Goal: Task Accomplishment & Management: Use online tool/utility

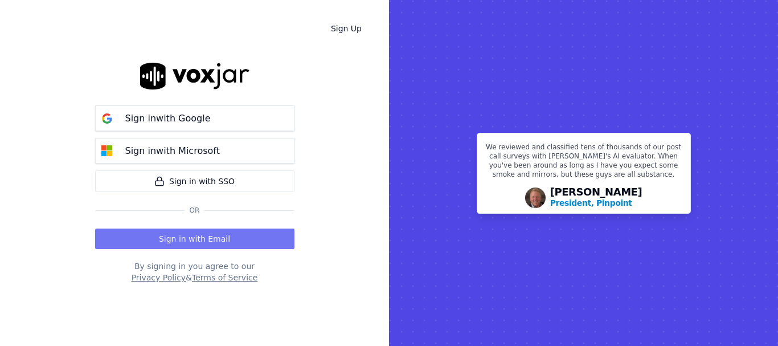
click at [219, 241] on button "Sign in with Email" at bounding box center [194, 239] width 199 height 21
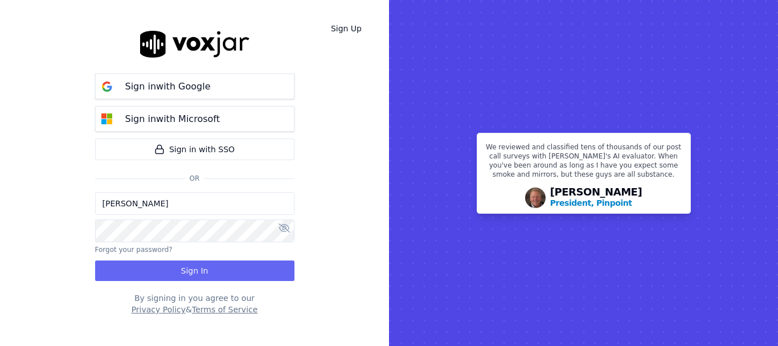
click at [158, 203] on input "[PERSON_NAME]" at bounding box center [194, 203] width 199 height 23
click at [143, 205] on input "[PERSON_NAME][EMAIL_ADDRESS][DOMAIN_NAME]" at bounding box center [194, 203] width 199 height 23
click at [145, 205] on input "[PERSON_NAME][EMAIL_ADDRESS][DOMAIN_NAME]" at bounding box center [194, 203] width 199 height 23
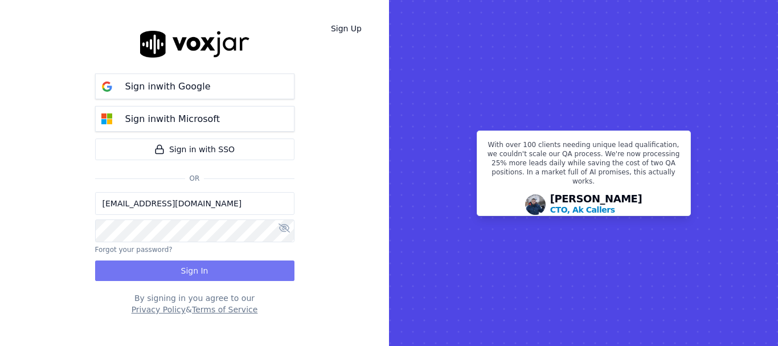
type input "[EMAIL_ADDRESS][DOMAIN_NAME]"
click at [210, 272] on button "Sign In" at bounding box center [194, 270] width 199 height 21
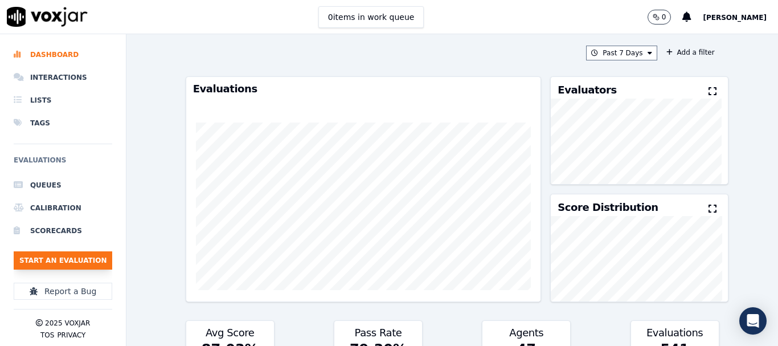
click at [58, 259] on button "Start an Evaluation" at bounding box center [63, 260] width 99 height 18
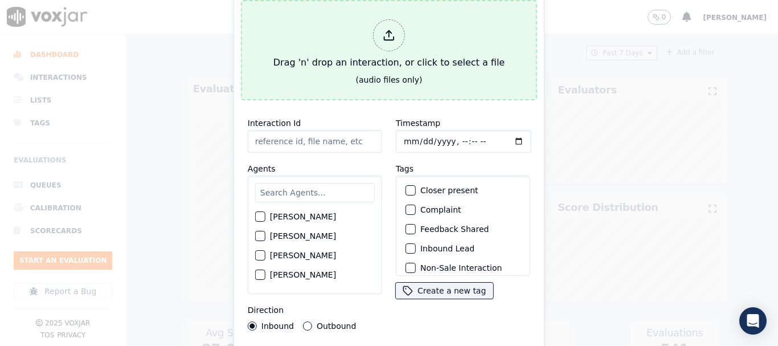
click at [402, 50] on div "Drag 'n' drop an interaction, or click to select a file" at bounding box center [389, 44] width 240 height 59
type input "2675499297.mp3"
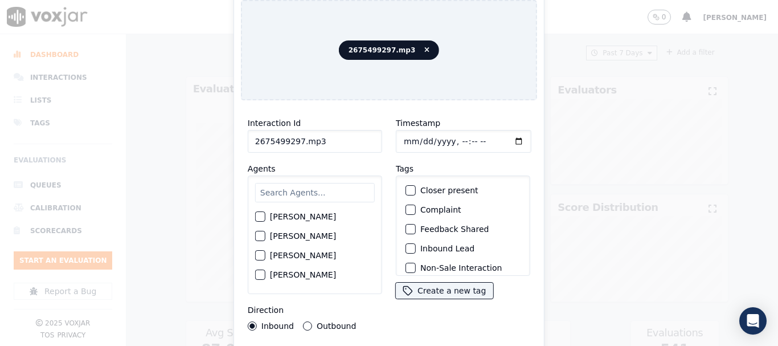
click at [318, 195] on input "text" at bounding box center [315, 192] width 120 height 19
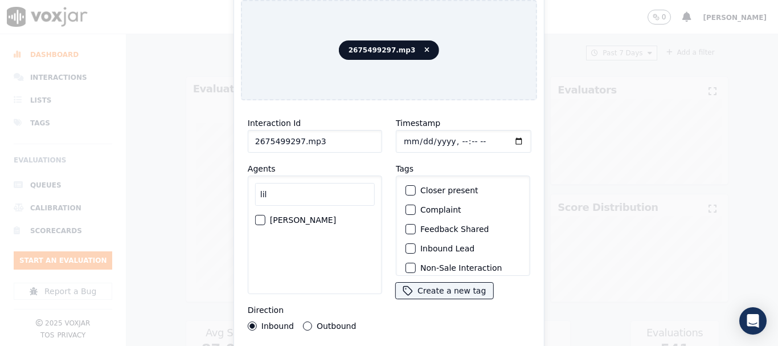
type input "lil"
click at [329, 216] on label "[PERSON_NAME]" at bounding box center [303, 220] width 66 height 8
click at [266, 215] on button "[PERSON_NAME]" at bounding box center [260, 220] width 10 height 10
click at [403, 138] on input "Timestamp" at bounding box center [464, 141] width 136 height 23
type input "[DATE]T10:37"
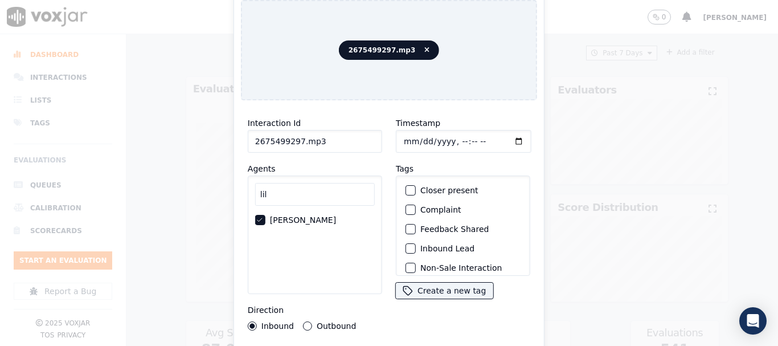
scroll to position [100, 0]
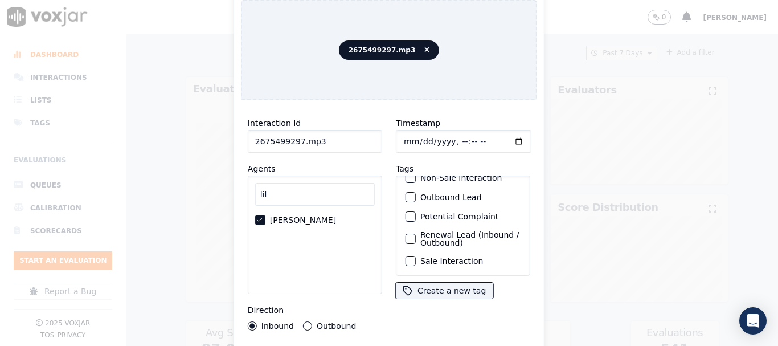
click at [456, 257] on label "Sale Interaction" at bounding box center [452, 261] width 63 height 8
click at [416, 256] on button "Sale Interaction" at bounding box center [411, 261] width 10 height 10
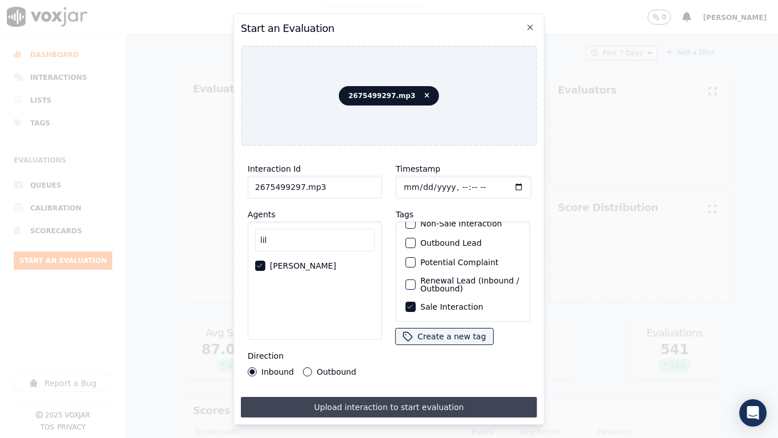
click at [435, 345] on button "Upload interaction to start evaluation" at bounding box center [389, 407] width 296 height 21
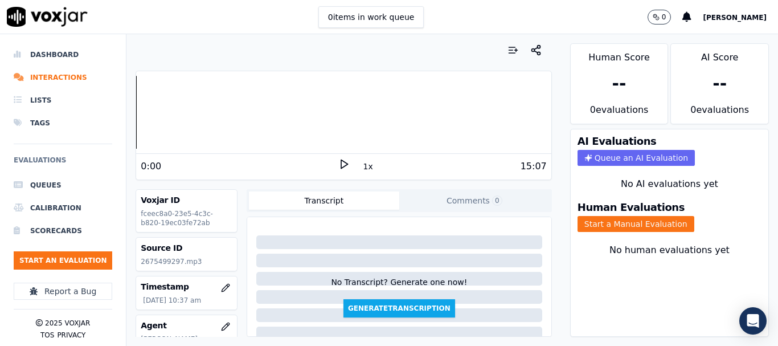
scroll to position [114, 0]
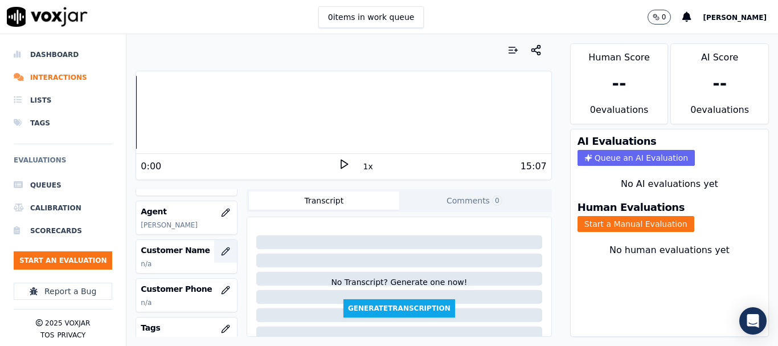
click at [221, 254] on icon "button" at bounding box center [225, 251] width 9 height 9
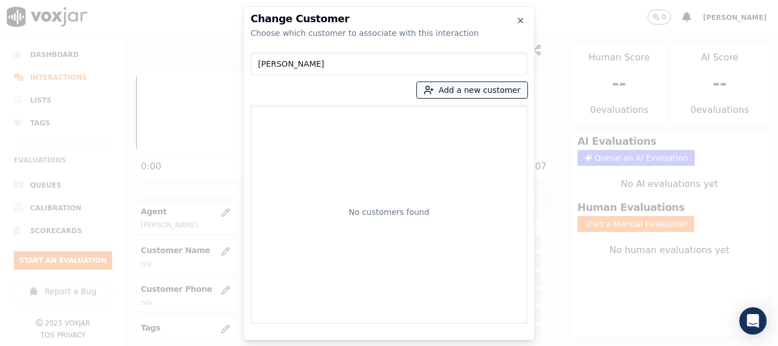
type input "[PERSON_NAME]"
click at [434, 92] on icon "button" at bounding box center [429, 90] width 10 height 10
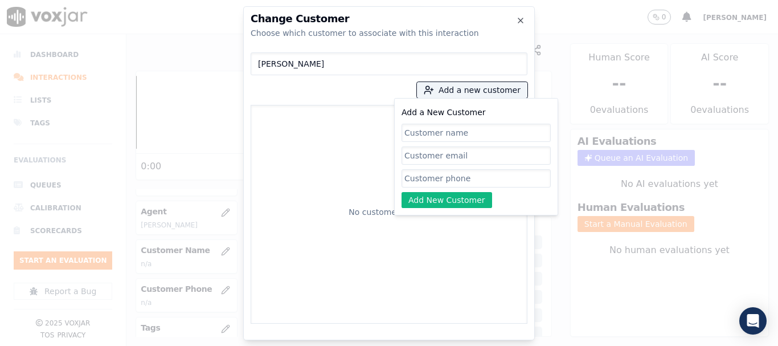
paste input "[PERSON_NAME]"
type input "[PERSON_NAME]"
drag, startPoint x: 460, startPoint y: 180, endPoint x: 468, endPoint y: 187, distance: 10.9
click at [460, 180] on input "Add a New Customer" at bounding box center [476, 178] width 149 height 18
paste input "2675499297"
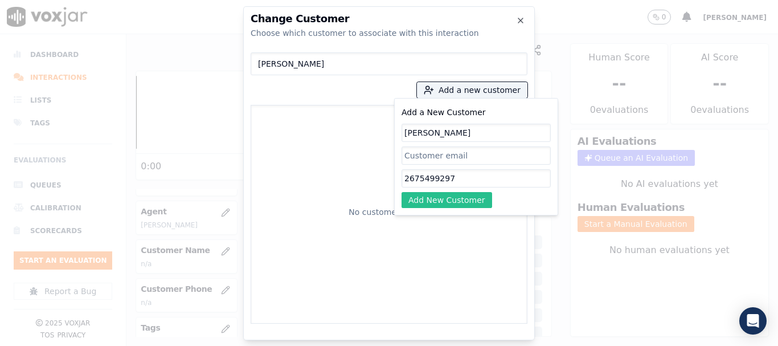
type input "2675499297"
click at [451, 194] on button "Add New Customer" at bounding box center [447, 200] width 91 height 16
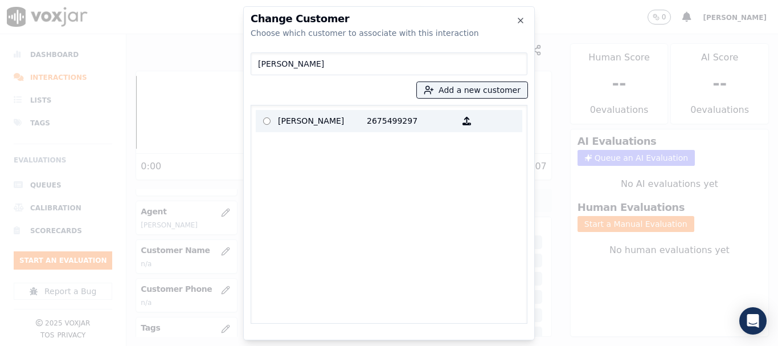
click at [299, 124] on p "[PERSON_NAME]" at bounding box center [322, 121] width 89 height 18
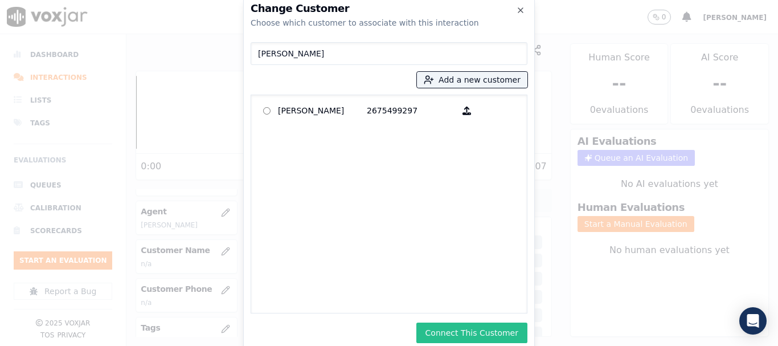
click at [448, 334] on button "Connect This Customer" at bounding box center [472, 333] width 111 height 21
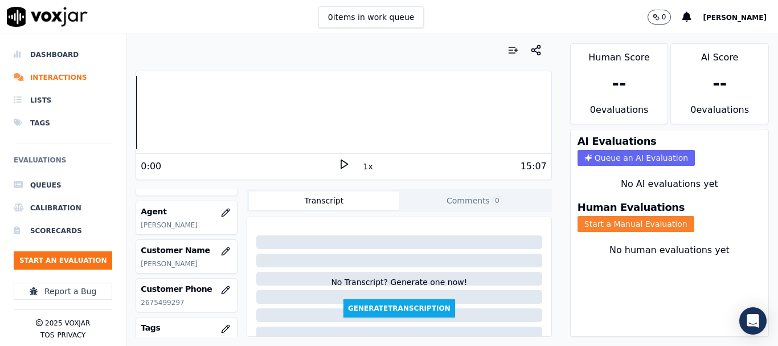
click at [619, 221] on button "Start a Manual Evaluation" at bounding box center [636, 224] width 117 height 16
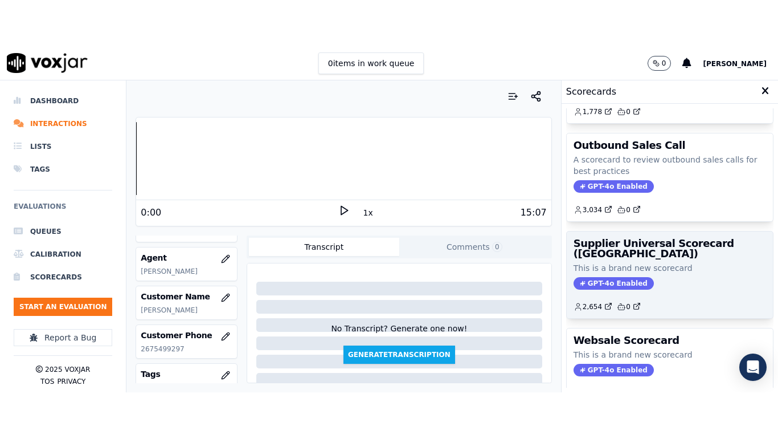
scroll to position [171, 0]
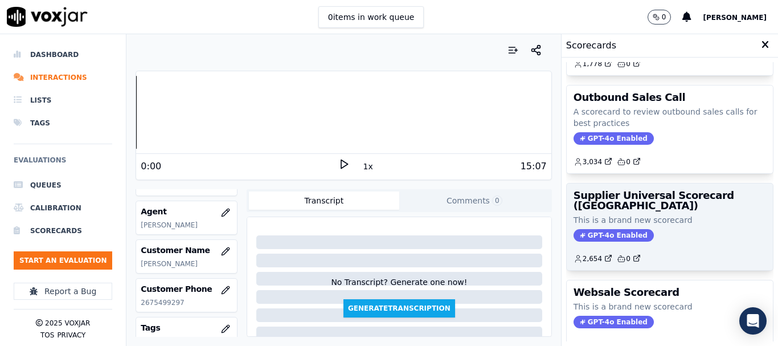
click at [633, 202] on h3 "Supplier Universal Scorecard ([GEOGRAPHIC_DATA])" at bounding box center [670, 200] width 193 height 21
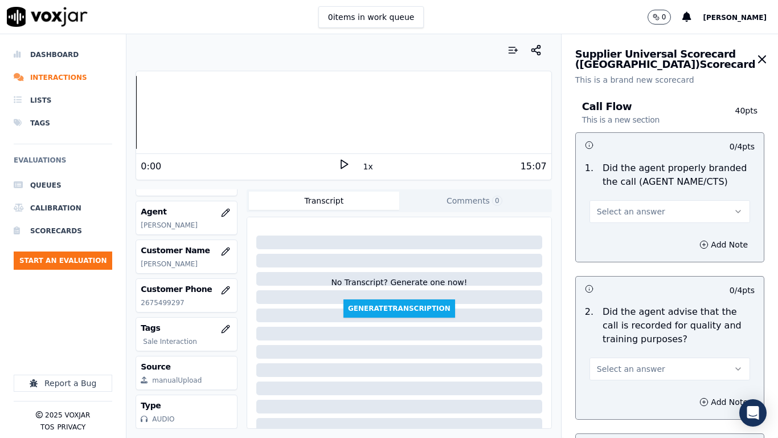
click at [642, 211] on span "Select an answer" at bounding box center [631, 211] width 68 height 11
click at [635, 243] on div "Yes" at bounding box center [649, 237] width 139 height 18
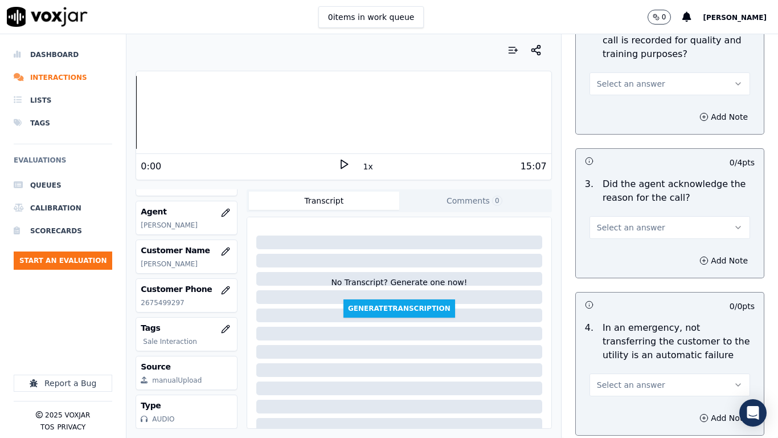
click at [622, 83] on span "Select an answer" at bounding box center [631, 83] width 68 height 11
click at [625, 108] on div "Yes" at bounding box center [649, 109] width 139 height 18
click at [633, 225] on span "Select an answer" at bounding box center [631, 227] width 68 height 11
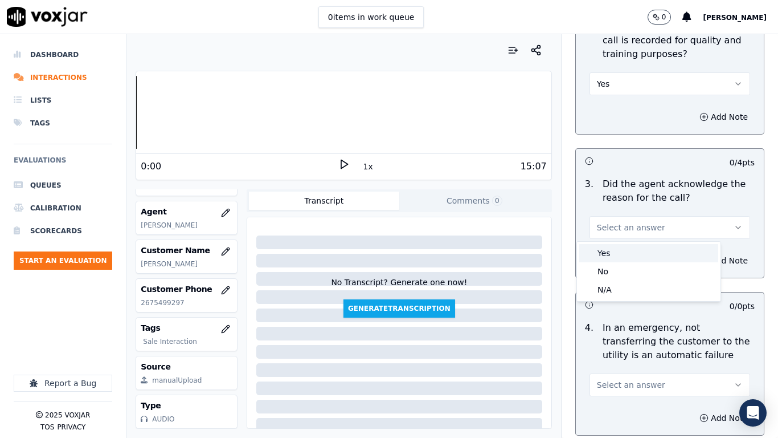
click at [625, 252] on div "Yes" at bounding box center [649, 253] width 139 height 18
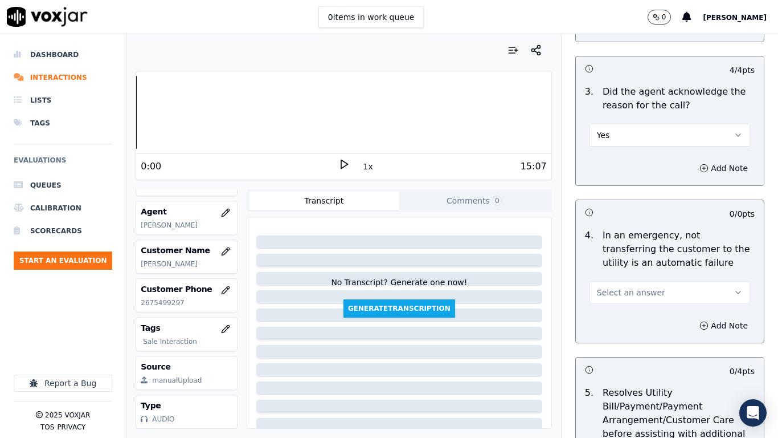
scroll to position [513, 0]
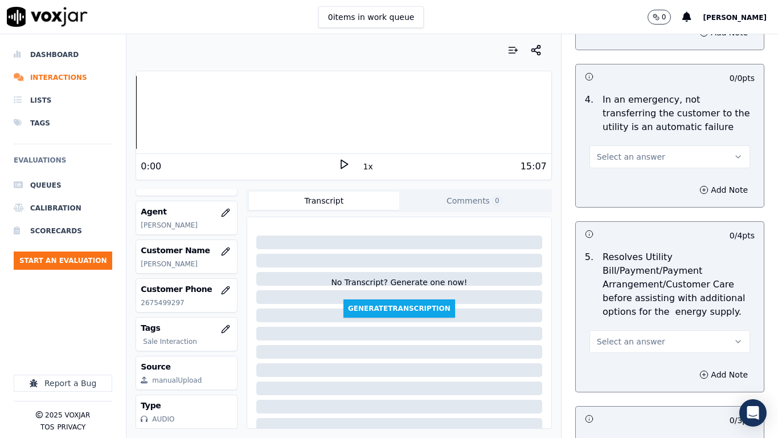
click at [617, 155] on span "Select an answer" at bounding box center [631, 156] width 68 height 11
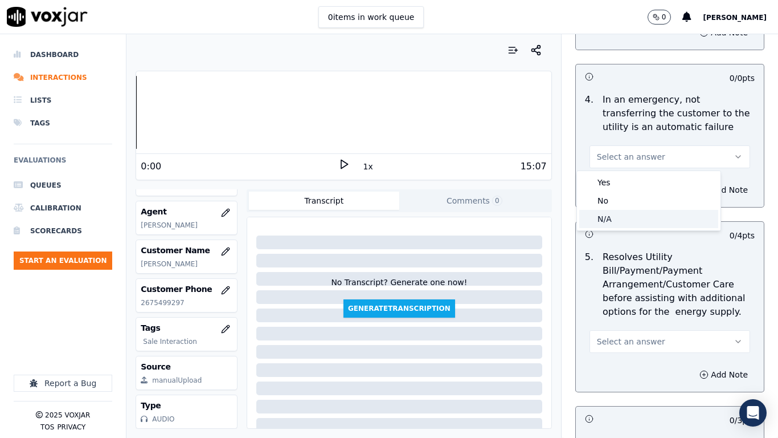
click at [617, 211] on div "N/A" at bounding box center [649, 219] width 139 height 18
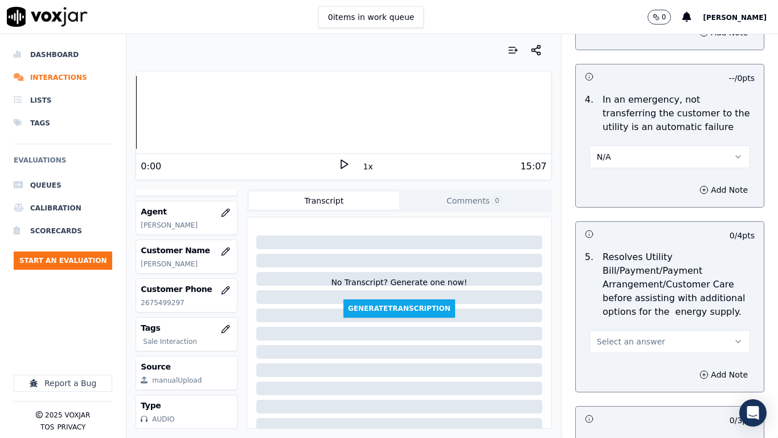
click at [626, 341] on span "Select an answer" at bounding box center [631, 341] width 68 height 11
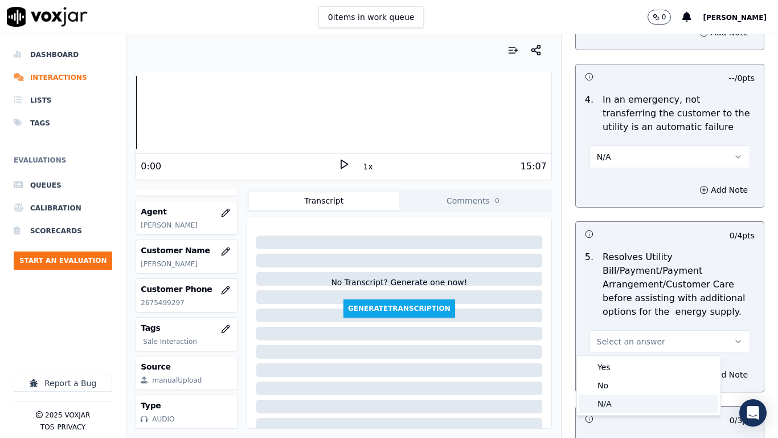
click at [613, 345] on div "N/A" at bounding box center [649, 403] width 139 height 18
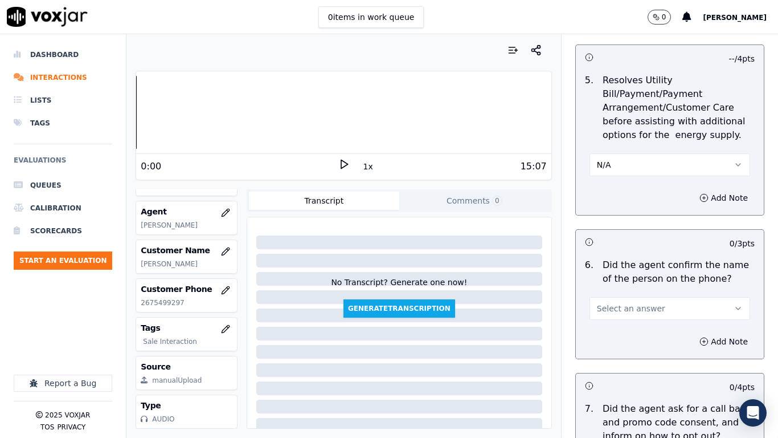
scroll to position [855, 0]
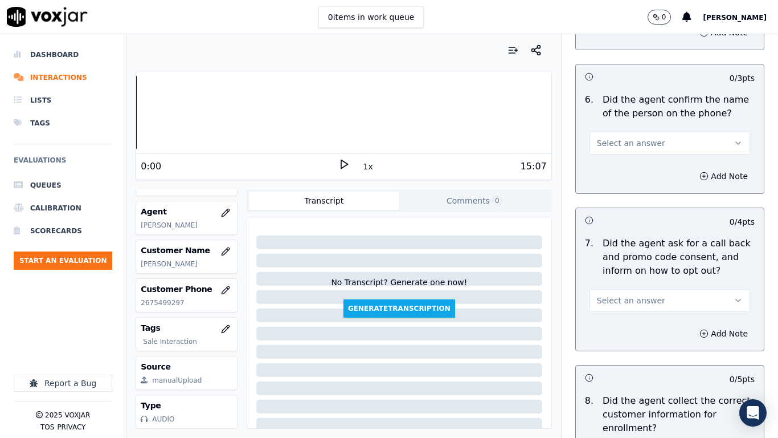
click at [622, 145] on span "Select an answer" at bounding box center [631, 142] width 68 height 11
click at [627, 168] on div "Yes" at bounding box center [649, 169] width 139 height 18
click at [620, 288] on div "Select an answer" at bounding box center [670, 299] width 161 height 25
click at [622, 299] on span "Select an answer" at bounding box center [631, 300] width 68 height 11
click at [619, 328] on div "Yes" at bounding box center [649, 326] width 139 height 18
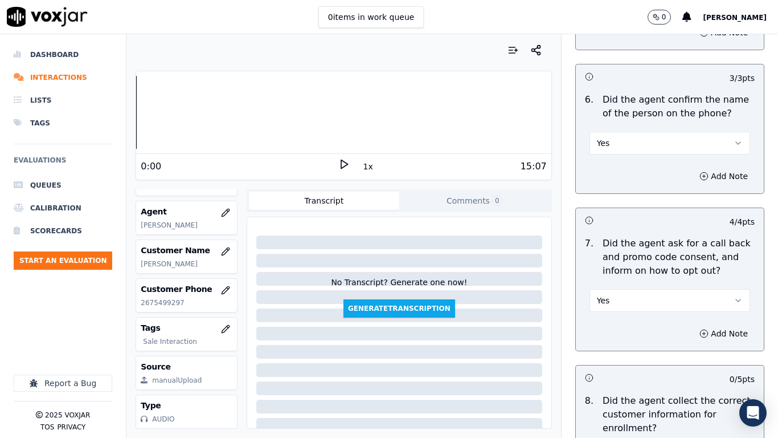
scroll to position [1083, 0]
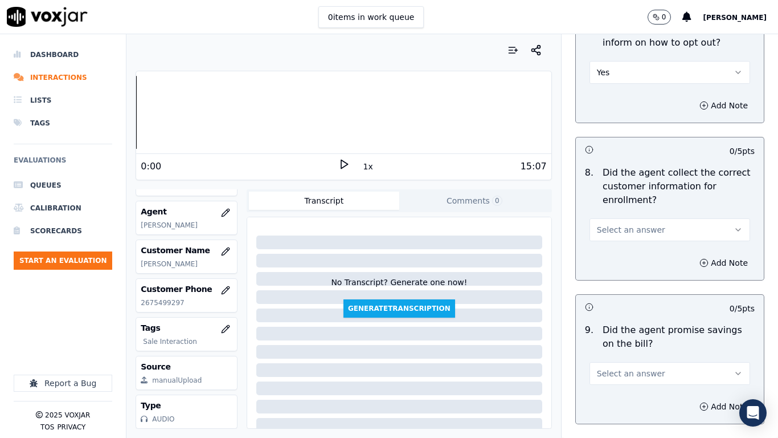
click at [635, 234] on span "Select an answer" at bounding box center [631, 229] width 68 height 11
click at [627, 271] on div "No" at bounding box center [649, 273] width 139 height 18
click at [696, 263] on button "Add Note" at bounding box center [724, 263] width 62 height 16
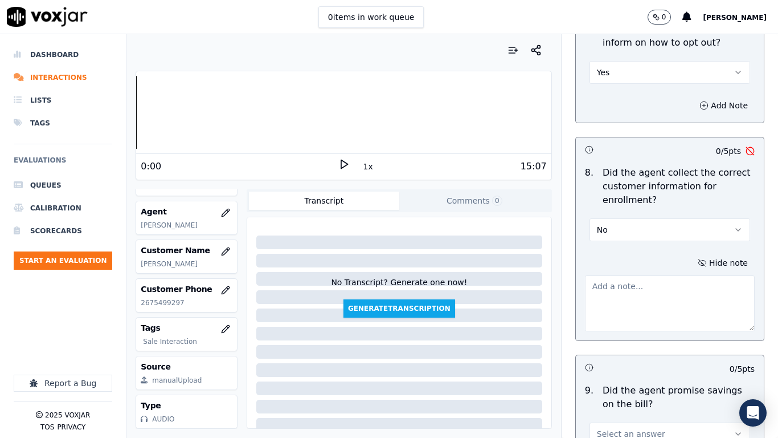
click at [610, 295] on textarea at bounding box center [670, 303] width 170 height 56
type textarea "2.37sec Agent failed to ask the CX if he is getting any king of government assi…"
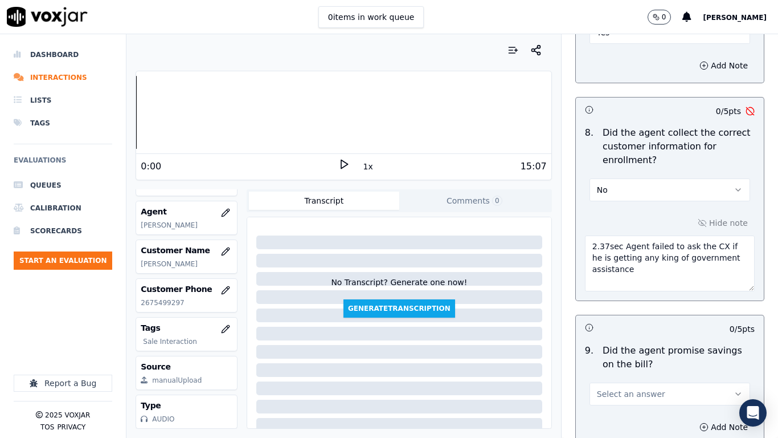
scroll to position [1197, 0]
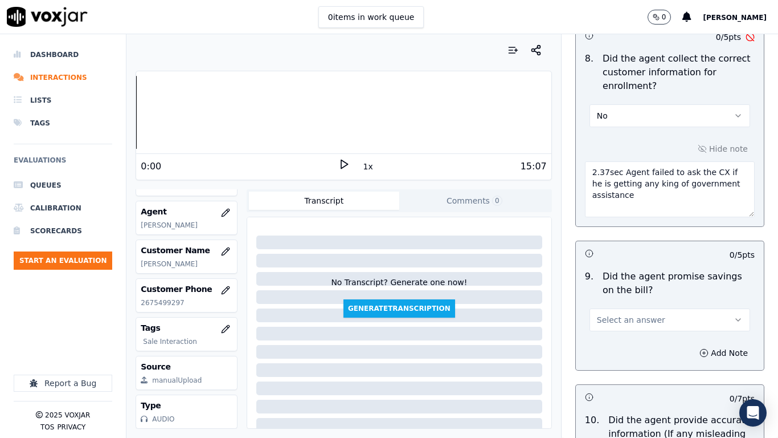
click at [636, 323] on span "Select an answer" at bounding box center [631, 319] width 68 height 11
click at [622, 345] on div "Yes" at bounding box center [649, 345] width 139 height 18
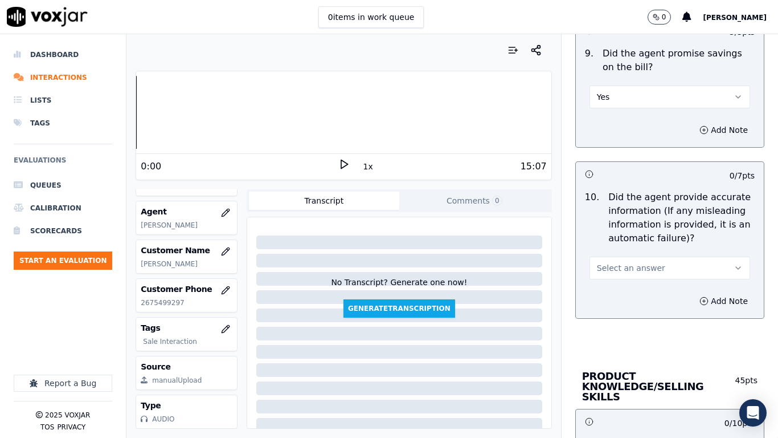
scroll to position [1425, 0]
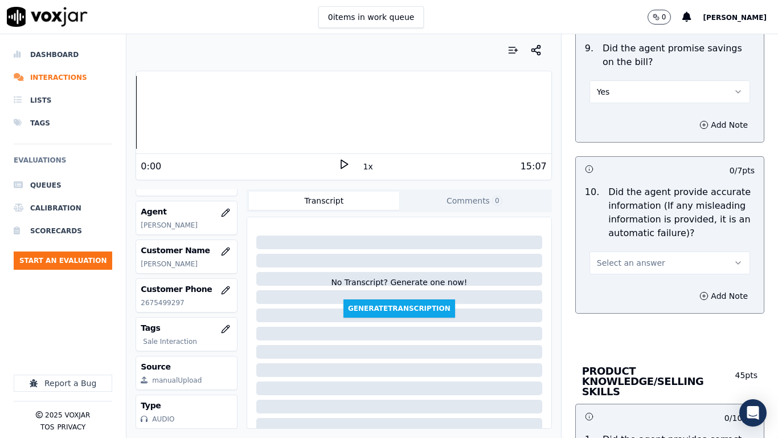
click at [618, 256] on button "Select an answer" at bounding box center [670, 262] width 161 height 23
click at [622, 288] on div "Yes" at bounding box center [649, 288] width 139 height 18
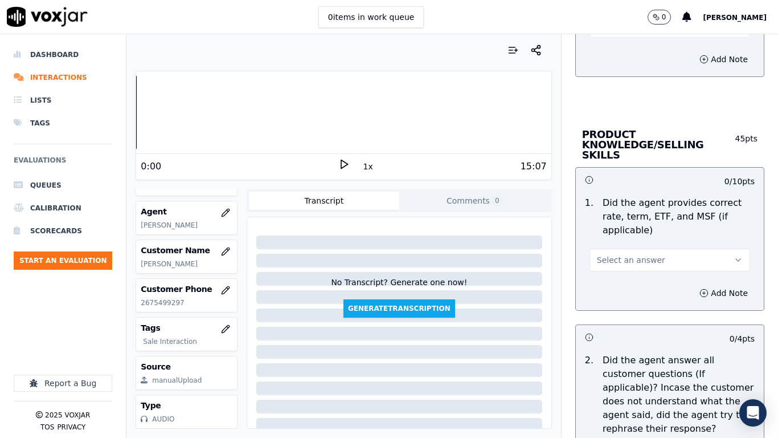
scroll to position [1710, 0]
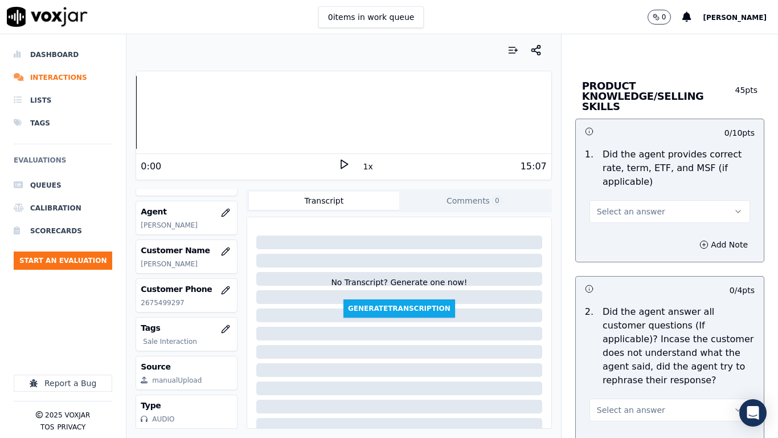
click at [631, 206] on span "Select an answer" at bounding box center [631, 211] width 68 height 11
click at [621, 243] on div "No" at bounding box center [649, 245] width 139 height 18
drag, startPoint x: 698, startPoint y: 226, endPoint x: 697, endPoint y: 234, distance: 8.0
click at [697, 227] on div "Add Note" at bounding box center [670, 244] width 188 height 34
drag, startPoint x: 697, startPoint y: 234, endPoint x: 541, endPoint y: 304, distance: 170.9
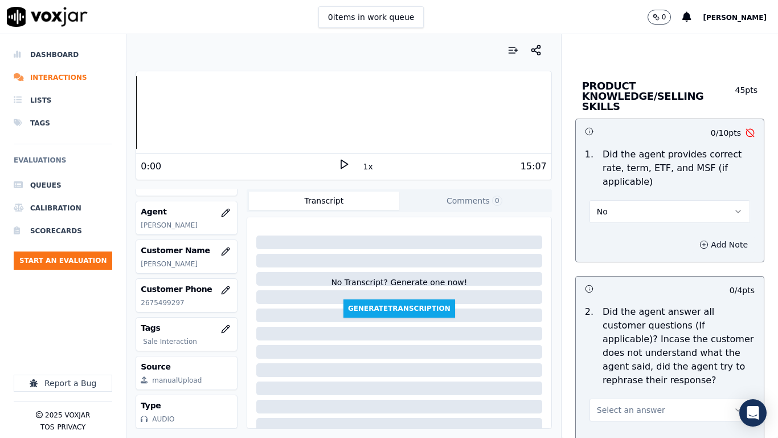
click at [693, 238] on button "Add Note" at bounding box center [724, 244] width 62 height 16
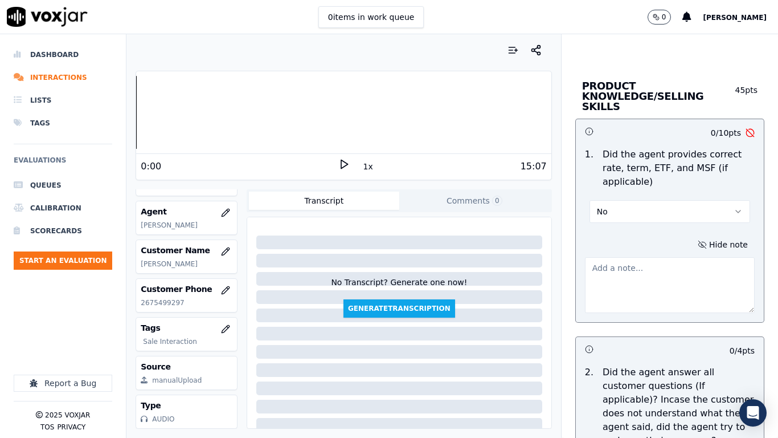
click at [609, 266] on textarea at bounding box center [670, 285] width 170 height 56
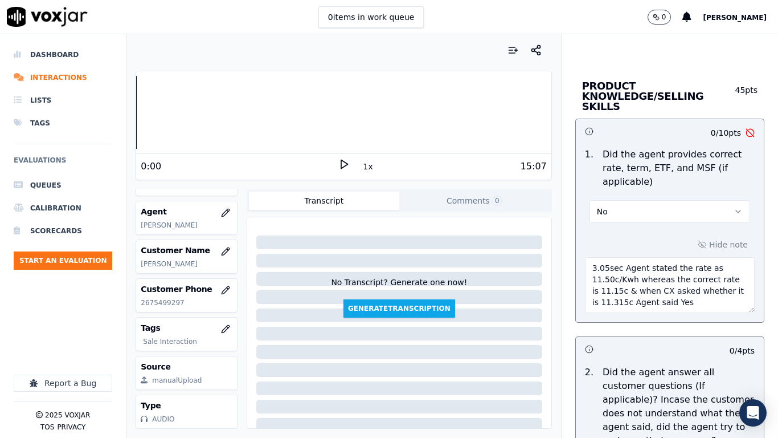
type textarea "3.05sec Agent stated the rate as 11.50c/Kwh whereas the correct rate is 11.15c …"
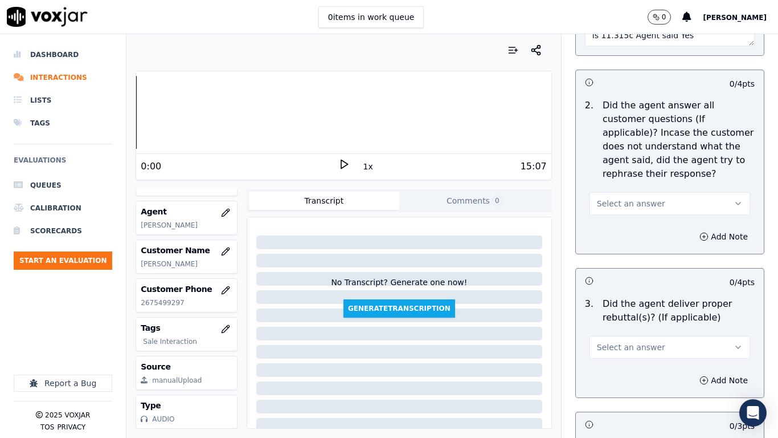
scroll to position [1995, 0]
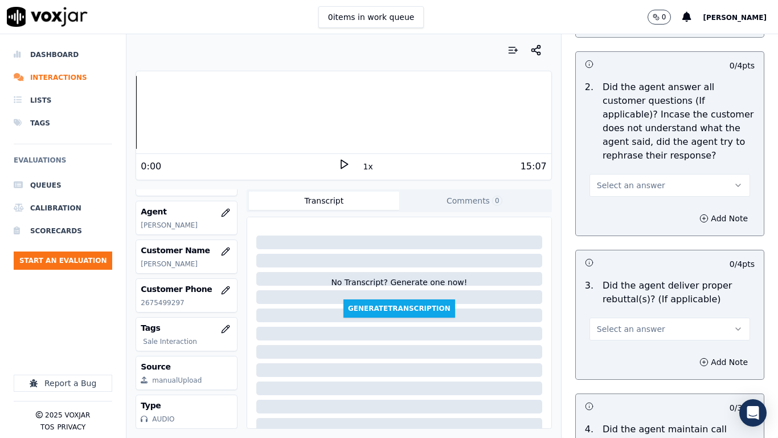
click at [622, 180] on span "Select an answer" at bounding box center [631, 185] width 68 height 11
click at [634, 198] on div "Yes" at bounding box center [649, 200] width 139 height 18
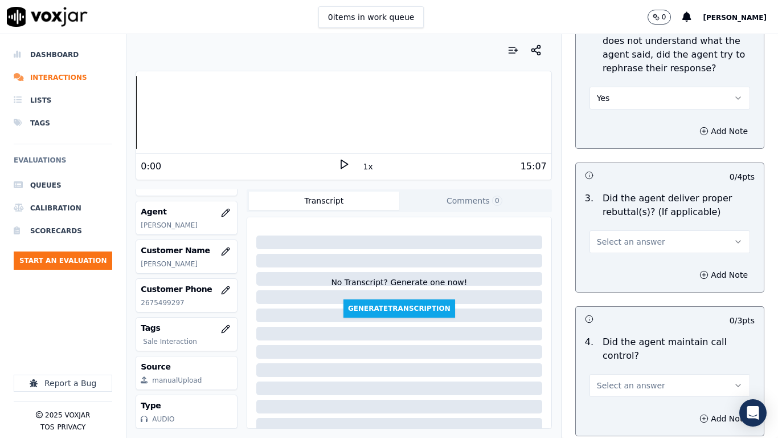
scroll to position [2222, 0]
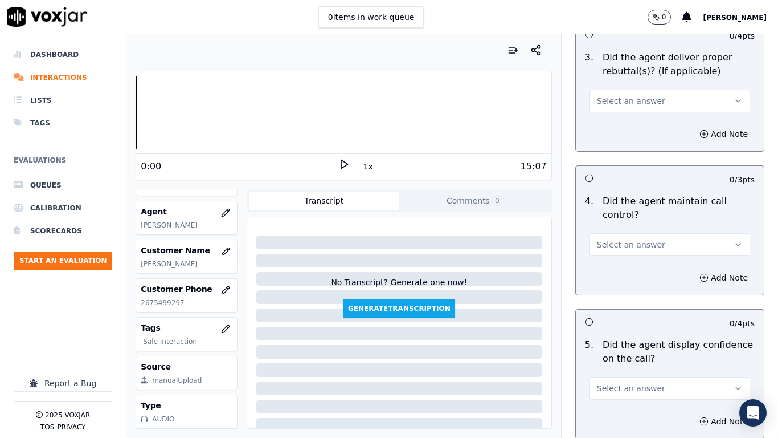
click at [631, 95] on span "Select an answer" at bounding box center [631, 100] width 68 height 11
click at [635, 114] on div "Yes" at bounding box center [649, 116] width 139 height 18
click at [625, 239] on span "Select an answer" at bounding box center [631, 244] width 68 height 11
click at [604, 258] on div "Yes" at bounding box center [649, 260] width 139 height 18
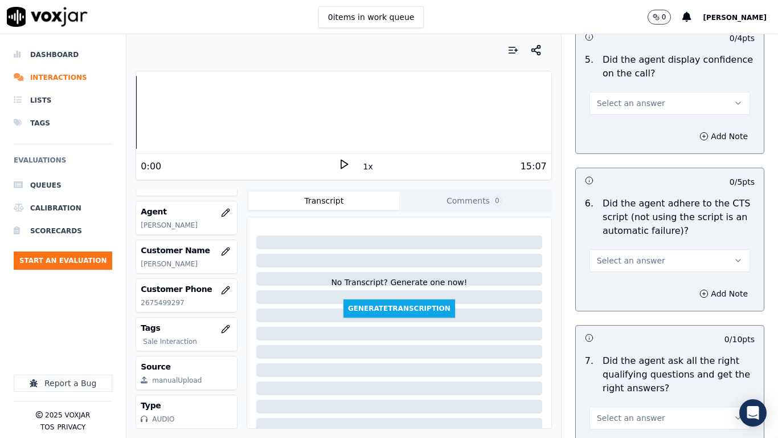
click at [618, 92] on button "Select an answer" at bounding box center [670, 103] width 161 height 23
click at [622, 120] on div "Yes" at bounding box center [649, 118] width 139 height 18
click at [655, 249] on button "Select an answer" at bounding box center [670, 260] width 161 height 23
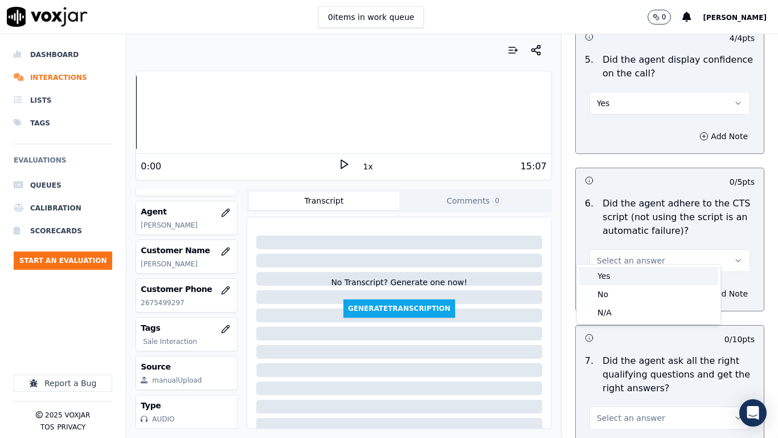
click at [602, 278] on div "Yes" at bounding box center [649, 276] width 139 height 18
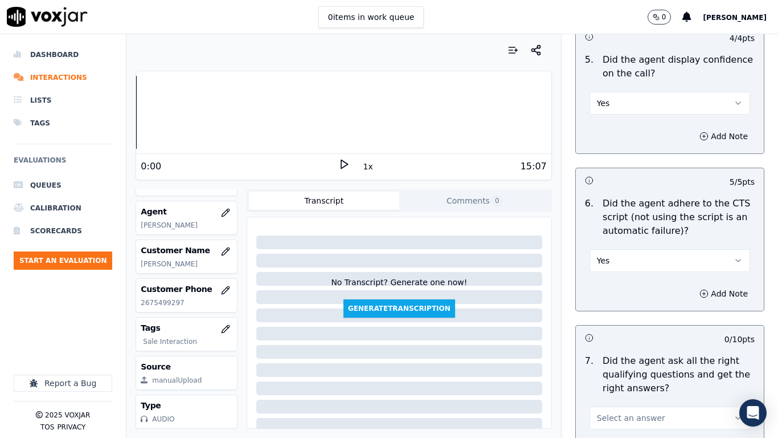
scroll to position [2678, 0]
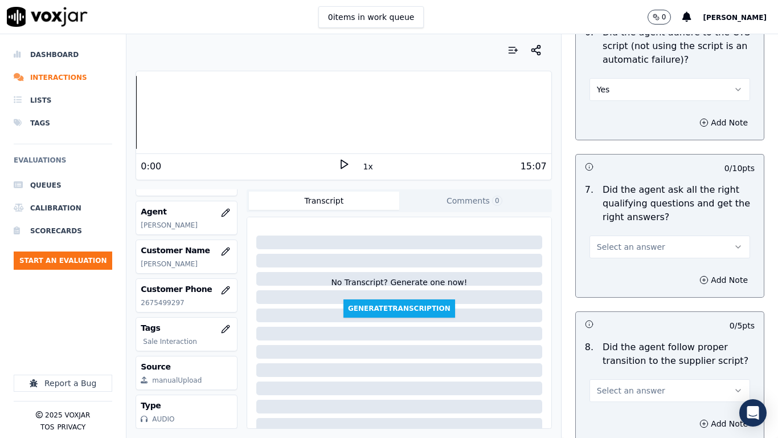
click at [623, 241] on span "Select an answer" at bounding box center [631, 246] width 68 height 11
click at [620, 264] on div "Yes" at bounding box center [649, 262] width 139 height 18
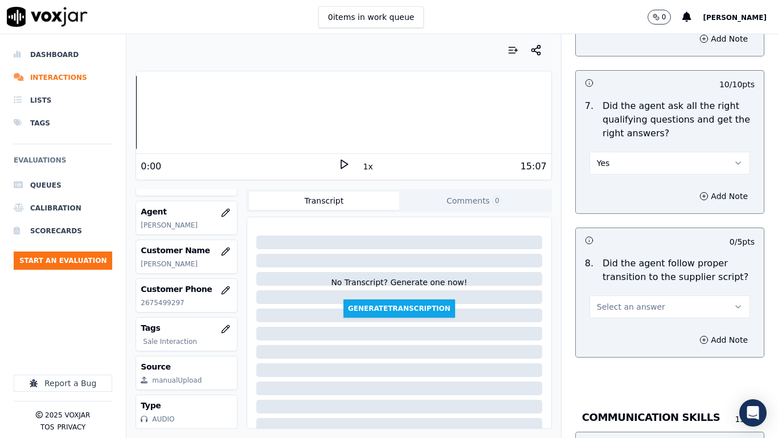
scroll to position [2906, 0]
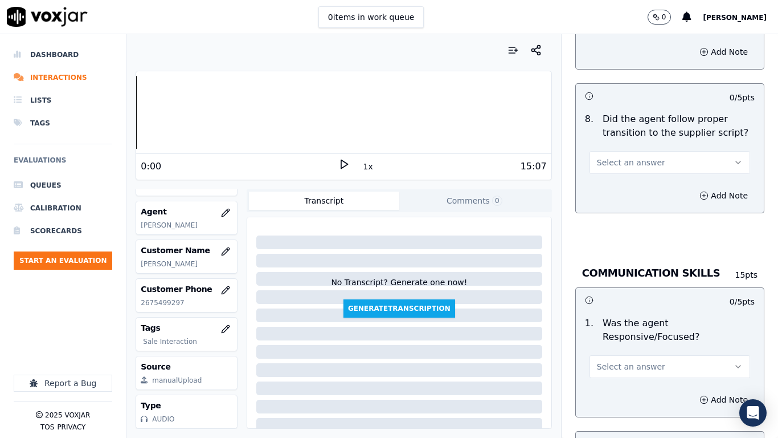
click at [596, 151] on button "Select an answer" at bounding box center [670, 162] width 161 height 23
click at [611, 174] on div "Yes" at bounding box center [649, 178] width 139 height 18
click at [630, 345] on span "Select an answer" at bounding box center [631, 366] width 68 height 11
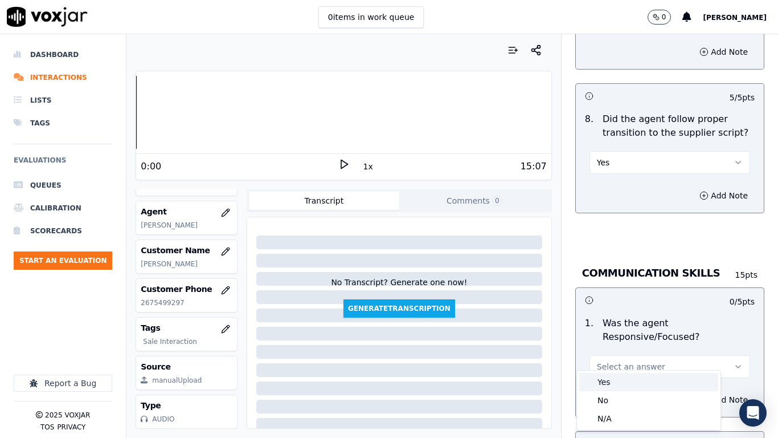
click at [617, 345] on div "Yes" at bounding box center [649, 382] width 139 height 18
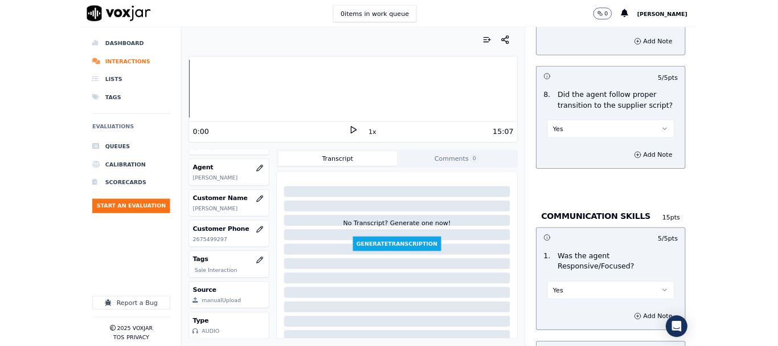
scroll to position [3274, 0]
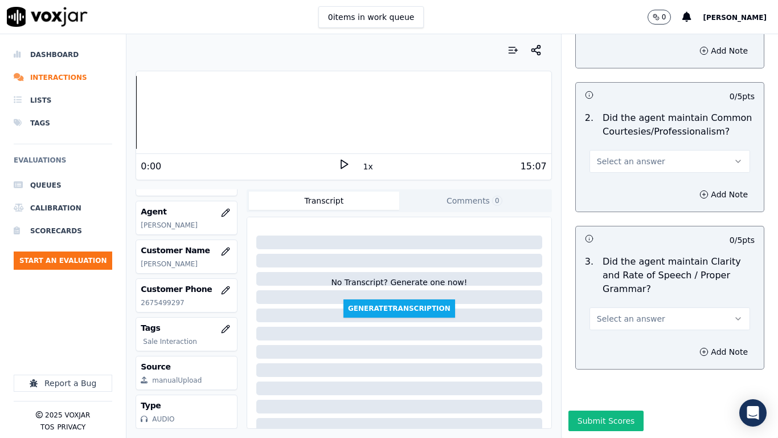
click at [613, 156] on span "Select an answer" at bounding box center [631, 161] width 68 height 11
click at [613, 152] on div "Yes" at bounding box center [649, 158] width 139 height 18
click at [629, 313] on span "Select an answer" at bounding box center [631, 318] width 68 height 11
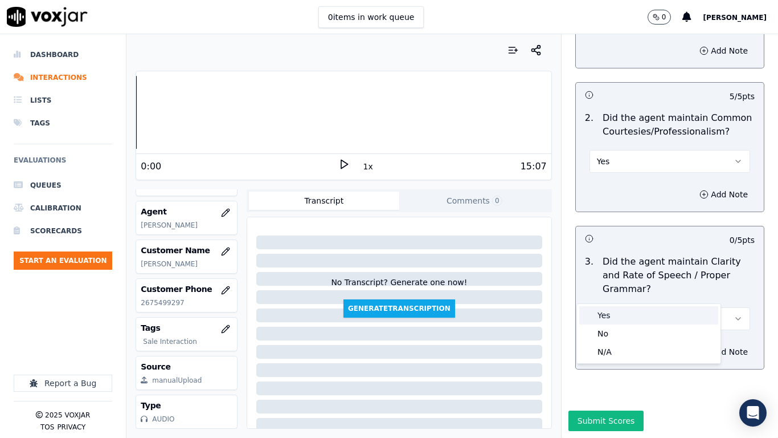
click at [617, 312] on div "Yes" at bounding box center [649, 315] width 139 height 18
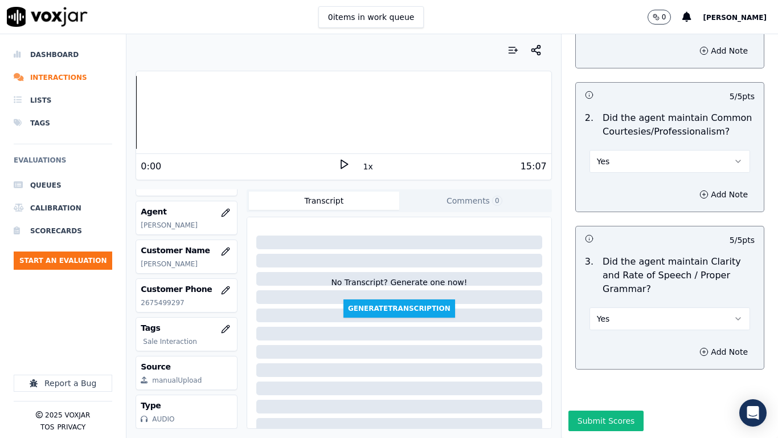
click at [596, 345] on button "Submit Scores" at bounding box center [607, 420] width 76 height 21
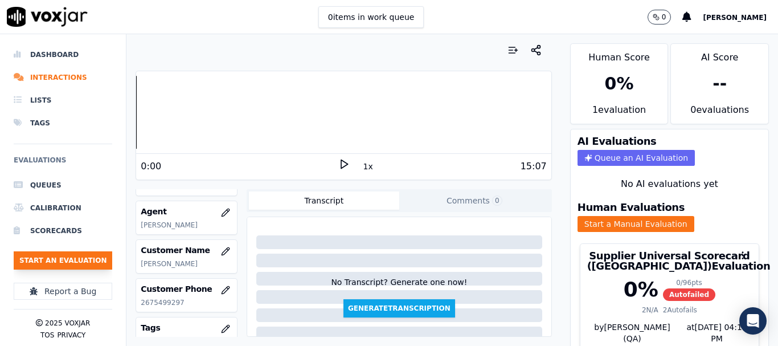
click at [74, 256] on button "Start an Evaluation" at bounding box center [63, 260] width 99 height 18
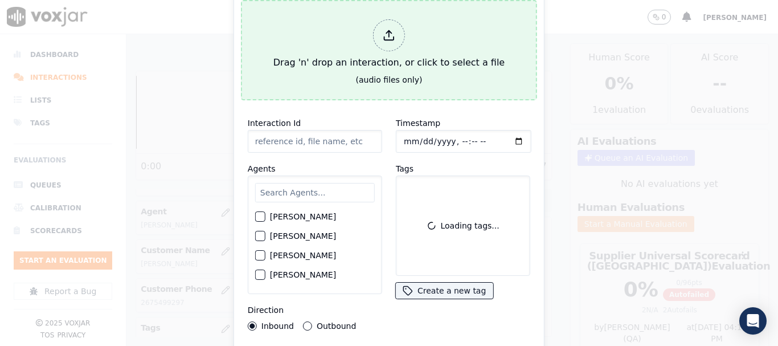
click at [395, 52] on div "Drag 'n' drop an interaction, or click to select a file" at bounding box center [389, 44] width 240 height 59
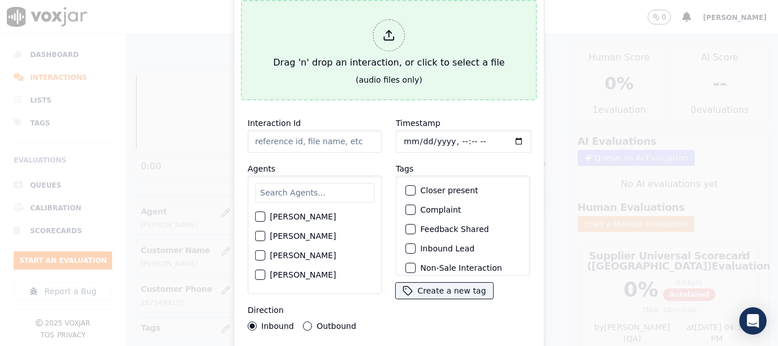
type input "20250825-151355_2156329540-all.mp3"
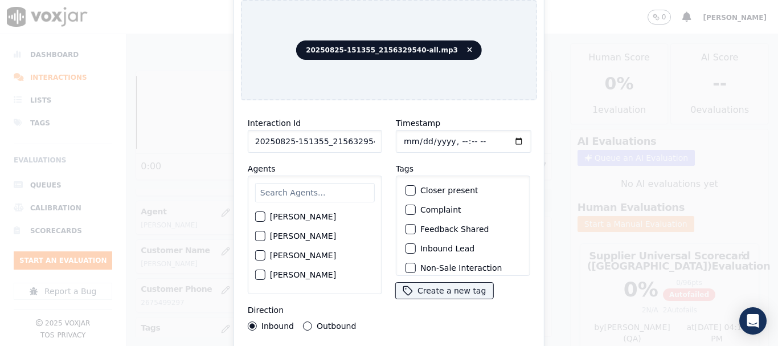
click at [302, 187] on input "text" at bounding box center [315, 192] width 120 height 19
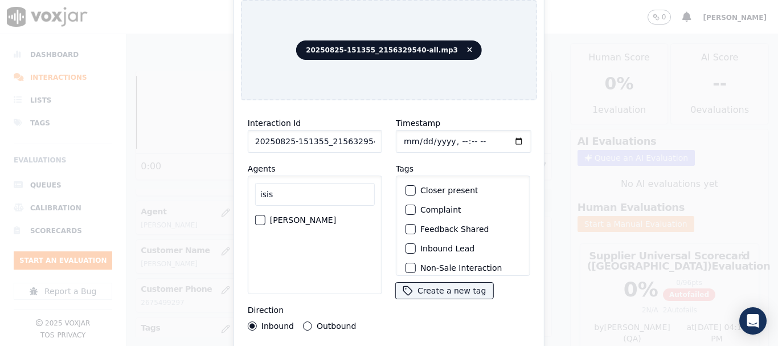
type input "isis"
click at [296, 216] on label "[PERSON_NAME]" at bounding box center [303, 220] width 66 height 8
click at [266, 215] on button "[PERSON_NAME]" at bounding box center [260, 220] width 10 height 10
click at [402, 133] on input "Timestamp" at bounding box center [464, 141] width 136 height 23
type input "[DATE]T10:47"
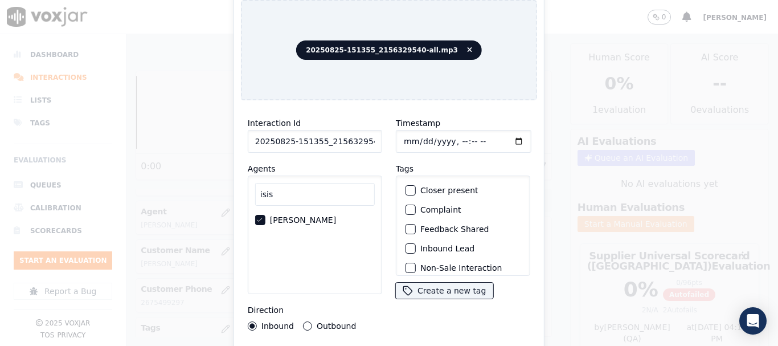
scroll to position [100, 0]
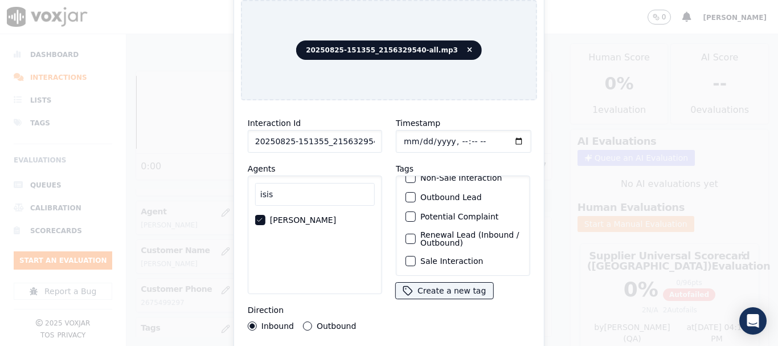
click at [458, 257] on label "Sale Interaction" at bounding box center [452, 261] width 63 height 8
click at [416, 256] on button "Sale Interaction" at bounding box center [411, 261] width 10 height 10
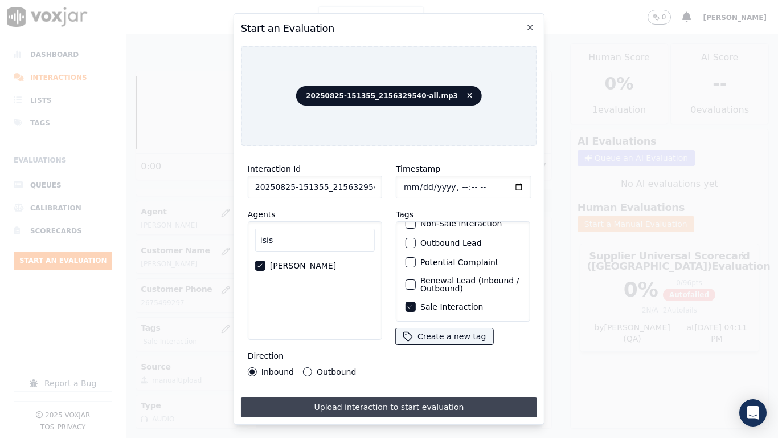
click at [411, 345] on button "Upload interaction to start evaluation" at bounding box center [389, 407] width 296 height 21
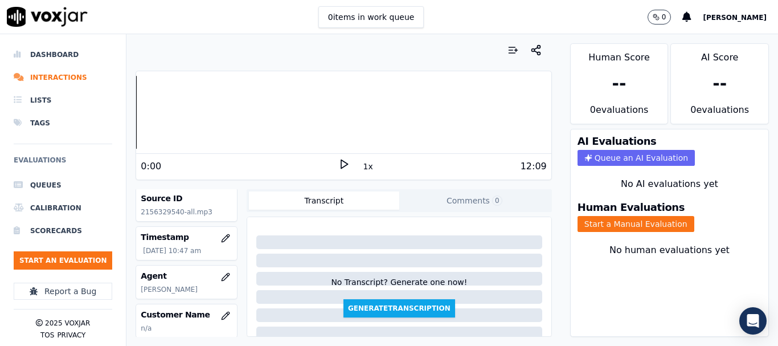
scroll to position [114, 0]
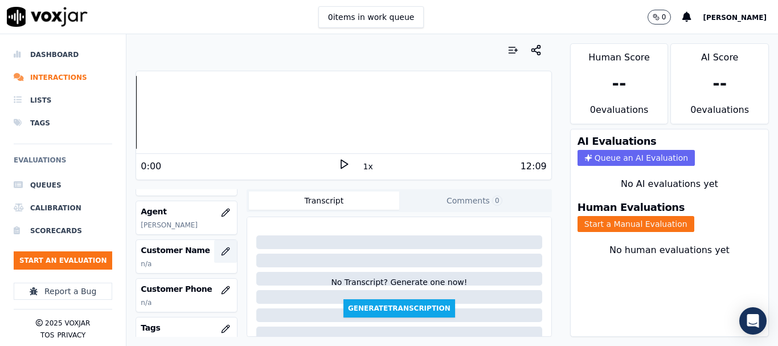
click at [221, 251] on icon "button" at bounding box center [225, 251] width 9 height 9
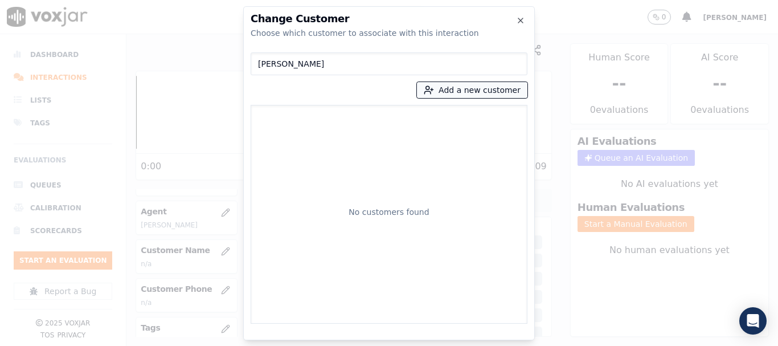
type input "[PERSON_NAME]"
click at [446, 89] on button "Add a new customer" at bounding box center [472, 90] width 111 height 16
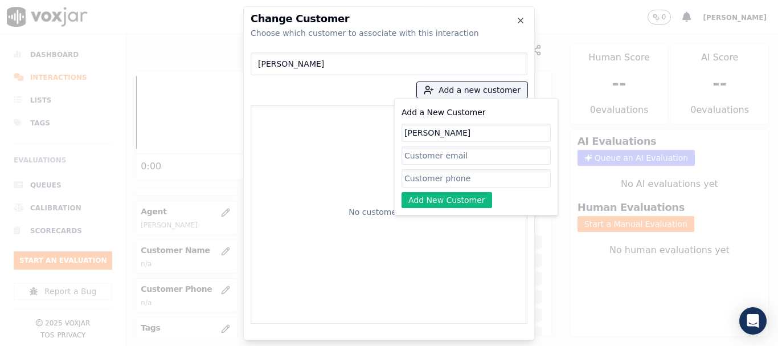
type input "[PERSON_NAME]"
drag, startPoint x: 440, startPoint y: 180, endPoint x: 443, endPoint y: 185, distance: 6.2
click at [440, 180] on input "Add a New Customer" at bounding box center [476, 178] width 149 height 18
paste input "2156329540"
type input "2156329540"
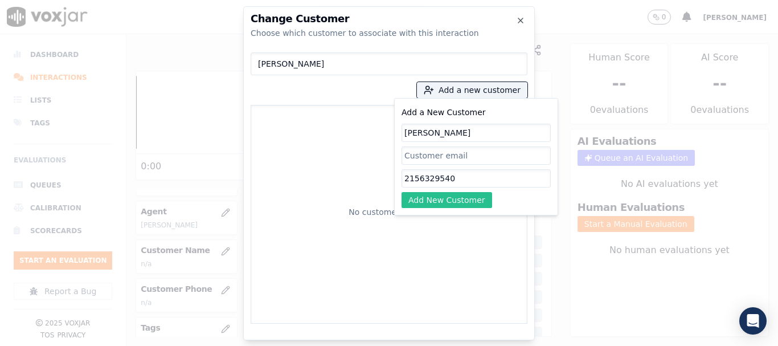
click at [426, 198] on button "Add New Customer" at bounding box center [447, 200] width 91 height 16
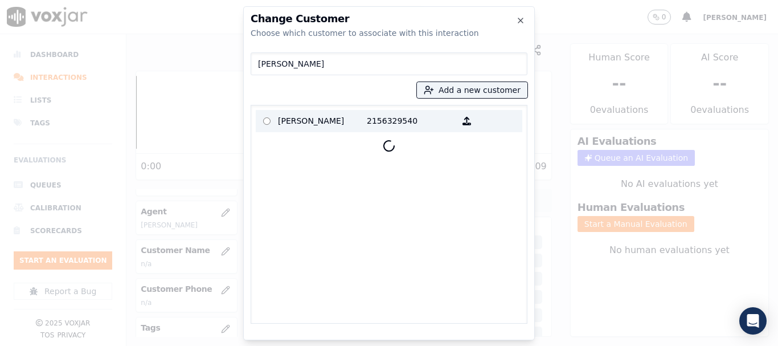
click at [302, 121] on p "[PERSON_NAME]" at bounding box center [322, 121] width 89 height 18
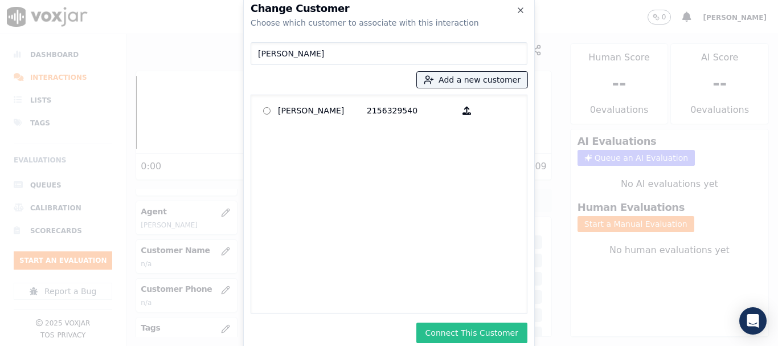
click at [479, 331] on button "Connect This Customer" at bounding box center [472, 333] width 111 height 21
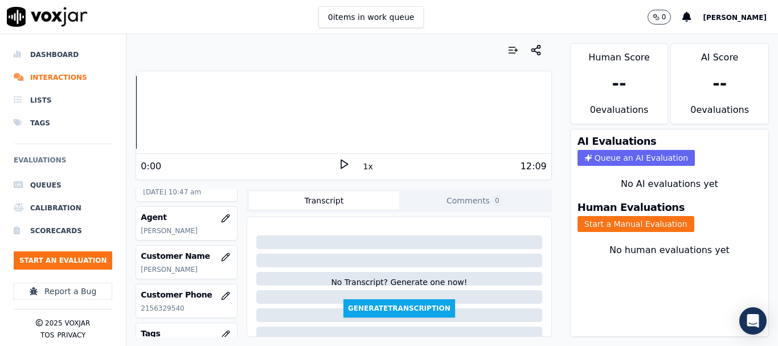
scroll to position [57, 0]
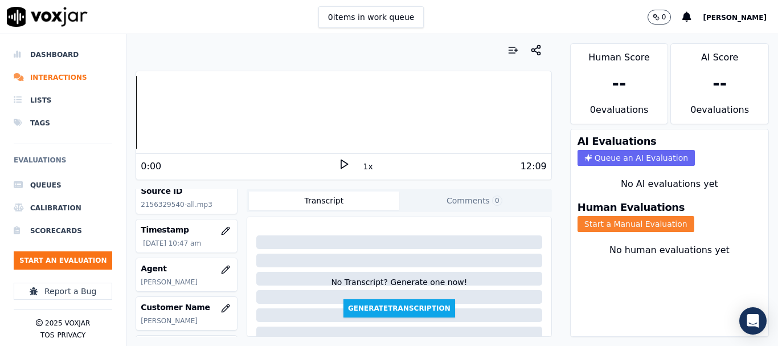
click at [643, 221] on button "Start a Manual Evaluation" at bounding box center [636, 224] width 117 height 16
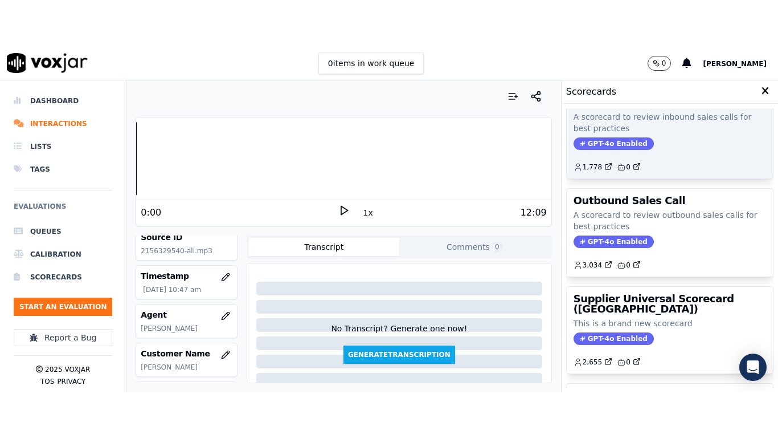
scroll to position [228, 0]
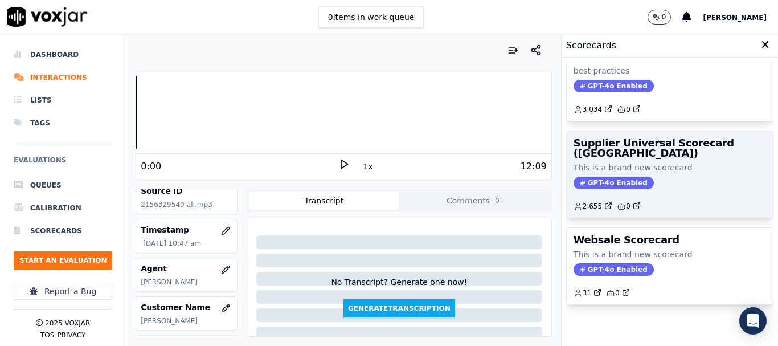
click at [622, 178] on span "GPT-4o Enabled" at bounding box center [614, 183] width 80 height 13
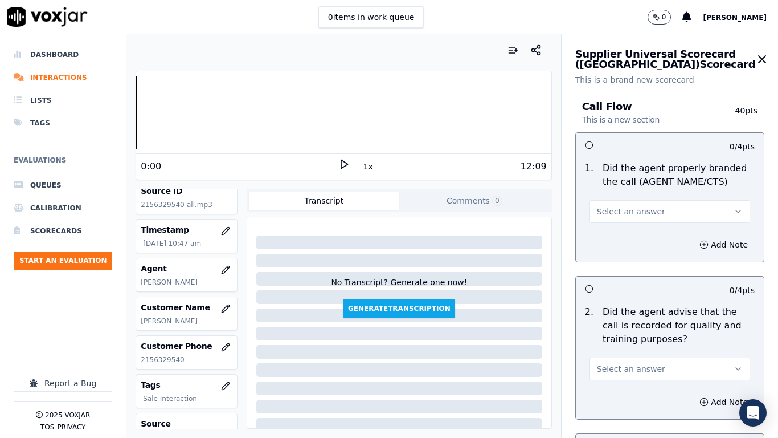
drag, startPoint x: 651, startPoint y: 206, endPoint x: 655, endPoint y: 222, distance: 16.4
click at [651, 206] on button "Select an answer" at bounding box center [670, 211] width 161 height 23
click at [646, 231] on div "Yes" at bounding box center [649, 237] width 139 height 18
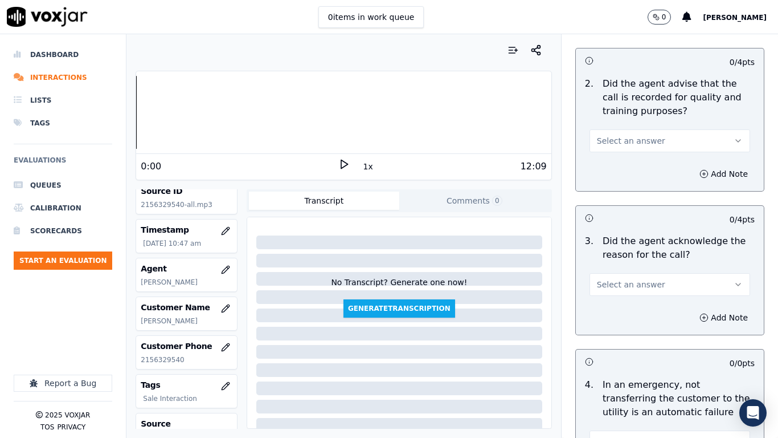
click at [655, 145] on button "Select an answer" at bounding box center [670, 140] width 161 height 23
click at [634, 166] on div "Yes" at bounding box center [649, 166] width 139 height 18
drag, startPoint x: 638, startPoint y: 282, endPoint x: 633, endPoint y: 294, distance: 13.0
click at [637, 287] on span "Select an answer" at bounding box center [631, 284] width 68 height 11
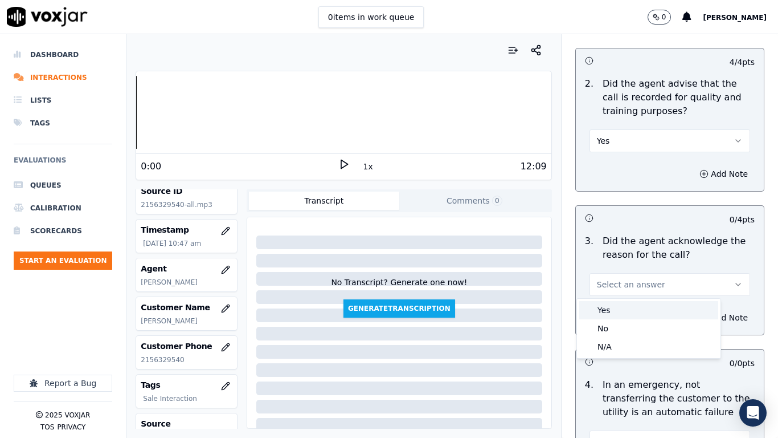
click at [629, 309] on div "Yes" at bounding box center [649, 310] width 139 height 18
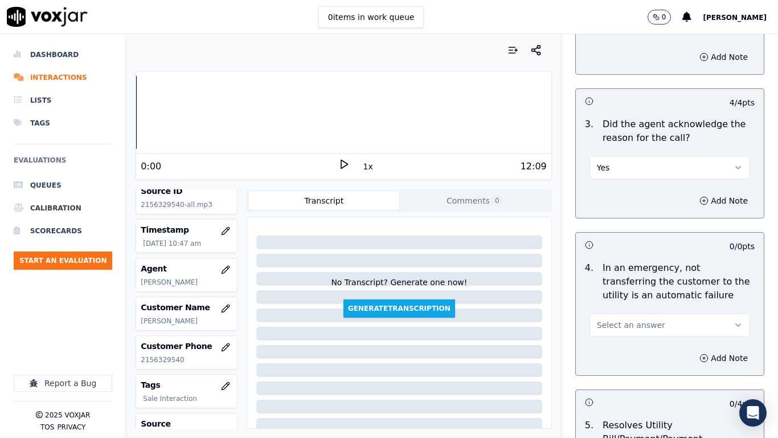
scroll to position [456, 0]
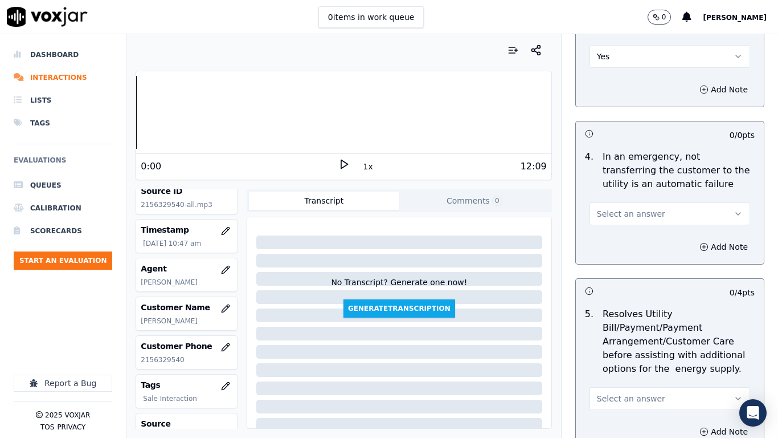
click at [653, 214] on button "Select an answer" at bounding box center [670, 213] width 161 height 23
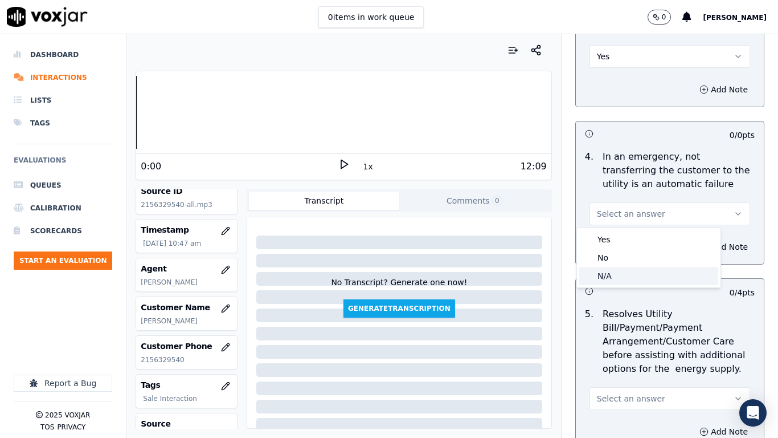
click at [641, 275] on div "N/A" at bounding box center [649, 276] width 139 height 18
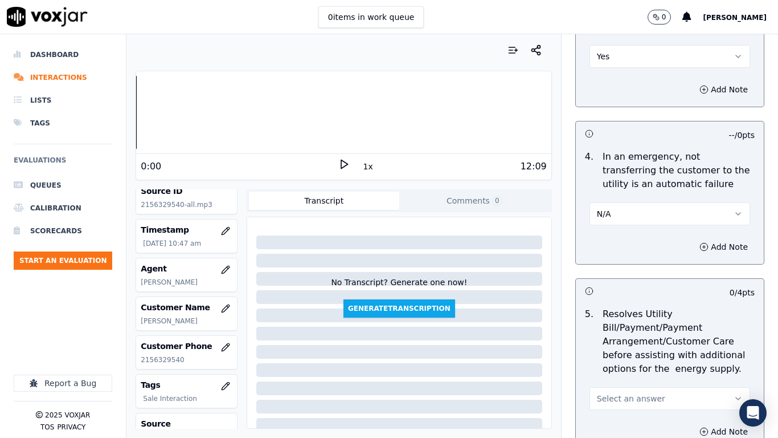
scroll to position [684, 0]
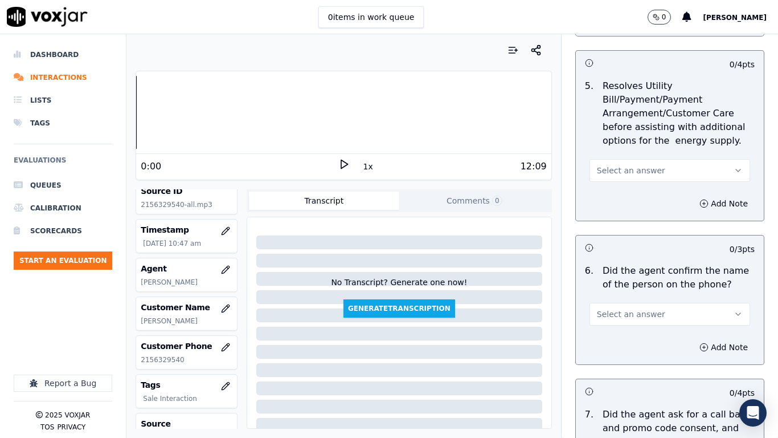
drag, startPoint x: 626, startPoint y: 168, endPoint x: 625, endPoint y: 177, distance: 9.2
click at [625, 177] on button "Select an answer" at bounding box center [670, 170] width 161 height 23
click at [622, 234] on div "N/A" at bounding box center [649, 232] width 139 height 18
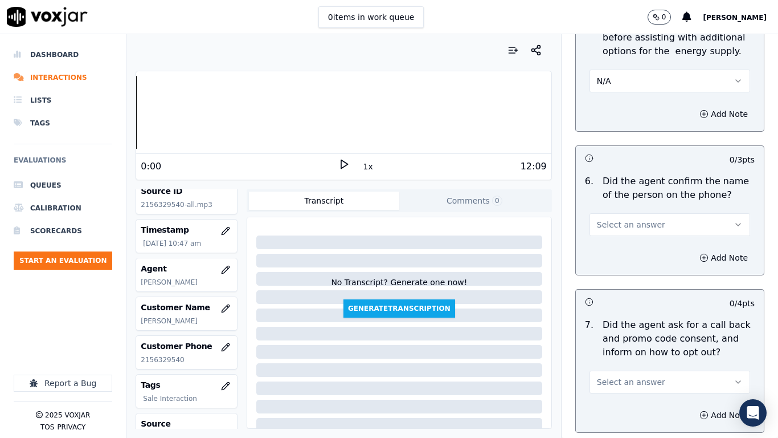
scroll to position [855, 0]
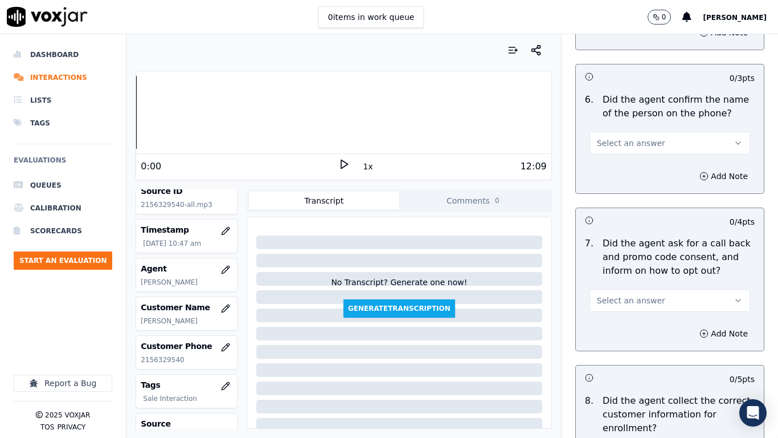
click at [629, 140] on span "Select an answer" at bounding box center [631, 142] width 68 height 11
click at [633, 170] on div "Yes" at bounding box center [649, 169] width 139 height 18
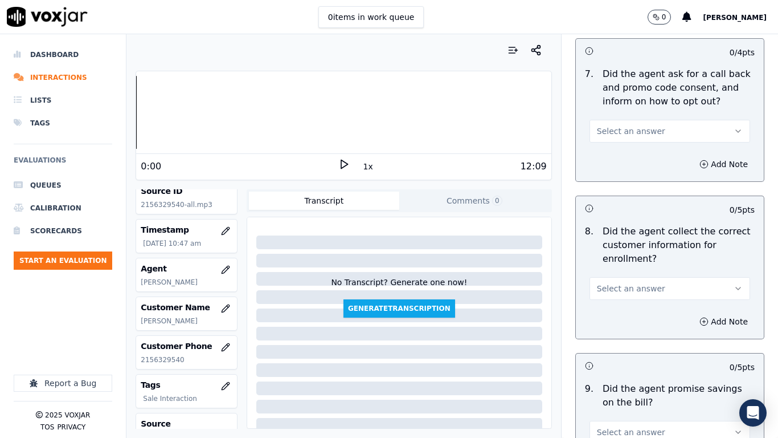
scroll to position [1026, 0]
click at [630, 127] on span "Select an answer" at bounding box center [631, 129] width 68 height 11
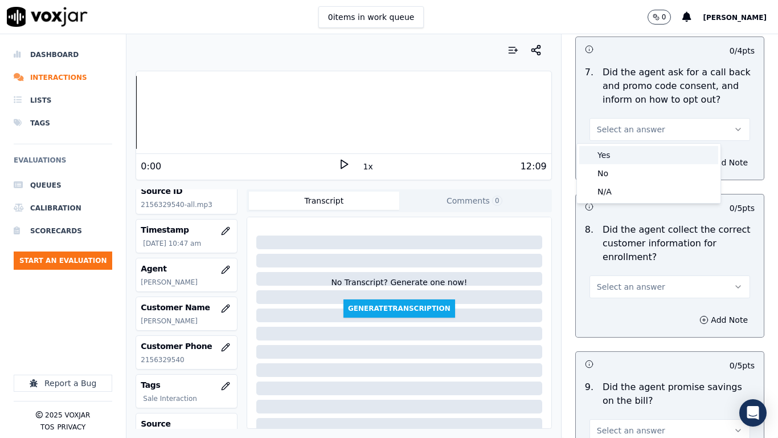
click at [631, 155] on div "Yes" at bounding box center [649, 155] width 139 height 18
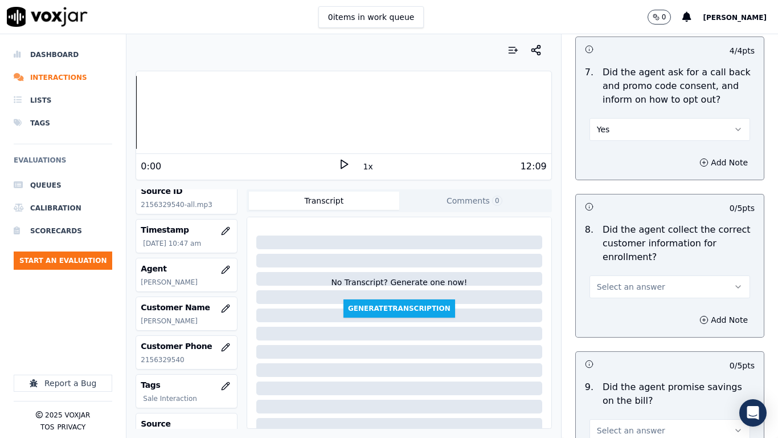
click at [639, 279] on button "Select an answer" at bounding box center [670, 286] width 161 height 23
click at [622, 309] on div "Yes" at bounding box center [649, 312] width 139 height 18
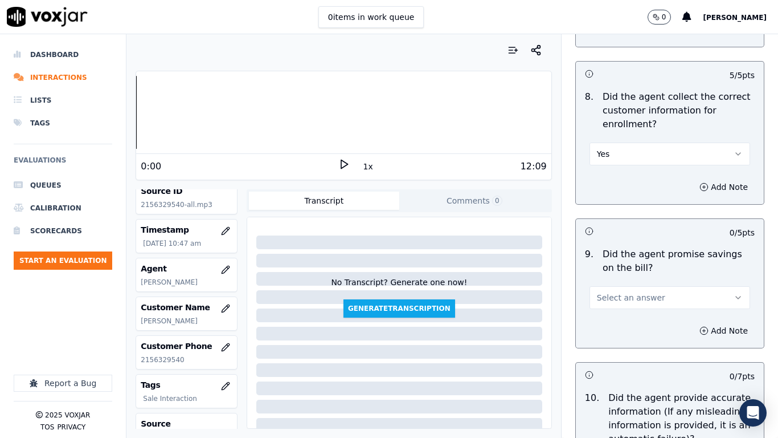
scroll to position [1254, 0]
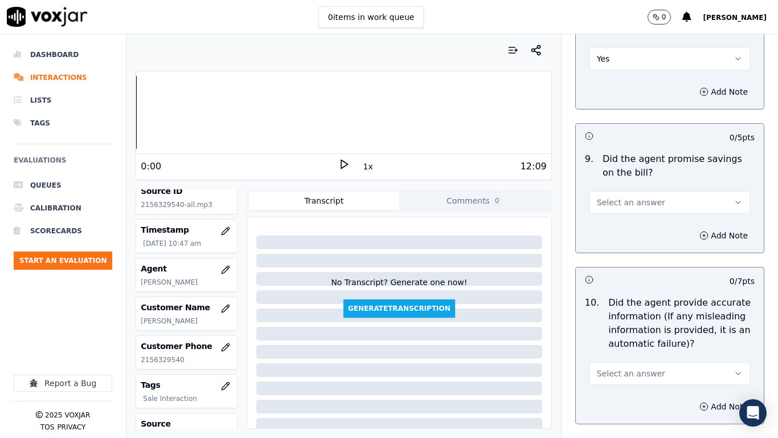
click at [634, 200] on span "Select an answer" at bounding box center [631, 202] width 68 height 11
click at [630, 233] on div "Yes" at bounding box center [649, 228] width 139 height 18
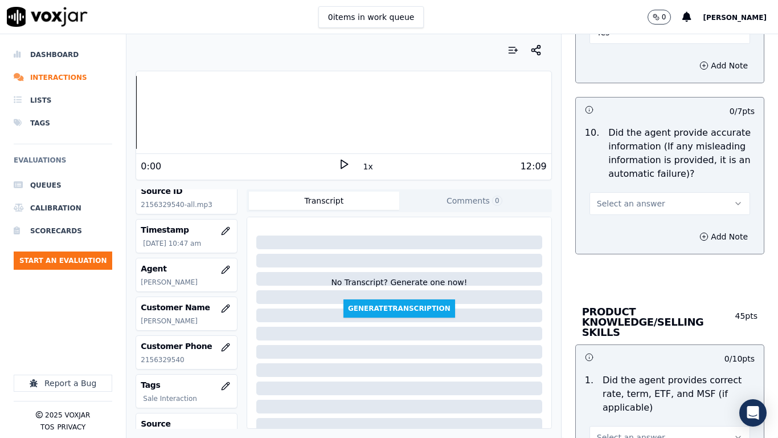
scroll to position [1425, 0]
click at [626, 200] on span "Select an answer" at bounding box center [631, 202] width 68 height 11
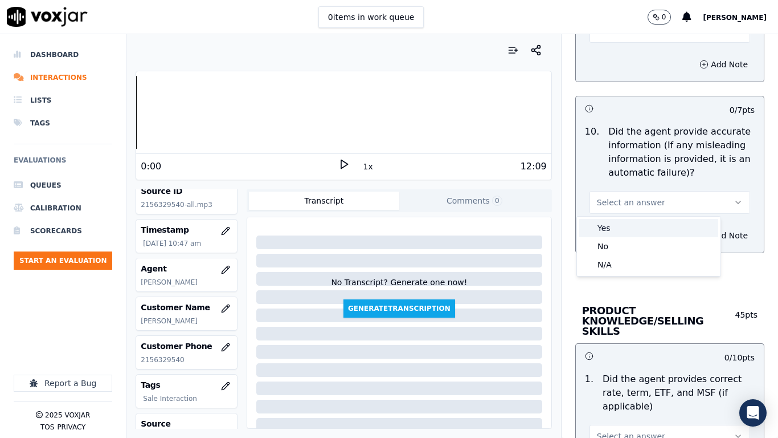
click at [629, 222] on div "Yes" at bounding box center [649, 228] width 139 height 18
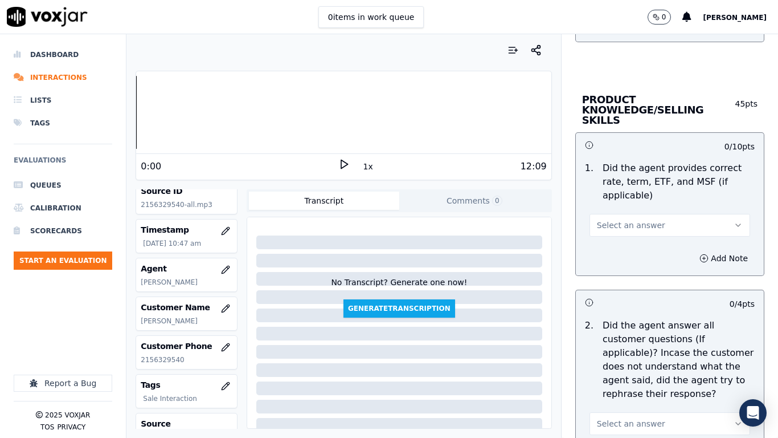
scroll to position [1653, 0]
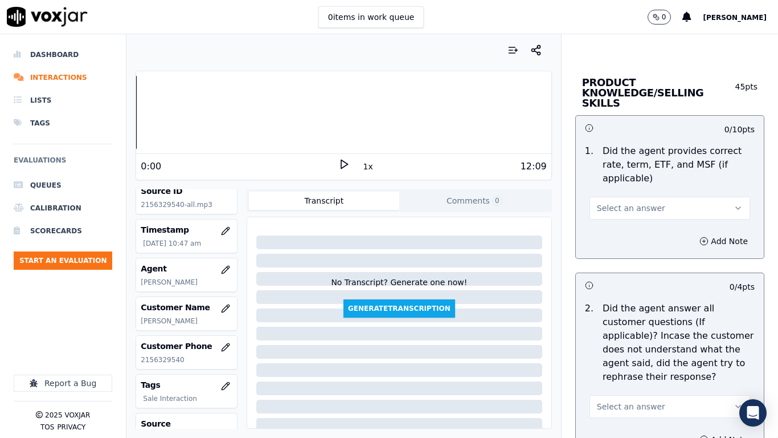
click at [633, 202] on span "Select an answer" at bounding box center [631, 207] width 68 height 11
click at [634, 231] on div "Yes" at bounding box center [649, 223] width 139 height 18
click at [659, 345] on button "Select an answer" at bounding box center [670, 406] width 161 height 23
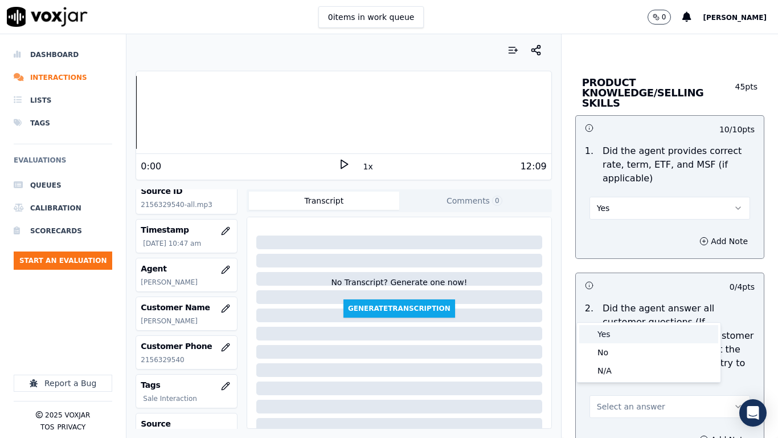
click at [615, 333] on div "Yes" at bounding box center [649, 334] width 139 height 18
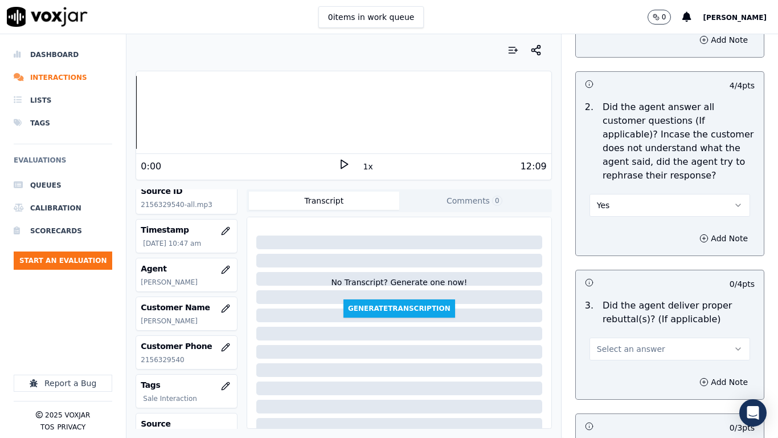
scroll to position [2109, 0]
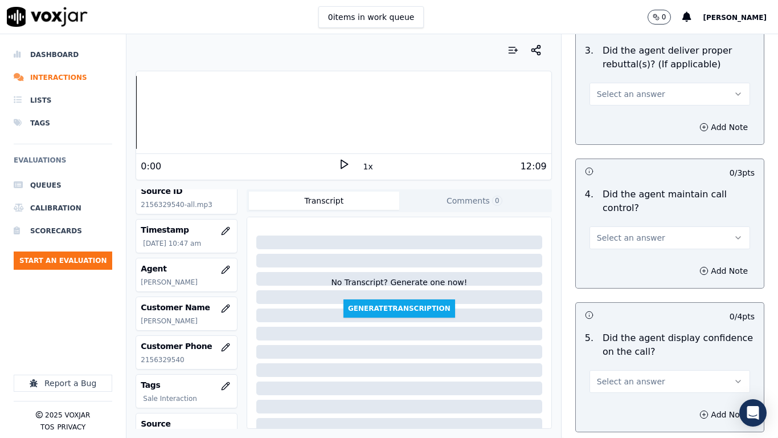
click at [623, 88] on span "Select an answer" at bounding box center [631, 93] width 68 height 11
click at [627, 106] on div "Yes" at bounding box center [649, 109] width 139 height 18
click at [626, 232] on span "Select an answer" at bounding box center [631, 237] width 68 height 11
click at [610, 254] on div "Yes" at bounding box center [649, 253] width 139 height 18
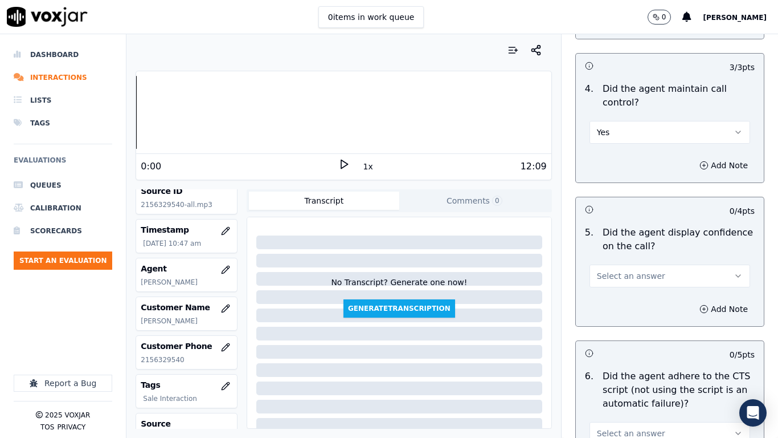
scroll to position [2393, 0]
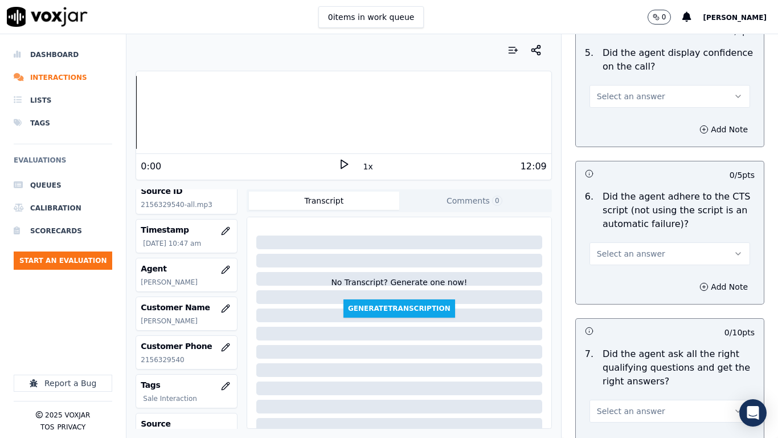
click at [605, 91] on span "Select an answer" at bounding box center [631, 96] width 68 height 11
click at [607, 113] on div "Yes" at bounding box center [649, 112] width 139 height 18
click at [633, 242] on button "Select an answer" at bounding box center [670, 253] width 161 height 23
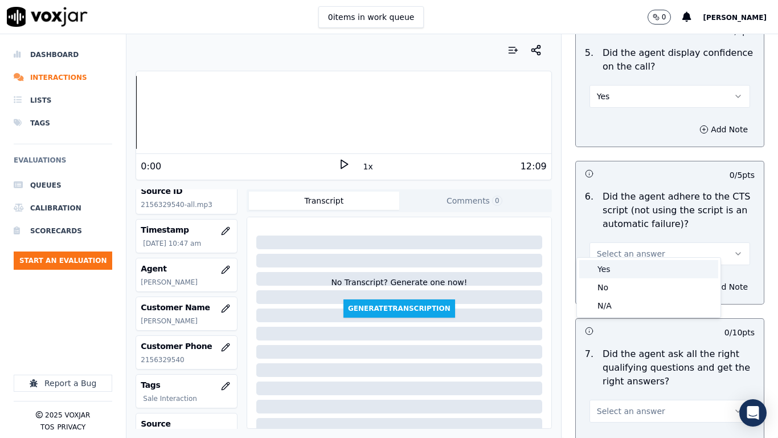
click at [621, 260] on div "Yes" at bounding box center [649, 269] width 139 height 18
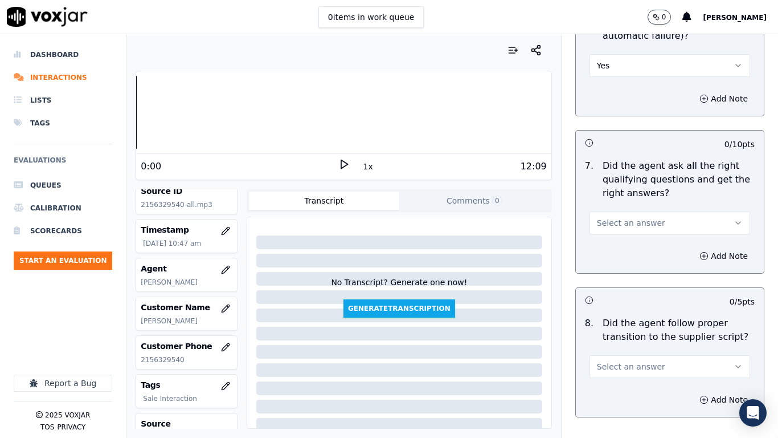
scroll to position [2678, 0]
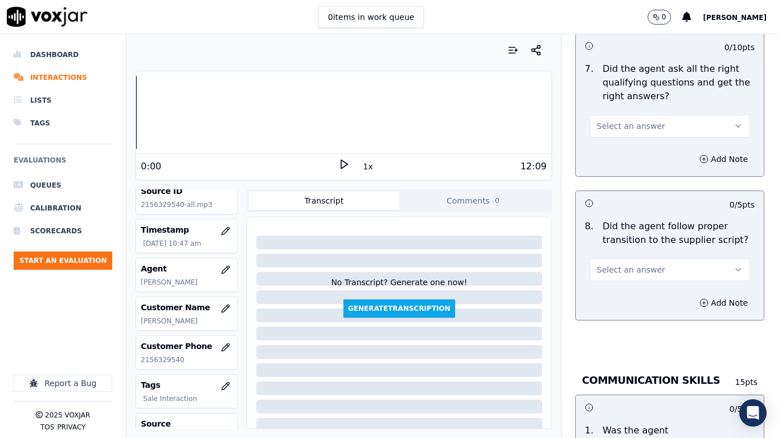
click at [628, 115] on button "Select an answer" at bounding box center [670, 126] width 161 height 23
drag, startPoint x: 626, startPoint y: 137, endPoint x: 633, endPoint y: 156, distance: 20.0
click at [626, 141] on div "Yes" at bounding box center [649, 141] width 139 height 18
click at [637, 264] on span "Select an answer" at bounding box center [631, 269] width 68 height 11
click at [629, 289] on div "Yes" at bounding box center [649, 285] width 139 height 18
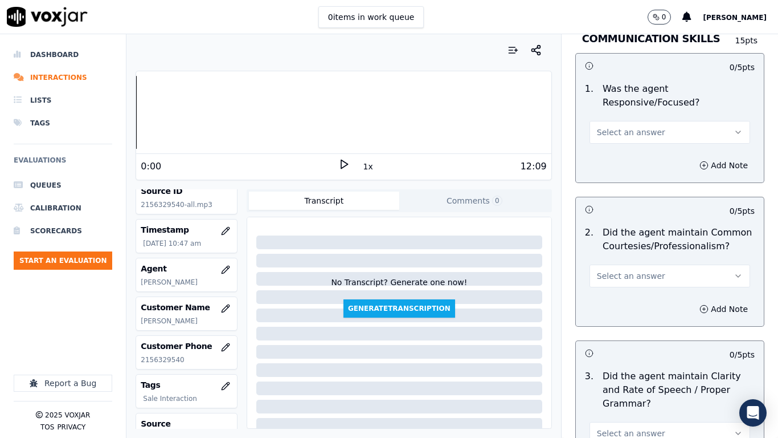
scroll to position [3020, 0]
click at [610, 120] on button "Select an answer" at bounding box center [670, 131] width 161 height 23
drag, startPoint x: 614, startPoint y: 143, endPoint x: 626, endPoint y: 156, distance: 16.9
click at [615, 144] on div "Yes" at bounding box center [649, 147] width 139 height 18
click at [628, 270] on span "Select an answer" at bounding box center [631, 275] width 68 height 11
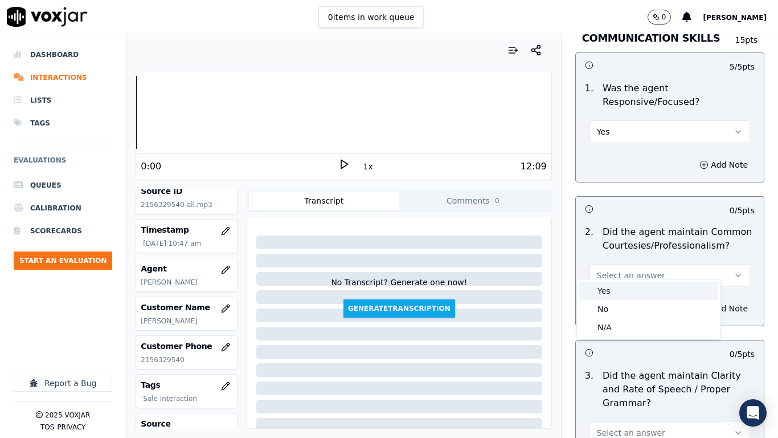
click at [623, 288] on div "Yes" at bounding box center [649, 291] width 139 height 18
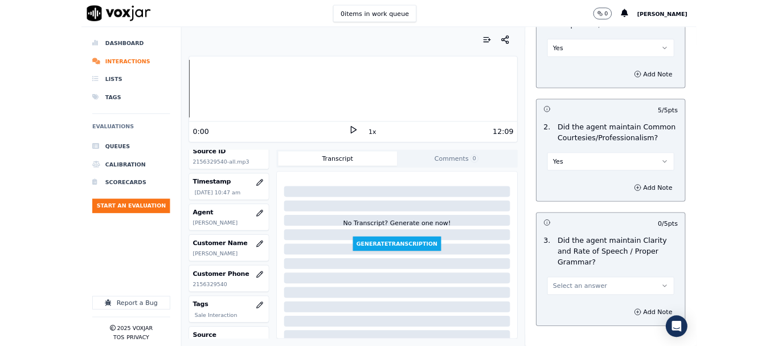
scroll to position [3153, 0]
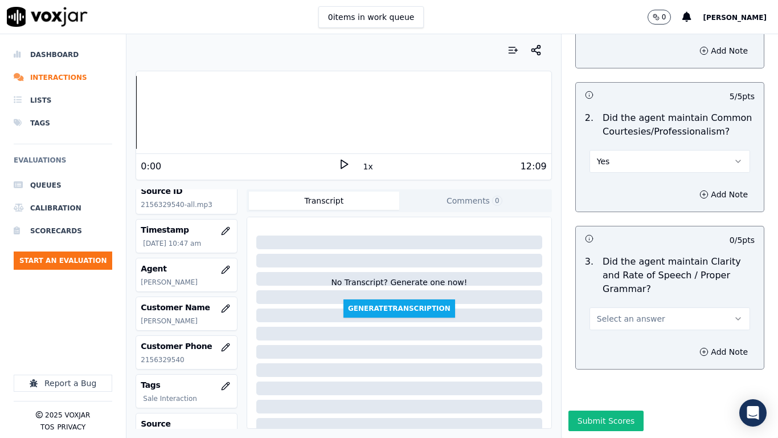
click at [634, 313] on span "Select an answer" at bounding box center [631, 318] width 68 height 11
click at [611, 320] on div "Yes" at bounding box center [649, 315] width 139 height 18
click at [617, 345] on button "Submit Scores" at bounding box center [607, 420] width 76 height 21
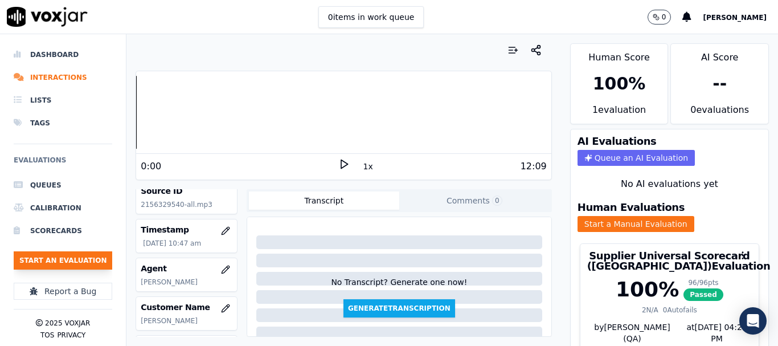
click at [79, 260] on button "Start an Evaluation" at bounding box center [63, 260] width 99 height 18
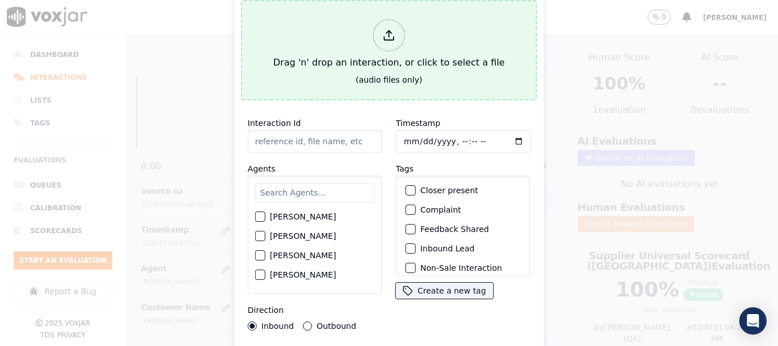
click at [320, 46] on div "Drag 'n' drop an interaction, or click to select a file" at bounding box center [389, 44] width 240 height 59
type input "20250825-131226_6109312323-all.mp3"
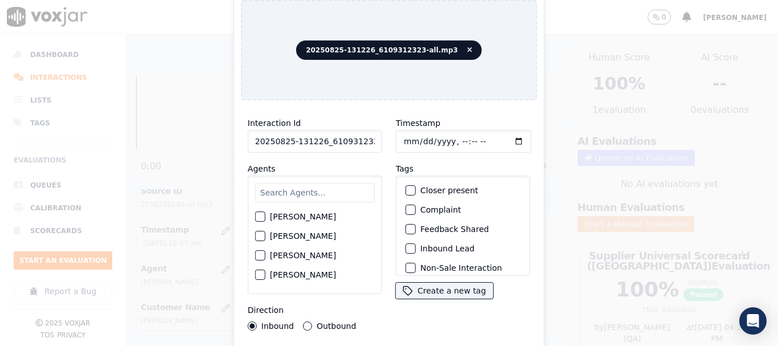
click at [287, 191] on input "text" at bounding box center [315, 192] width 120 height 19
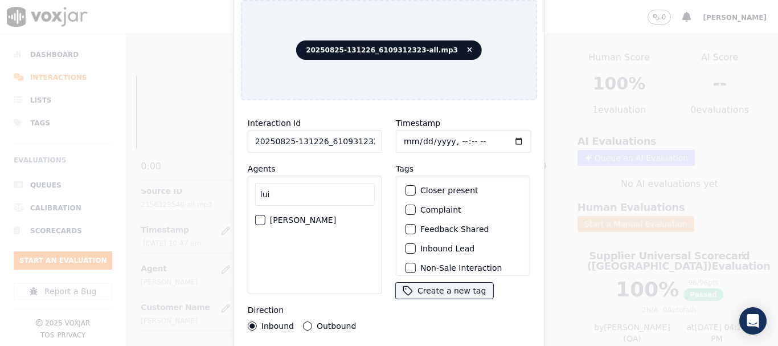
type input "lui"
click at [291, 216] on label "[PERSON_NAME]" at bounding box center [303, 220] width 66 height 8
click at [266, 215] on button "[PERSON_NAME]" at bounding box center [260, 220] width 10 height 10
click at [403, 137] on input "Timestamp" at bounding box center [464, 141] width 136 height 23
type input "[DATE]T10:59"
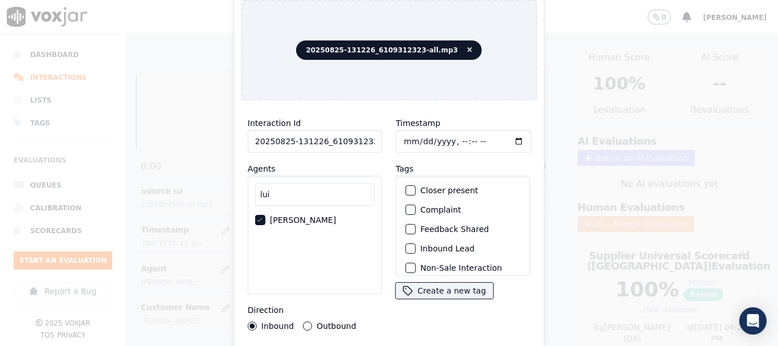
click at [324, 322] on label "Outbound" at bounding box center [336, 326] width 39 height 8
click at [312, 321] on button "Outbound" at bounding box center [307, 325] width 9 height 9
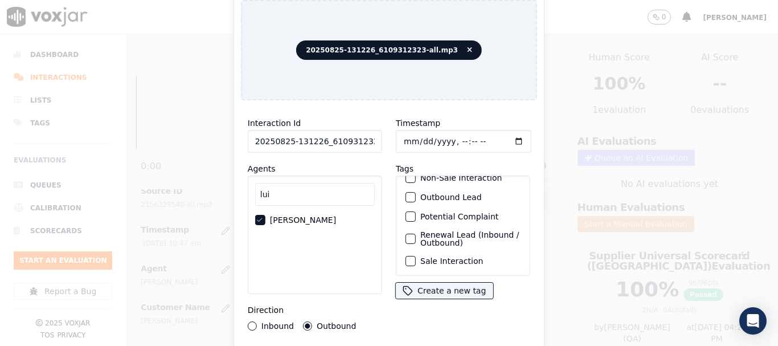
click at [441, 257] on label "Sale Interaction" at bounding box center [452, 261] width 63 height 8
click at [416, 256] on button "Sale Interaction" at bounding box center [411, 261] width 10 height 10
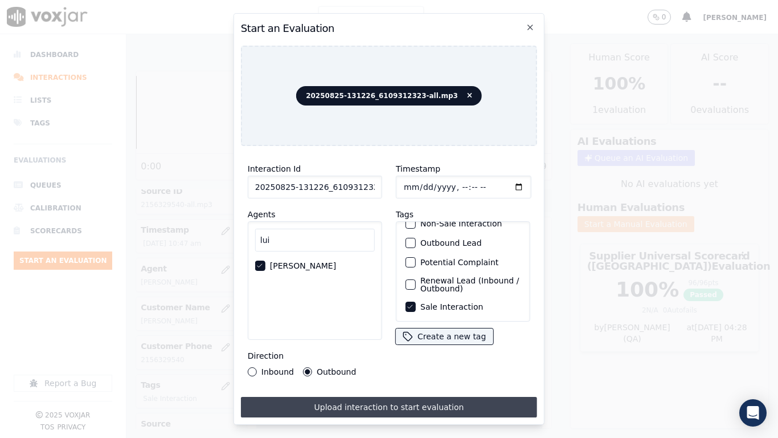
click at [458, 345] on button "Upload interaction to start evaluation" at bounding box center [389, 407] width 296 height 21
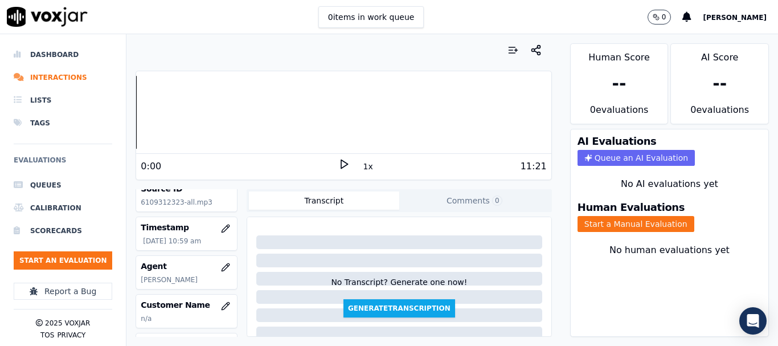
scroll to position [171, 0]
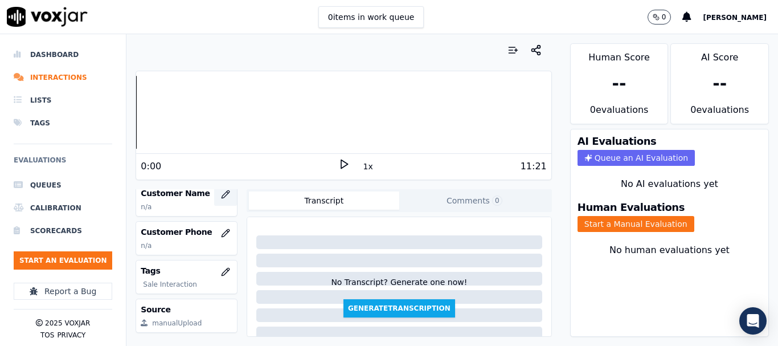
click at [221, 194] on icon "button" at bounding box center [225, 194] width 9 height 9
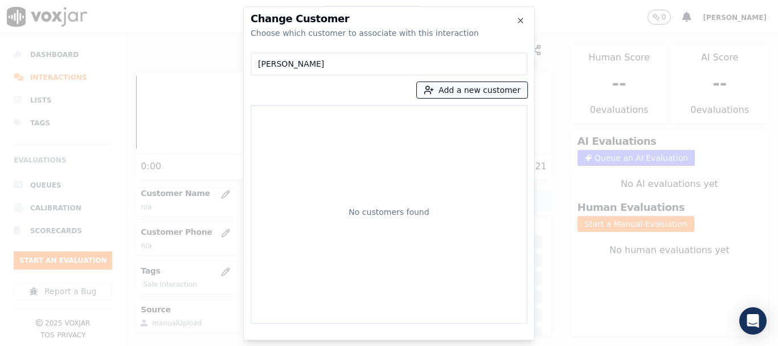
type input "[PERSON_NAME]"
click at [453, 89] on button "Add a new customer" at bounding box center [472, 90] width 111 height 16
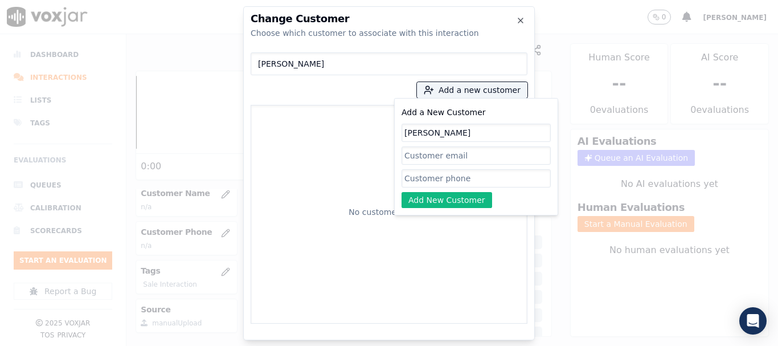
type input "[PERSON_NAME]"
drag, startPoint x: 442, startPoint y: 179, endPoint x: 447, endPoint y: 186, distance: 8.9
click at [442, 179] on input "Add a New Customer" at bounding box center [476, 178] width 149 height 18
paste input "6109312323"
type input "6109312323"
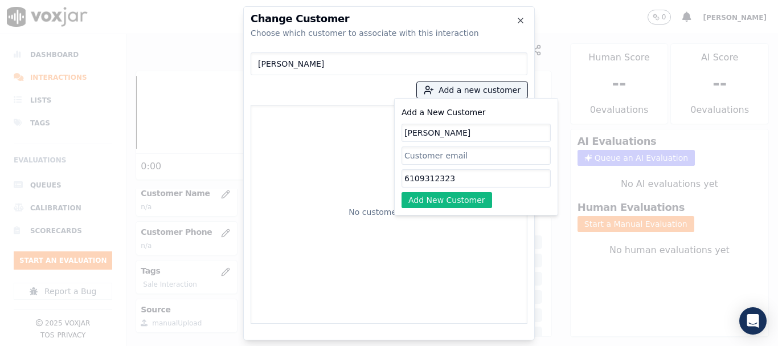
drag, startPoint x: 438, startPoint y: 198, endPoint x: 364, endPoint y: 189, distance: 74.1
click at [438, 198] on button "Add New Customer" at bounding box center [447, 200] width 91 height 16
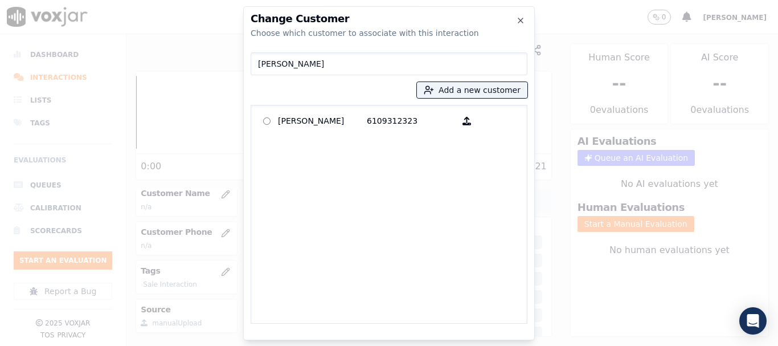
drag, startPoint x: 303, startPoint y: 123, endPoint x: 360, endPoint y: 203, distance: 98.2
click at [303, 122] on p "[PERSON_NAME]" at bounding box center [322, 121] width 89 height 18
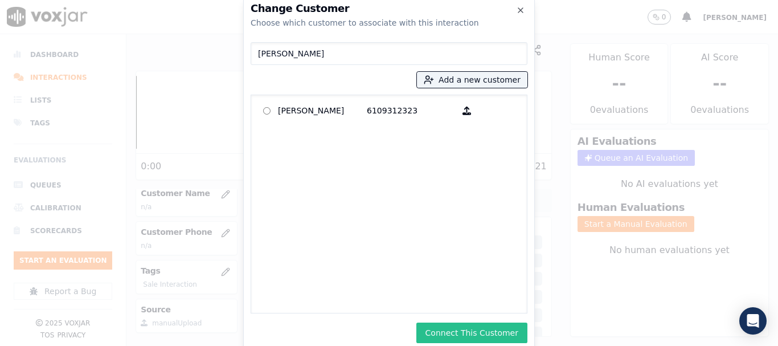
click at [474, 332] on button "Connect This Customer" at bounding box center [472, 333] width 111 height 21
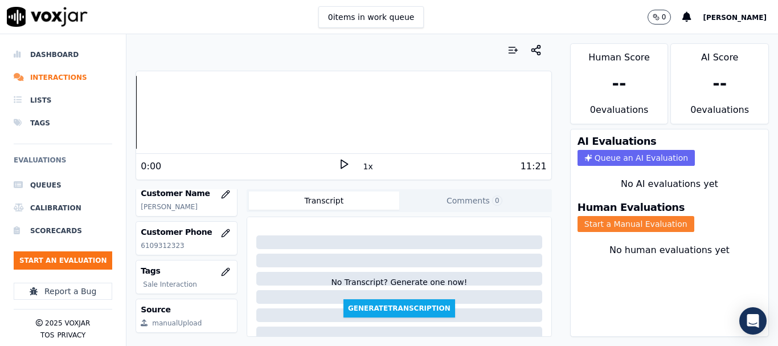
click at [643, 225] on button "Start a Manual Evaluation" at bounding box center [636, 224] width 117 height 16
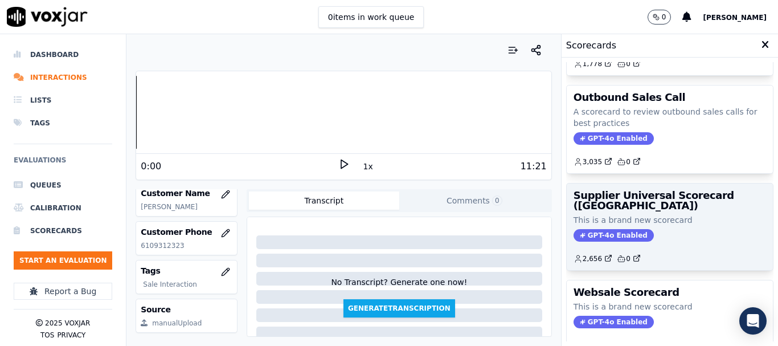
click at [622, 222] on p "This is a brand new scorecard" at bounding box center [670, 219] width 193 height 11
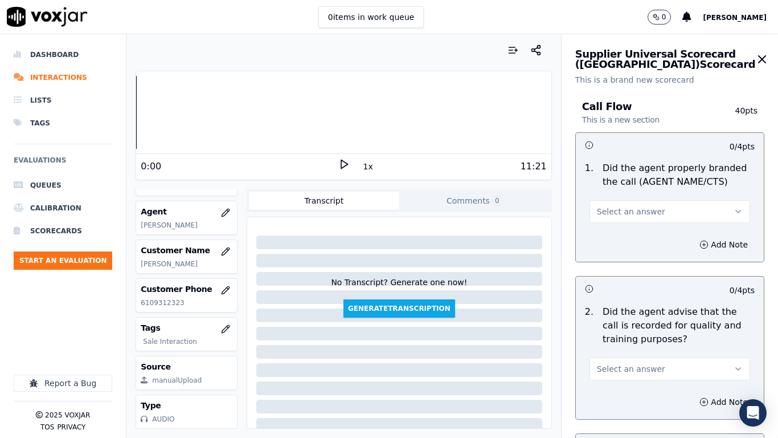
scroll to position [143, 0]
drag, startPoint x: 623, startPoint y: 213, endPoint x: 624, endPoint y: 220, distance: 6.9
click at [623, 213] on span "Select an answer" at bounding box center [631, 211] width 68 height 11
click at [624, 239] on div "Yes" at bounding box center [649, 237] width 139 height 18
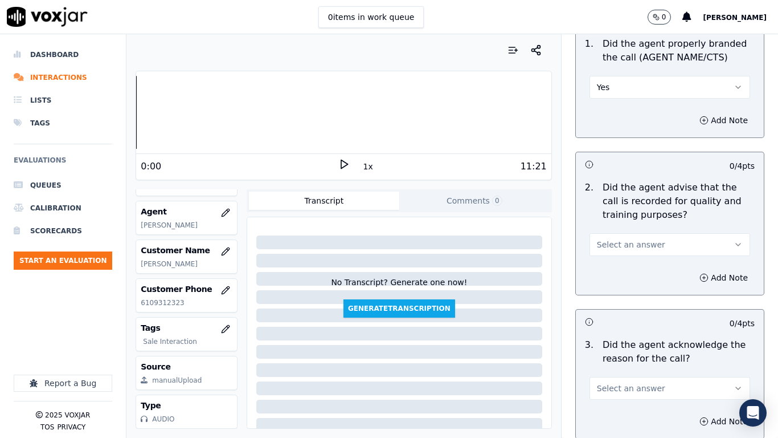
scroll to position [228, 0]
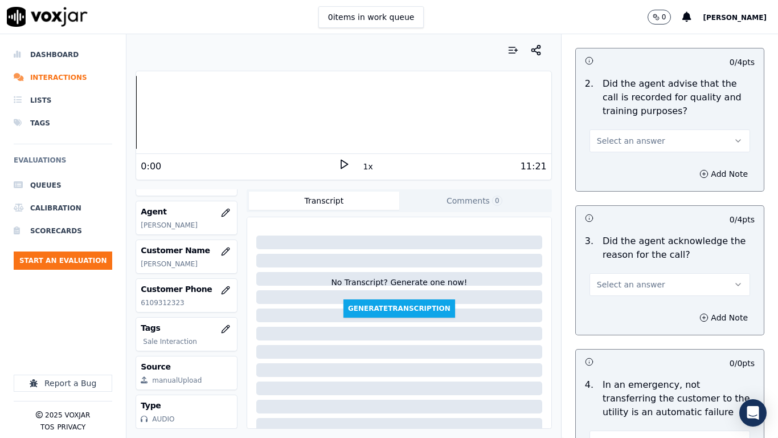
click at [607, 139] on span "Select an answer" at bounding box center [631, 140] width 68 height 11
drag, startPoint x: 613, startPoint y: 168, endPoint x: 664, endPoint y: 276, distance: 119.8
click at [613, 168] on div "Yes" at bounding box center [649, 166] width 139 height 18
click at [622, 279] on span "Select an answer" at bounding box center [631, 284] width 68 height 11
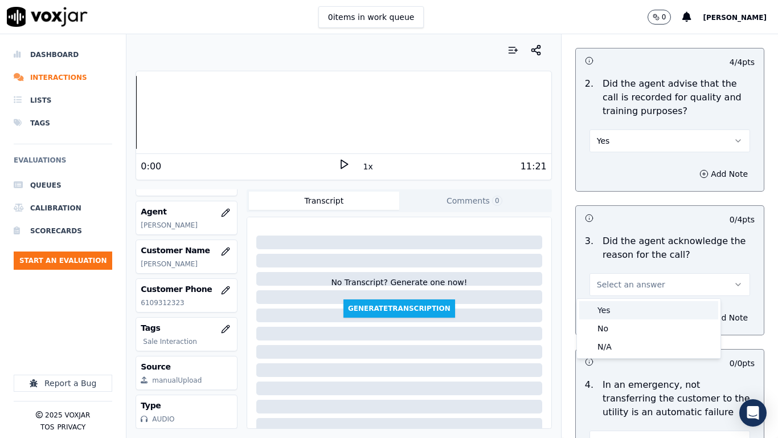
click at [622, 304] on div "Yes" at bounding box center [649, 310] width 139 height 18
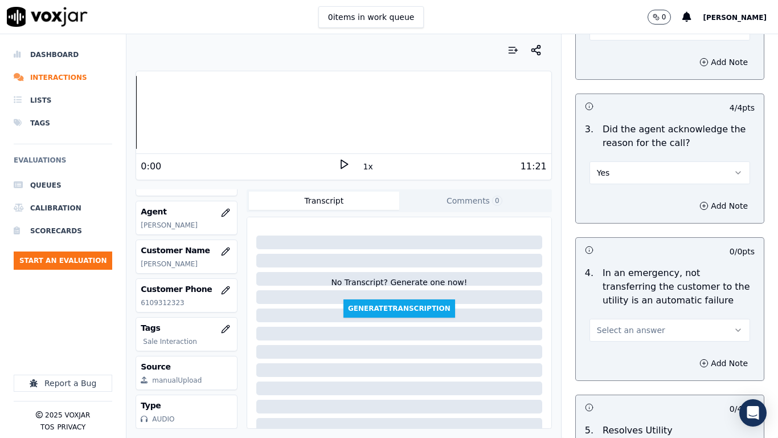
scroll to position [513, 0]
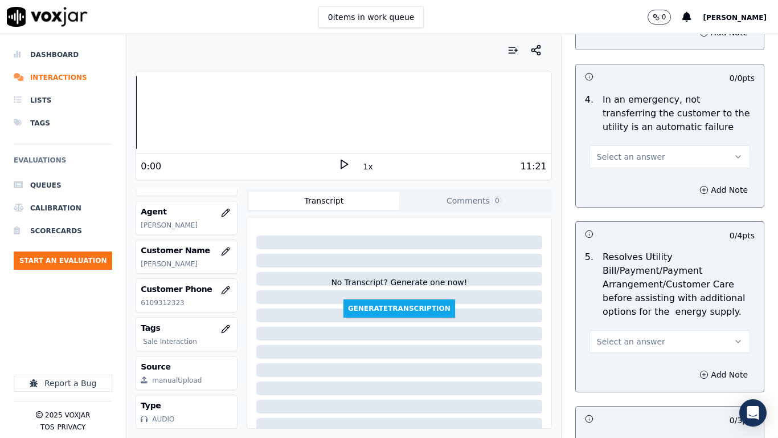
click at [619, 161] on span "Select an answer" at bounding box center [631, 156] width 68 height 11
click at [617, 184] on div "Yes" at bounding box center [649, 182] width 139 height 18
click at [608, 156] on button "Yes" at bounding box center [670, 156] width 161 height 23
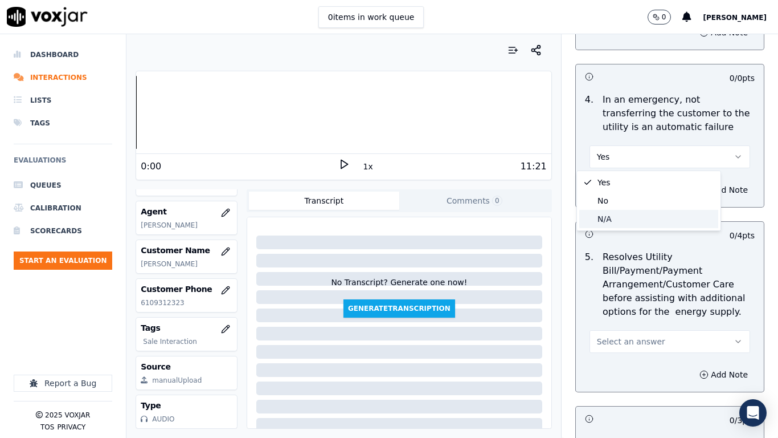
click at [629, 222] on div "N/A" at bounding box center [649, 219] width 139 height 18
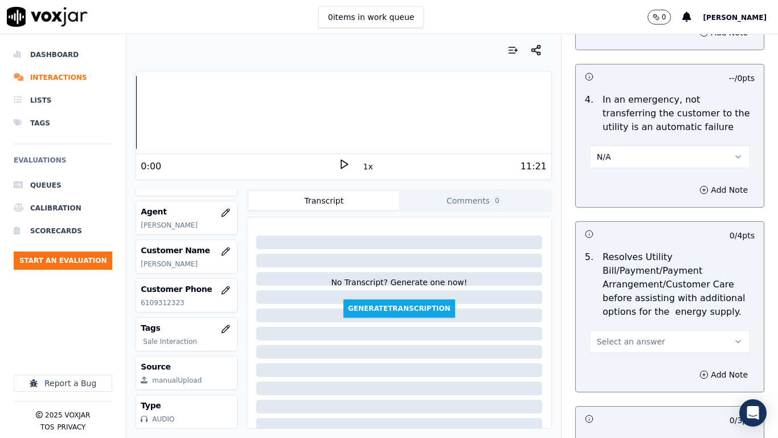
click at [636, 342] on span "Select an answer" at bounding box center [631, 341] width 68 height 11
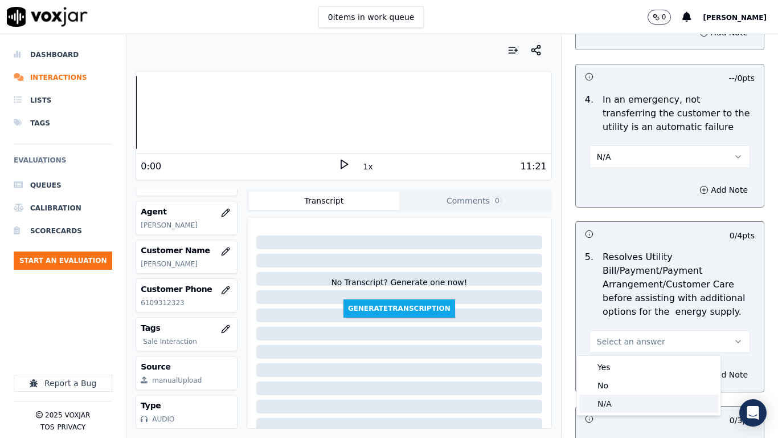
click at [634, 345] on div "N/A" at bounding box center [649, 403] width 139 height 18
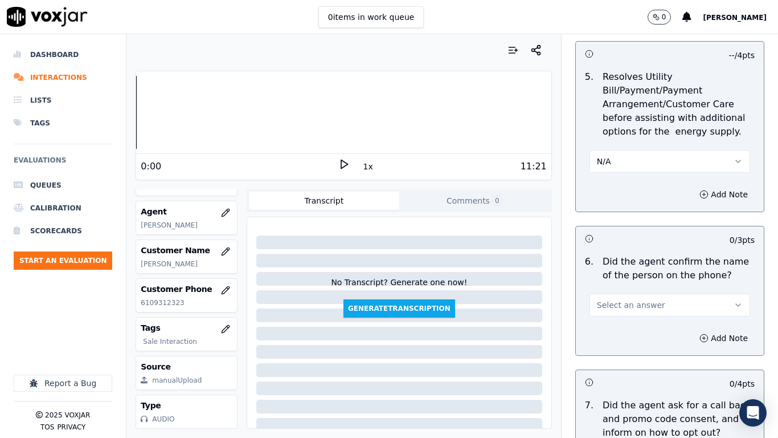
scroll to position [912, 0]
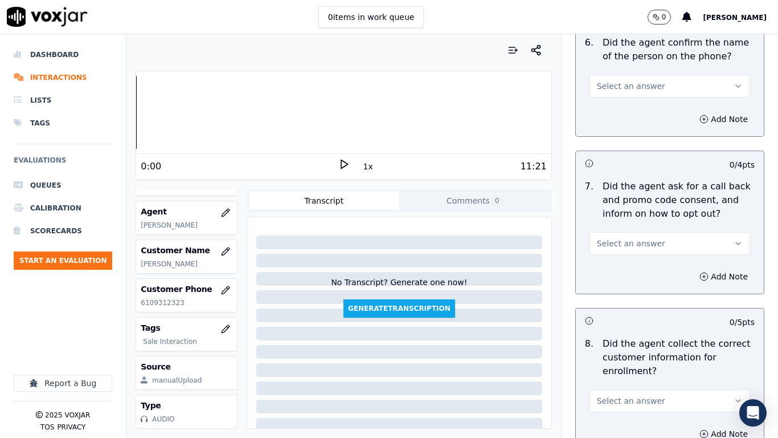
click at [617, 87] on span "Select an answer" at bounding box center [631, 85] width 68 height 11
click at [622, 108] on div "Yes" at bounding box center [649, 112] width 139 height 18
click at [661, 241] on button "Select an answer" at bounding box center [670, 243] width 161 height 23
click at [635, 269] on div "Yes" at bounding box center [649, 269] width 139 height 18
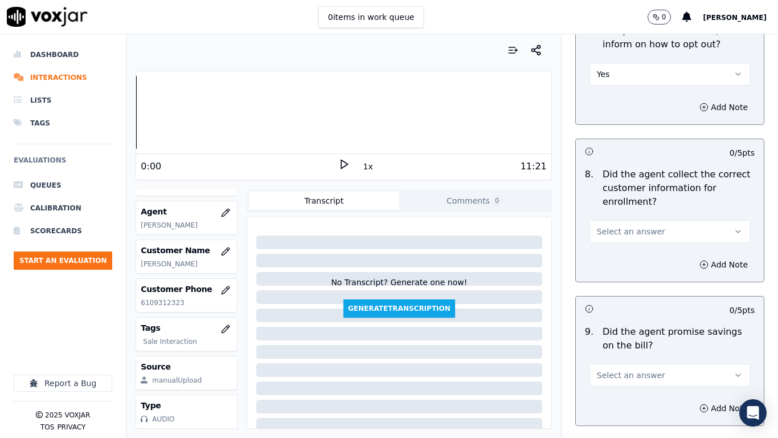
scroll to position [1197, 0]
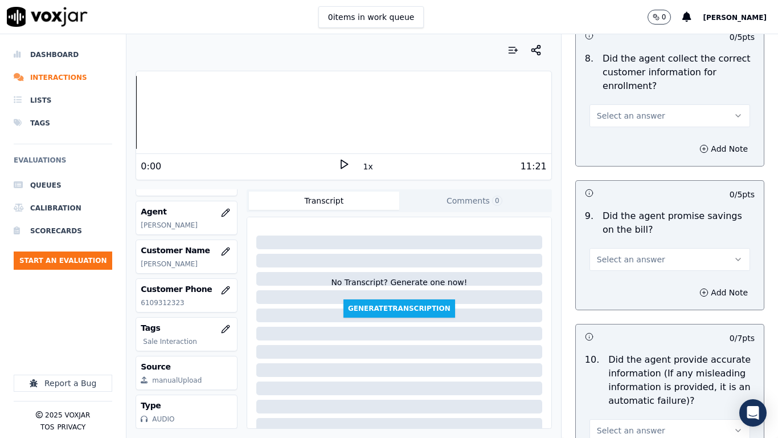
click at [623, 115] on span "Select an answer" at bounding box center [631, 115] width 68 height 11
click at [634, 144] on div "Yes" at bounding box center [649, 141] width 139 height 18
click at [642, 253] on button "Select an answer" at bounding box center [670, 259] width 161 height 23
click at [637, 288] on div "Yes" at bounding box center [649, 285] width 139 height 18
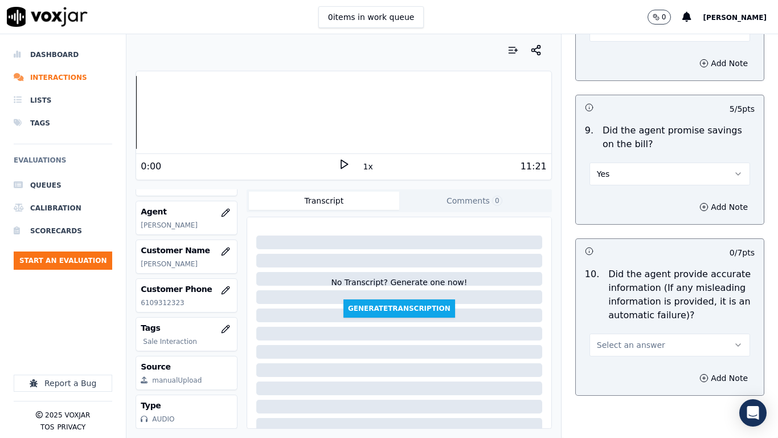
scroll to position [1482, 0]
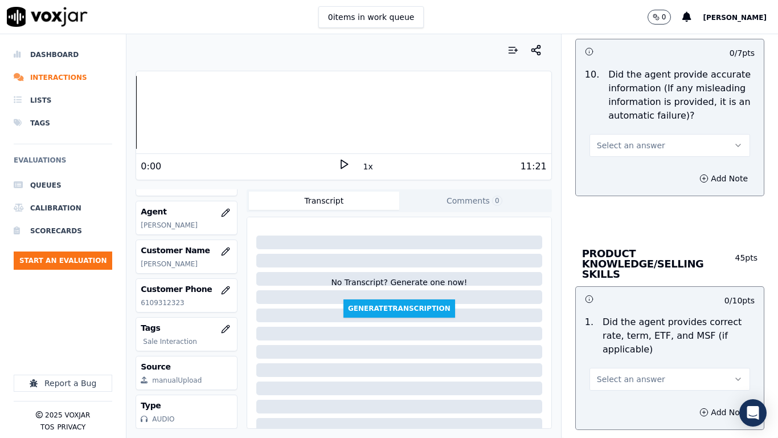
click at [631, 146] on span "Select an answer" at bounding box center [631, 145] width 68 height 11
drag, startPoint x: 632, startPoint y: 172, endPoint x: 624, endPoint y: 311, distance: 138.7
click at [633, 173] on div "Yes" at bounding box center [649, 171] width 139 height 18
click at [622, 345] on span "Select an answer" at bounding box center [631, 378] width 68 height 11
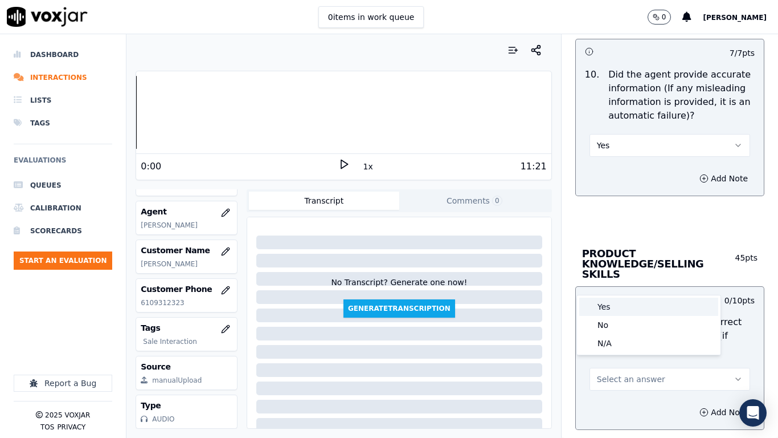
click at [609, 306] on div "Yes" at bounding box center [649, 306] width 139 height 18
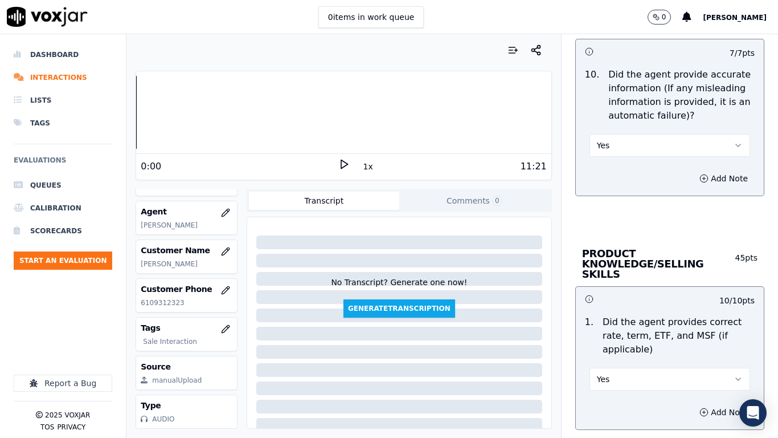
scroll to position [1938, 0]
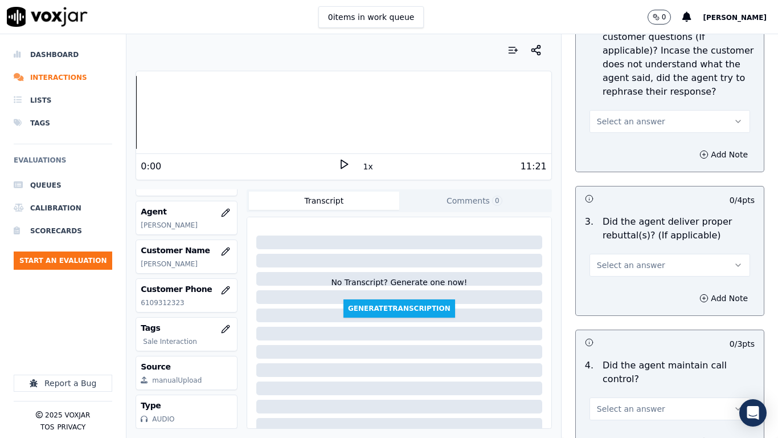
click at [619, 110] on button "Select an answer" at bounding box center [670, 121] width 161 height 23
drag, startPoint x: 618, startPoint y: 133, endPoint x: 642, endPoint y: 224, distance: 94.3
click at [618, 135] on div "Yes" at bounding box center [649, 137] width 139 height 18
click at [637, 260] on span "Select an answer" at bounding box center [631, 264] width 68 height 11
click at [614, 281] on div "Yes" at bounding box center [649, 280] width 139 height 18
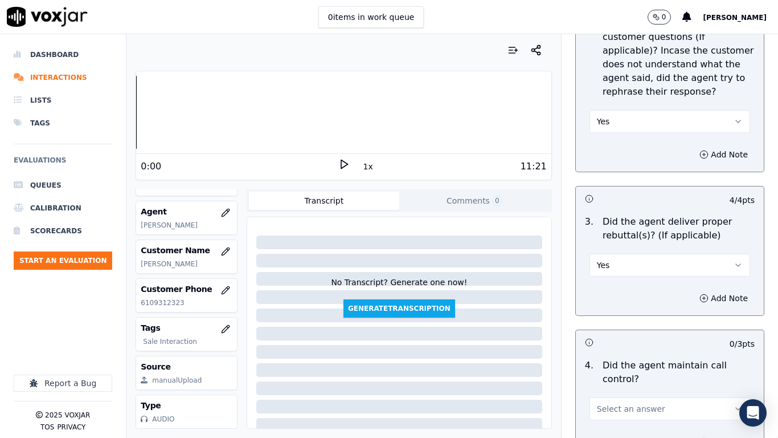
scroll to position [2166, 0]
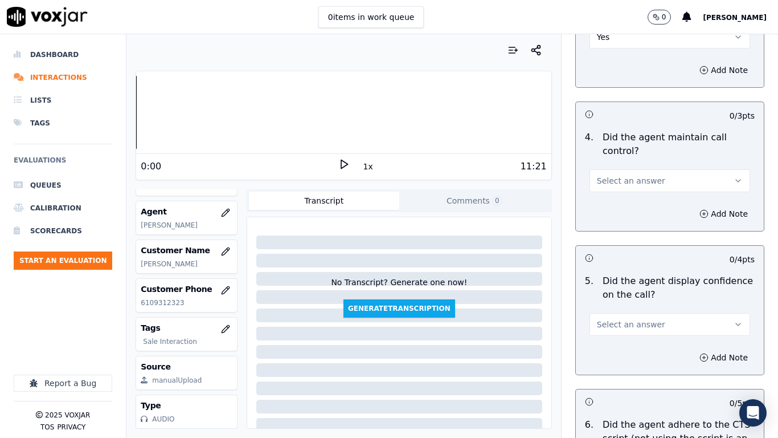
click at [606, 175] on span "Select an answer" at bounding box center [631, 180] width 68 height 11
click at [622, 201] on div "Yes" at bounding box center [649, 196] width 139 height 18
click at [630, 319] on span "Select an answer" at bounding box center [631, 324] width 68 height 11
click at [617, 341] on div "Yes" at bounding box center [649, 340] width 139 height 18
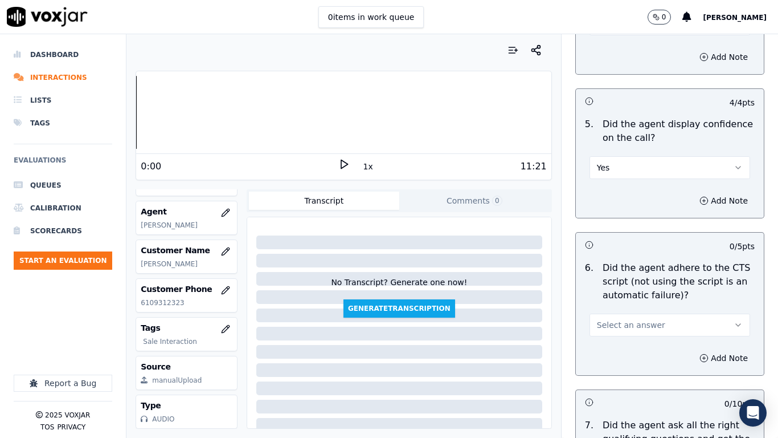
scroll to position [2450, 0]
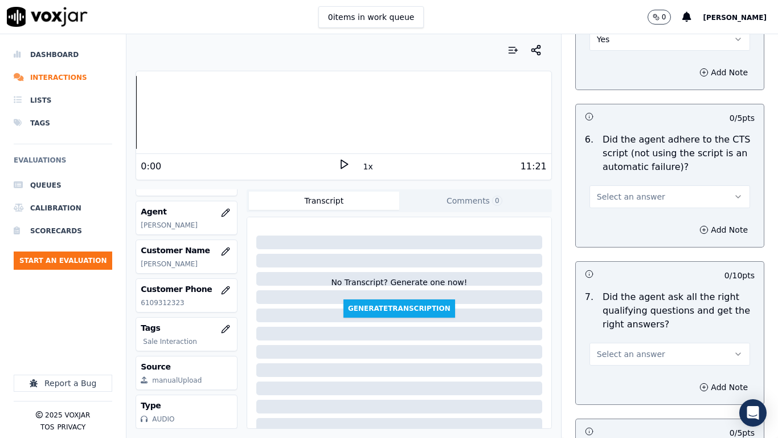
click at [602, 191] on span "Select an answer" at bounding box center [631, 196] width 68 height 11
click at [608, 213] on div "Yes" at bounding box center [649, 212] width 139 height 18
drag, startPoint x: 627, startPoint y: 341, endPoint x: 626, endPoint y: 352, distance: 10.3
click at [627, 345] on span "Select an answer" at bounding box center [631, 353] width 68 height 11
click at [605, 345] on div "Yes" at bounding box center [649, 369] width 139 height 18
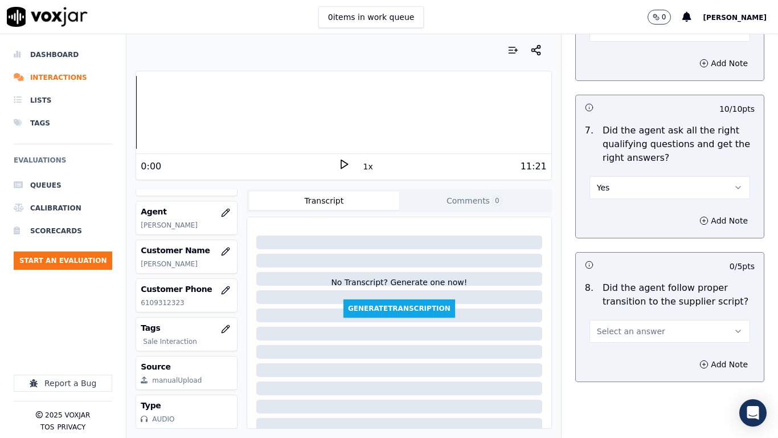
scroll to position [2849, 0]
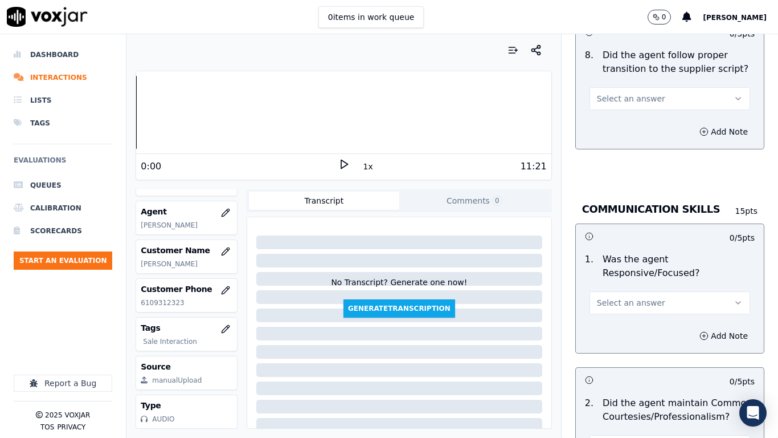
click at [608, 93] on span "Select an answer" at bounding box center [631, 98] width 68 height 11
click at [622, 115] on div "Yes" at bounding box center [649, 114] width 139 height 18
click at [635, 297] on span "Select an answer" at bounding box center [631, 302] width 68 height 11
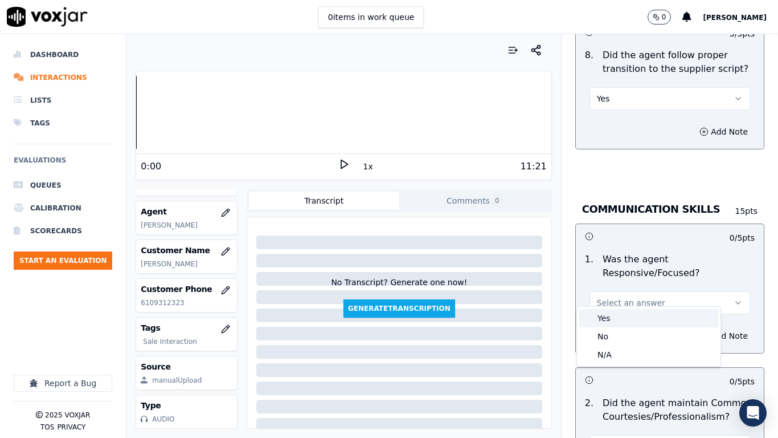
click at [622, 320] on div "Yes" at bounding box center [649, 318] width 139 height 18
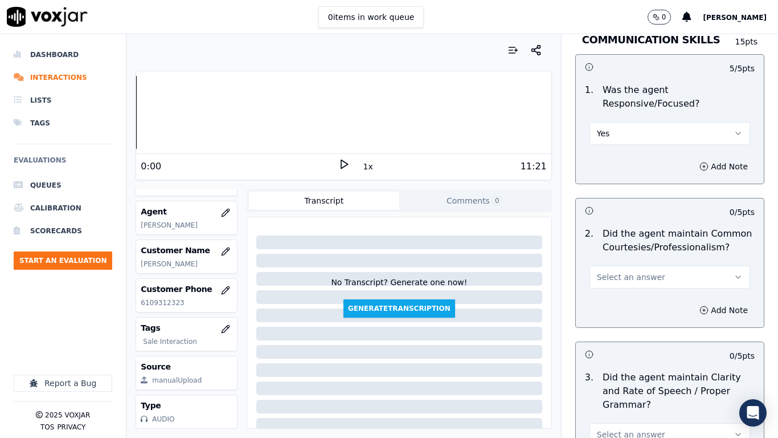
scroll to position [3020, 0]
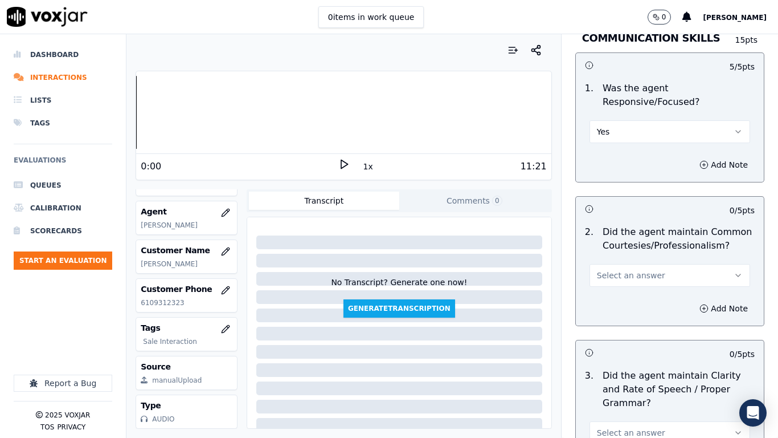
click at [609, 270] on span "Select an answer" at bounding box center [631, 275] width 68 height 11
click at [617, 292] on div "Yes" at bounding box center [649, 291] width 139 height 18
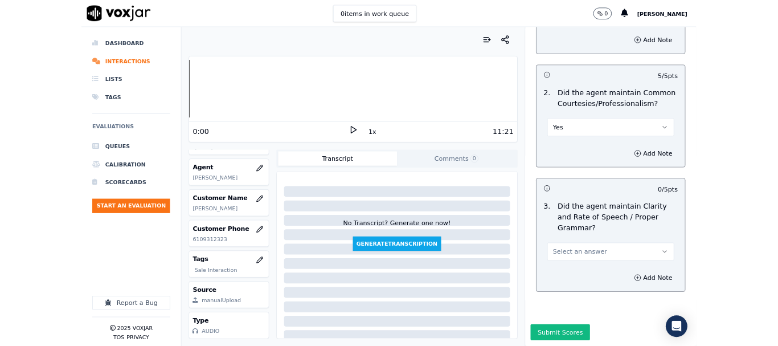
scroll to position [3153, 0]
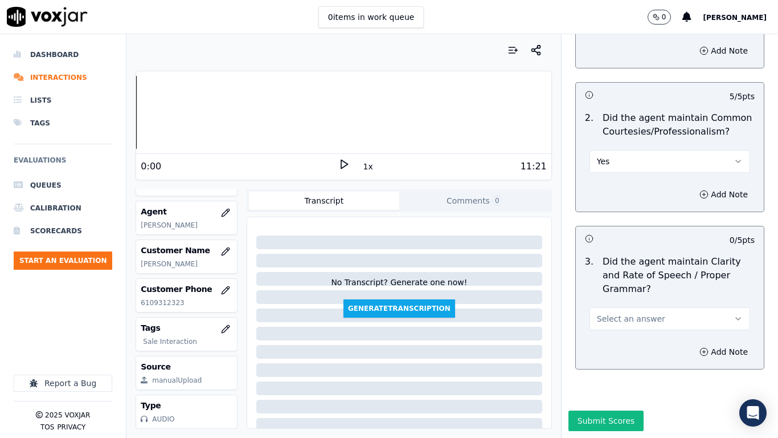
click at [622, 313] on span "Select an answer" at bounding box center [631, 318] width 68 height 11
click at [620, 313] on div "Yes" at bounding box center [649, 315] width 139 height 18
click at [606, 345] on button "Submit Scores" at bounding box center [607, 420] width 76 height 21
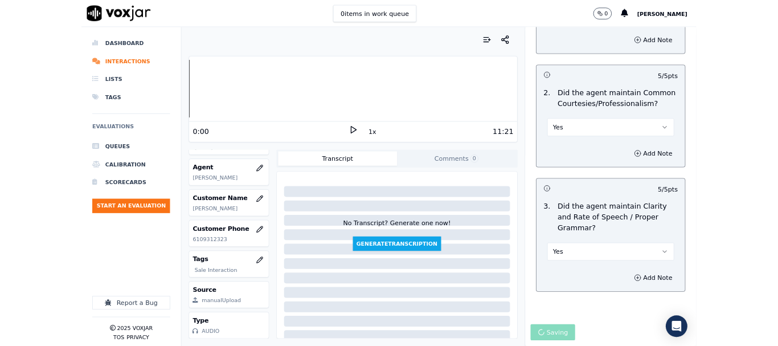
scroll to position [171, 0]
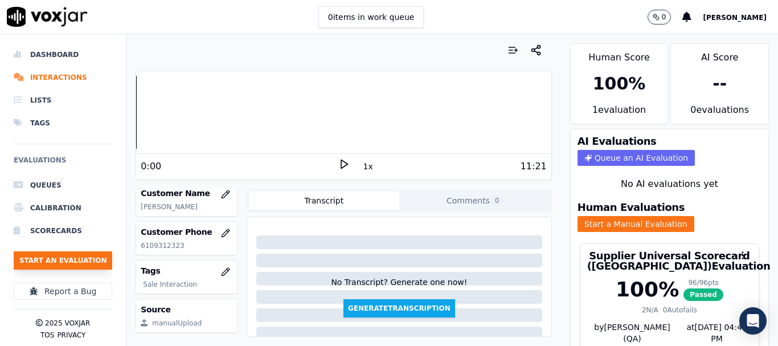
click at [80, 258] on button "Start an Evaluation" at bounding box center [63, 260] width 99 height 18
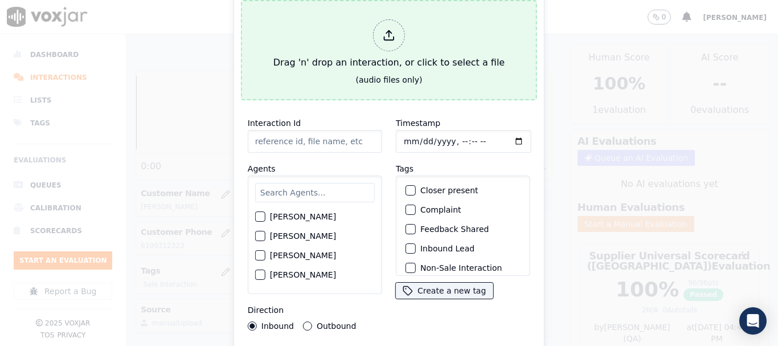
click at [324, 41] on div "Drag 'n' drop an interaction, or click to select a file" at bounding box center [389, 44] width 240 height 59
type input "20250825-165212_4123540660-all.mp3"
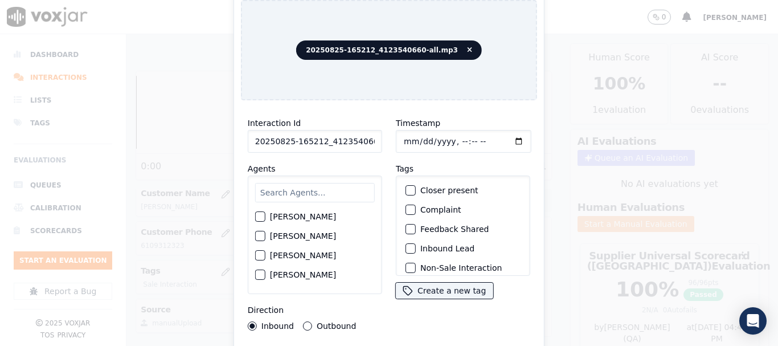
click at [301, 183] on input "text" at bounding box center [315, 192] width 120 height 19
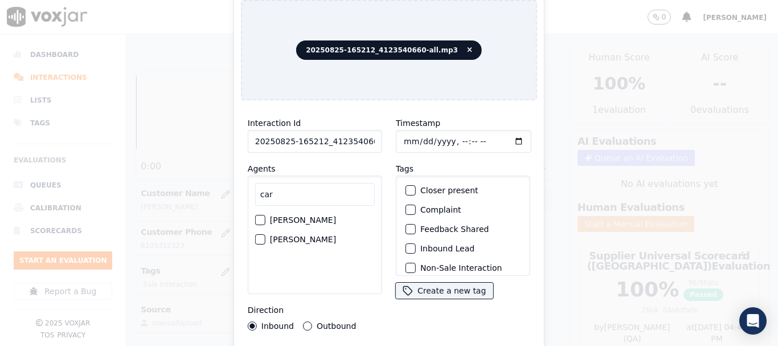
type input "car"
click at [295, 216] on label "[PERSON_NAME]" at bounding box center [303, 220] width 66 height 8
click at [266, 215] on button "[PERSON_NAME]" at bounding box center [260, 220] width 10 height 10
click at [405, 137] on input "Timestamp" at bounding box center [464, 141] width 136 height 23
type input "[DATE]T11:30"
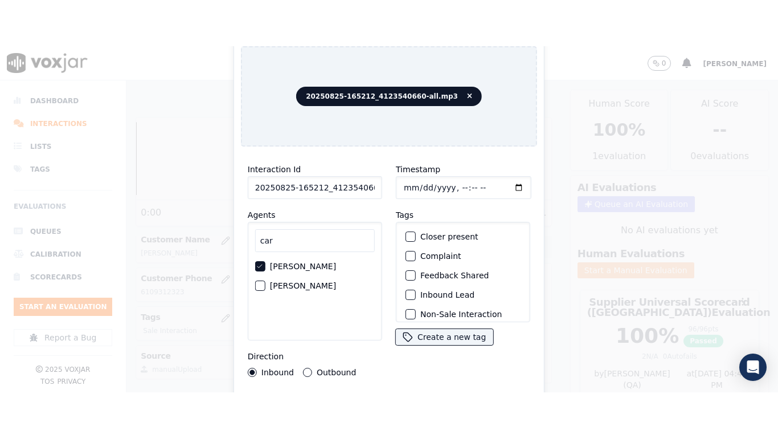
scroll to position [100, 0]
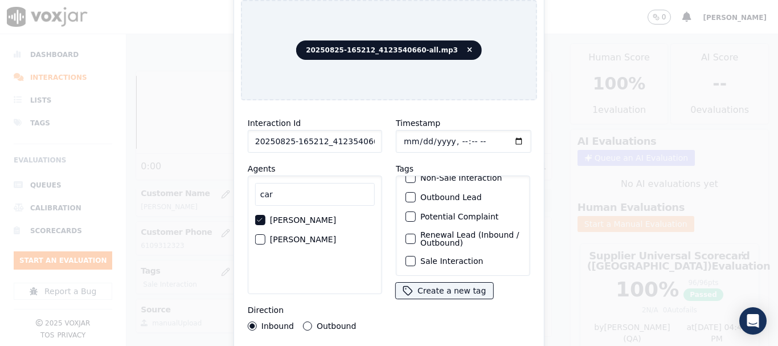
click at [455, 257] on label "Sale Interaction" at bounding box center [452, 261] width 63 height 8
click at [416, 256] on button "Sale Interaction" at bounding box center [411, 261] width 10 height 10
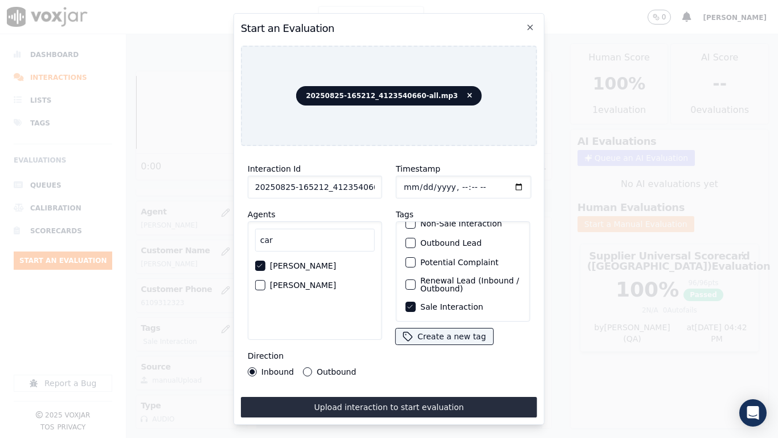
click at [437, 345] on button "Upload interaction to start evaluation" at bounding box center [389, 407] width 296 height 21
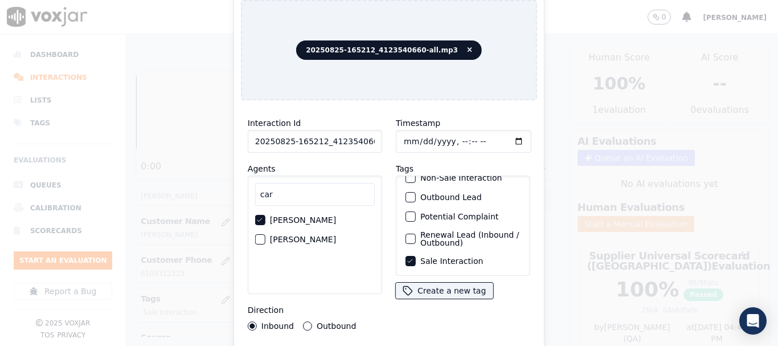
scroll to position [171, 0]
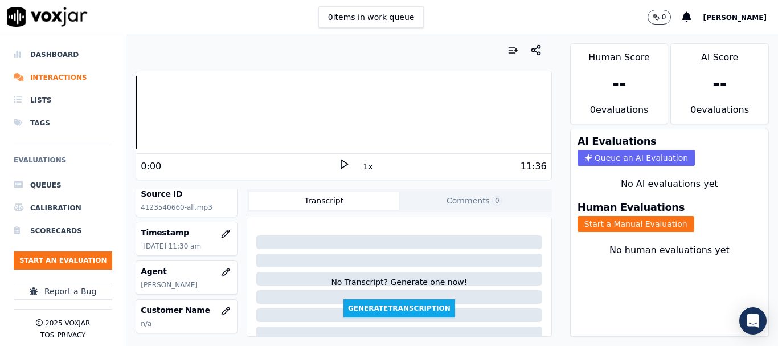
scroll to position [114, 0]
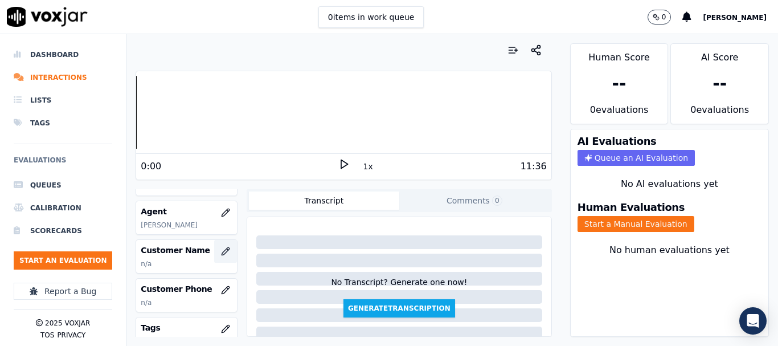
click at [221, 252] on icon "button" at bounding box center [225, 251] width 9 height 9
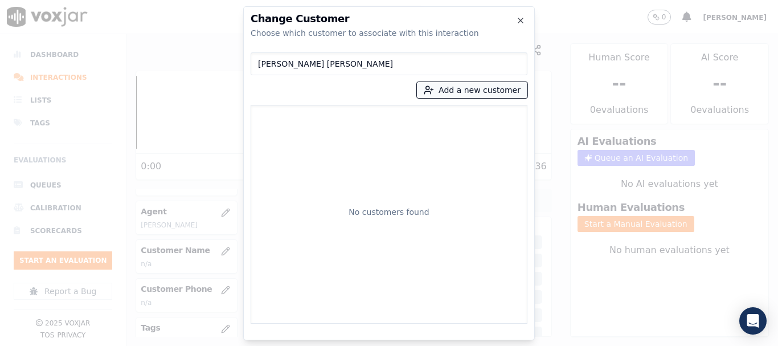
type input "[PERSON_NAME] [PERSON_NAME]"
click at [457, 87] on button "Add a new customer" at bounding box center [472, 90] width 111 height 16
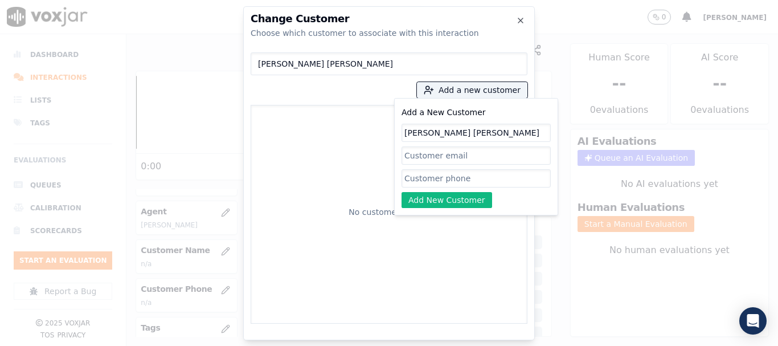
type input "[PERSON_NAME] [PERSON_NAME]"
drag, startPoint x: 434, startPoint y: 180, endPoint x: 439, endPoint y: 186, distance: 8.1
click at [434, 180] on input "Add a New Customer" at bounding box center [476, 178] width 149 height 18
paste input "4123540660"
type input "4123540660"
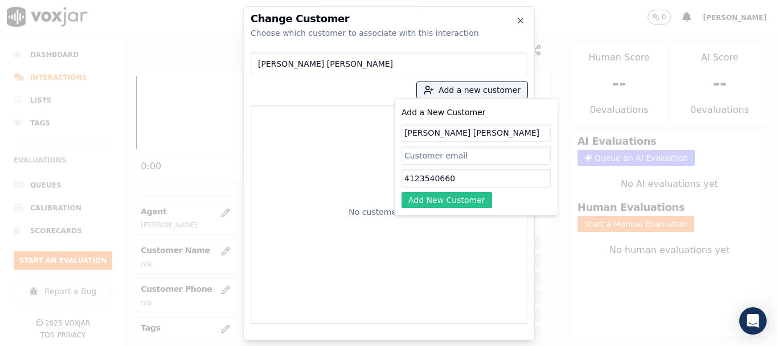
click at [431, 201] on button "Add New Customer" at bounding box center [447, 200] width 91 height 16
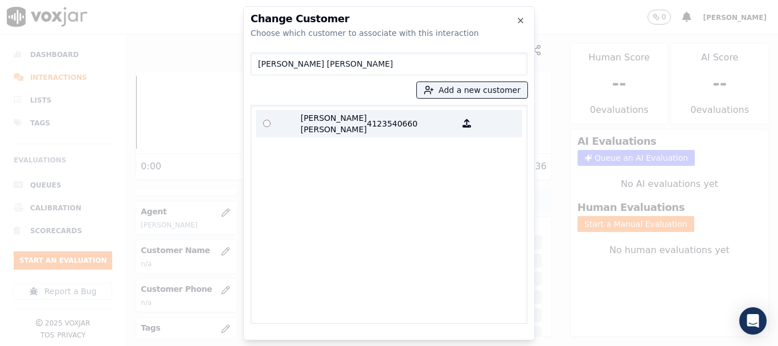
click at [296, 123] on p "[PERSON_NAME] [PERSON_NAME]" at bounding box center [322, 123] width 89 height 23
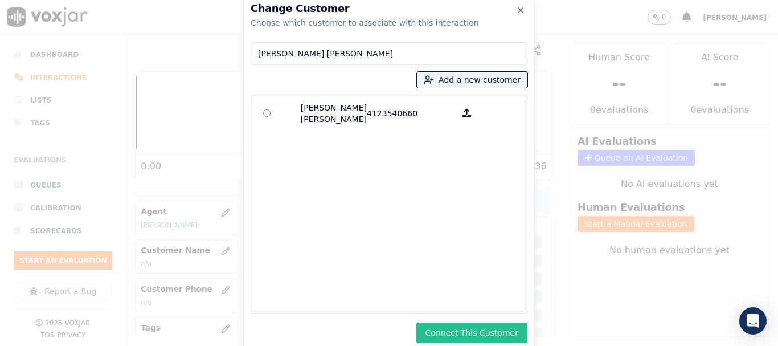
click at [483, 325] on button "Connect This Customer" at bounding box center [472, 333] width 111 height 21
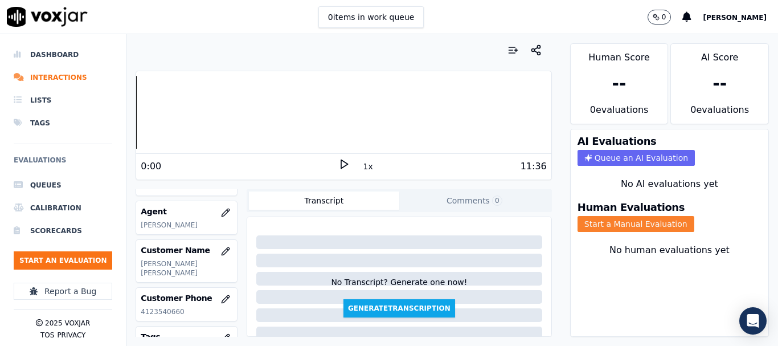
click at [588, 225] on button "Start a Manual Evaluation" at bounding box center [636, 224] width 117 height 16
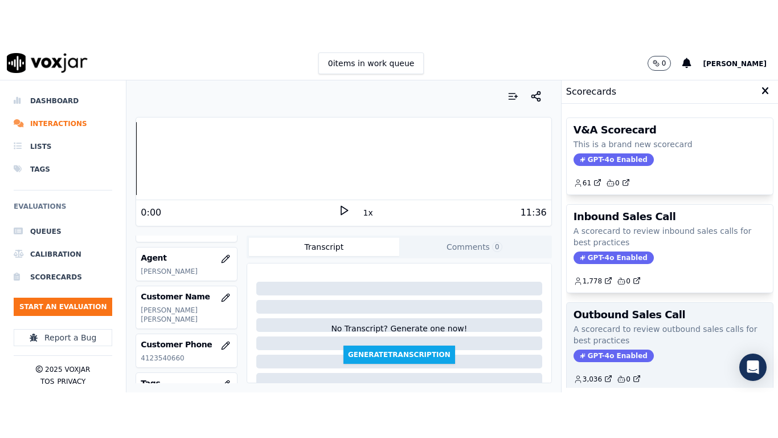
scroll to position [171, 0]
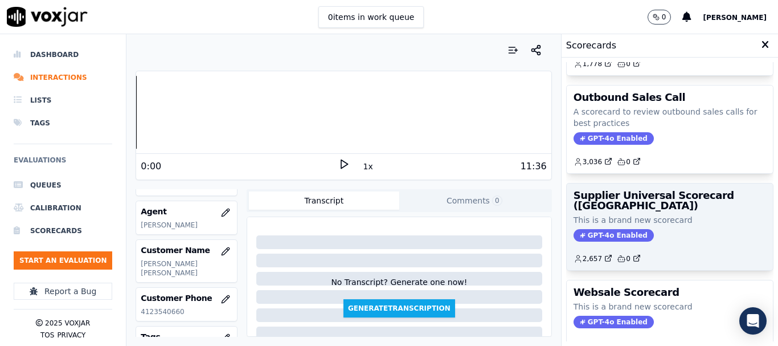
click at [639, 219] on p "This is a brand new scorecard" at bounding box center [670, 219] width 193 height 11
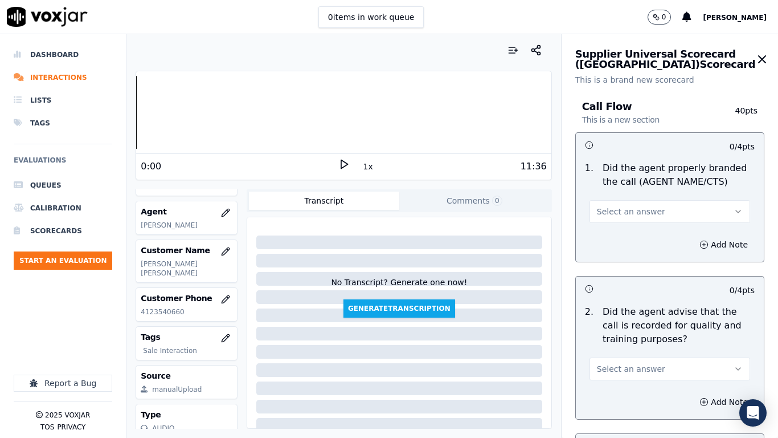
click at [631, 213] on span "Select an answer" at bounding box center [631, 211] width 68 height 11
click at [638, 236] on div "Yes" at bounding box center [649, 237] width 139 height 18
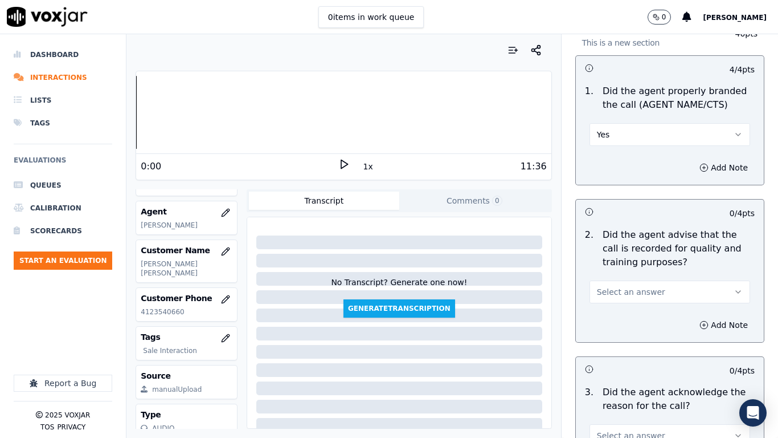
scroll to position [228, 0]
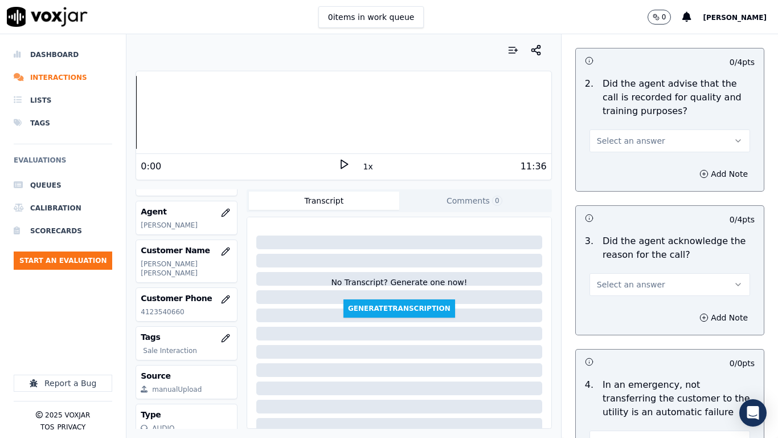
click at [626, 144] on span "Select an answer" at bounding box center [631, 140] width 68 height 11
click at [626, 167] on div "Yes" at bounding box center [649, 166] width 139 height 18
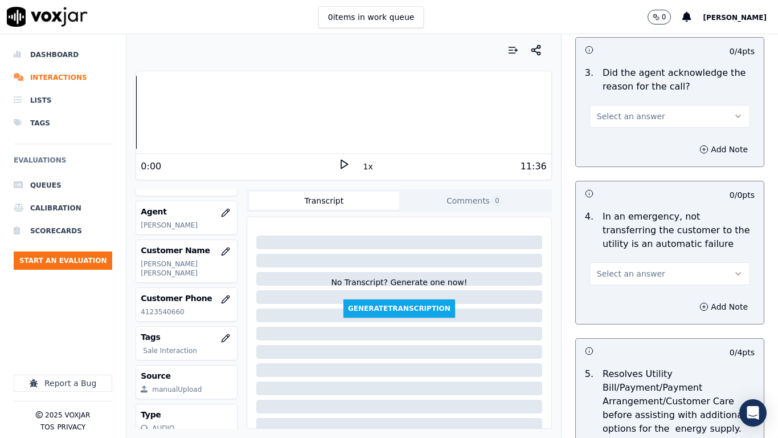
scroll to position [399, 0]
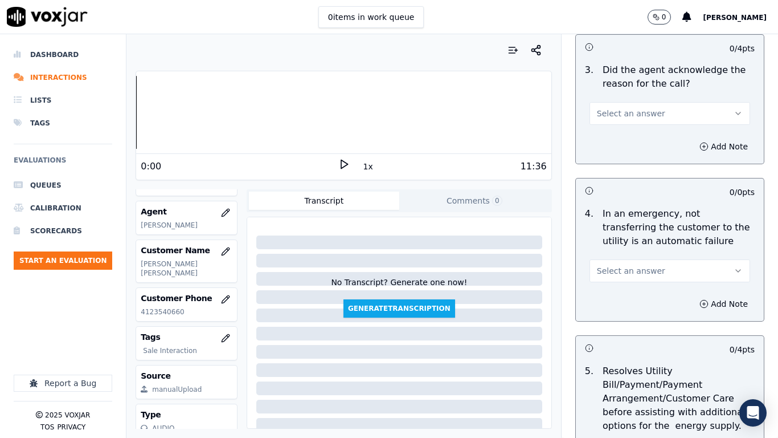
click at [616, 116] on span "Select an answer" at bounding box center [631, 113] width 68 height 11
click at [617, 138] on div "Yes" at bounding box center [649, 139] width 139 height 18
click at [626, 267] on span "Select an answer" at bounding box center [631, 270] width 68 height 11
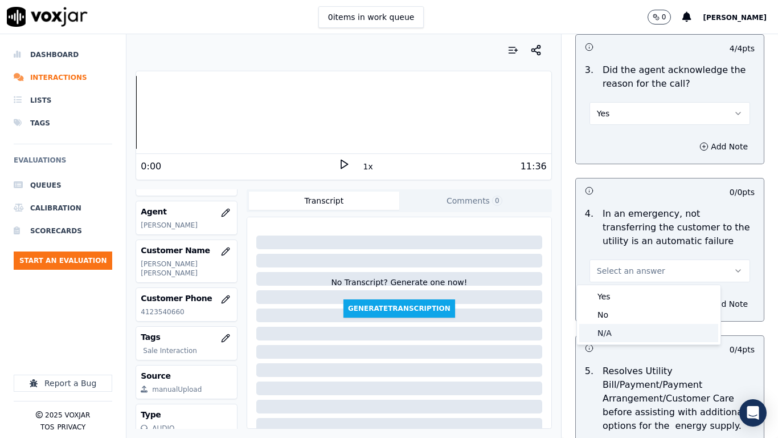
click at [614, 331] on div "N/A" at bounding box center [649, 333] width 139 height 18
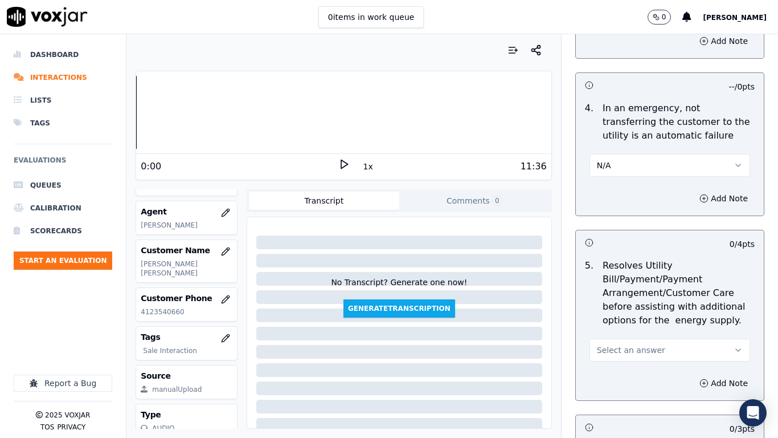
scroll to position [627, 0]
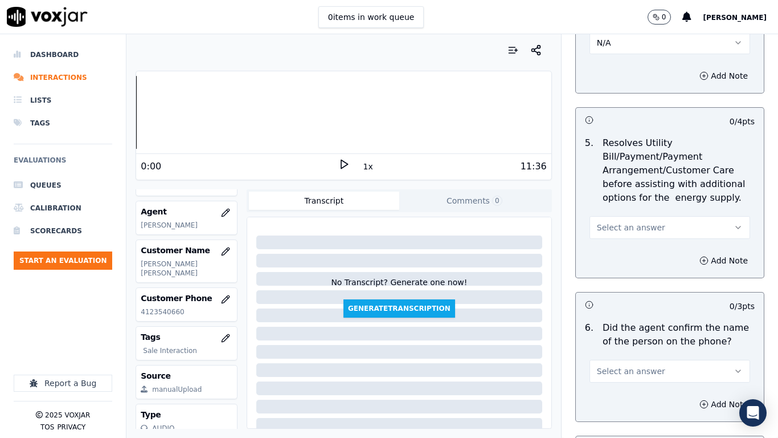
click at [637, 225] on span "Select an answer" at bounding box center [631, 227] width 68 height 11
click at [621, 250] on div "Yes" at bounding box center [649, 253] width 139 height 18
click at [637, 226] on button "Yes" at bounding box center [670, 227] width 161 height 23
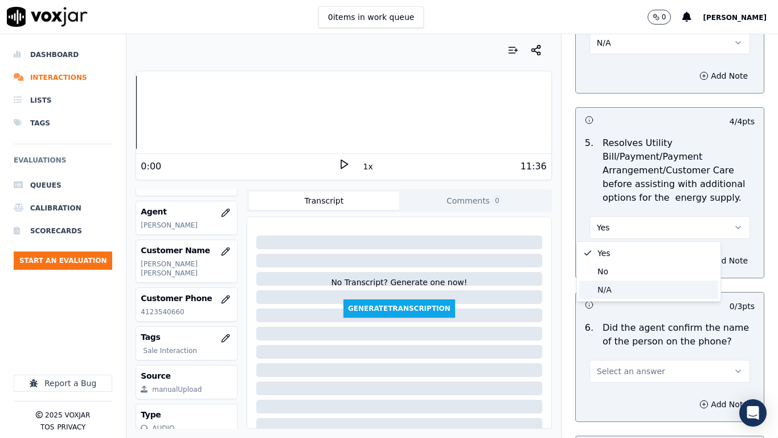
click at [611, 288] on div "N/A" at bounding box center [649, 289] width 139 height 18
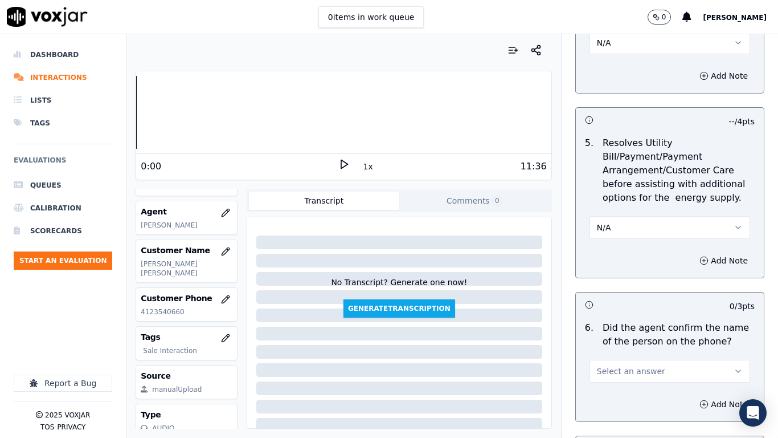
scroll to position [855, 0]
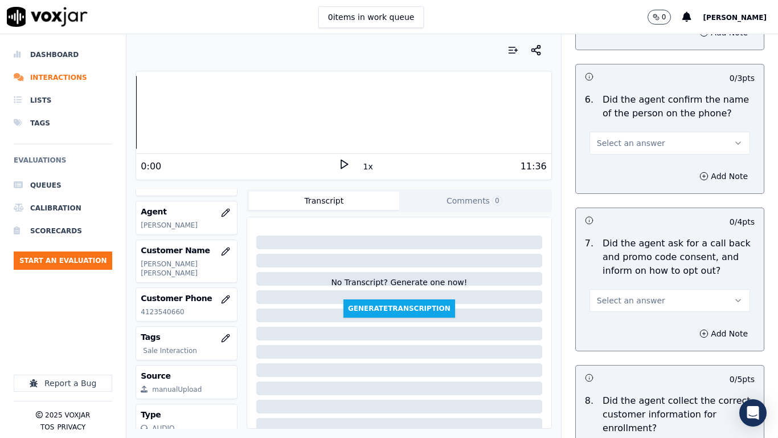
click at [606, 145] on span "Select an answer" at bounding box center [631, 142] width 68 height 11
click at [607, 170] on div "Yes" at bounding box center [649, 169] width 139 height 18
click at [604, 305] on span "Select an answer" at bounding box center [631, 300] width 68 height 11
click at [606, 327] on div "Yes" at bounding box center [649, 326] width 139 height 18
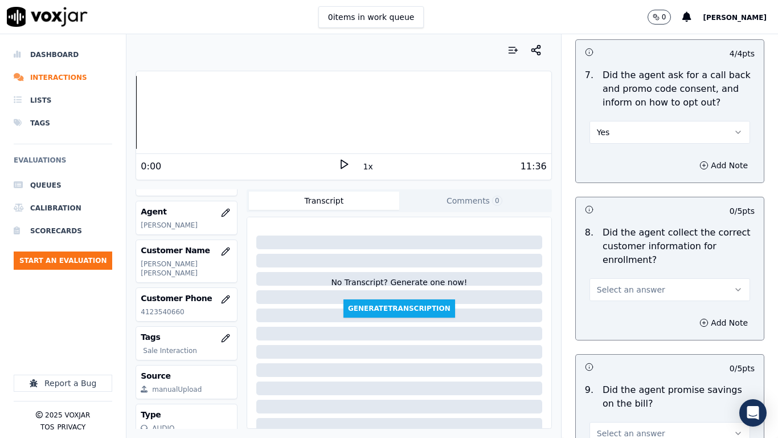
scroll to position [1026, 0]
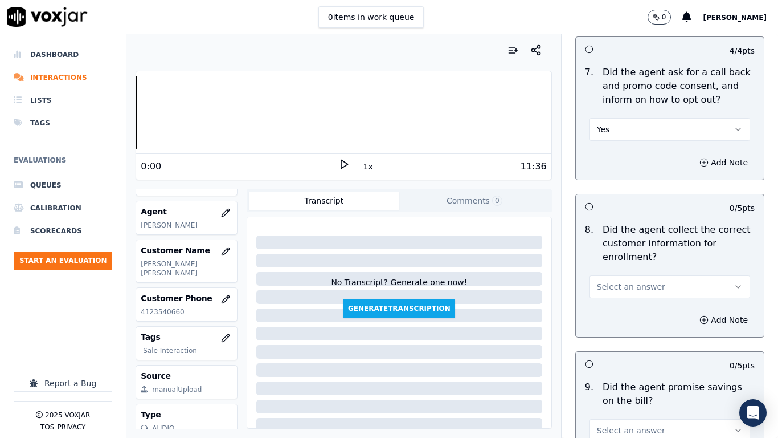
click at [606, 285] on span "Select an answer" at bounding box center [631, 286] width 68 height 11
click at [607, 312] on div "Yes" at bounding box center [649, 312] width 139 height 18
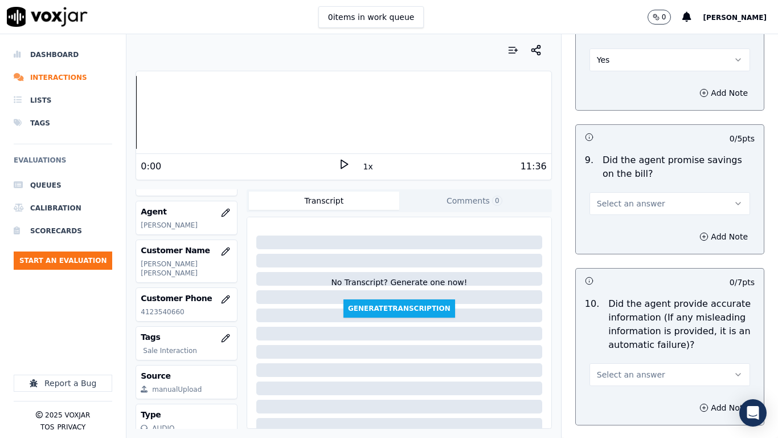
scroll to position [1254, 0]
click at [618, 205] on span "Select an answer" at bounding box center [631, 202] width 68 height 11
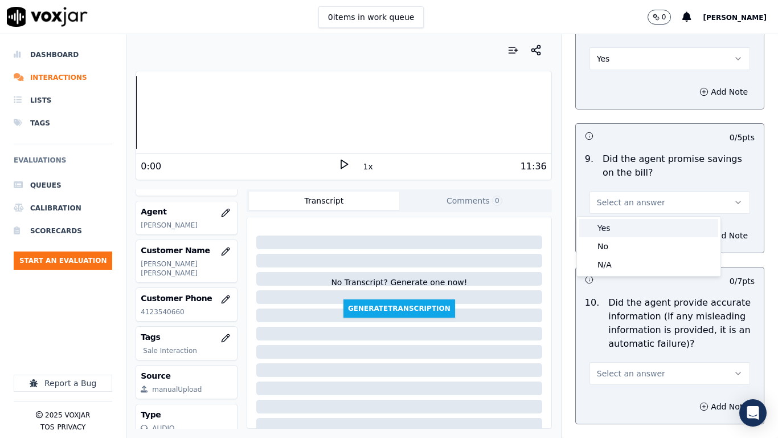
click at [607, 230] on div "Yes" at bounding box center [649, 228] width 139 height 18
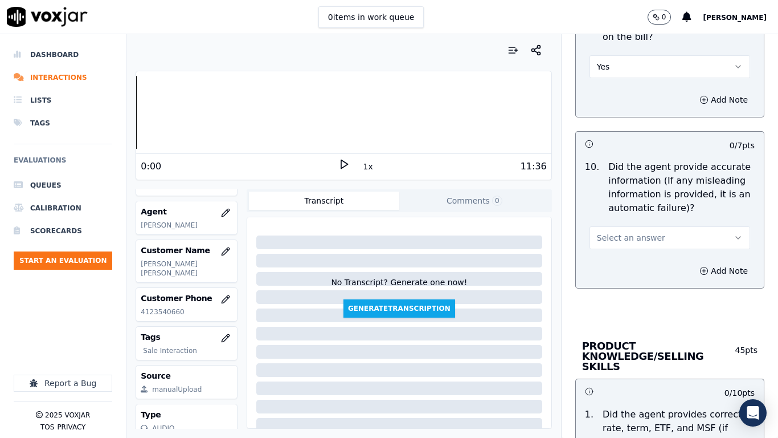
scroll to position [1425, 0]
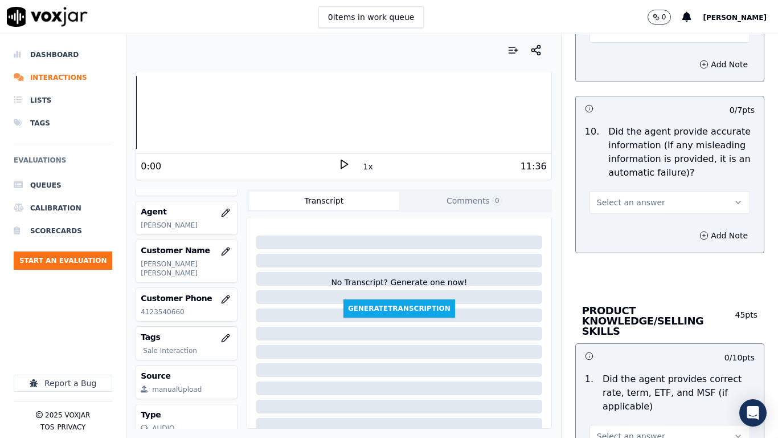
click at [615, 197] on span "Select an answer" at bounding box center [631, 202] width 68 height 11
click at [615, 231] on div "Yes" at bounding box center [649, 228] width 139 height 18
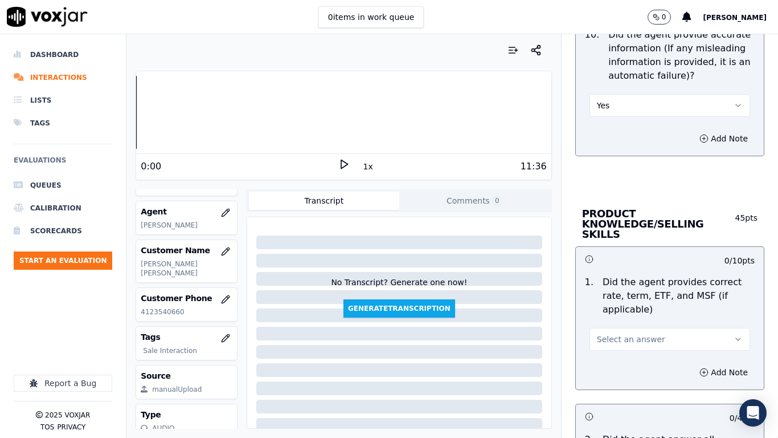
scroll to position [1653, 0]
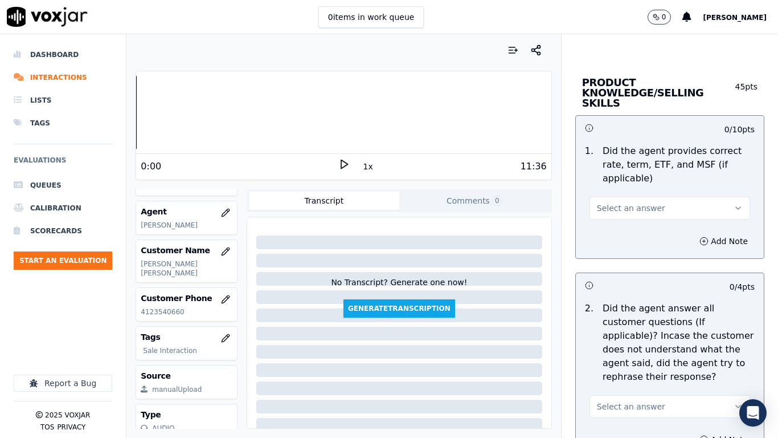
click at [610, 202] on span "Select an answer" at bounding box center [631, 207] width 68 height 11
click at [610, 227] on div "Yes" at bounding box center [649, 223] width 139 height 18
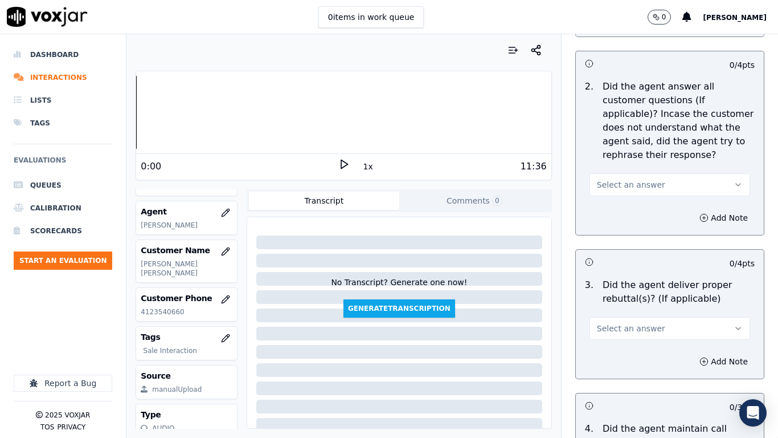
scroll to position [1881, 0]
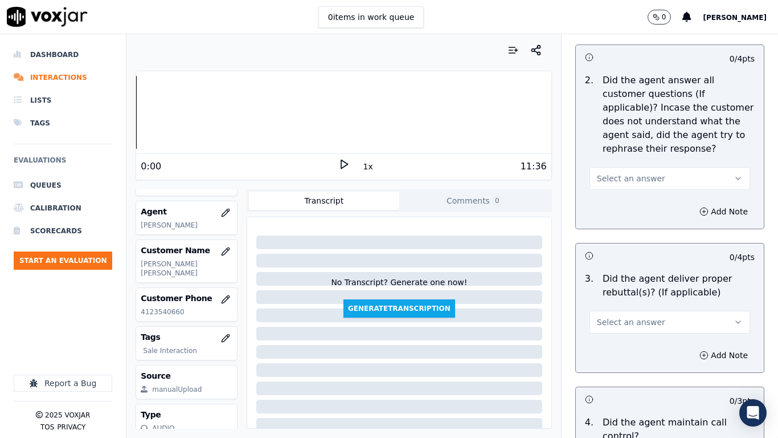
click at [619, 173] on span "Select an answer" at bounding box center [631, 178] width 68 height 11
click at [618, 190] on div "Yes" at bounding box center [649, 194] width 139 height 18
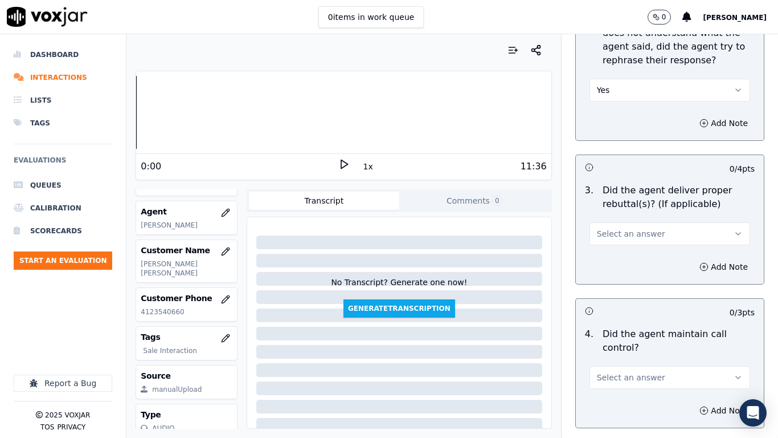
scroll to position [2109, 0]
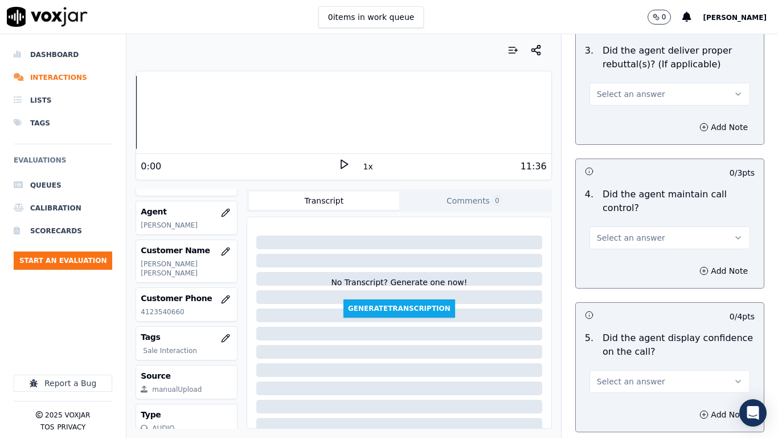
click at [614, 88] on span "Select an answer" at bounding box center [631, 93] width 68 height 11
click at [614, 111] on div "Yes" at bounding box center [649, 109] width 139 height 18
click at [626, 232] on span "Select an answer" at bounding box center [631, 237] width 68 height 11
click at [614, 252] on div "Yes" at bounding box center [649, 253] width 139 height 18
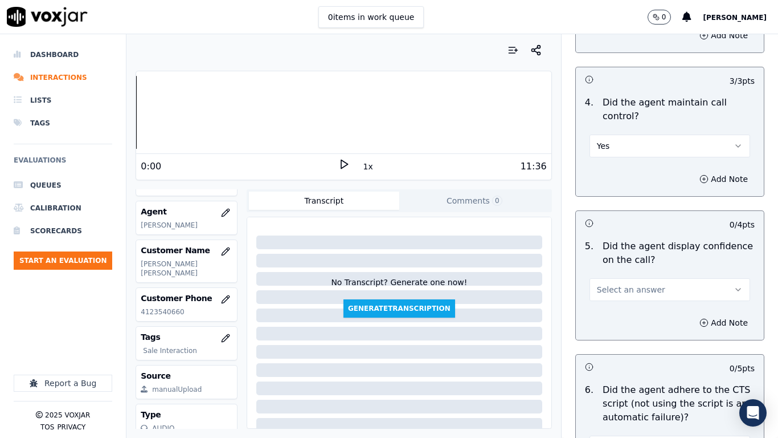
scroll to position [2336, 0]
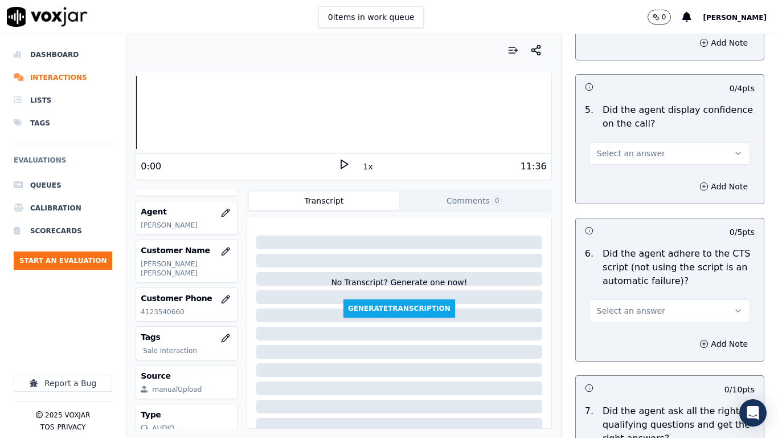
click at [621, 148] on span "Select an answer" at bounding box center [631, 153] width 68 height 11
drag, startPoint x: 621, startPoint y: 149, endPoint x: 632, endPoint y: 266, distance: 117.9
click at [618, 172] on div "Yes" at bounding box center [649, 169] width 139 height 18
click at [625, 305] on span "Select an answer" at bounding box center [631, 310] width 68 height 11
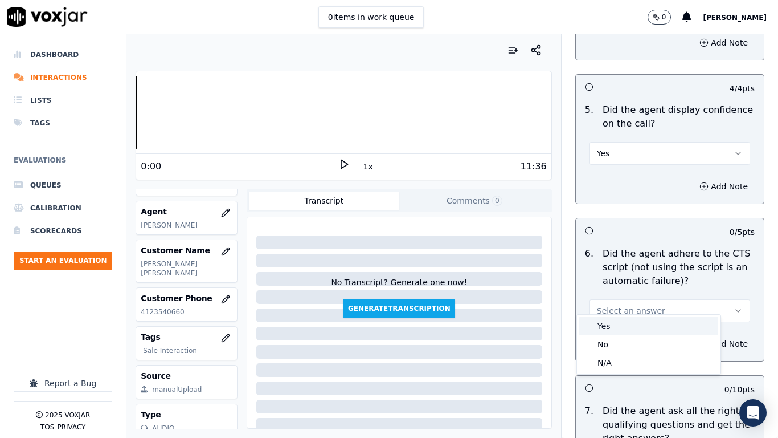
click at [622, 327] on div "Yes" at bounding box center [649, 326] width 139 height 18
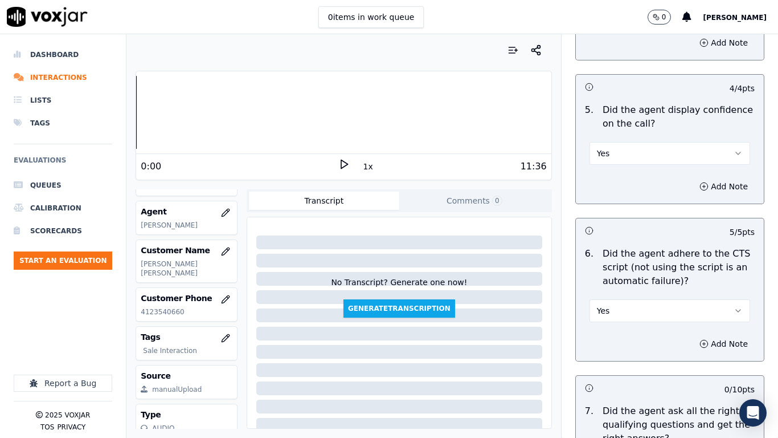
scroll to position [2564, 0]
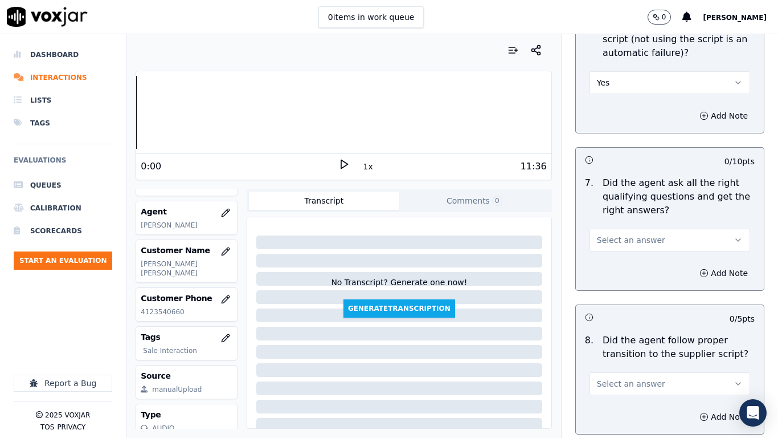
click at [613, 234] on span "Select an answer" at bounding box center [631, 239] width 68 height 11
click at [618, 256] on div "Yes" at bounding box center [649, 255] width 139 height 18
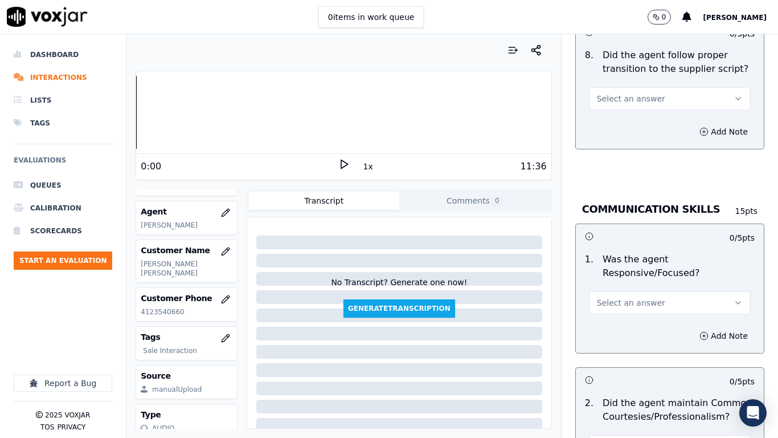
click at [618, 93] on span "Select an answer" at bounding box center [631, 98] width 68 height 11
click at [622, 113] on div "Yes" at bounding box center [649, 114] width 139 height 18
click at [622, 297] on span "Select an answer" at bounding box center [631, 302] width 68 height 11
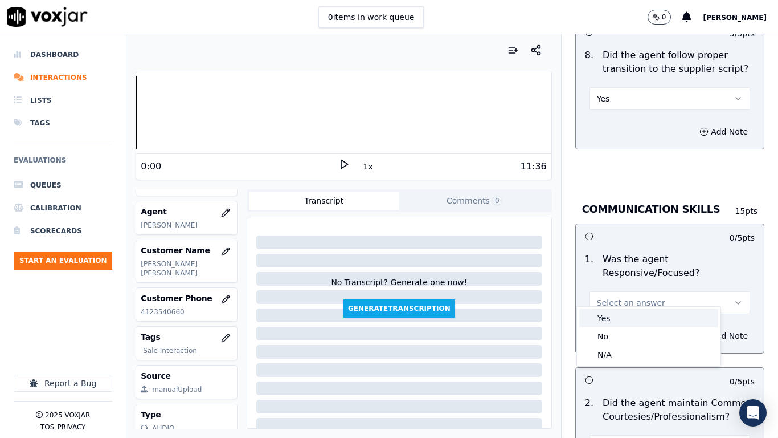
click at [616, 317] on div "Yes" at bounding box center [649, 318] width 139 height 18
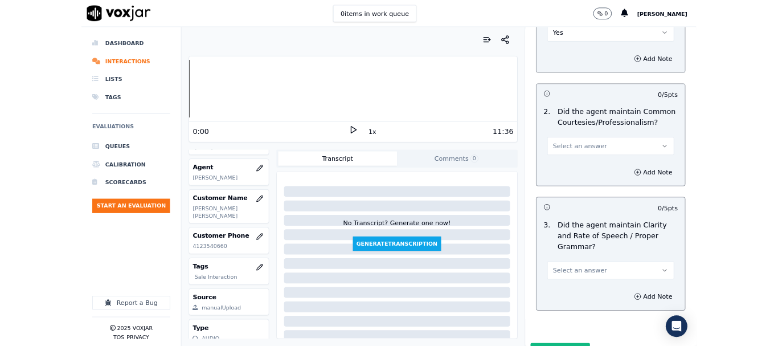
scroll to position [3134, 0]
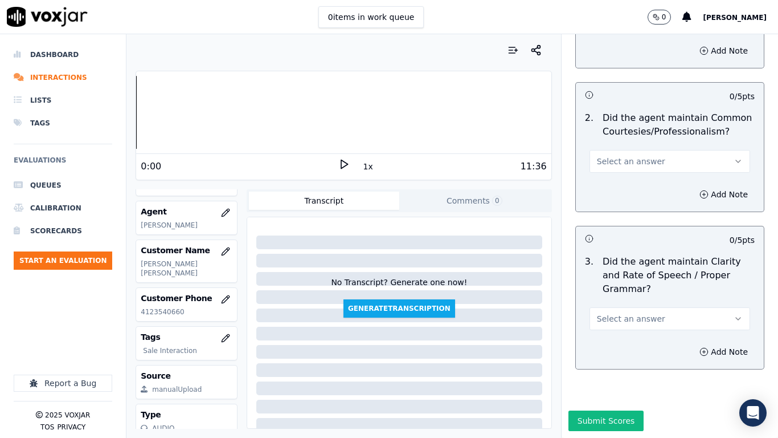
click at [603, 156] on span "Select an answer" at bounding box center [631, 161] width 68 height 11
click at [611, 176] on div "Yes" at bounding box center [649, 177] width 139 height 18
click at [620, 307] on button "Select an answer" at bounding box center [670, 318] width 161 height 23
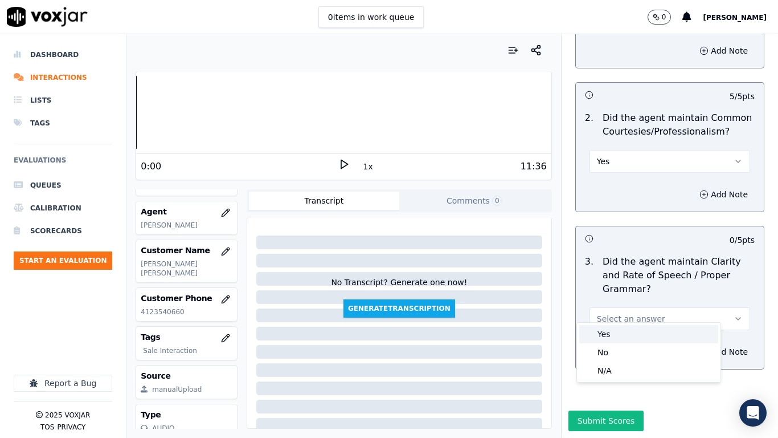
click at [611, 331] on div "Yes" at bounding box center [649, 334] width 139 height 18
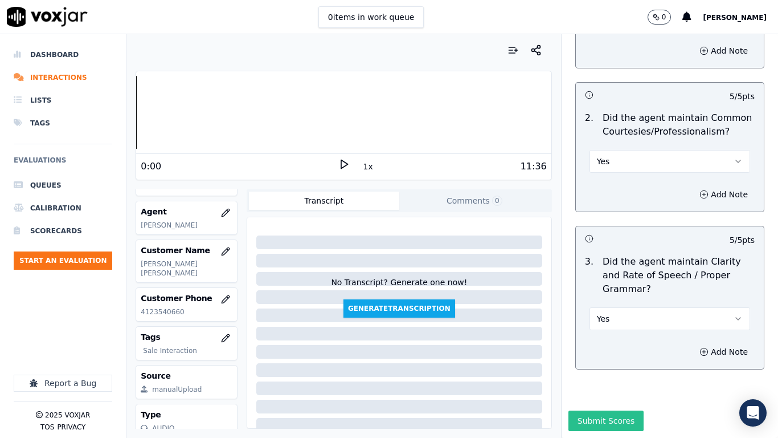
click at [606, 345] on button "Submit Scores" at bounding box center [607, 420] width 76 height 21
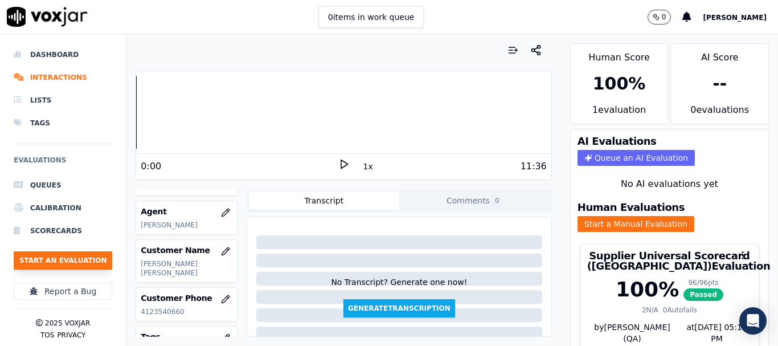
click at [78, 255] on button "Start an Evaluation" at bounding box center [63, 260] width 99 height 18
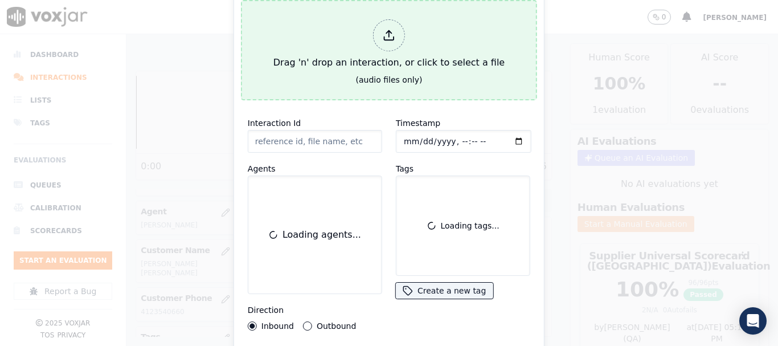
click at [325, 80] on button "Drag 'n' drop an interaction, or click to select a file (audio files only)" at bounding box center [389, 50] width 296 height 100
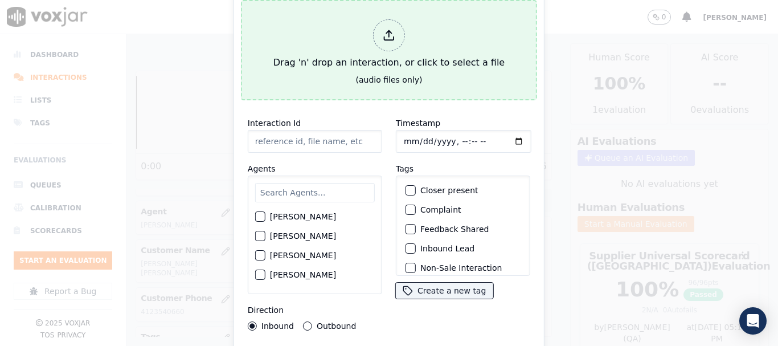
type input "20250825-154215_7175429359-all.mp3"
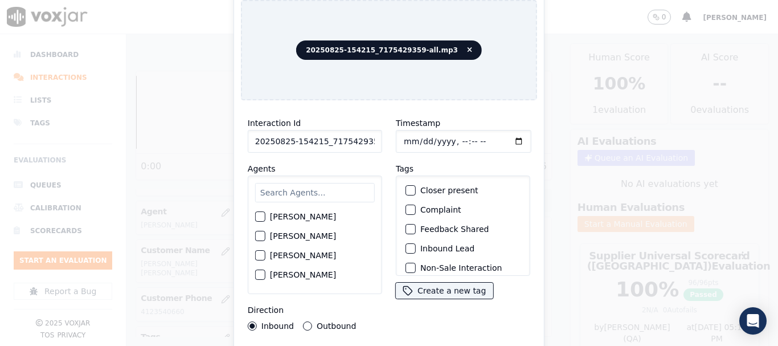
click at [307, 187] on input "text" at bounding box center [315, 192] width 120 height 19
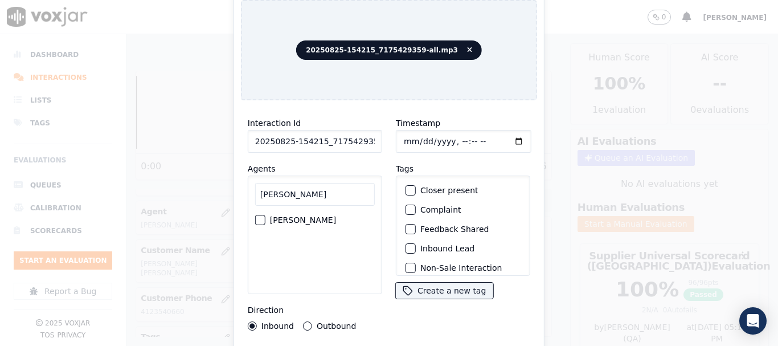
type input "[PERSON_NAME]"
click at [301, 216] on label "[PERSON_NAME]" at bounding box center [303, 220] width 66 height 8
click at [266, 215] on button "[PERSON_NAME]" at bounding box center [260, 220] width 10 height 10
click at [401, 134] on input "Timestamp" at bounding box center [464, 141] width 136 height 23
type input "[DATE]T11:42"
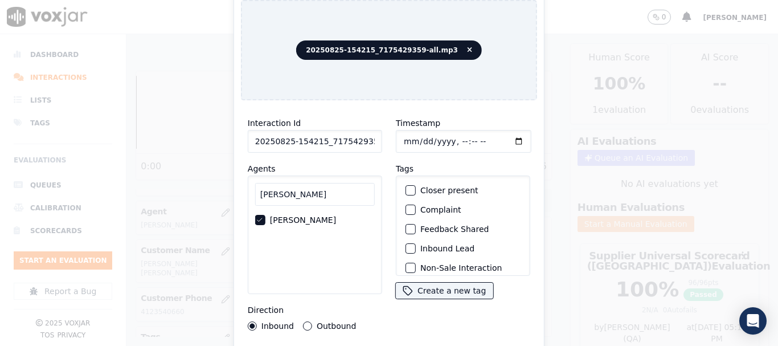
scroll to position [100, 0]
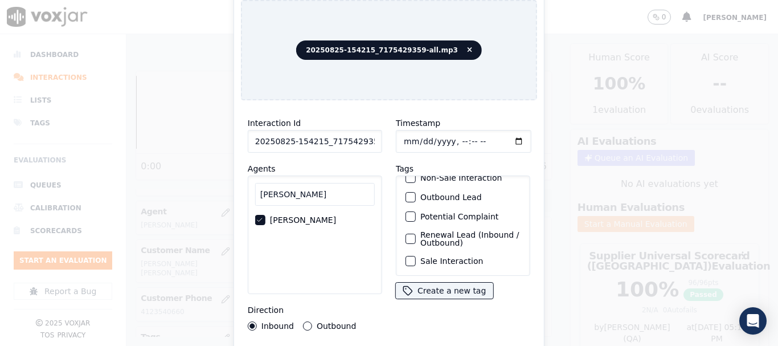
click at [432, 257] on label "Sale Interaction" at bounding box center [452, 261] width 63 height 8
click at [416, 256] on button "Sale Interaction" at bounding box center [411, 261] width 10 height 10
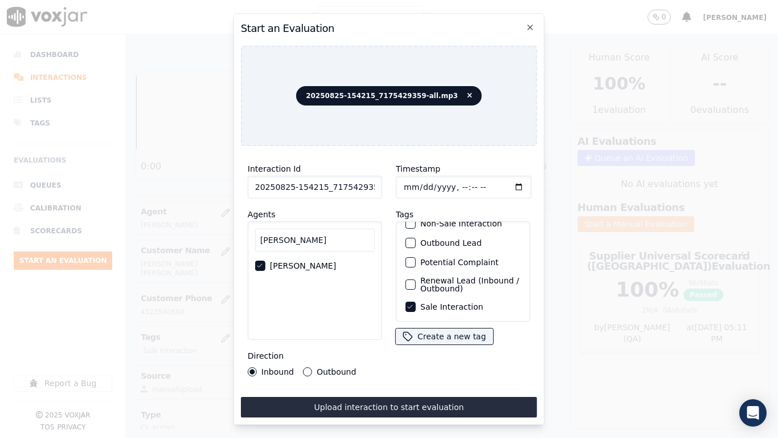
click at [438, 345] on button "Upload interaction to start evaluation" at bounding box center [389, 407] width 296 height 21
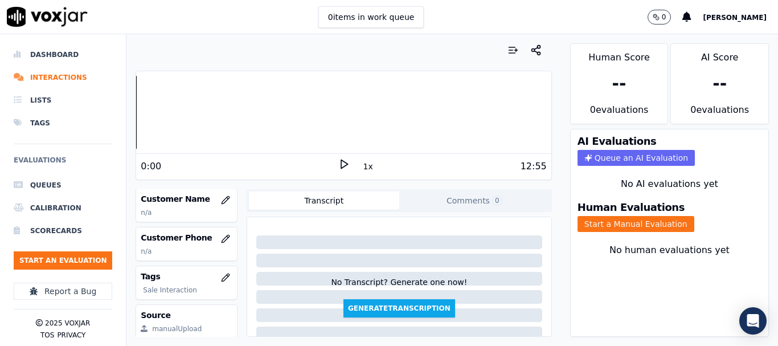
scroll to position [171, 0]
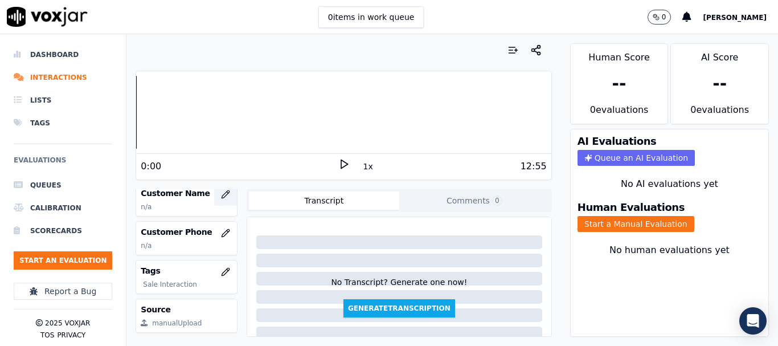
click at [221, 194] on icon "button" at bounding box center [225, 194] width 9 height 9
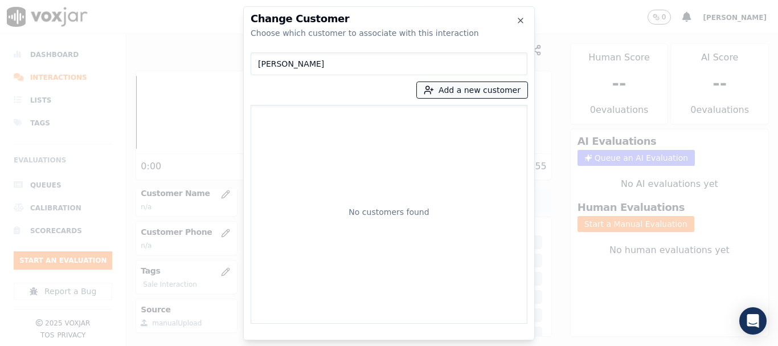
type input "[PERSON_NAME]"
drag, startPoint x: 447, startPoint y: 92, endPoint x: 438, endPoint y: 95, distance: 10.3
click at [447, 92] on button "Add a new customer" at bounding box center [472, 90] width 111 height 16
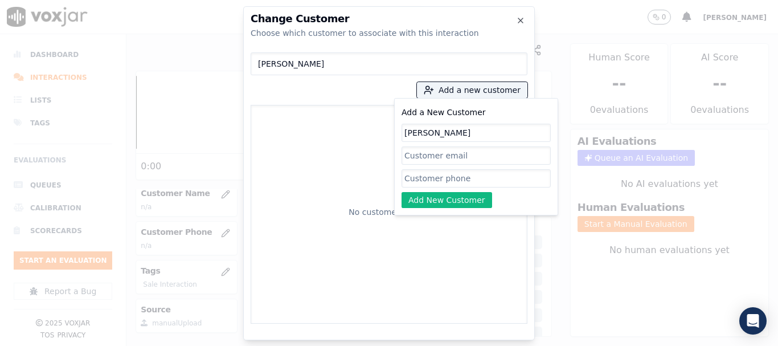
type input "[PERSON_NAME]"
click at [424, 175] on input "Add a New Customer" at bounding box center [476, 178] width 149 height 18
paste input "7175429359"
paste input "4438761131"
type input "7175429359-4438761131"
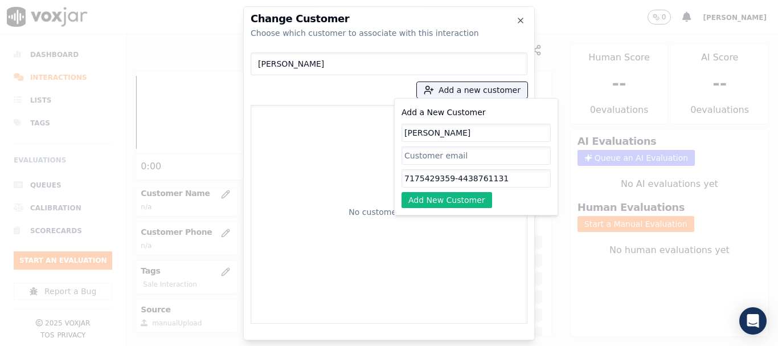
click at [450, 198] on button "Add New Customer" at bounding box center [447, 200] width 91 height 16
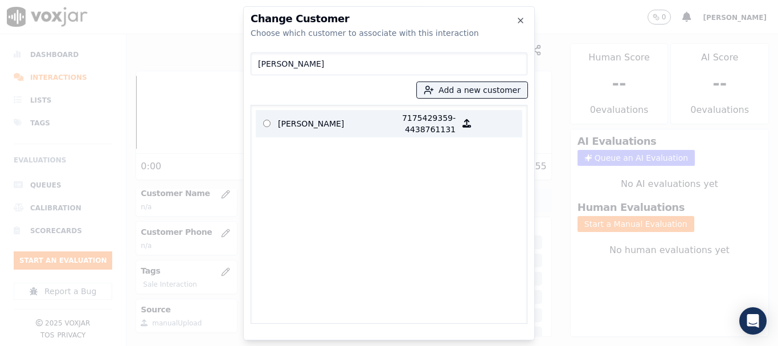
click at [302, 121] on p "[PERSON_NAME]" at bounding box center [322, 123] width 89 height 23
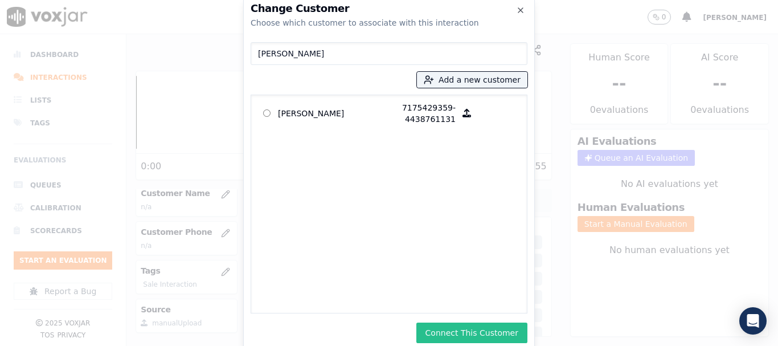
click at [471, 335] on button "Connect This Customer" at bounding box center [472, 333] width 111 height 21
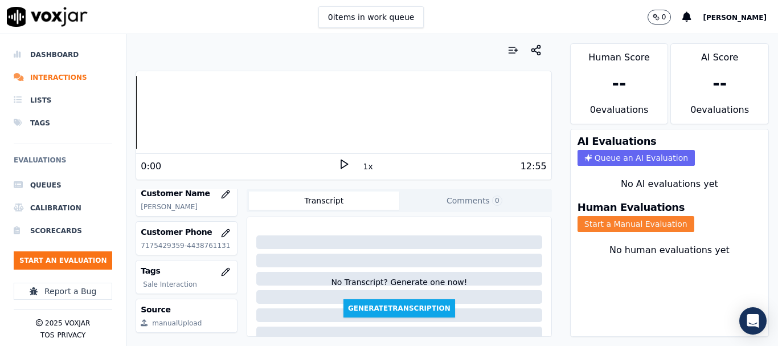
click at [613, 221] on button "Start a Manual Evaluation" at bounding box center [636, 224] width 117 height 16
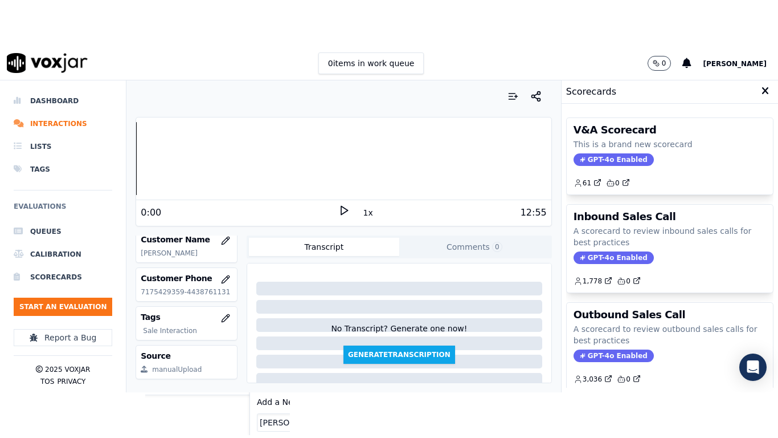
scroll to position [114, 0]
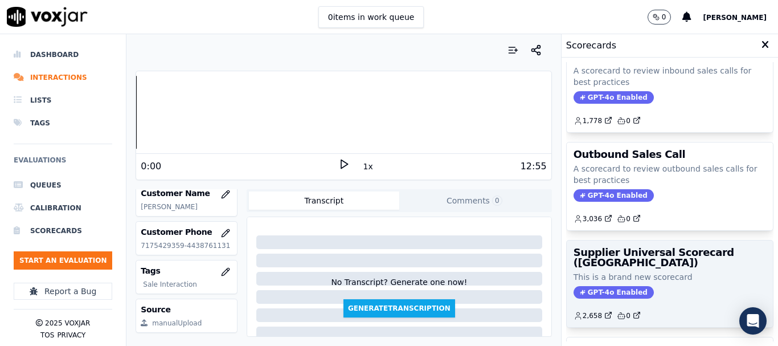
click at [628, 255] on h3 "Supplier Universal Scorecard ([GEOGRAPHIC_DATA])" at bounding box center [670, 257] width 193 height 21
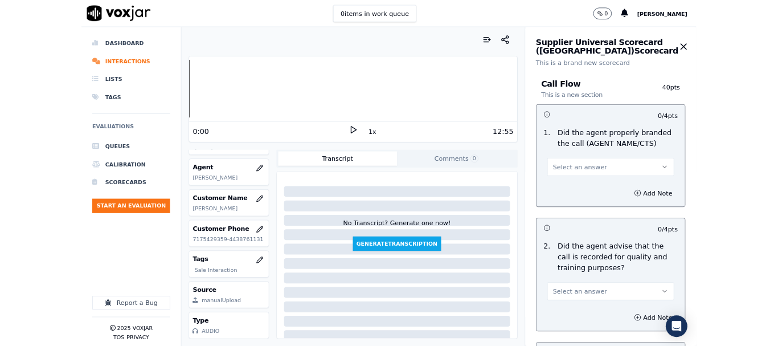
scroll to position [171, 0]
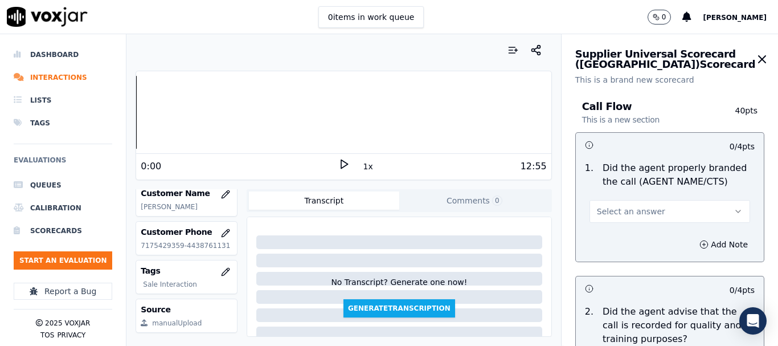
click at [647, 211] on button "Select an answer" at bounding box center [670, 211] width 161 height 23
click at [621, 234] on div "Yes" at bounding box center [649, 237] width 139 height 18
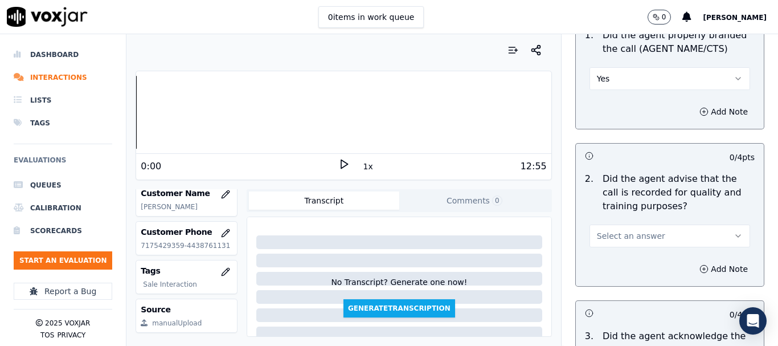
scroll to position [285, 0]
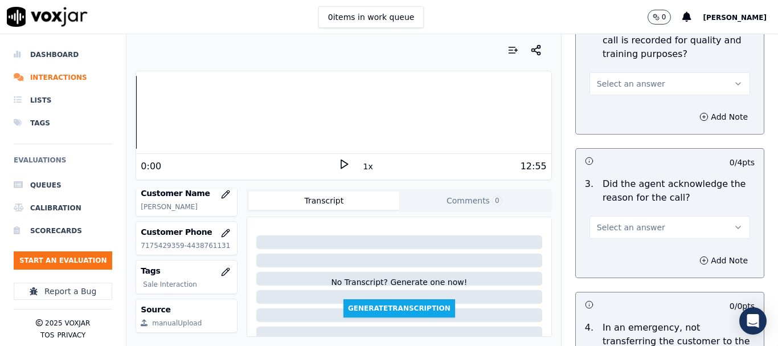
click at [641, 80] on span "Select an answer" at bounding box center [631, 83] width 68 height 11
click at [629, 112] on div "Yes" at bounding box center [649, 109] width 139 height 18
click at [626, 227] on span "Select an answer" at bounding box center [631, 227] width 68 height 11
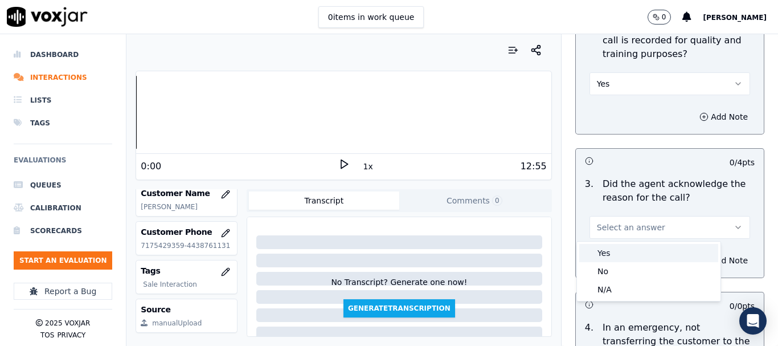
click at [622, 258] on div "Yes" at bounding box center [649, 253] width 139 height 18
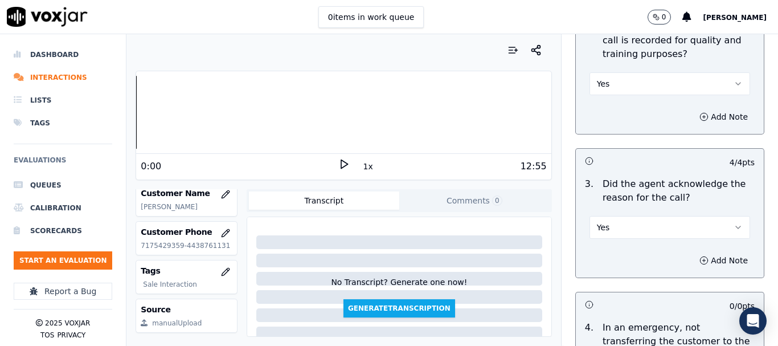
scroll to position [570, 0]
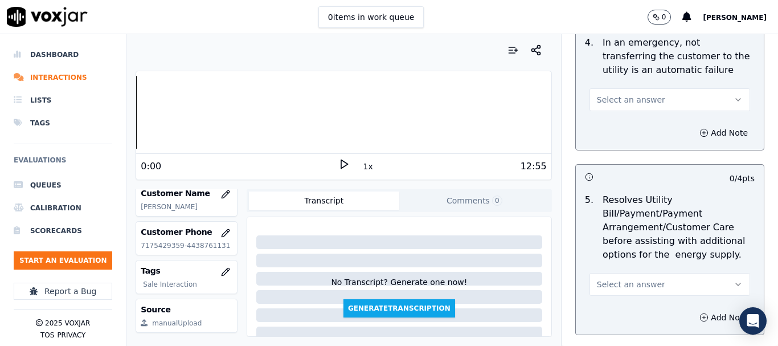
click at [619, 99] on span "Select an answer" at bounding box center [631, 99] width 68 height 11
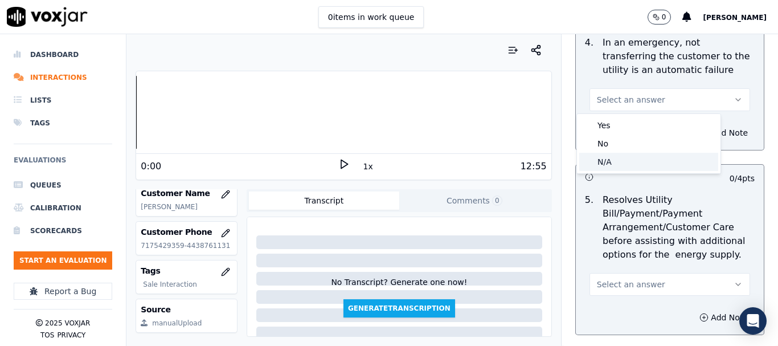
click at [632, 158] on div "N/A" at bounding box center [649, 162] width 139 height 18
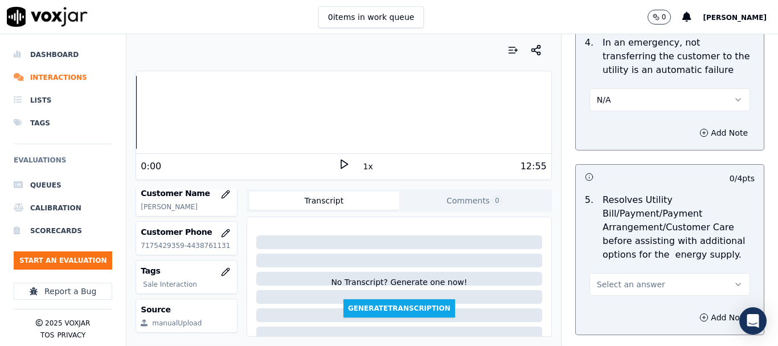
click at [637, 282] on span "Select an answer" at bounding box center [631, 284] width 68 height 11
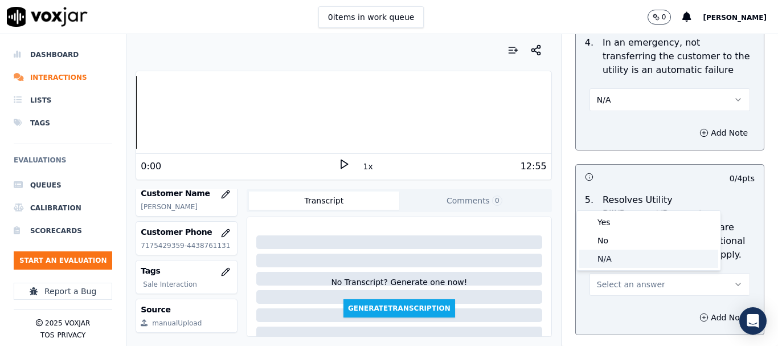
click at [610, 255] on div "N/A" at bounding box center [649, 259] width 139 height 18
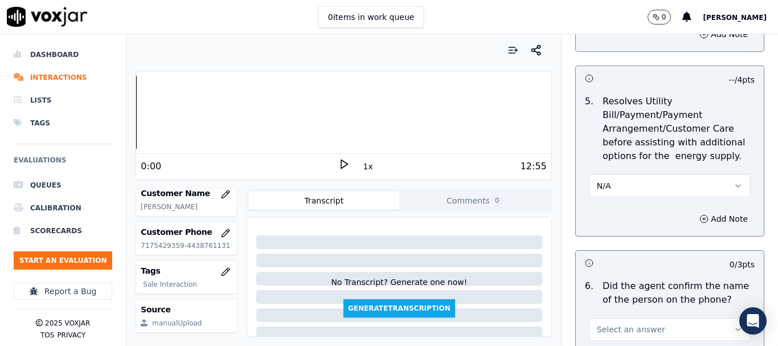
scroll to position [912, 0]
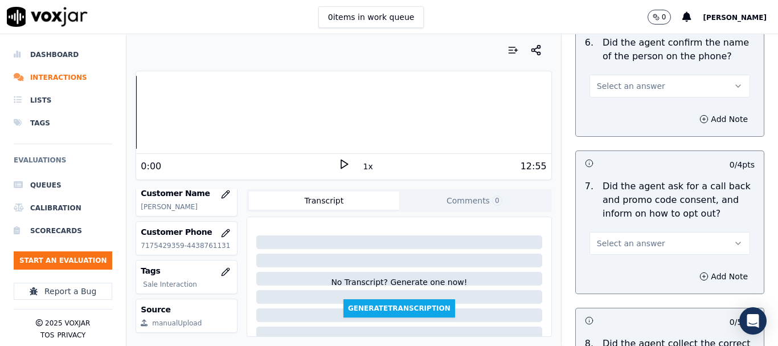
click at [624, 84] on span "Select an answer" at bounding box center [631, 85] width 68 height 11
click at [631, 110] on div "Yes" at bounding box center [649, 112] width 139 height 18
click at [646, 234] on button "Select an answer" at bounding box center [670, 243] width 161 height 23
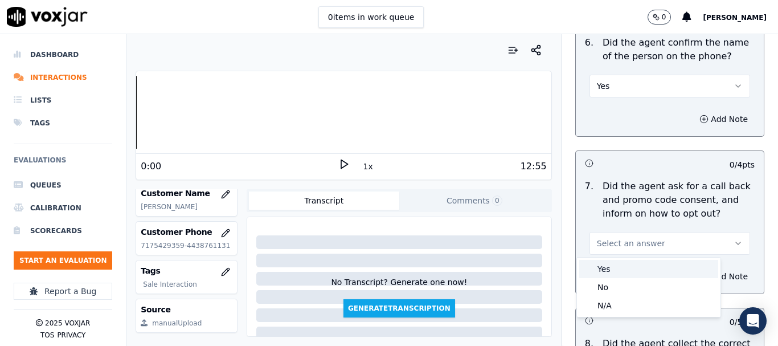
click at [622, 274] on div "Yes" at bounding box center [649, 269] width 139 height 18
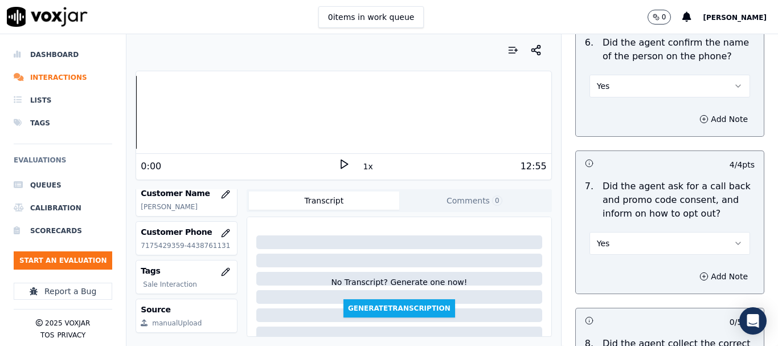
scroll to position [1140, 0]
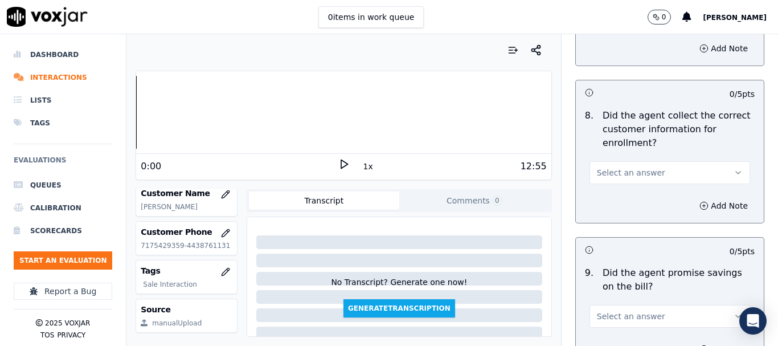
click at [623, 170] on span "Select an answer" at bounding box center [631, 172] width 68 height 11
click at [618, 199] on div "Yes" at bounding box center [649, 198] width 139 height 18
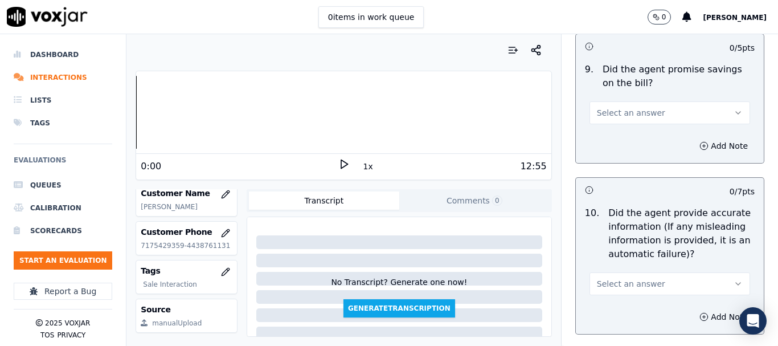
scroll to position [1368, 0]
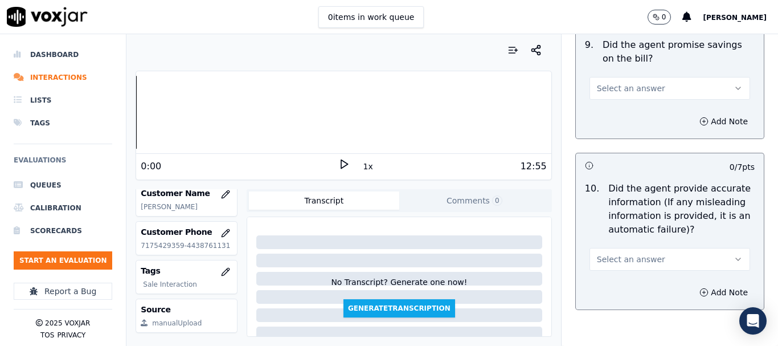
click at [611, 87] on span "Select an answer" at bounding box center [631, 88] width 68 height 11
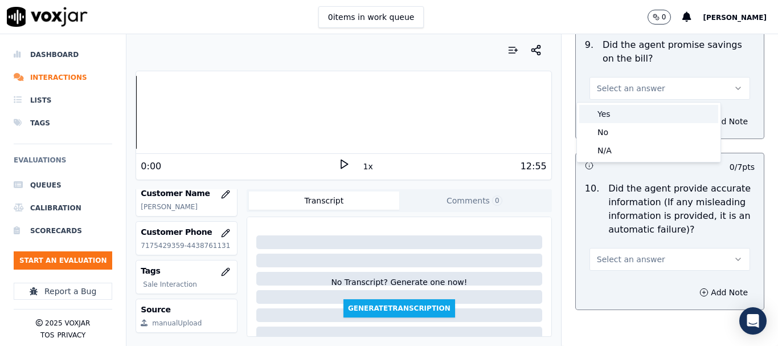
click at [613, 117] on div "Yes" at bounding box center [649, 114] width 139 height 18
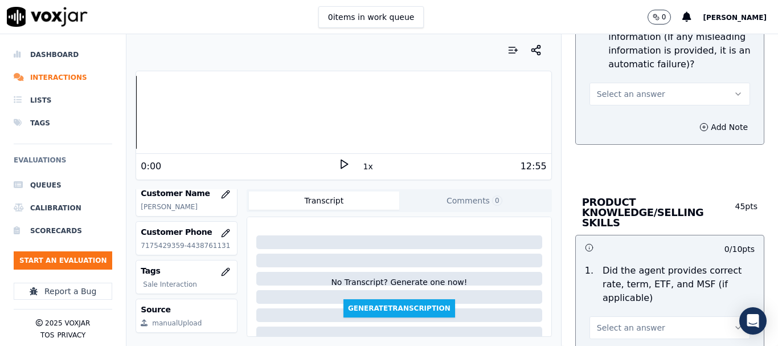
scroll to position [1539, 0]
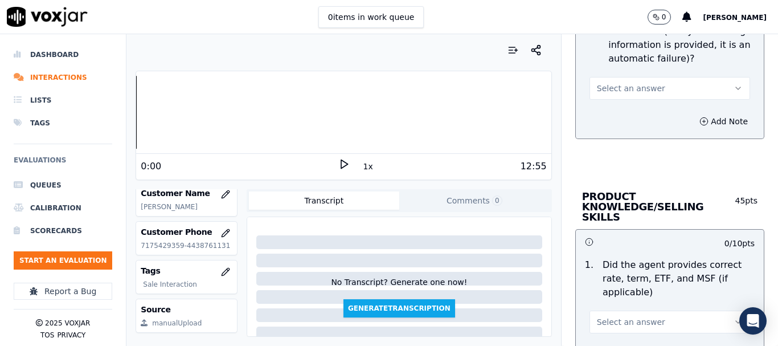
click at [625, 84] on span "Select an answer" at bounding box center [631, 88] width 68 height 11
click at [635, 115] on div "Yes" at bounding box center [649, 114] width 139 height 18
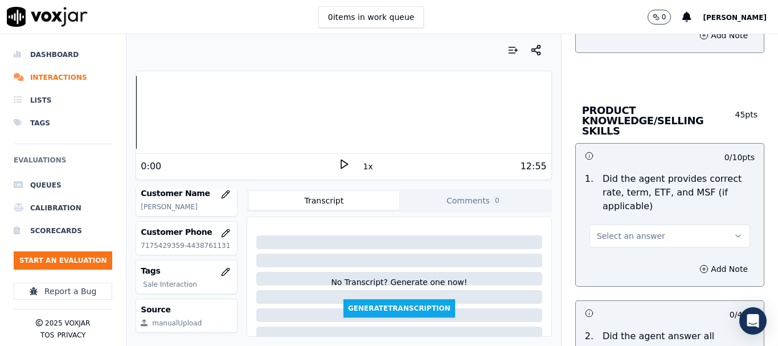
scroll to position [1767, 0]
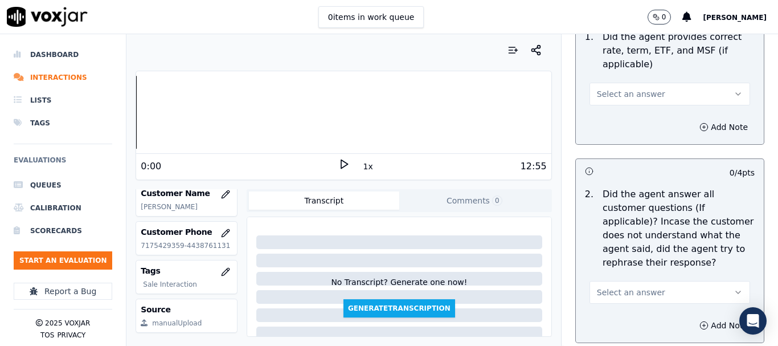
click at [632, 88] on span "Select an answer" at bounding box center [631, 93] width 68 height 11
click at [633, 109] on div "Yes" at bounding box center [649, 109] width 139 height 18
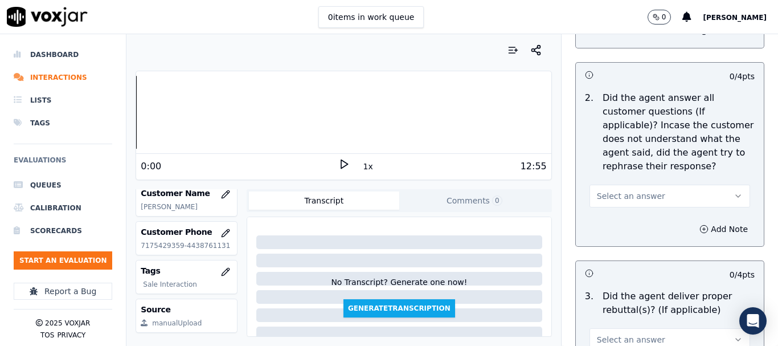
scroll to position [1995, 0]
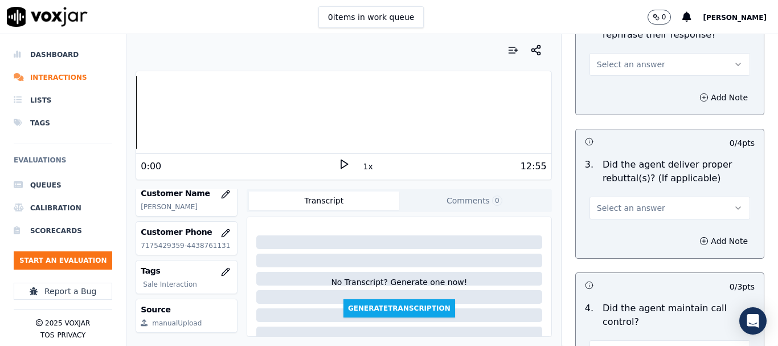
click at [625, 59] on span "Select an answer" at bounding box center [631, 64] width 68 height 11
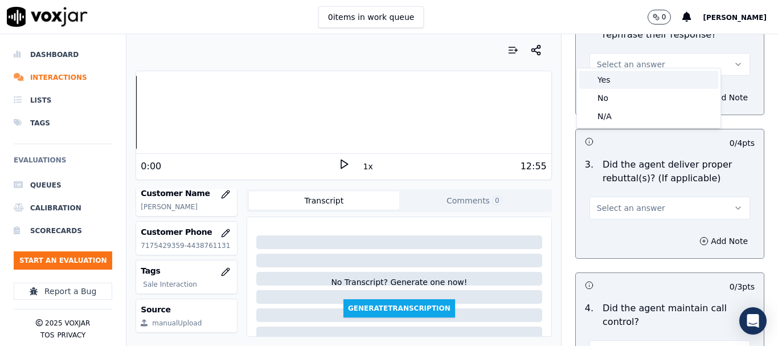
click at [632, 79] on div "Yes" at bounding box center [649, 80] width 139 height 18
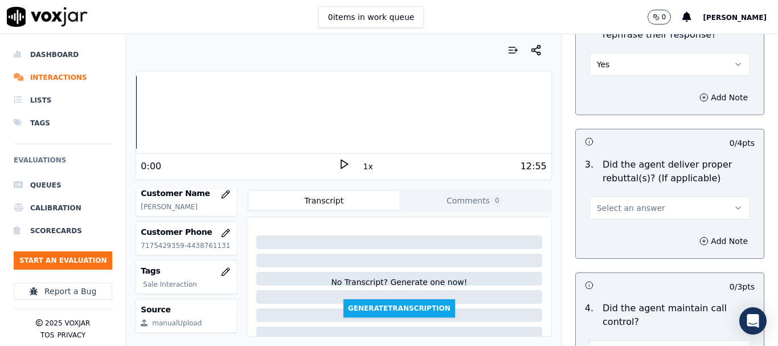
click at [639, 197] on button "Select an answer" at bounding box center [670, 208] width 161 height 23
click at [635, 218] on div "Yes" at bounding box center [649, 223] width 139 height 18
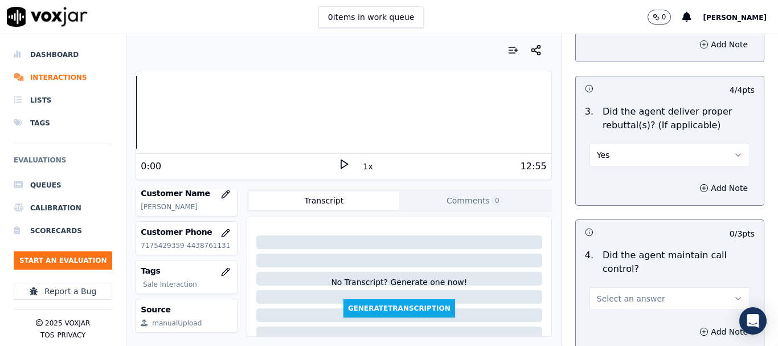
scroll to position [2222, 0]
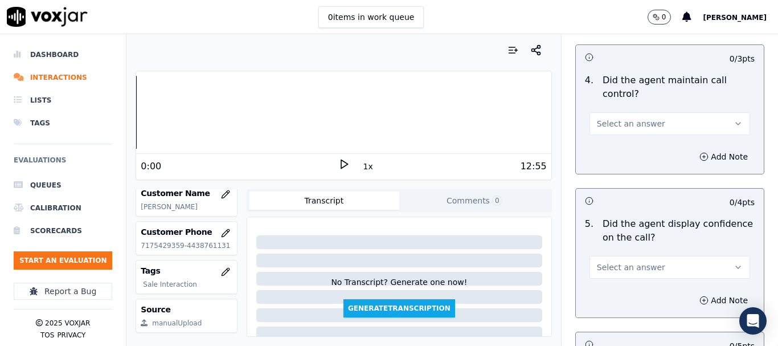
click at [649, 112] on button "Select an answer" at bounding box center [670, 123] width 161 height 23
click at [637, 139] on div "Yes" at bounding box center [649, 139] width 139 height 18
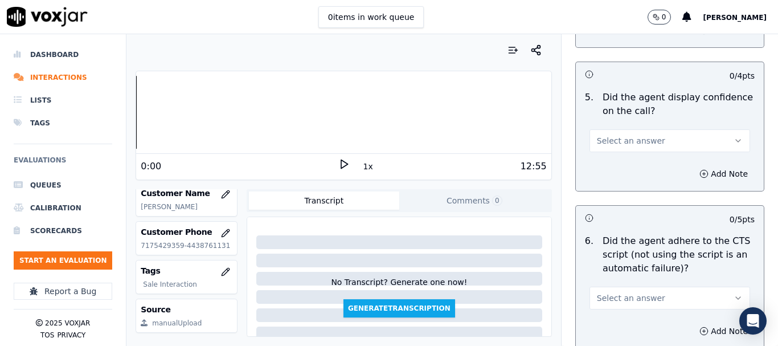
scroll to position [2393, 0]
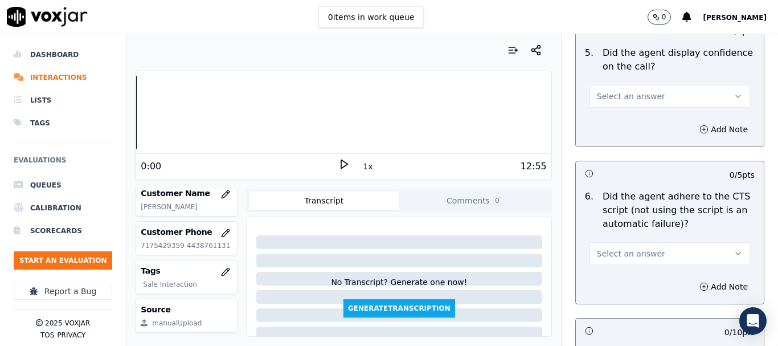
click at [625, 91] on span "Select an answer" at bounding box center [631, 96] width 68 height 11
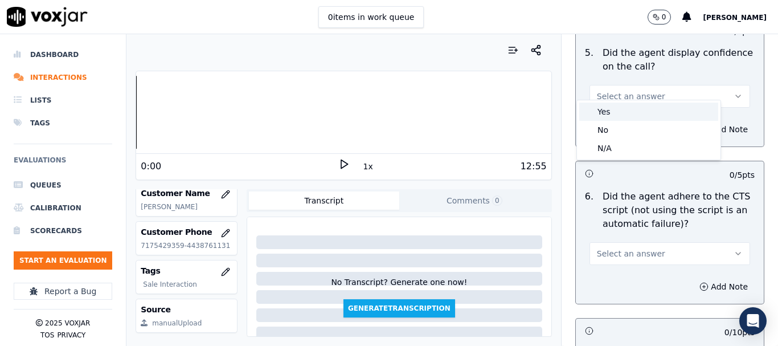
click at [625, 114] on div "Yes" at bounding box center [649, 112] width 139 height 18
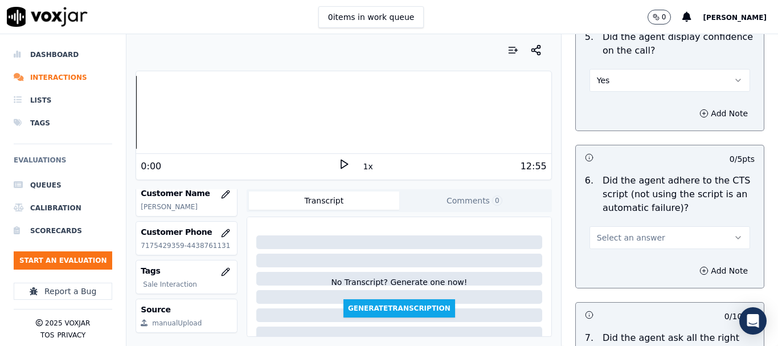
scroll to position [2507, 0]
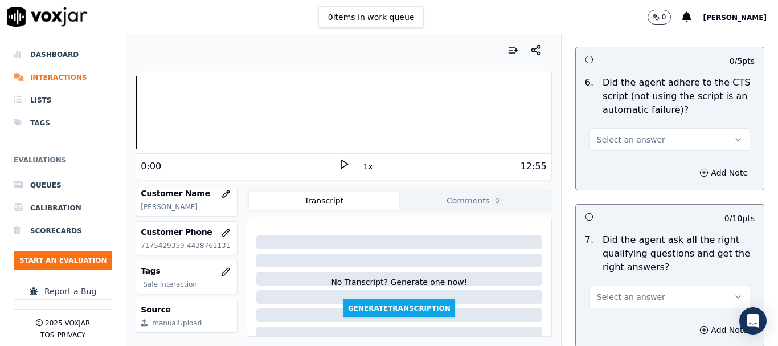
click at [633, 134] on span "Select an answer" at bounding box center [631, 139] width 68 height 11
click at [630, 152] on div "Yes" at bounding box center [649, 155] width 139 height 18
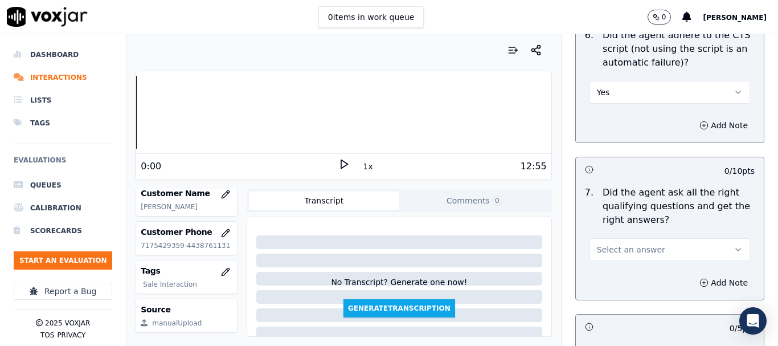
scroll to position [2678, 0]
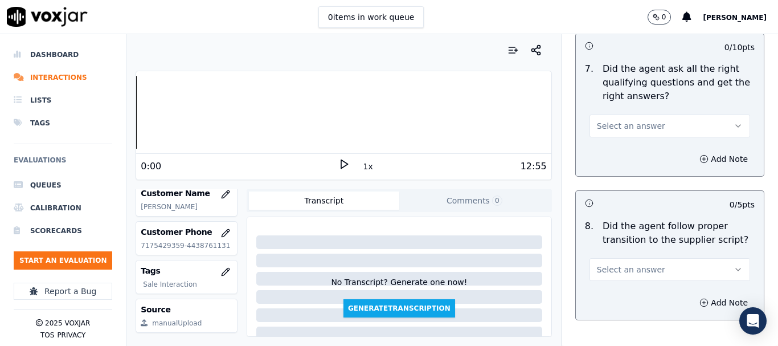
click at [614, 120] on span "Select an answer" at bounding box center [631, 125] width 68 height 11
click at [619, 137] on div "Yes" at bounding box center [649, 141] width 139 height 18
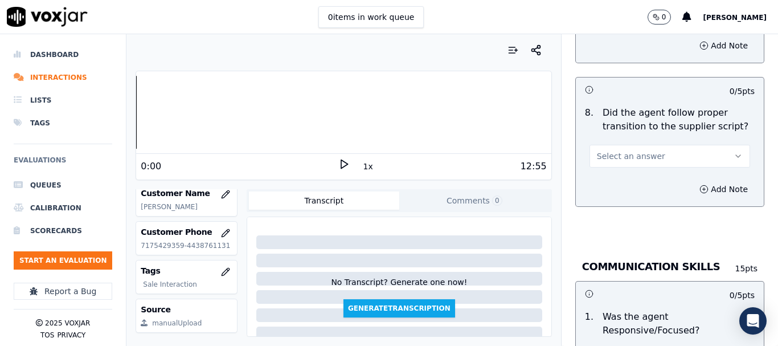
scroll to position [2792, 0]
click at [630, 150] on span "Select an answer" at bounding box center [631, 155] width 68 height 11
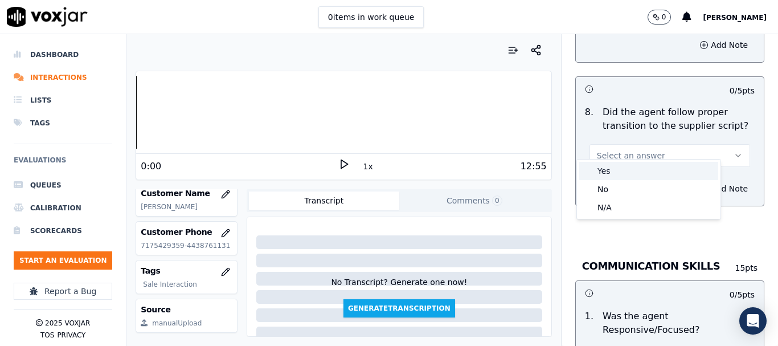
drag, startPoint x: 629, startPoint y: 169, endPoint x: 629, endPoint y: 182, distance: 13.7
click at [629, 168] on div "Yes" at bounding box center [649, 171] width 139 height 18
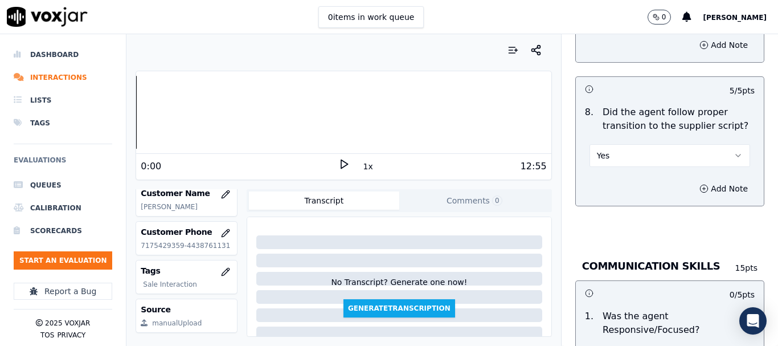
scroll to position [3020, 0]
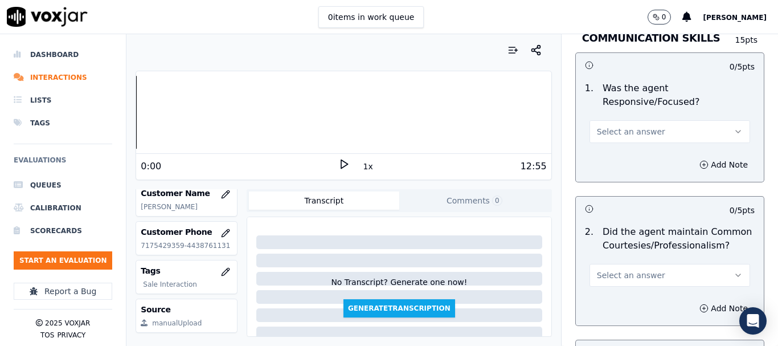
click at [625, 126] on span "Select an answer" at bounding box center [631, 131] width 68 height 11
click at [623, 142] on div "Yes" at bounding box center [649, 147] width 139 height 18
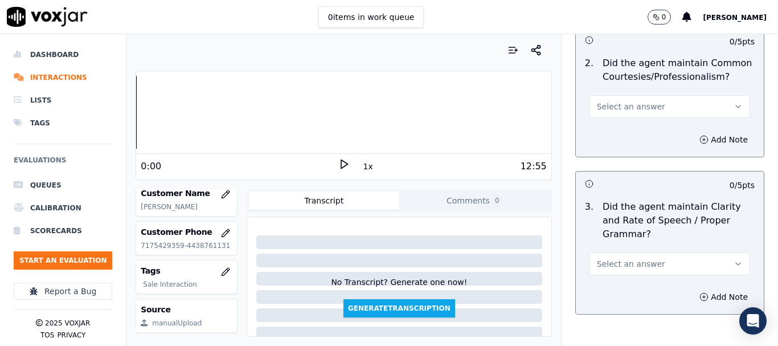
scroll to position [3191, 0]
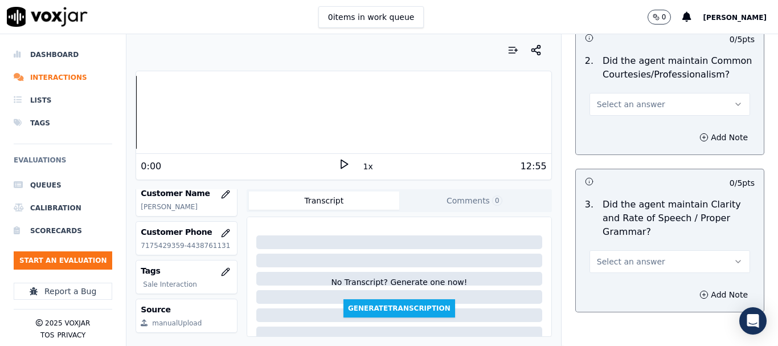
click at [629, 99] on span "Select an answer" at bounding box center [631, 104] width 68 height 11
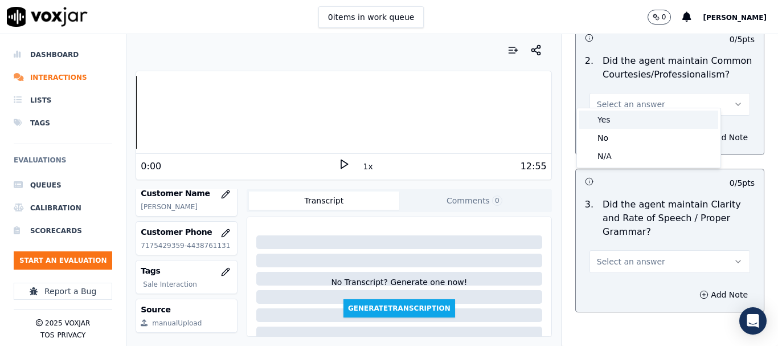
click at [627, 116] on div "Yes" at bounding box center [649, 120] width 139 height 18
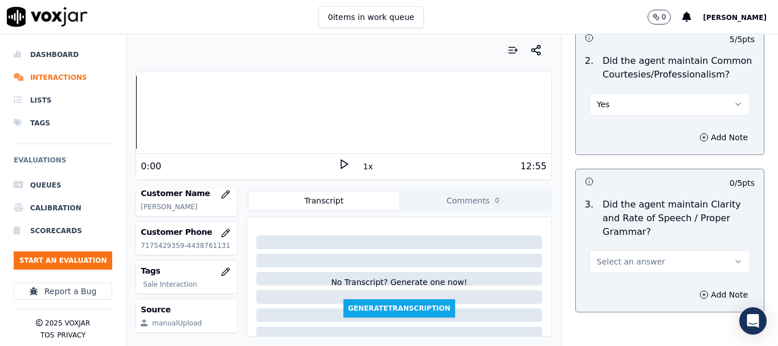
click at [648, 250] on button "Select an answer" at bounding box center [670, 261] width 161 height 23
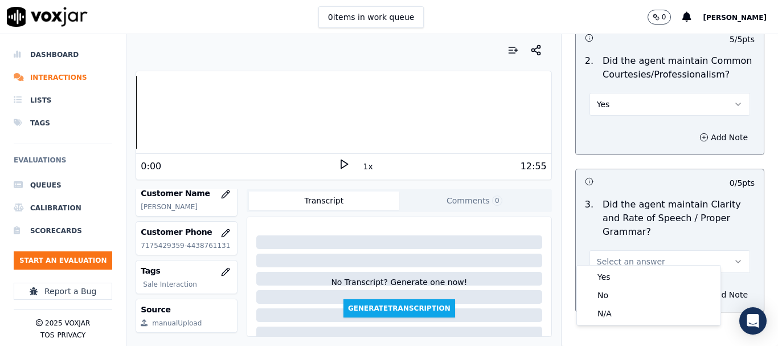
click at [617, 262] on button "Select an answer" at bounding box center [670, 261] width 161 height 23
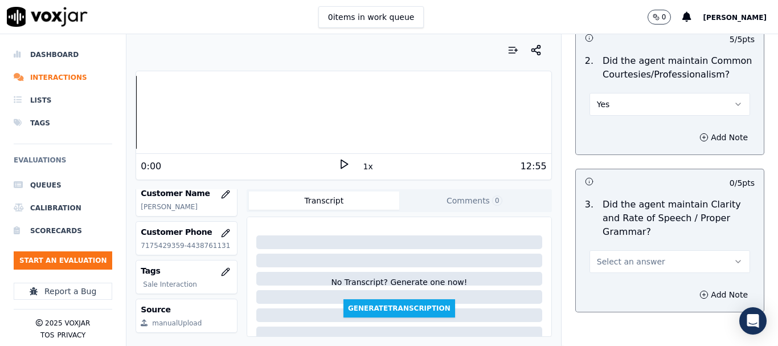
click at [630, 256] on span "Select an answer" at bounding box center [631, 261] width 68 height 11
click at [625, 275] on div "Yes" at bounding box center [649, 277] width 139 height 18
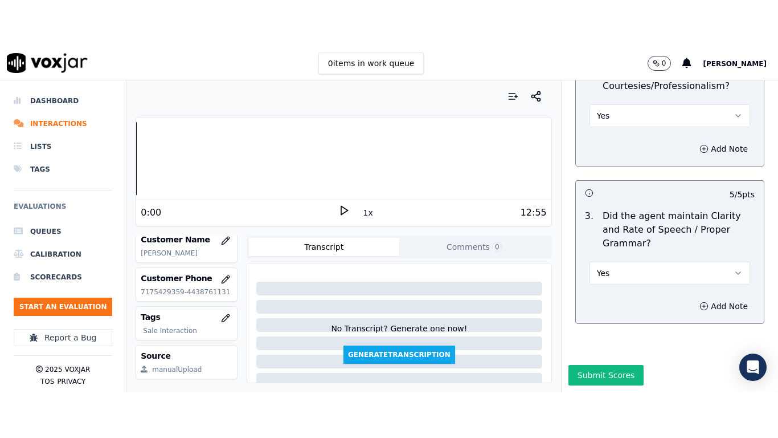
scroll to position [3245, 0]
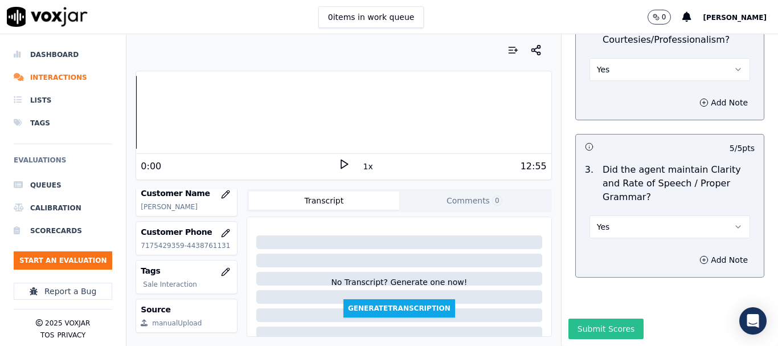
click at [608, 319] on button "Submit Scores" at bounding box center [607, 329] width 76 height 21
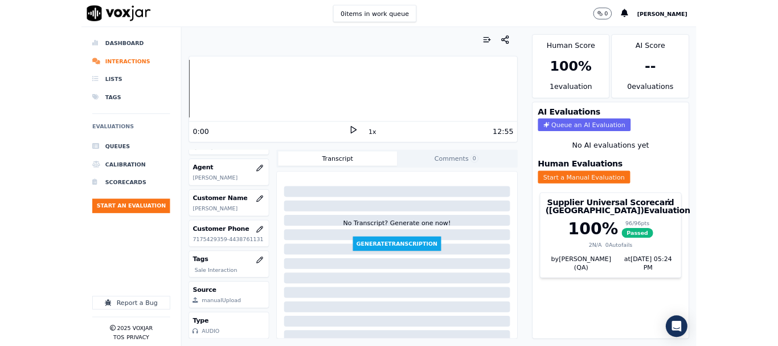
scroll to position [171, 0]
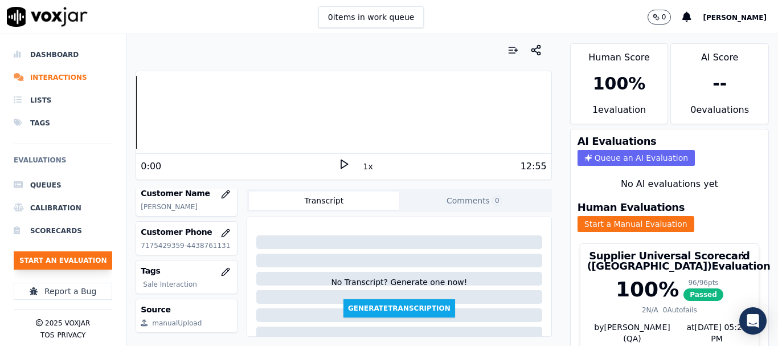
click at [74, 252] on button "Start an Evaluation" at bounding box center [63, 260] width 99 height 18
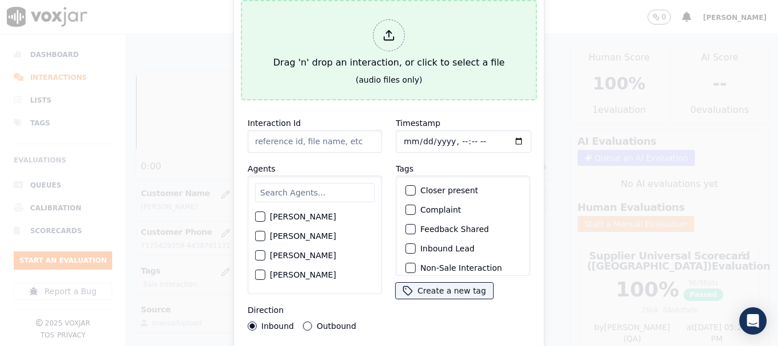
click at [336, 62] on div "Drag 'n' drop an interaction, or click to select a file" at bounding box center [389, 44] width 240 height 59
type input "20250825-123853_3473072710-all.mp3"
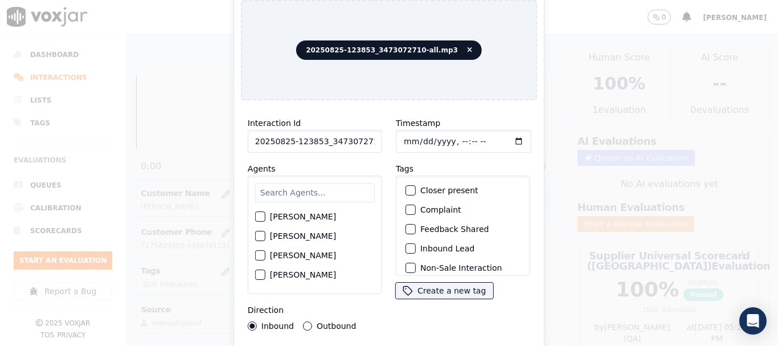
click at [309, 183] on input "text" at bounding box center [315, 192] width 120 height 19
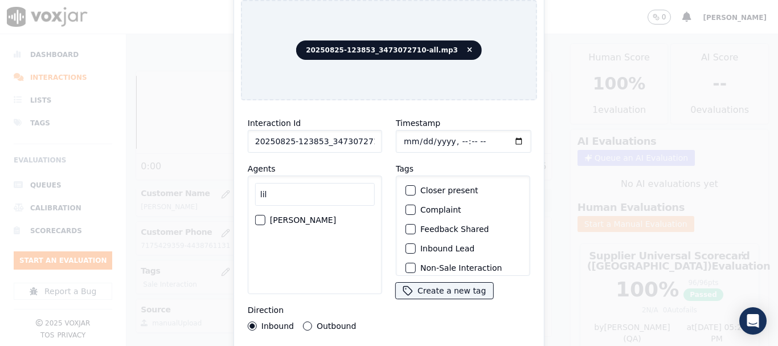
type input "lil"
click at [327, 216] on label "[PERSON_NAME]" at bounding box center [303, 220] width 66 height 8
click at [266, 215] on button "[PERSON_NAME]" at bounding box center [260, 220] width 10 height 10
click at [406, 132] on input "Timestamp" at bounding box center [464, 141] width 136 height 23
type input "[DATE]T11:55"
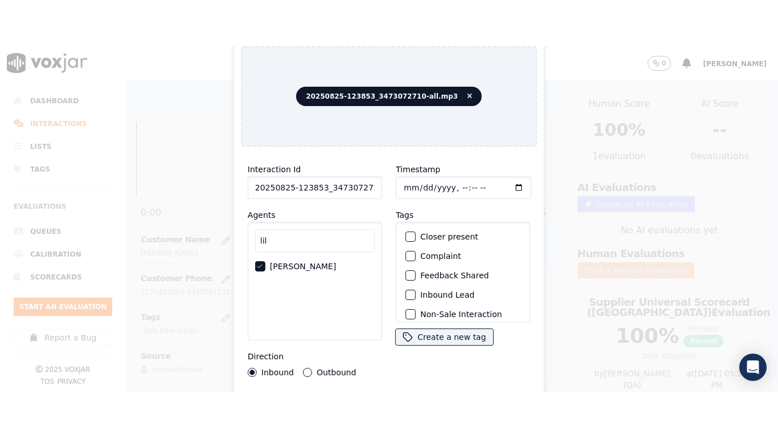
scroll to position [100, 0]
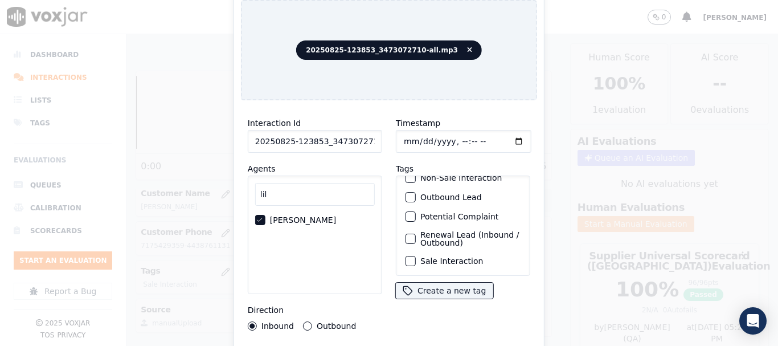
click at [457, 257] on label "Sale Interaction" at bounding box center [452, 261] width 63 height 8
click at [416, 256] on button "Sale Interaction" at bounding box center [411, 261] width 10 height 10
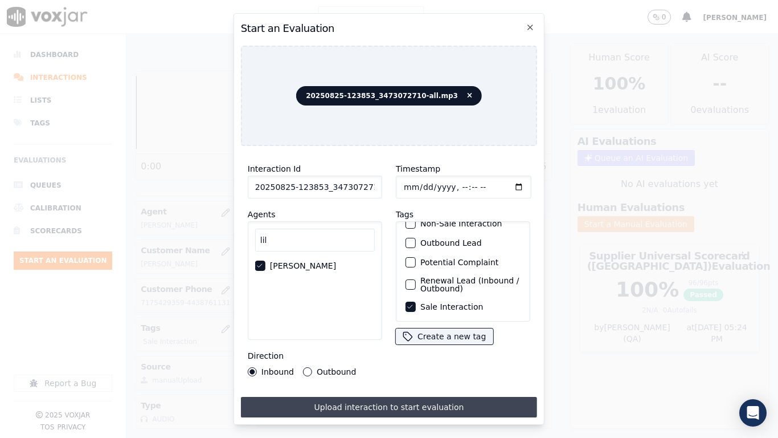
click at [406, 345] on button "Upload interaction to start evaluation" at bounding box center [389, 407] width 296 height 21
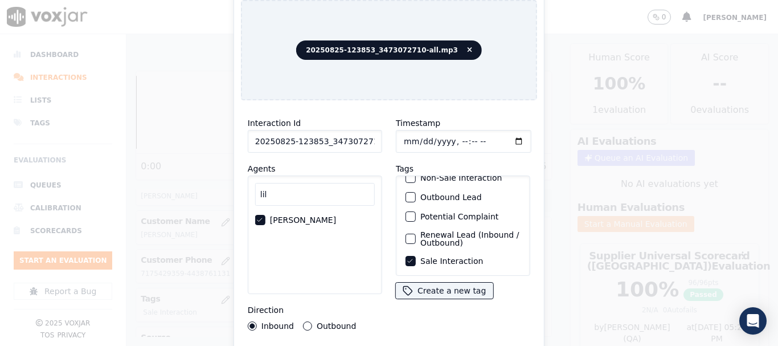
scroll to position [171, 0]
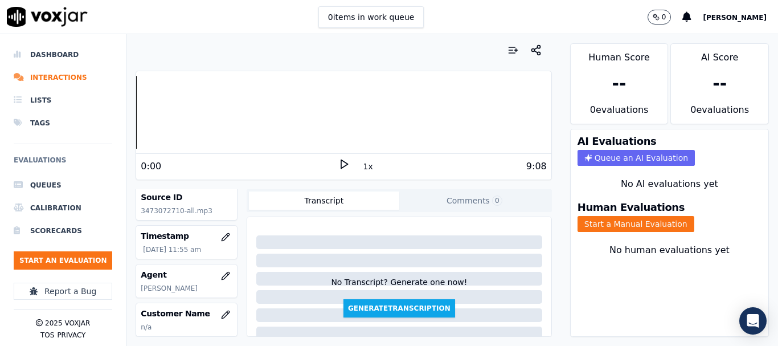
scroll to position [114, 0]
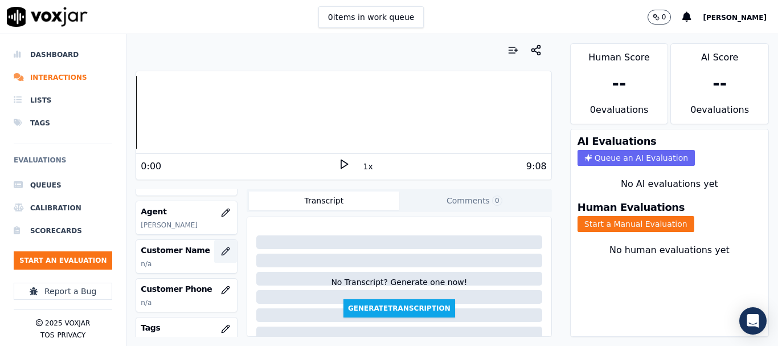
click at [221, 248] on icon "button" at bounding box center [225, 251] width 9 height 9
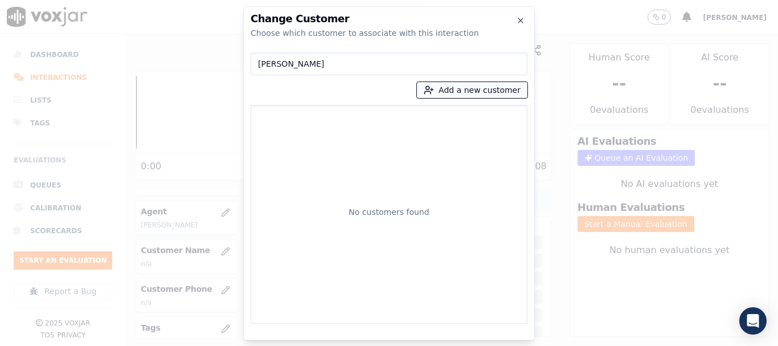
type input "[PERSON_NAME]"
click at [443, 85] on button "Add a new customer" at bounding box center [472, 90] width 111 height 16
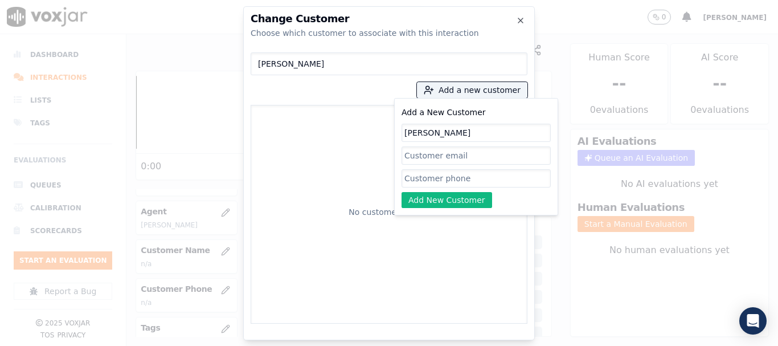
type input "[PERSON_NAME]"
click at [435, 177] on input "Add a New Customer" at bounding box center [476, 178] width 149 height 18
paste input "3473072710"
paste input "5512121215"
type input "3473072710-5512121215"
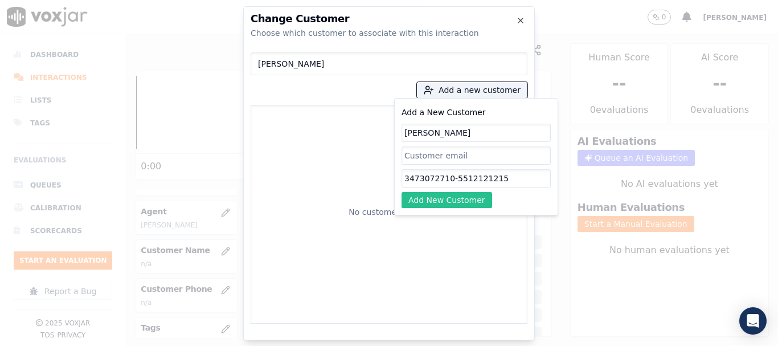
click at [459, 200] on button "Add New Customer" at bounding box center [447, 200] width 91 height 16
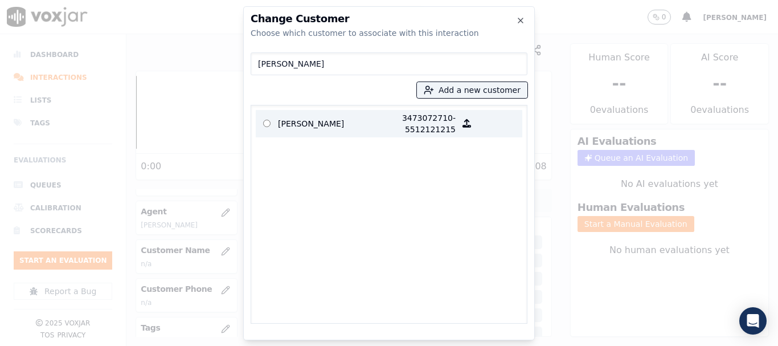
click at [297, 122] on p "[PERSON_NAME]" at bounding box center [322, 123] width 89 height 23
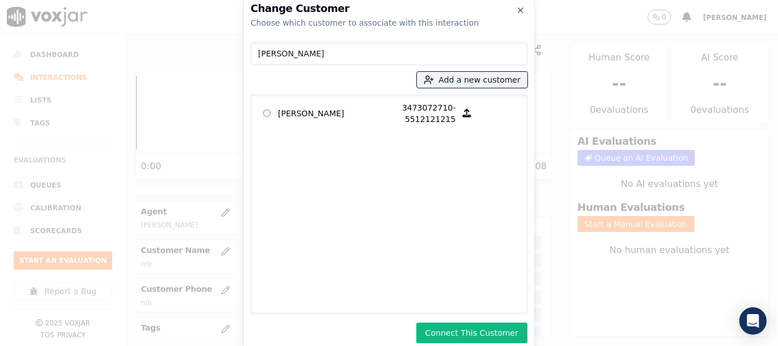
click at [495, 333] on button "Connect This Customer" at bounding box center [472, 333] width 111 height 21
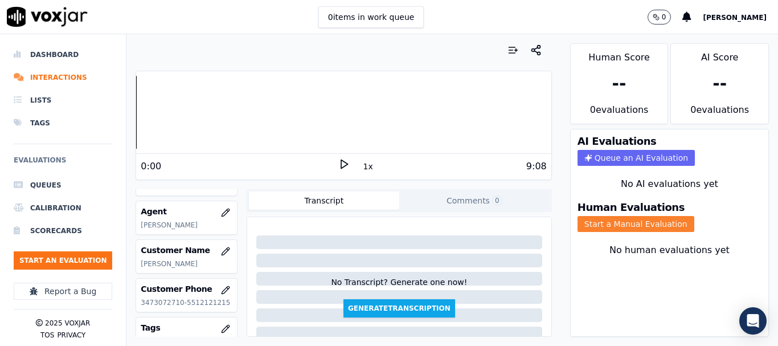
drag, startPoint x: 635, startPoint y: 224, endPoint x: 550, endPoint y: 242, distance: 86.7
click at [635, 224] on button "Start a Manual Evaluation" at bounding box center [636, 224] width 117 height 16
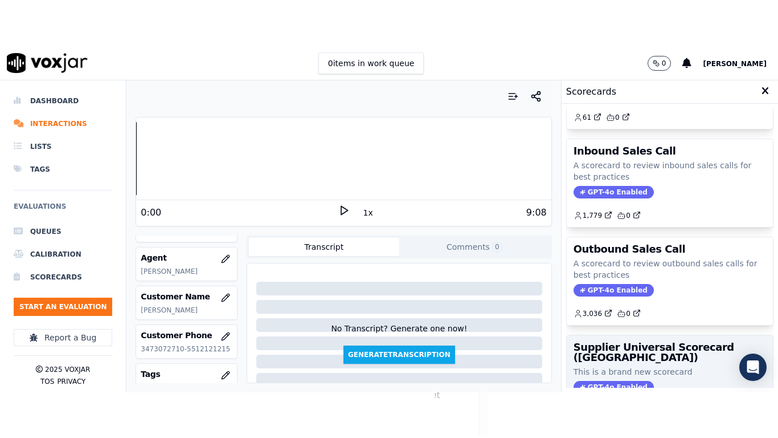
scroll to position [171, 0]
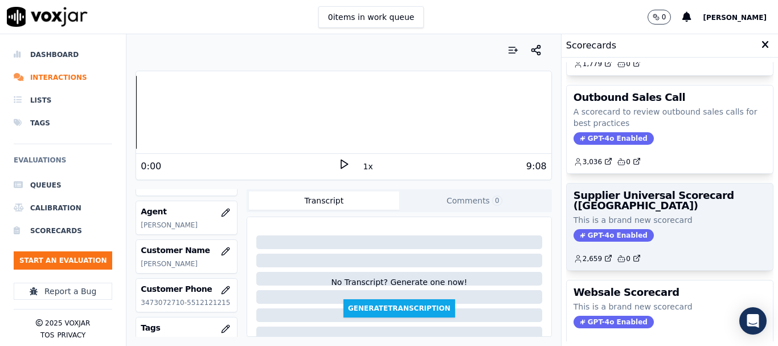
click at [630, 207] on h3 "Supplier Universal Scorecard ([GEOGRAPHIC_DATA])" at bounding box center [670, 200] width 193 height 21
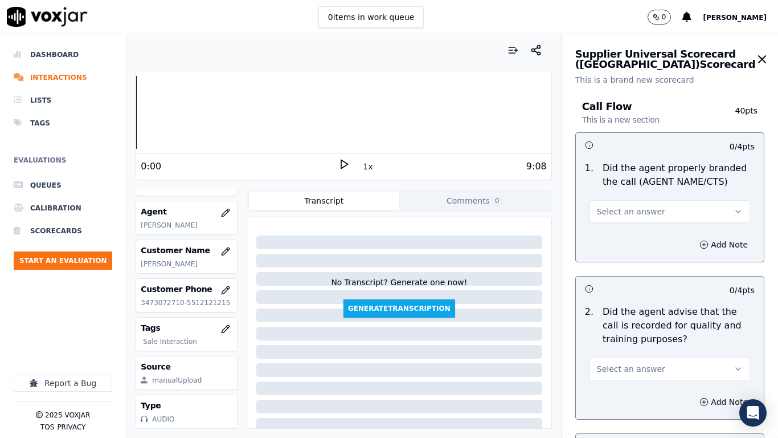
click at [628, 214] on span "Select an answer" at bounding box center [631, 211] width 68 height 11
click at [622, 233] on div "Yes" at bounding box center [649, 237] width 139 height 18
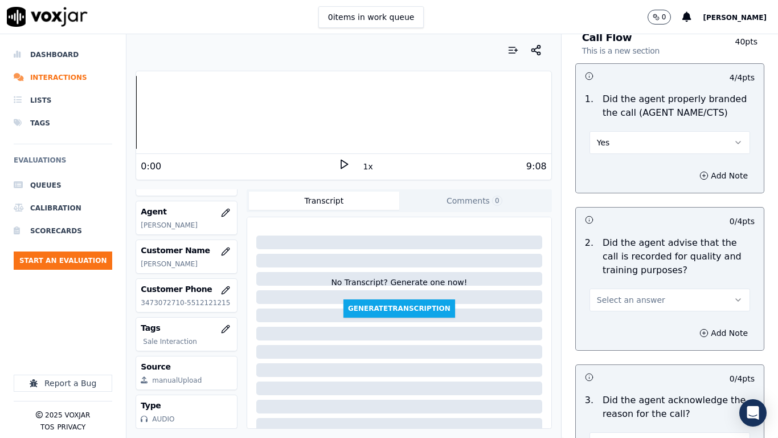
scroll to position [228, 0]
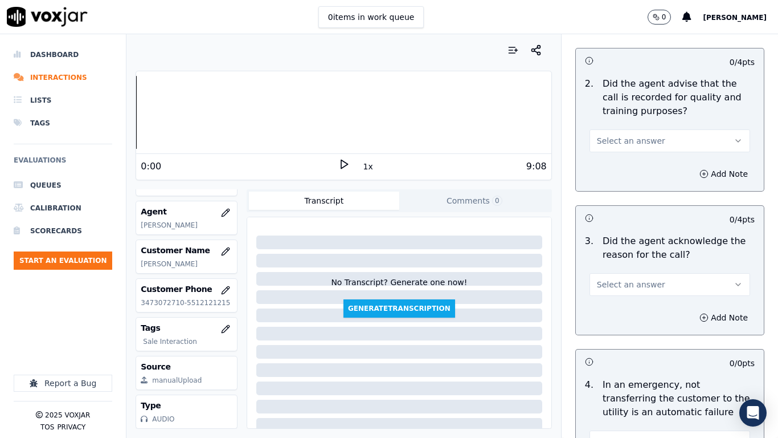
drag, startPoint x: 618, startPoint y: 138, endPoint x: 618, endPoint y: 145, distance: 6.8
click at [618, 145] on span "Select an answer" at bounding box center [631, 140] width 68 height 11
click at [617, 170] on div "Yes" at bounding box center [649, 166] width 139 height 18
click at [625, 284] on span "Select an answer" at bounding box center [631, 284] width 68 height 11
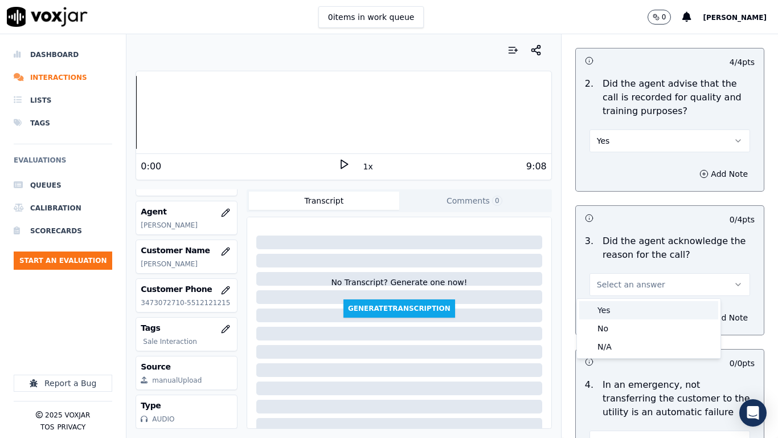
click at [614, 315] on div "Yes" at bounding box center [649, 310] width 139 height 18
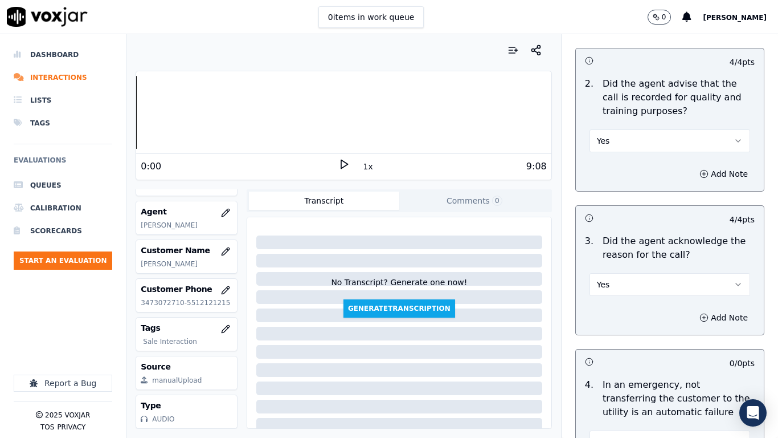
scroll to position [513, 0]
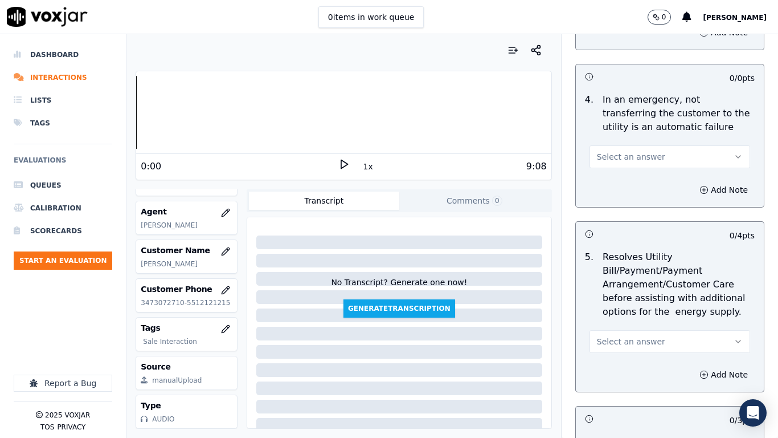
click at [614, 157] on span "Select an answer" at bounding box center [631, 156] width 68 height 11
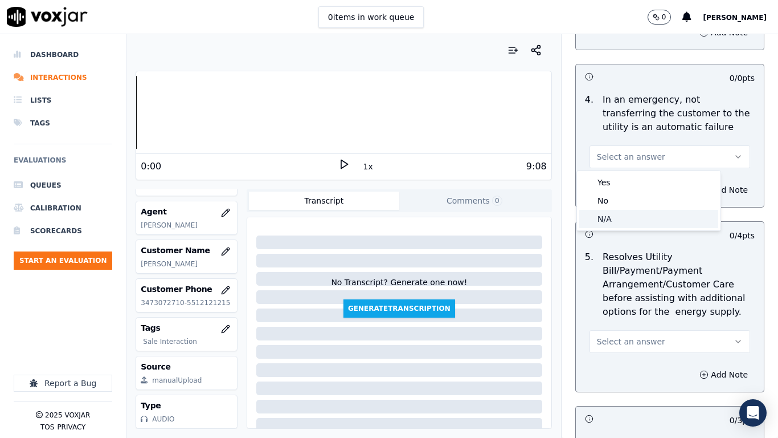
click at [617, 214] on div "N/A" at bounding box center [649, 219] width 139 height 18
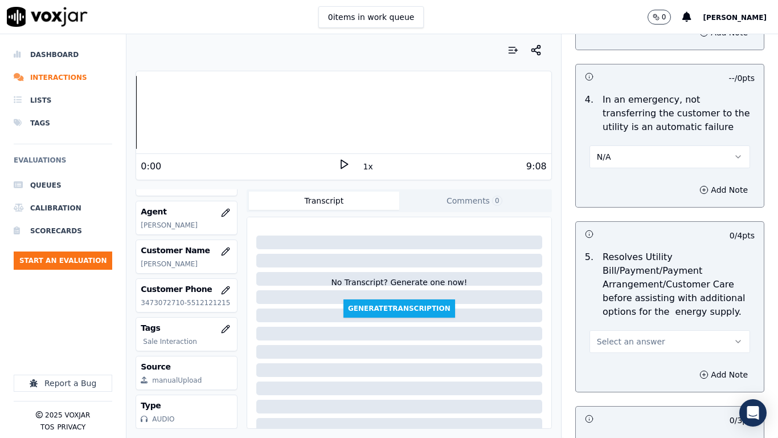
click at [627, 339] on span "Select an answer" at bounding box center [631, 341] width 68 height 11
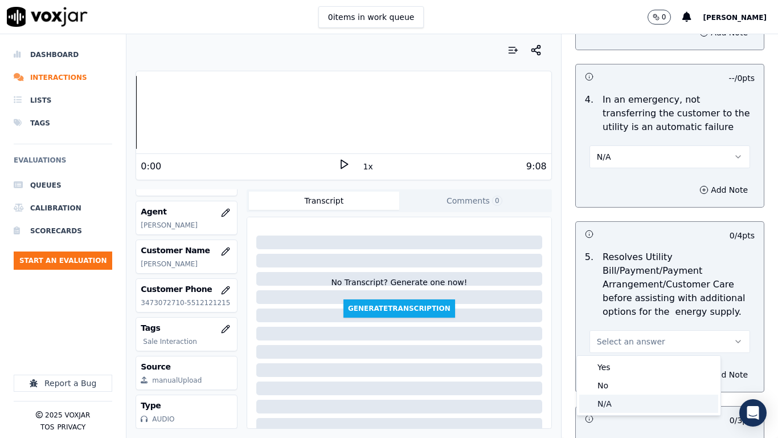
click at [623, 345] on div "N/A" at bounding box center [649, 403] width 139 height 18
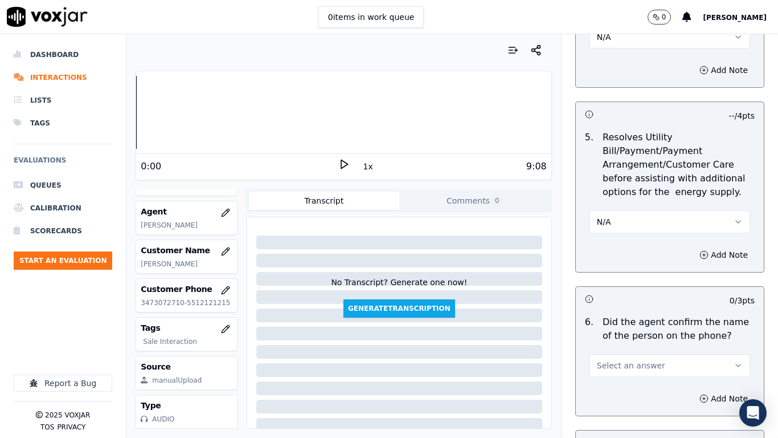
scroll to position [855, 0]
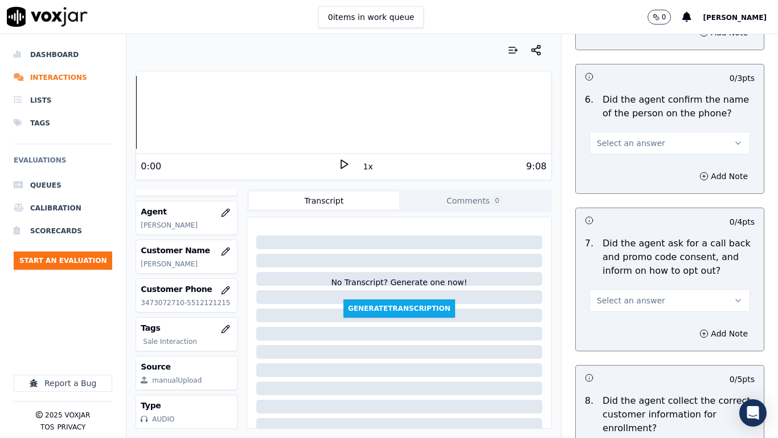
click at [619, 136] on button "Select an answer" at bounding box center [670, 143] width 161 height 23
click at [625, 164] on div "Yes" at bounding box center [649, 169] width 139 height 18
click at [629, 300] on span "Select an answer" at bounding box center [631, 300] width 68 height 11
click at [625, 329] on div "Yes" at bounding box center [649, 326] width 139 height 18
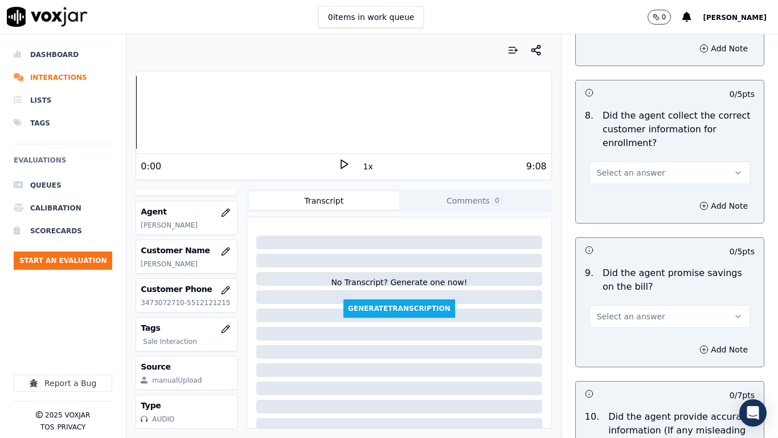
click at [614, 173] on span "Select an answer" at bounding box center [631, 172] width 68 height 11
click at [618, 201] on div "Yes" at bounding box center [649, 198] width 139 height 18
click at [616, 310] on button "Select an answer" at bounding box center [670, 316] width 161 height 23
click at [615, 344] on div "Yes" at bounding box center [649, 342] width 139 height 18
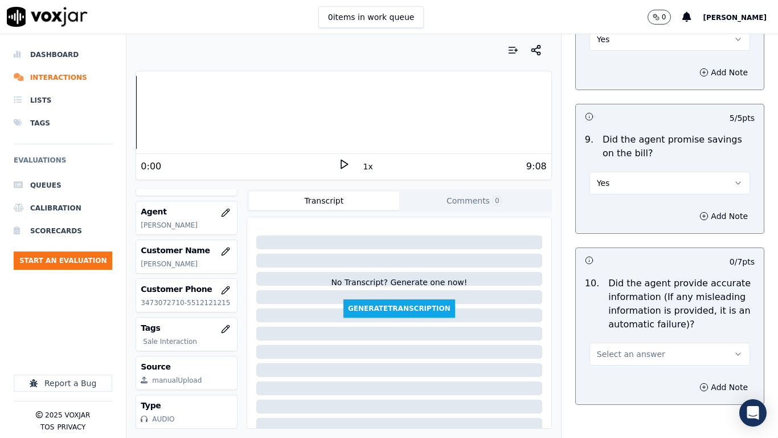
scroll to position [1425, 0]
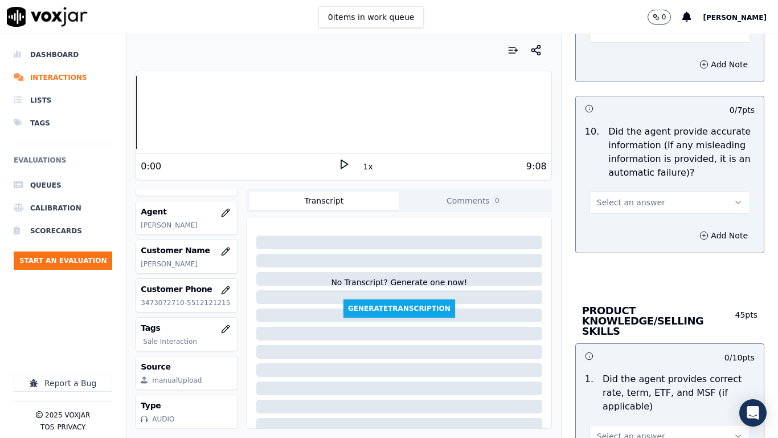
click at [618, 206] on span "Select an answer" at bounding box center [631, 202] width 68 height 11
click at [622, 227] on div "Yes" at bounding box center [649, 228] width 139 height 18
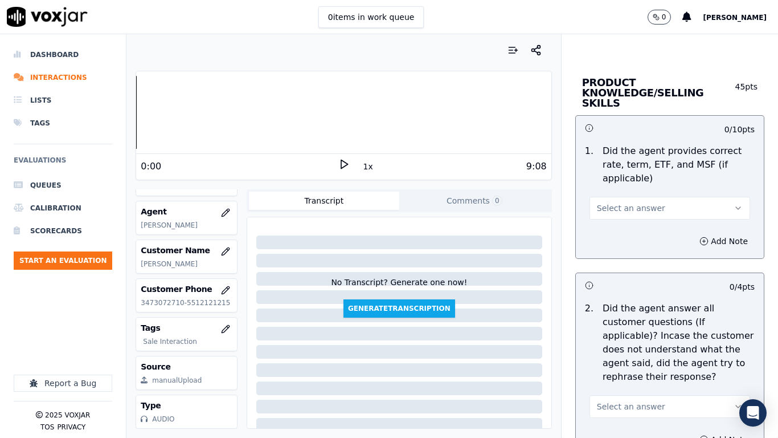
click at [634, 202] on span "Select an answer" at bounding box center [631, 207] width 68 height 11
click at [634, 218] on div "Yes" at bounding box center [649, 223] width 139 height 18
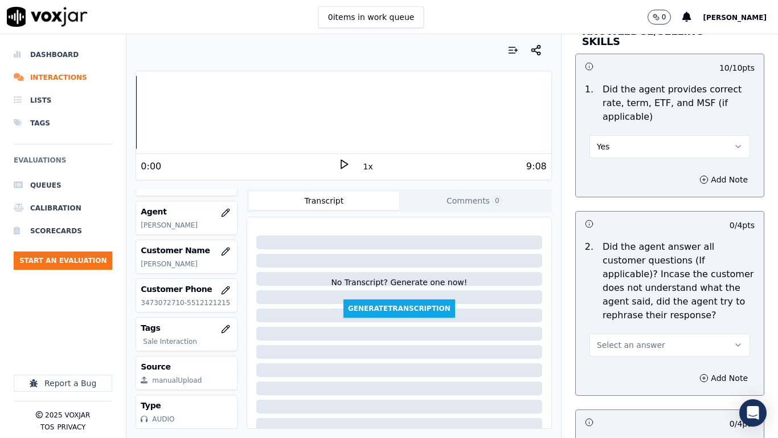
scroll to position [1824, 0]
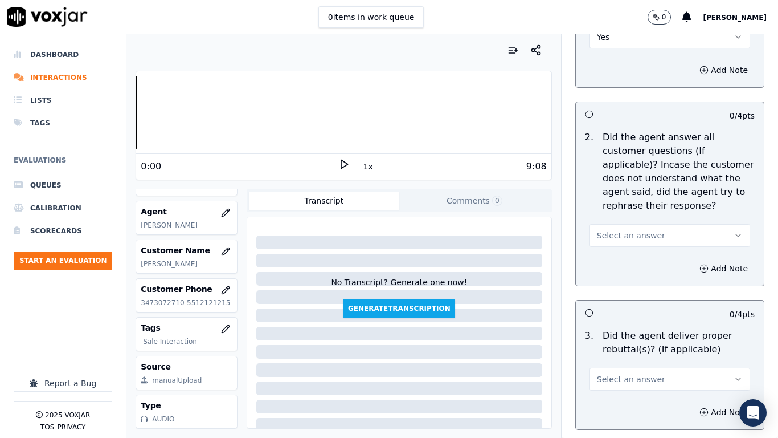
click at [638, 230] on span "Select an answer" at bounding box center [631, 235] width 68 height 11
click at [632, 252] on div "Yes" at bounding box center [649, 251] width 139 height 18
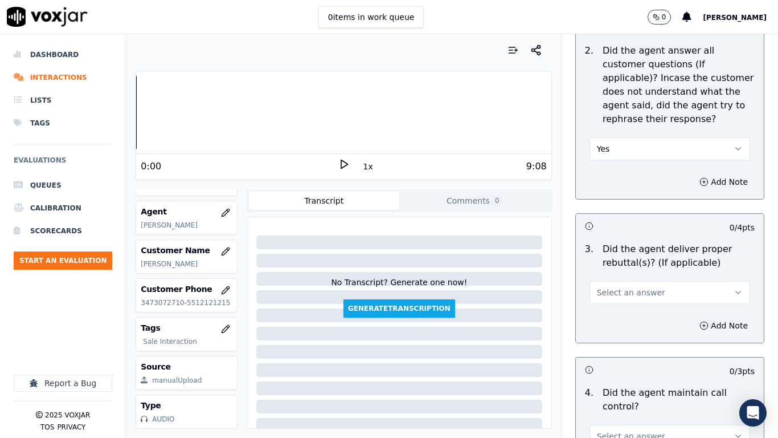
scroll to position [2109, 0]
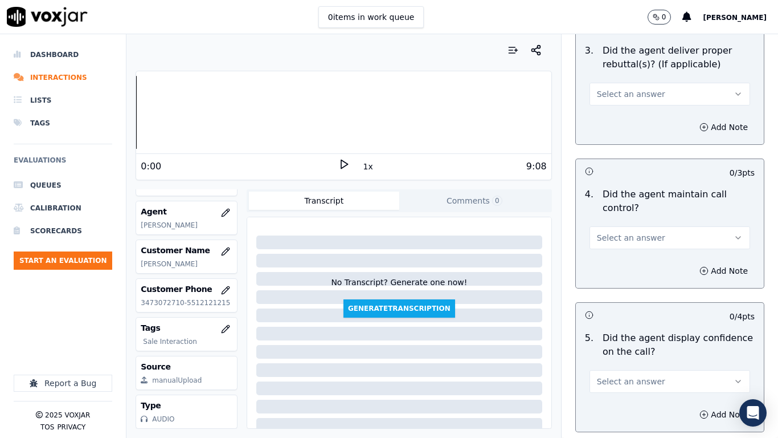
click at [613, 89] on span "Select an answer" at bounding box center [631, 93] width 68 height 11
click at [617, 115] on div "Yes" at bounding box center [649, 109] width 139 height 18
click at [619, 232] on span "Select an answer" at bounding box center [631, 237] width 68 height 11
click at [611, 252] on div "Yes" at bounding box center [649, 253] width 139 height 18
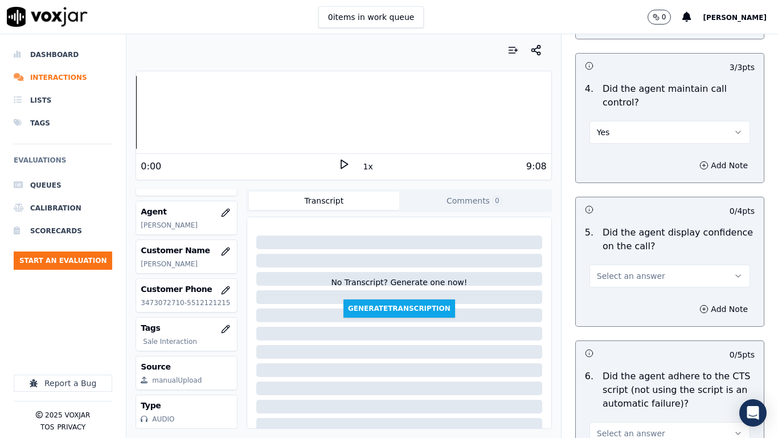
scroll to position [2393, 0]
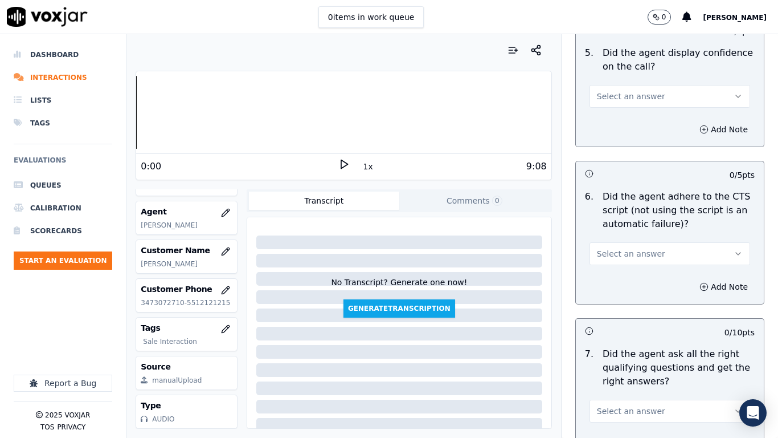
click at [600, 91] on span "Select an answer" at bounding box center [631, 96] width 68 height 11
click at [611, 116] on div "Yes" at bounding box center [649, 112] width 139 height 18
click at [620, 248] on span "Select an answer" at bounding box center [631, 253] width 68 height 11
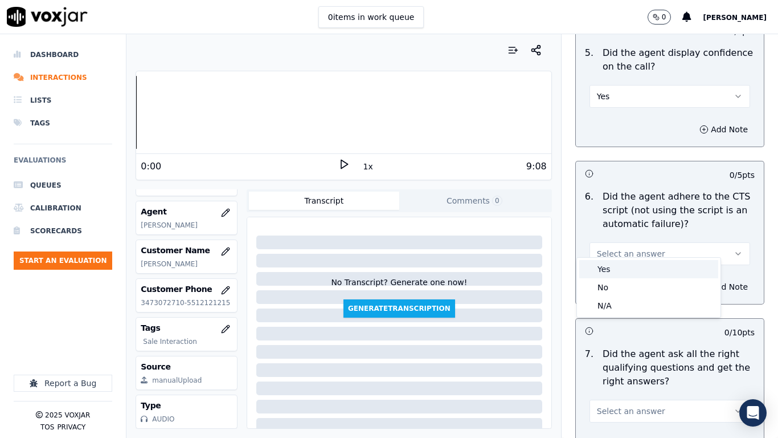
click at [614, 271] on div "Yes" at bounding box center [649, 269] width 139 height 18
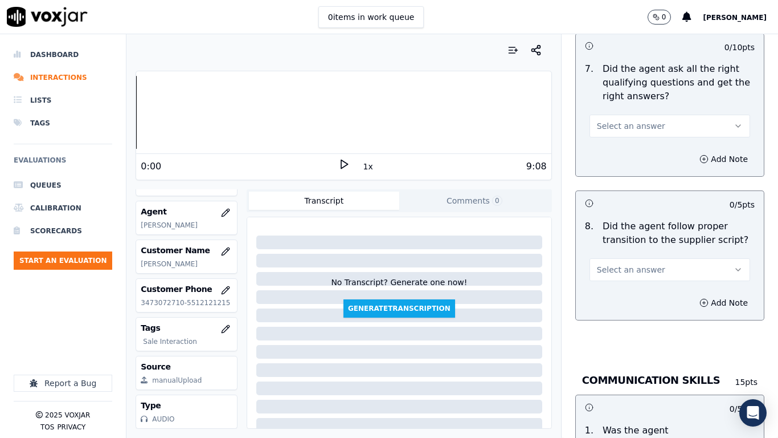
click at [601, 120] on span "Select an answer" at bounding box center [631, 125] width 68 height 11
click at [607, 137] on div "Yes" at bounding box center [649, 141] width 139 height 18
click at [653, 258] on button "Select an answer" at bounding box center [670, 269] width 161 height 23
click at [625, 288] on div "Yes" at bounding box center [649, 285] width 139 height 18
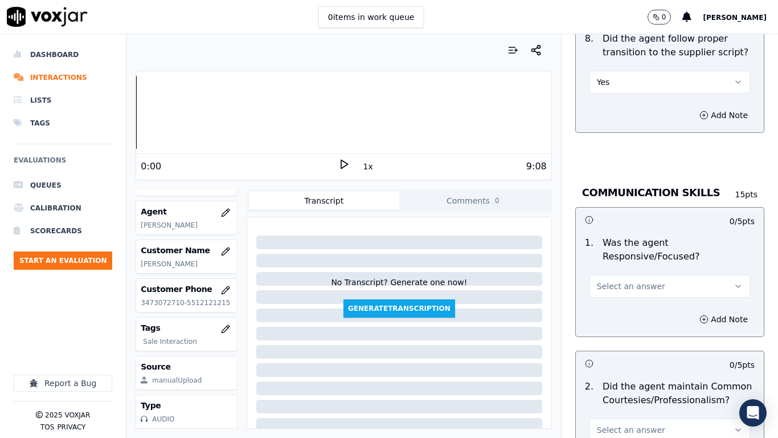
scroll to position [3020, 0]
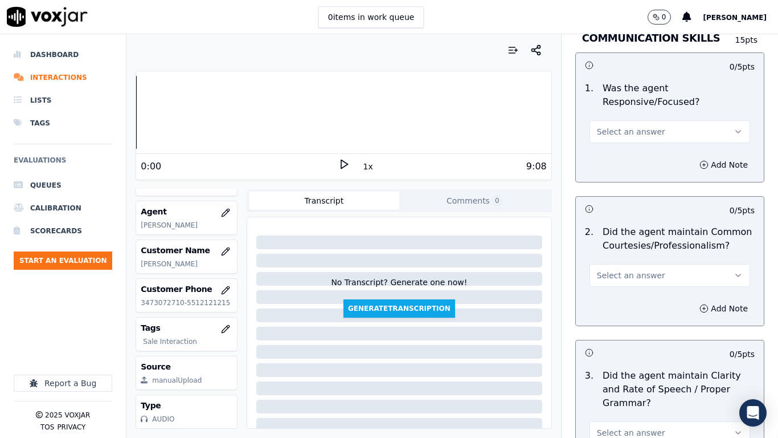
click at [597, 126] on span "Select an answer" at bounding box center [631, 131] width 68 height 11
click at [602, 149] on div "Yes" at bounding box center [649, 147] width 139 height 18
click at [620, 262] on div "Select an answer" at bounding box center [670, 274] width 161 height 25
drag, startPoint x: 620, startPoint y: 266, endPoint x: 618, endPoint y: 274, distance: 7.6
click at [620, 270] on span "Select an answer" at bounding box center [631, 275] width 68 height 11
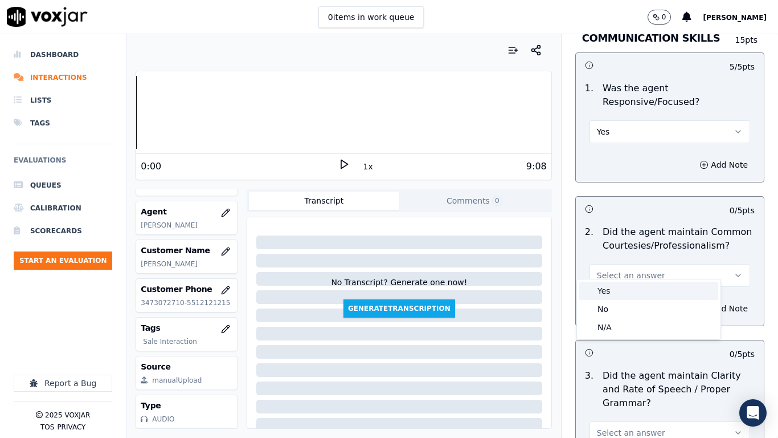
click at [613, 287] on div "Yes" at bounding box center [649, 291] width 139 height 18
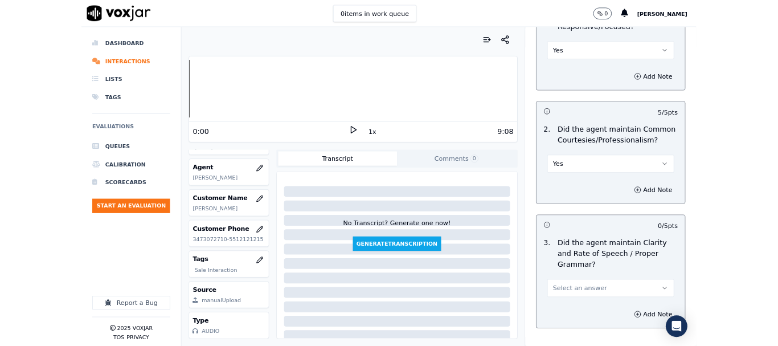
scroll to position [3153, 0]
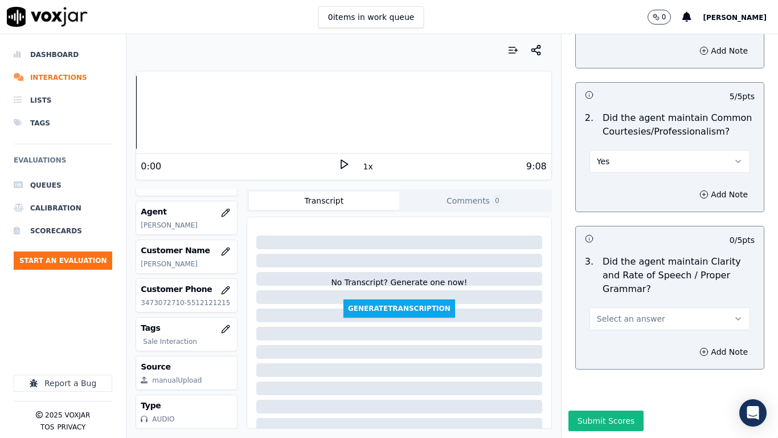
drag, startPoint x: 620, startPoint y: 283, endPoint x: 618, endPoint y: 296, distance: 13.3
click at [620, 307] on button "Select an answer" at bounding box center [670, 318] width 161 height 23
click at [625, 316] on div "Yes" at bounding box center [649, 315] width 139 height 18
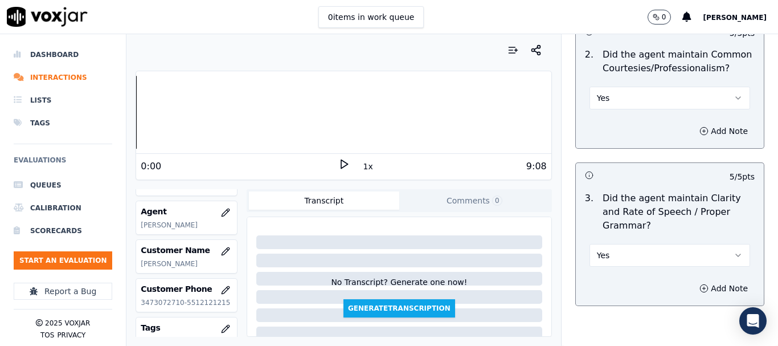
scroll to position [3245, 0]
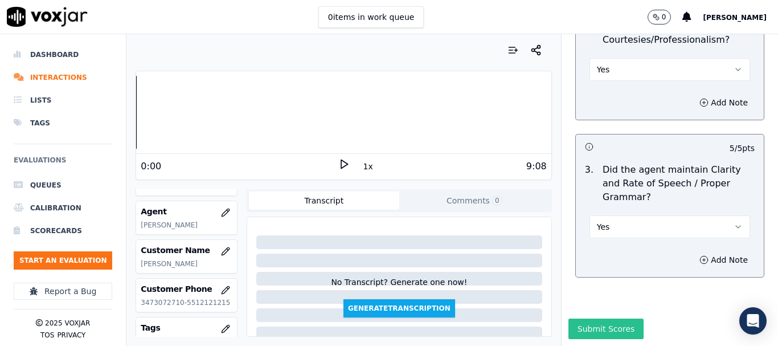
click at [601, 319] on button "Submit Scores" at bounding box center [607, 329] width 76 height 21
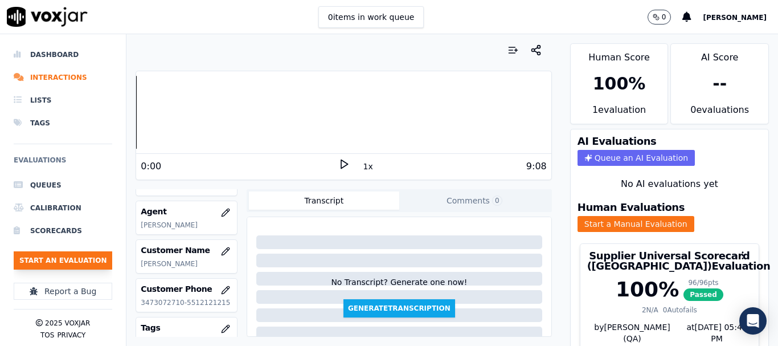
click at [79, 263] on button "Start an Evaluation" at bounding box center [63, 260] width 99 height 18
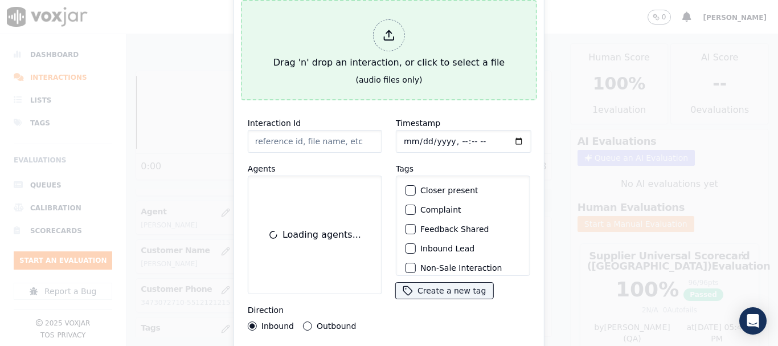
click at [304, 39] on div "Drag 'n' drop an interaction, or click to select a file" at bounding box center [389, 44] width 240 height 59
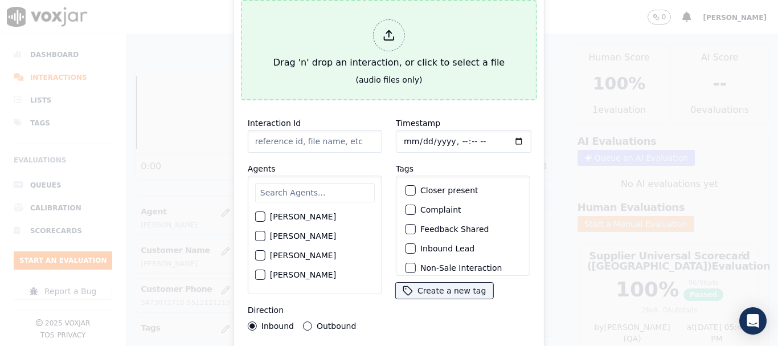
type input "20250825-165908_8143161034-all.mp3"
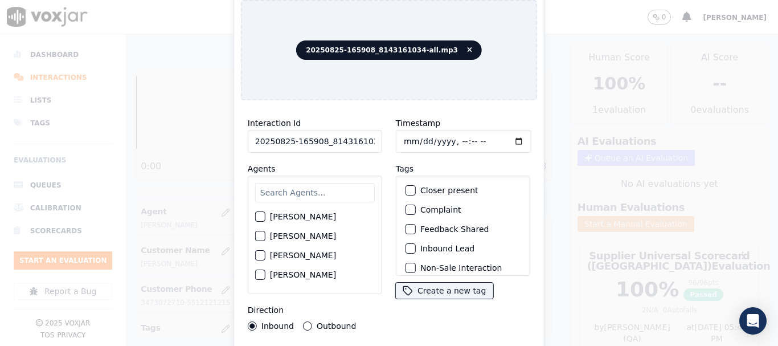
click at [301, 191] on input "text" at bounding box center [315, 192] width 120 height 19
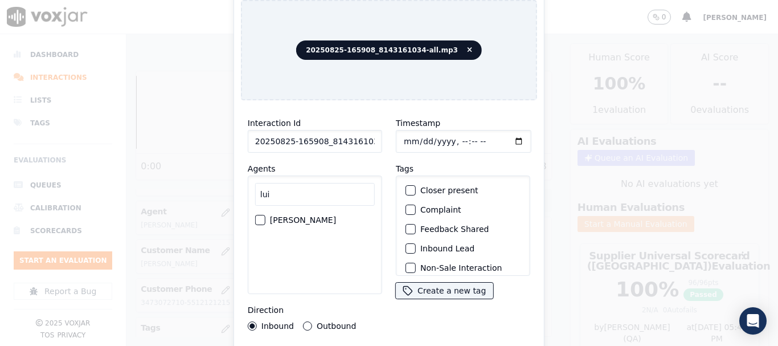
type input "lui"
click at [296, 217] on label "[PERSON_NAME]" at bounding box center [303, 220] width 66 height 8
click at [266, 217] on button "[PERSON_NAME]" at bounding box center [260, 220] width 10 height 10
click at [405, 133] on input "Timestamp" at bounding box center [464, 141] width 136 height 23
type input "[DATE]T12:12"
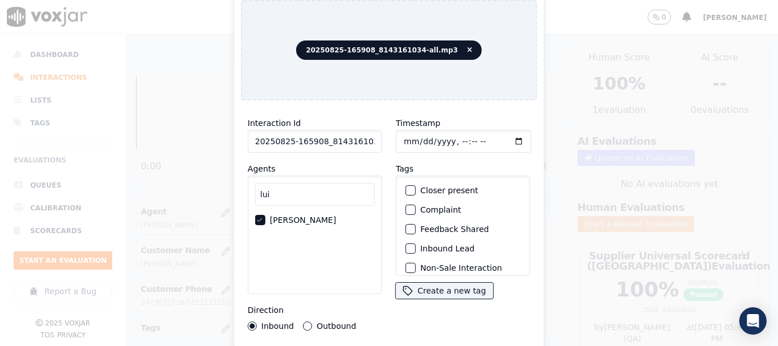
scroll to position [100, 0]
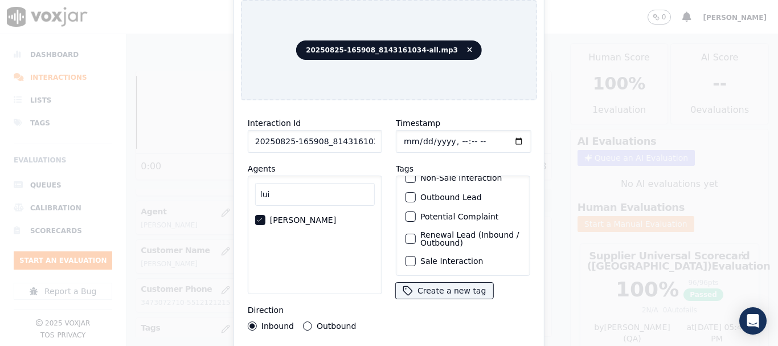
click at [457, 257] on label "Sale Interaction" at bounding box center [452, 261] width 63 height 8
click at [416, 256] on button "Sale Interaction" at bounding box center [411, 261] width 10 height 10
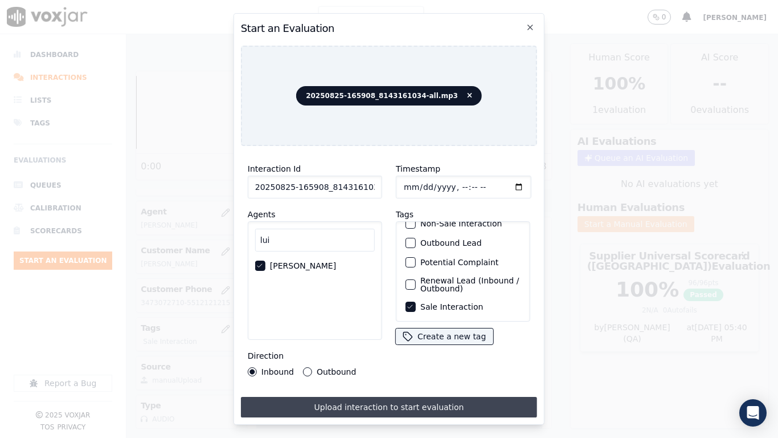
click at [416, 345] on button "Upload interaction to start evaluation" at bounding box center [389, 407] width 296 height 21
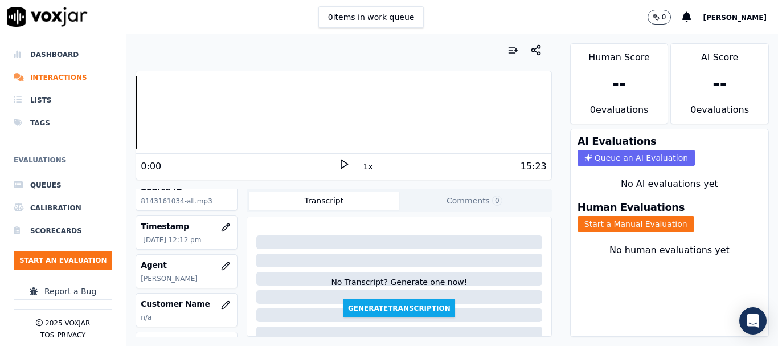
scroll to position [171, 0]
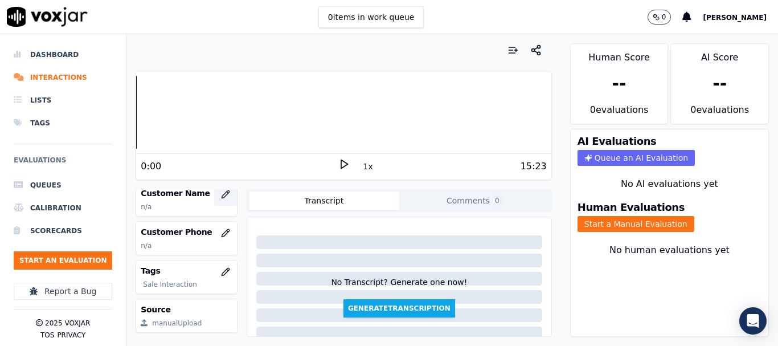
click at [221, 197] on icon "button" at bounding box center [225, 194] width 9 height 9
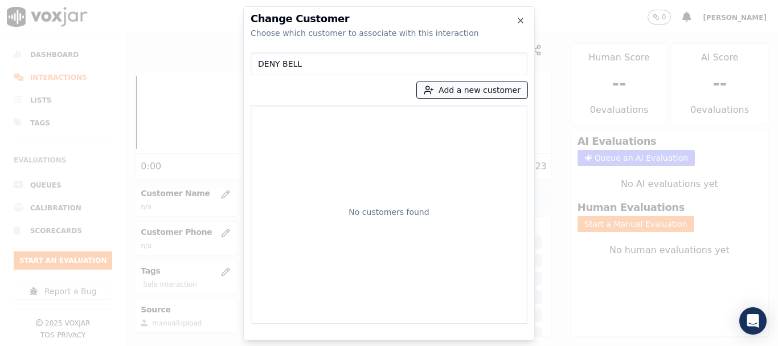
type input "DENY BELL"
click at [465, 92] on button "Add a new customer" at bounding box center [472, 90] width 111 height 16
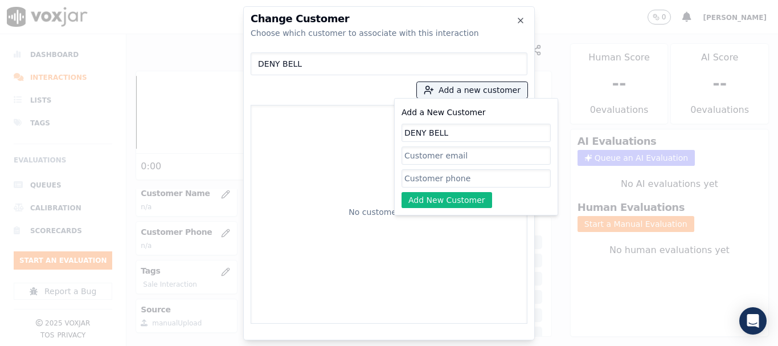
type input "DENY BELL"
click at [438, 177] on input "Add a New Customer" at bounding box center [476, 178] width 149 height 18
paste input "8143161034"
paste input "8143163014"
type input "8143161034-8143163014"
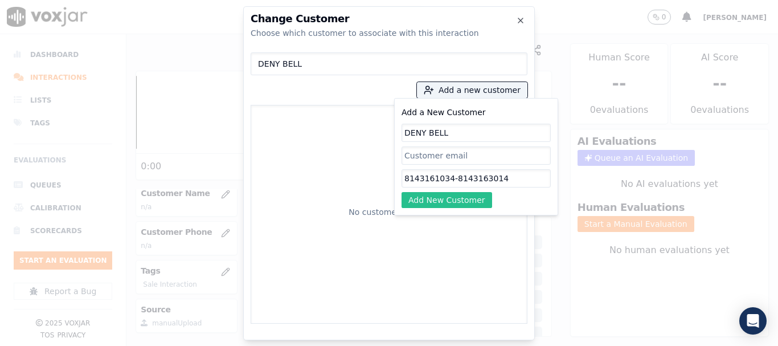
click at [466, 195] on button "Add New Customer" at bounding box center [447, 200] width 91 height 16
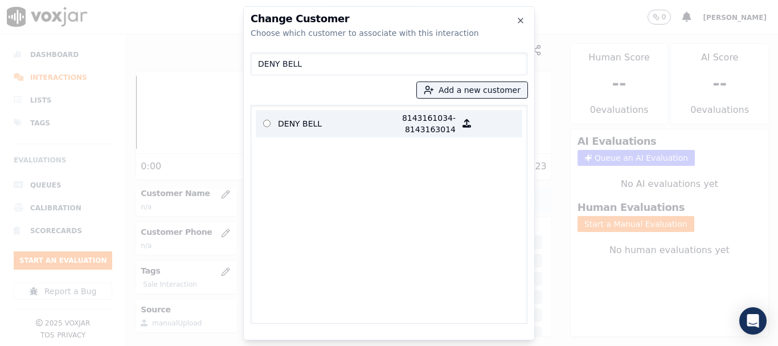
click at [282, 119] on p "DENY BELL" at bounding box center [322, 123] width 89 height 23
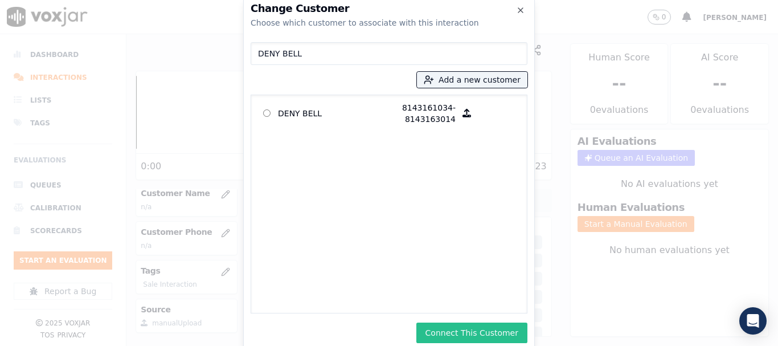
click at [475, 336] on button "Connect This Customer" at bounding box center [472, 333] width 111 height 21
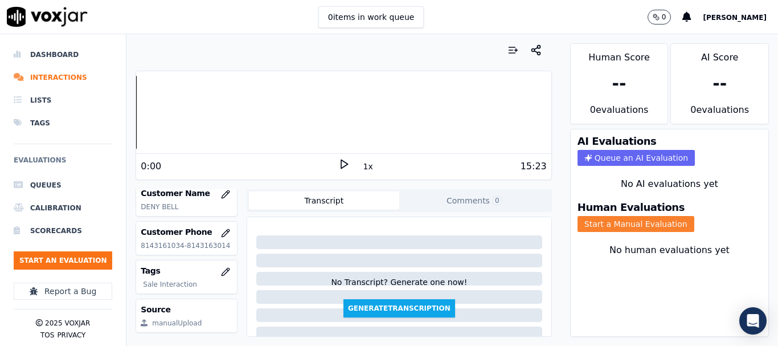
click at [646, 225] on button "Start a Manual Evaluation" at bounding box center [636, 224] width 117 height 16
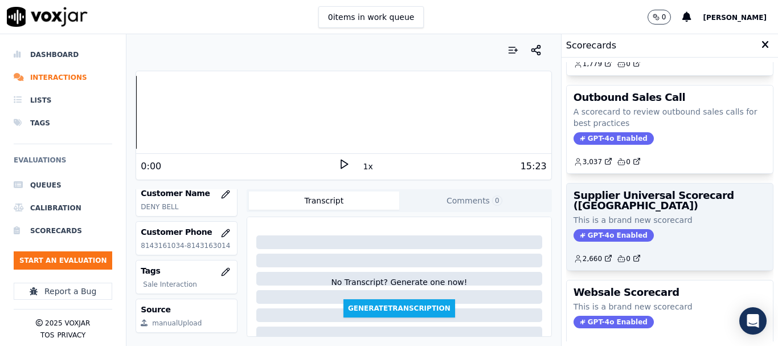
click at [632, 203] on h3 "Supplier Universal Scorecard ([GEOGRAPHIC_DATA])" at bounding box center [670, 200] width 193 height 21
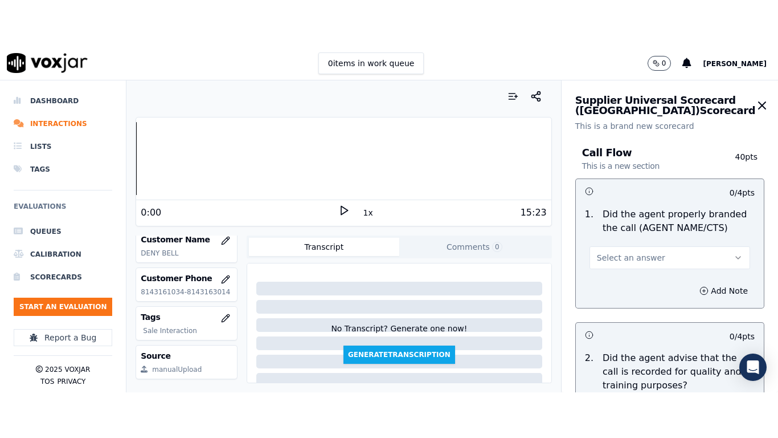
scroll to position [143, 0]
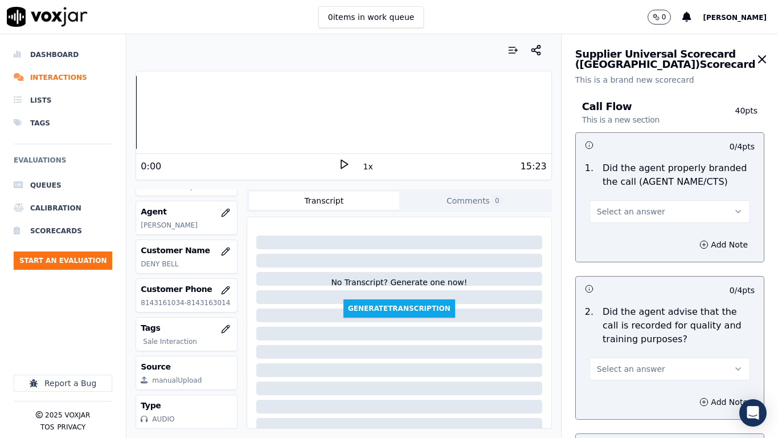
click at [627, 206] on span "Select an answer" at bounding box center [631, 211] width 68 height 11
click at [626, 235] on div "Yes" at bounding box center [649, 237] width 139 height 18
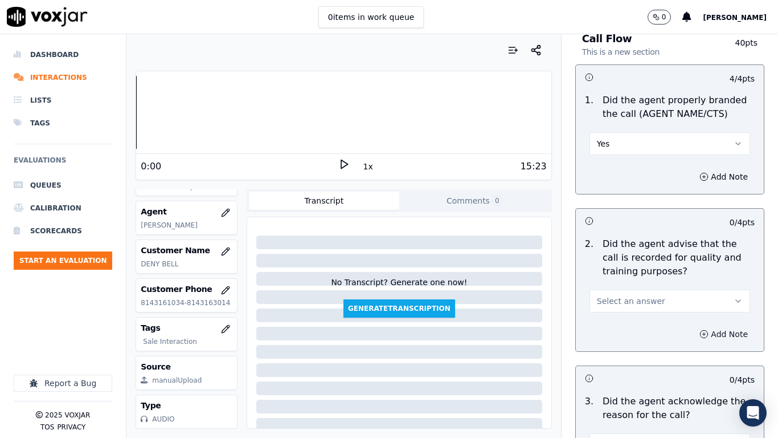
scroll to position [228, 0]
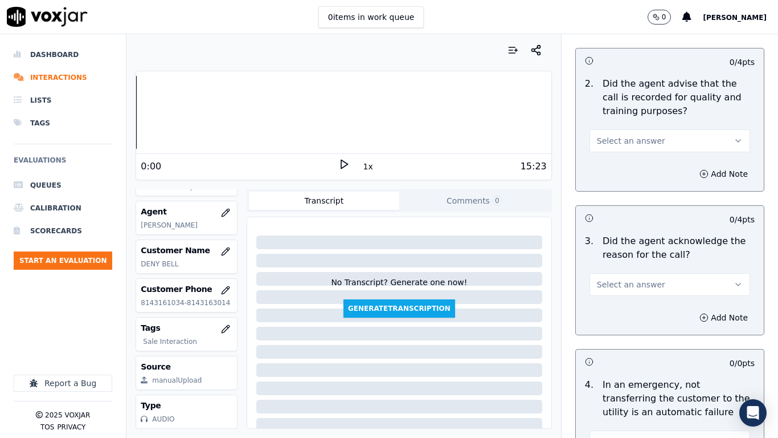
drag, startPoint x: 641, startPoint y: 137, endPoint x: 641, endPoint y: 146, distance: 9.1
click at [641, 137] on span "Select an answer" at bounding box center [631, 140] width 68 height 11
click at [642, 162] on div "Yes" at bounding box center [649, 166] width 139 height 18
click at [629, 284] on span "Select an answer" at bounding box center [631, 284] width 68 height 11
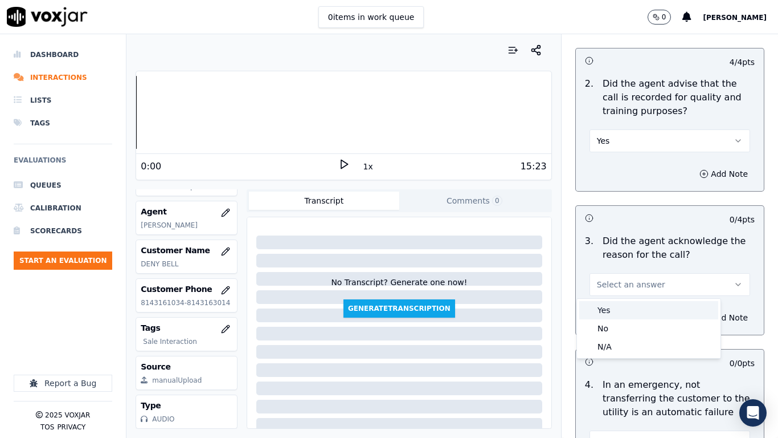
drag, startPoint x: 629, startPoint y: 284, endPoint x: 626, endPoint y: 315, distance: 31.5
click at [626, 312] on div "Yes" at bounding box center [649, 310] width 139 height 18
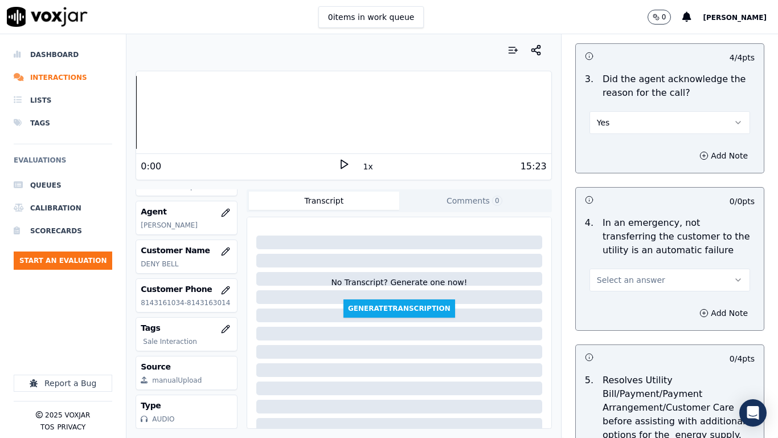
scroll to position [570, 0]
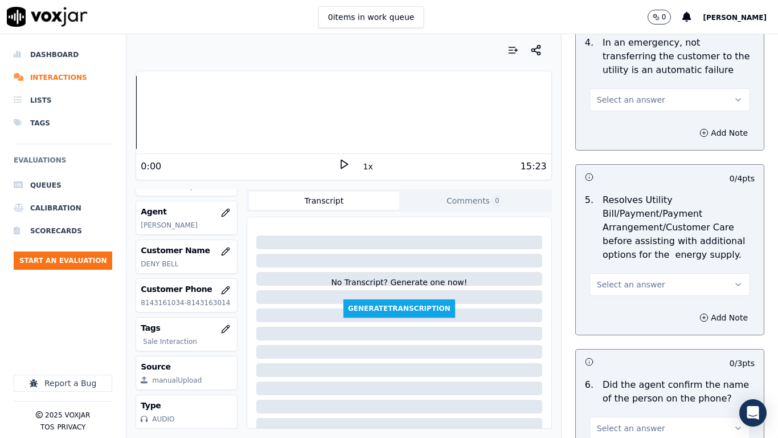
click at [610, 97] on span "Select an answer" at bounding box center [631, 99] width 68 height 11
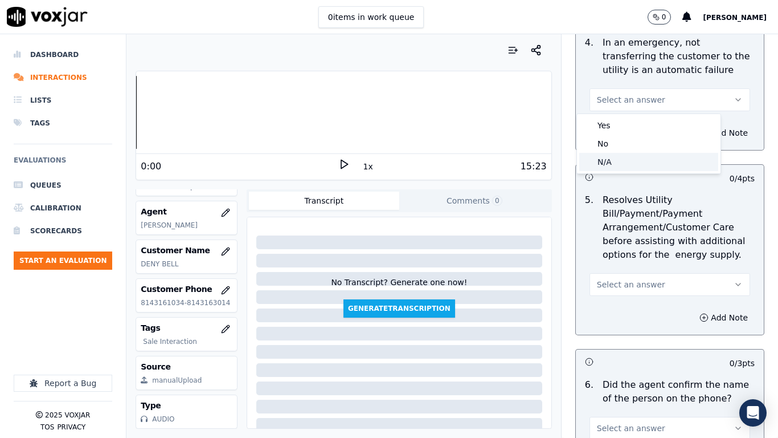
click at [629, 159] on div "N/A" at bounding box center [649, 162] width 139 height 18
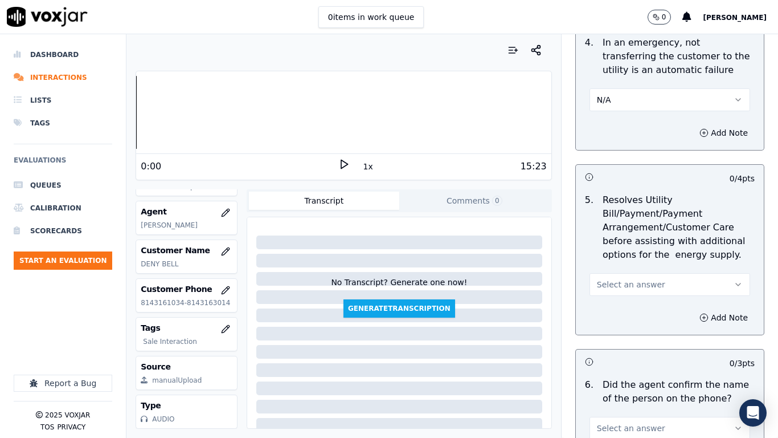
click at [641, 284] on span "Select an answer" at bounding box center [631, 284] width 68 height 11
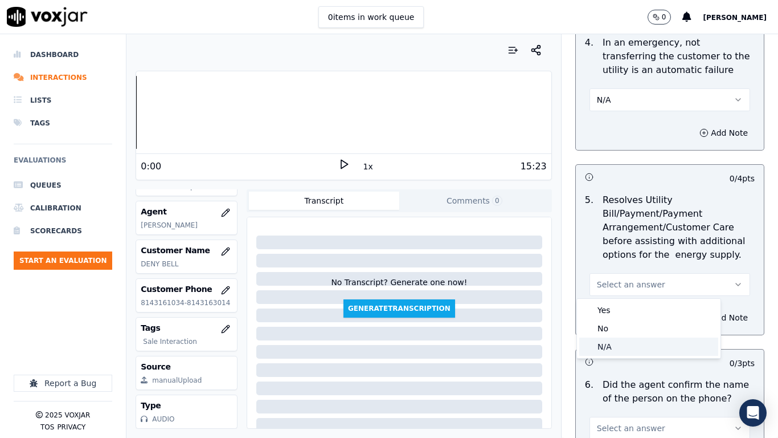
click at [630, 341] on div "N/A" at bounding box center [649, 346] width 139 height 18
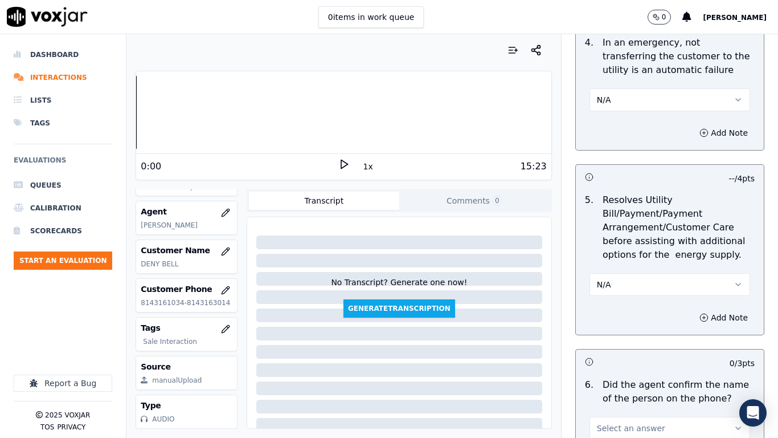
scroll to position [912, 0]
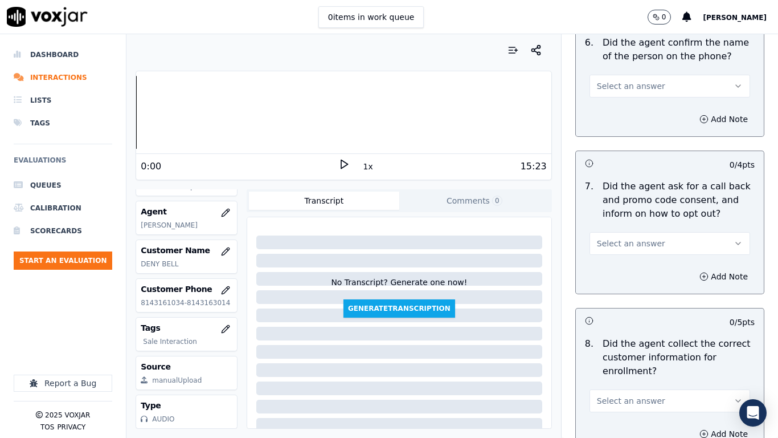
click at [610, 91] on span "Select an answer" at bounding box center [631, 85] width 68 height 11
click at [611, 120] on div "Yes" at bounding box center [649, 112] width 139 height 18
click at [646, 235] on button "Select an answer" at bounding box center [670, 243] width 161 height 23
click at [633, 271] on div "Yes" at bounding box center [649, 269] width 139 height 18
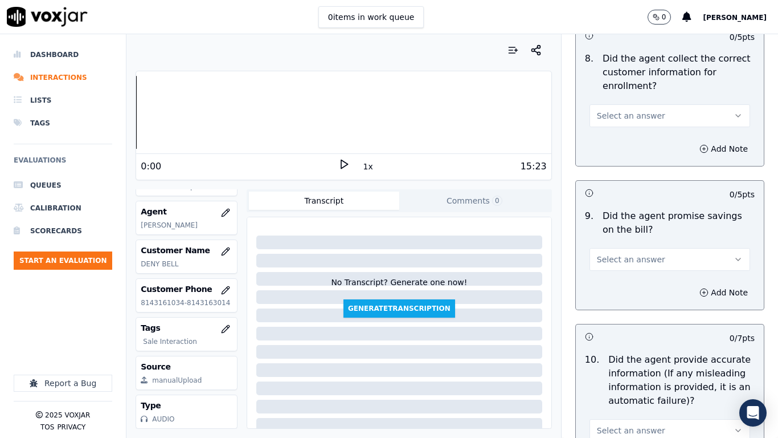
click at [619, 107] on button "Select an answer" at bounding box center [670, 115] width 161 height 23
click at [635, 146] on div "Yes" at bounding box center [649, 141] width 139 height 18
click at [654, 263] on button "Select an answer" at bounding box center [670, 259] width 161 height 23
click at [628, 286] on div "Yes" at bounding box center [649, 285] width 139 height 18
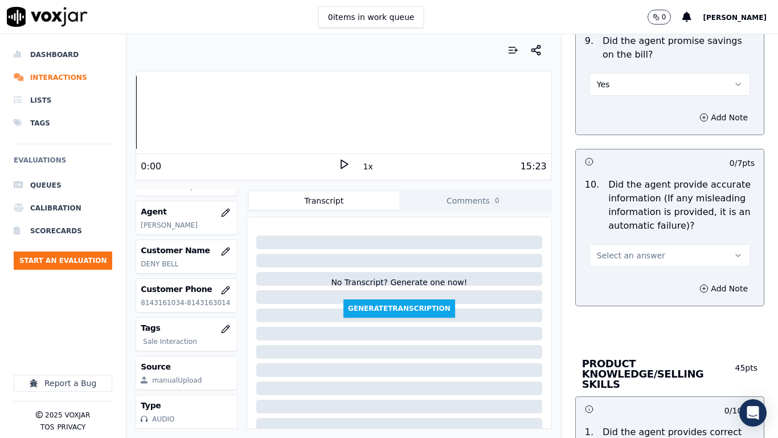
scroll to position [1539, 0]
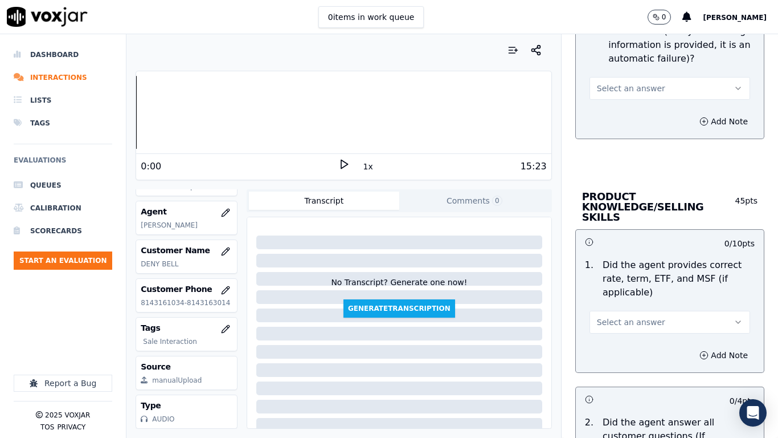
click at [636, 92] on span "Select an answer" at bounding box center [631, 88] width 68 height 11
click at [643, 110] on div "Yes" at bounding box center [649, 114] width 139 height 18
click at [641, 316] on span "Select an answer" at bounding box center [631, 321] width 68 height 11
click at [626, 342] on div "Yes" at bounding box center [649, 337] width 139 height 18
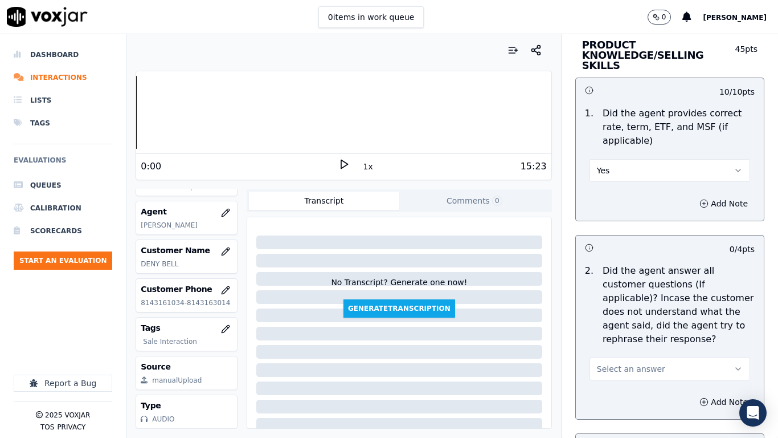
scroll to position [1938, 0]
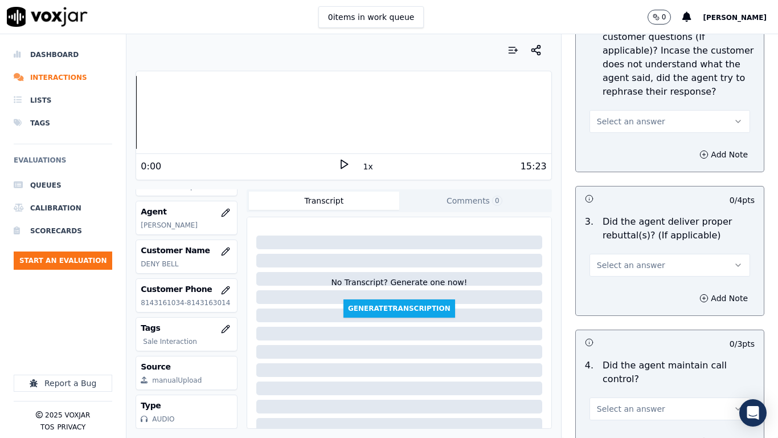
click at [621, 110] on button "Select an answer" at bounding box center [670, 121] width 161 height 23
click at [627, 136] on div "Yes" at bounding box center [649, 137] width 139 height 18
click at [634, 259] on span "Select an answer" at bounding box center [631, 264] width 68 height 11
click at [629, 283] on div "Yes" at bounding box center [649, 280] width 139 height 18
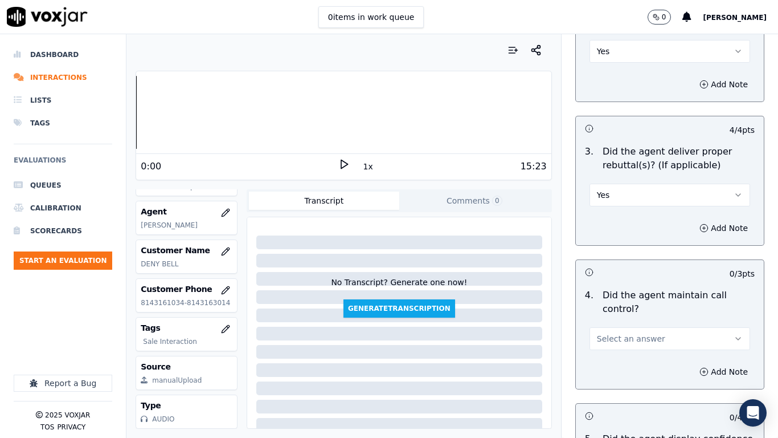
scroll to position [2222, 0]
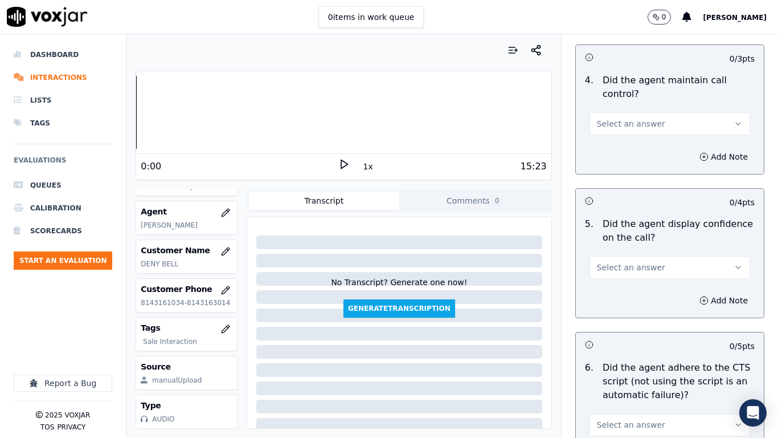
click at [621, 118] on span "Select an answer" at bounding box center [631, 123] width 68 height 11
click at [631, 137] on div "Yes" at bounding box center [649, 139] width 139 height 18
click at [629, 262] on span "Select an answer" at bounding box center [631, 267] width 68 height 11
click at [625, 277] on div "Yes" at bounding box center [649, 283] width 139 height 18
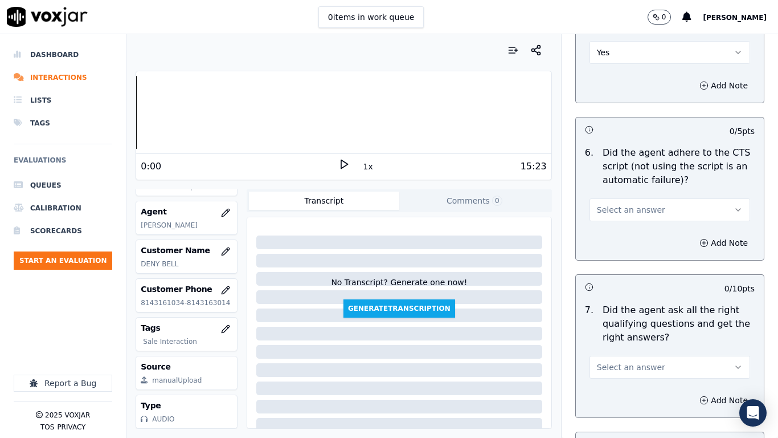
scroll to position [2450, 0]
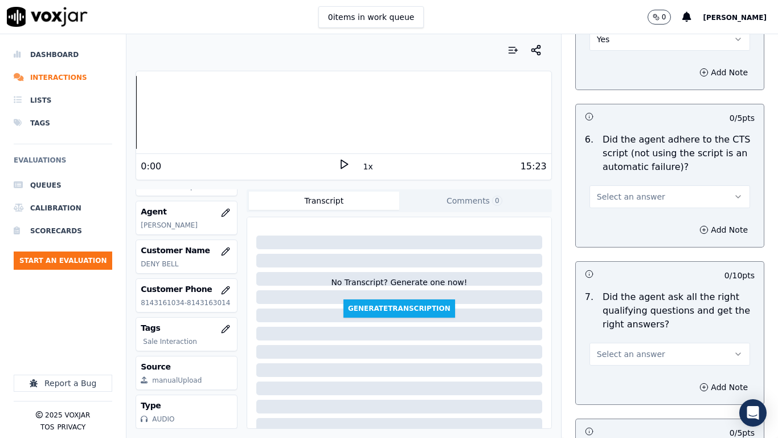
click at [634, 191] on span "Select an answer" at bounding box center [631, 196] width 68 height 11
click at [633, 213] on div "Yes" at bounding box center [649, 212] width 139 height 18
click at [643, 342] on button "Select an answer" at bounding box center [670, 353] width 161 height 23
click at [630, 345] on div "Yes" at bounding box center [649, 369] width 139 height 18
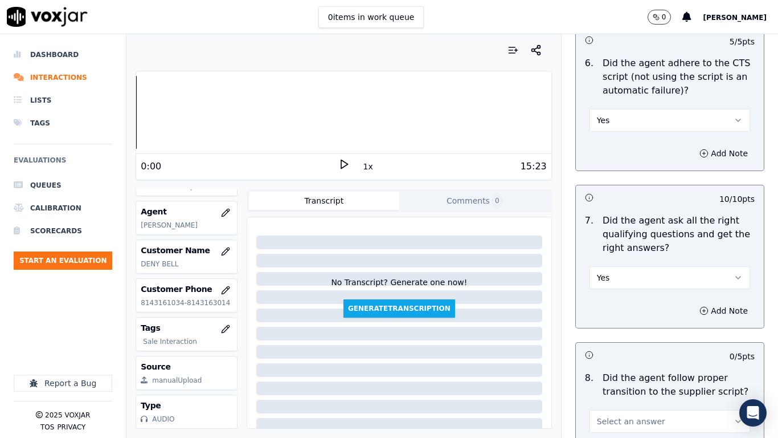
scroll to position [2792, 0]
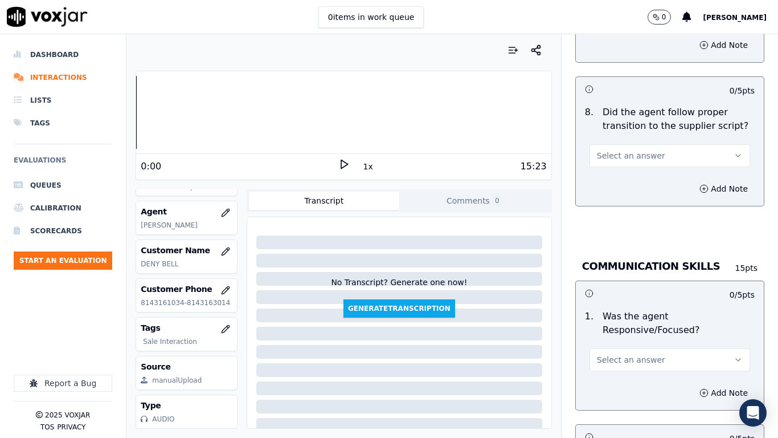
click at [614, 150] on span "Select an answer" at bounding box center [631, 155] width 68 height 11
click at [623, 175] on div "Yes" at bounding box center [649, 171] width 139 height 18
click at [631, 345] on span "Select an answer" at bounding box center [631, 359] width 68 height 11
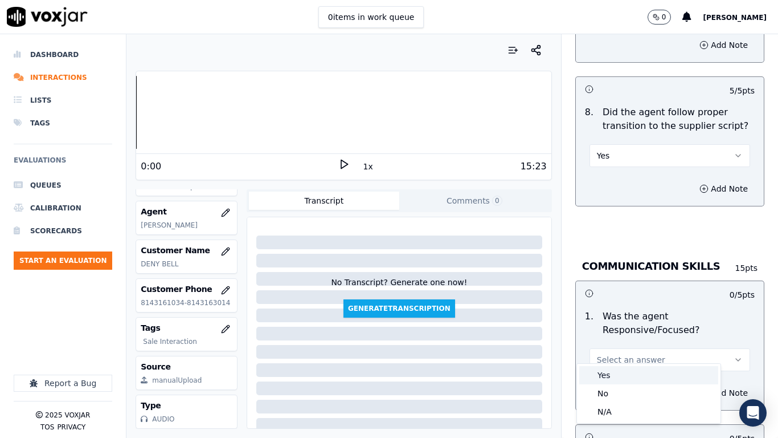
click at [621, 345] on div "Yes" at bounding box center [649, 375] width 139 height 18
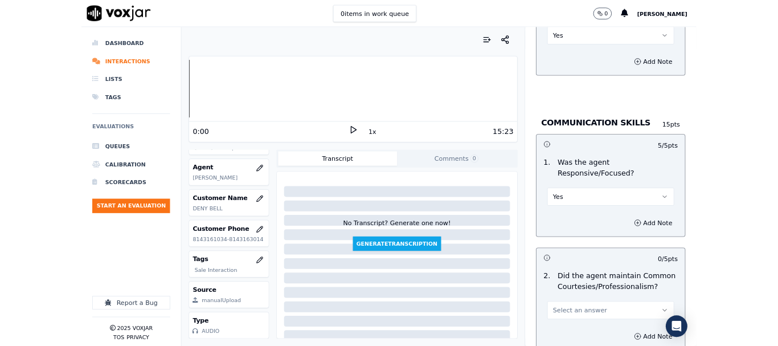
scroll to position [3134, 0]
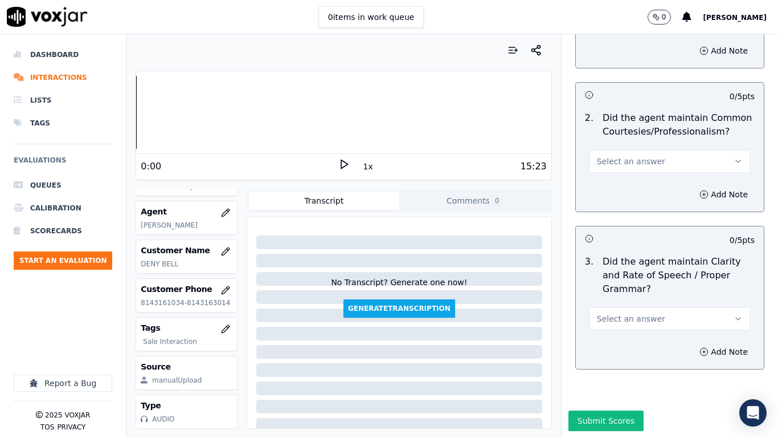
drag, startPoint x: 617, startPoint y: 149, endPoint x: 619, endPoint y: 160, distance: 11.0
click at [617, 156] on span "Select an answer" at bounding box center [631, 161] width 68 height 11
click at [625, 175] on div "Yes" at bounding box center [649, 177] width 139 height 18
click at [629, 307] on button "Select an answer" at bounding box center [670, 318] width 161 height 23
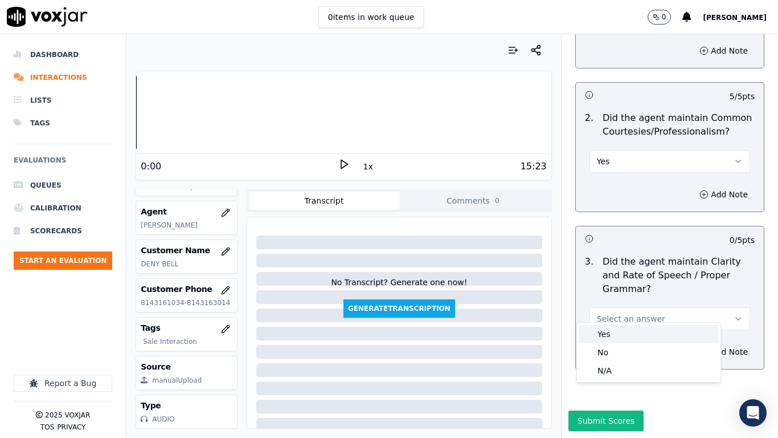
click at [613, 329] on div "Yes" at bounding box center [649, 334] width 139 height 18
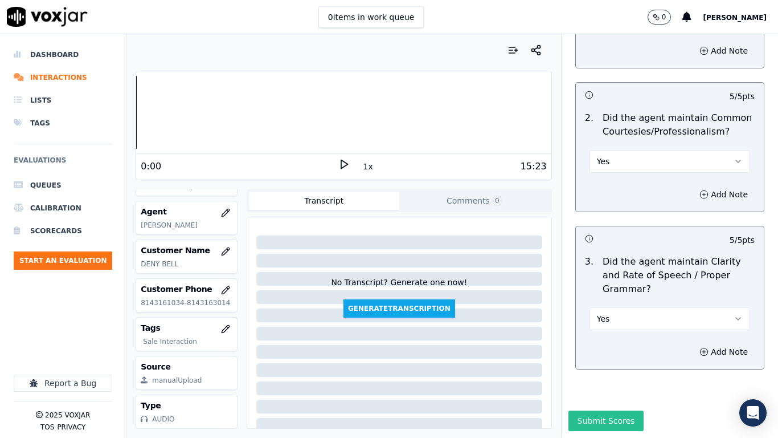
click at [618, 345] on button "Submit Scores" at bounding box center [607, 420] width 76 height 21
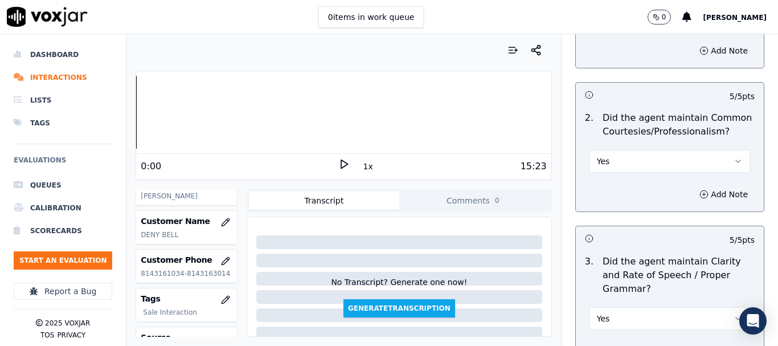
scroll to position [171, 0]
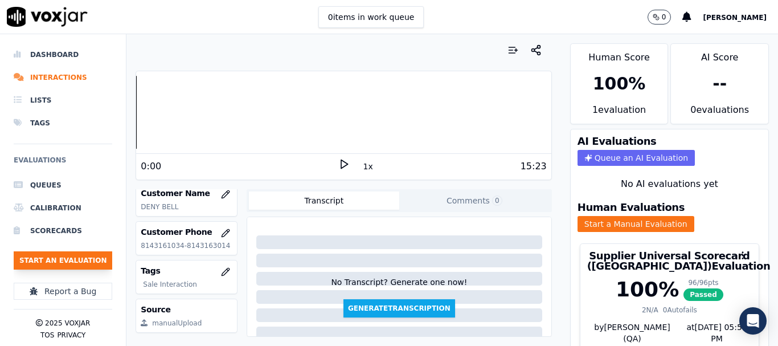
click at [67, 259] on button "Start an Evaluation" at bounding box center [63, 260] width 99 height 18
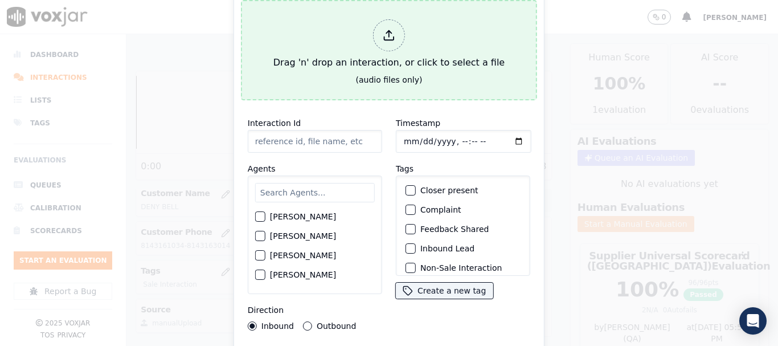
click at [406, 58] on div "Drag 'n' drop an interaction, or click to select a file" at bounding box center [389, 44] width 240 height 59
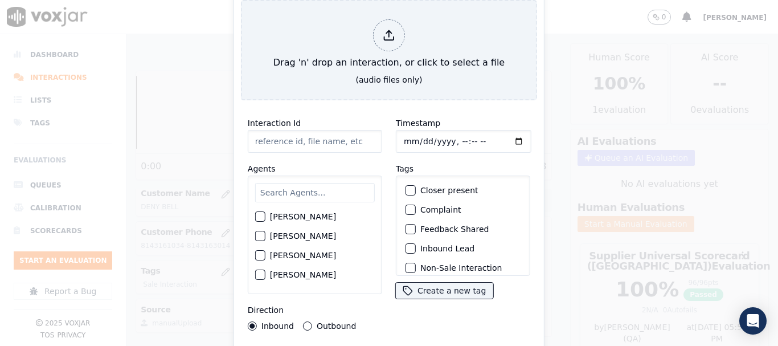
click at [286, 183] on input "text" at bounding box center [315, 192] width 120 height 19
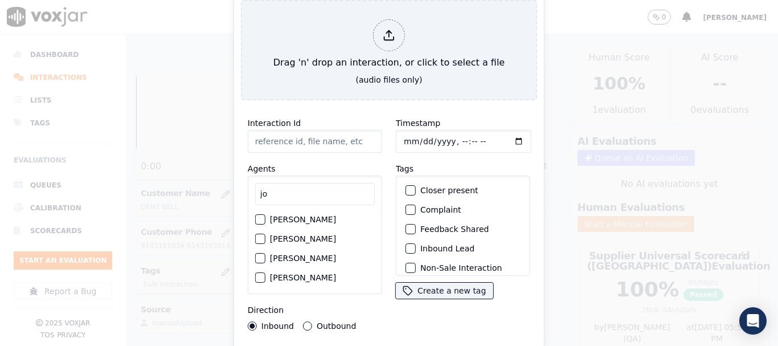
type input "jo"
click at [284, 215] on label "[PERSON_NAME]" at bounding box center [303, 219] width 66 height 8
click at [266, 215] on button "[PERSON_NAME]" at bounding box center [260, 219] width 10 height 10
click at [405, 136] on input "Timestamp" at bounding box center [464, 141] width 136 height 23
click at [404, 137] on input "Timestamp" at bounding box center [464, 141] width 136 height 23
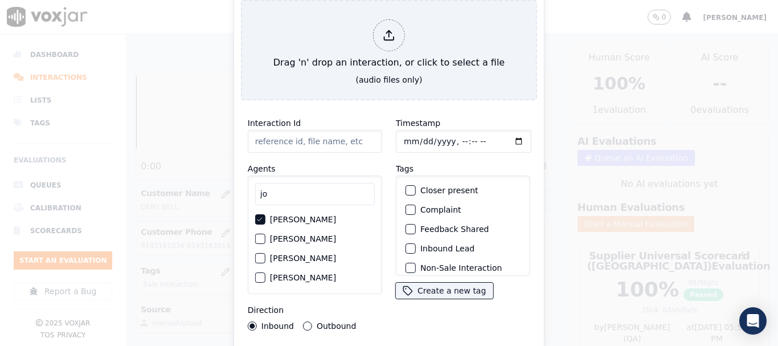
type input "[DATE]T12:30"
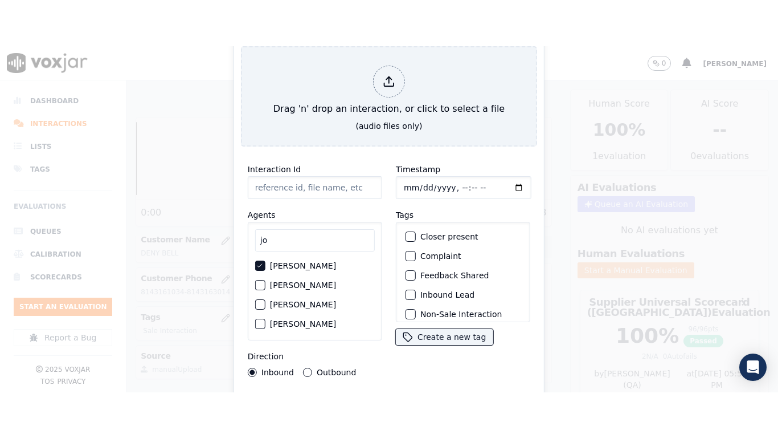
scroll to position [100, 0]
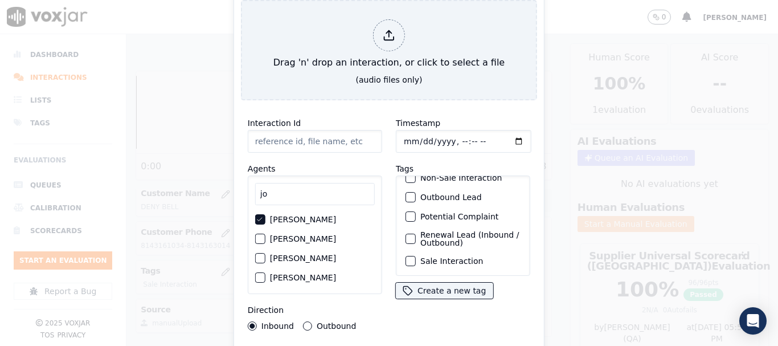
click at [442, 257] on label "Sale Interaction" at bounding box center [452, 261] width 63 height 8
click at [416, 256] on button "Sale Interaction" at bounding box center [411, 261] width 10 height 10
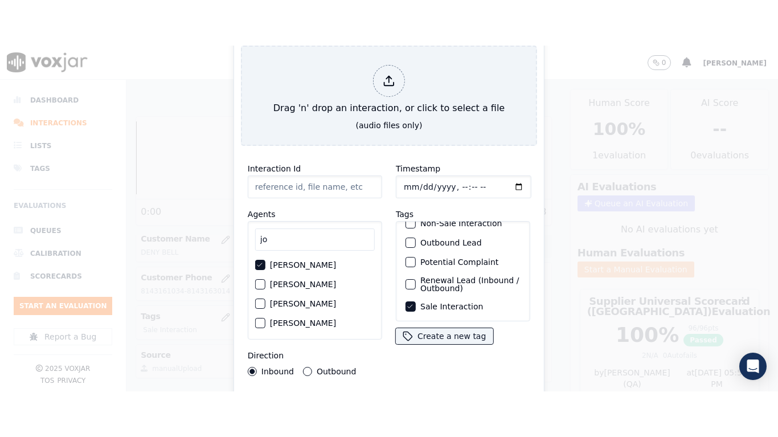
scroll to position [143, 0]
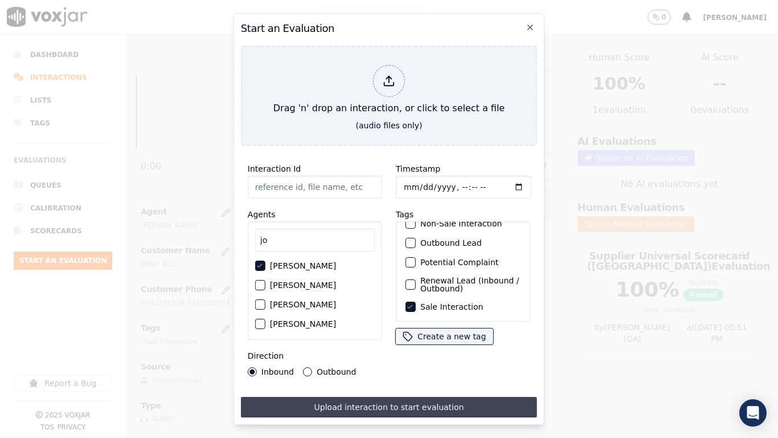
click at [404, 345] on button "Upload interaction to start evaluation" at bounding box center [389, 407] width 296 height 21
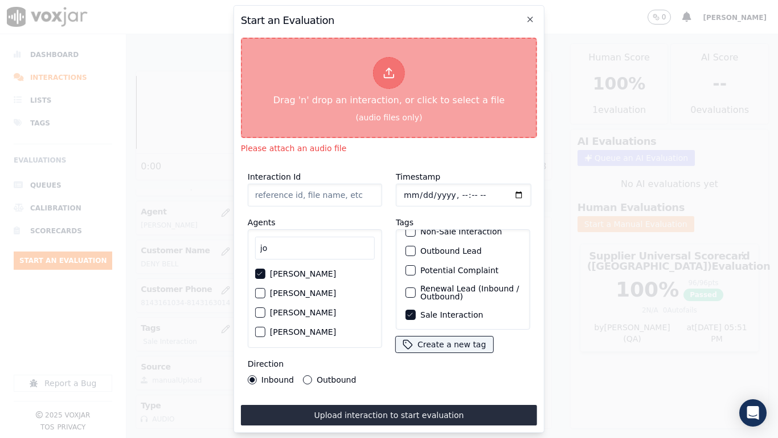
click at [390, 61] on div at bounding box center [389, 73] width 32 height 32
type input "20250825-184000_5136834370-all.mp3"
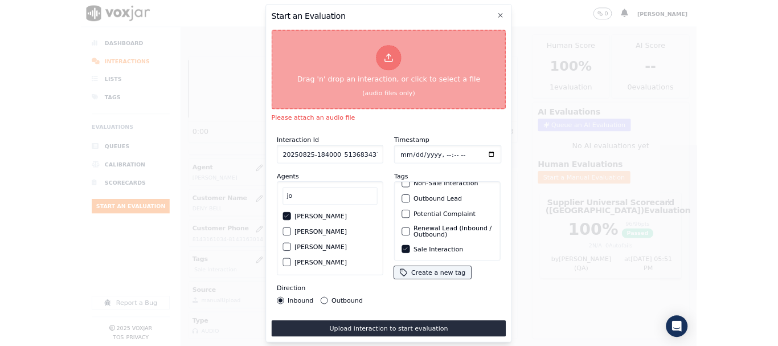
scroll to position [143, 0]
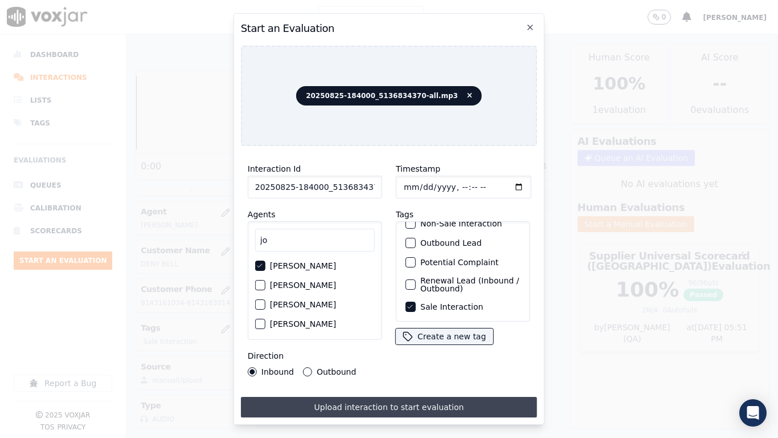
click at [367, 345] on button "Upload interaction to start evaluation" at bounding box center [389, 407] width 296 height 21
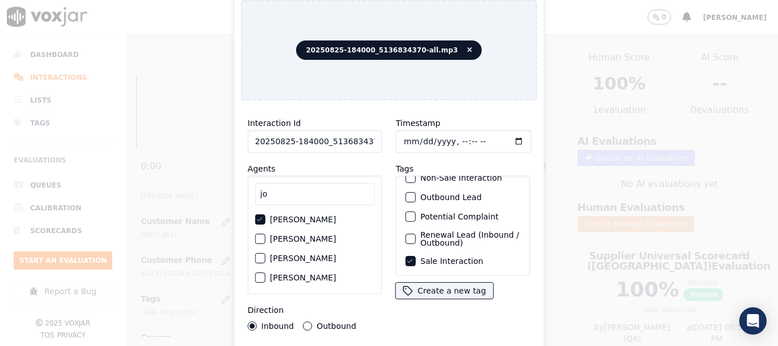
scroll to position [171, 0]
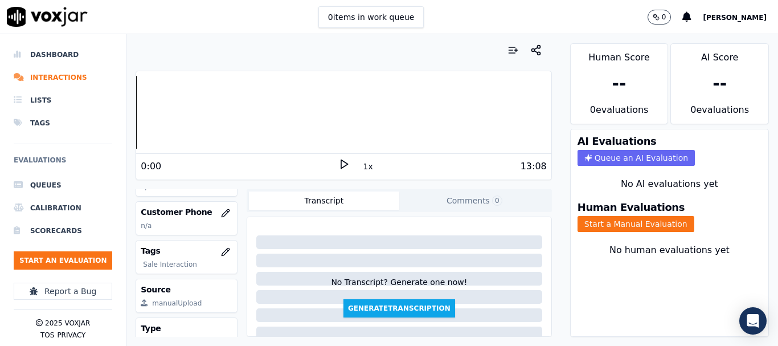
scroll to position [171, 0]
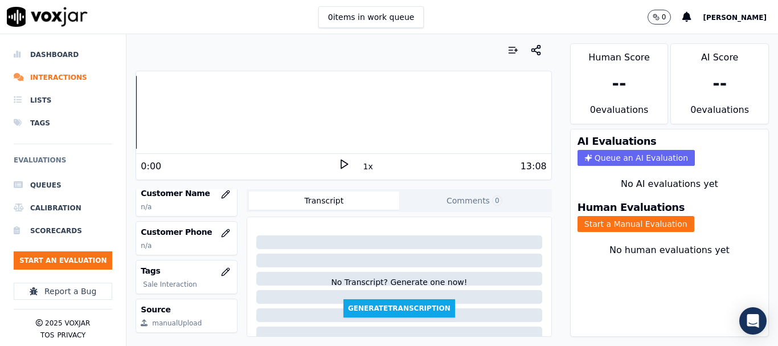
click at [214, 188] on div "Your browser does not support the audio element. 0:00 1x 13:08 Voxjar ID 3dfe7e…" at bounding box center [344, 190] width 434 height 312
click at [221, 191] on icon "button" at bounding box center [225, 194] width 9 height 9
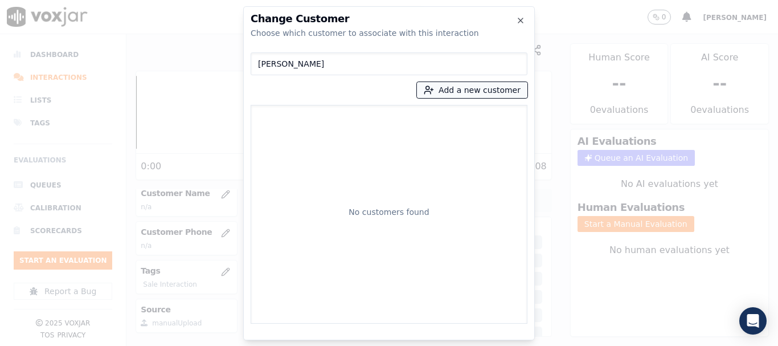
type input "[PERSON_NAME]"
click at [450, 86] on button "Add a new customer" at bounding box center [472, 90] width 111 height 16
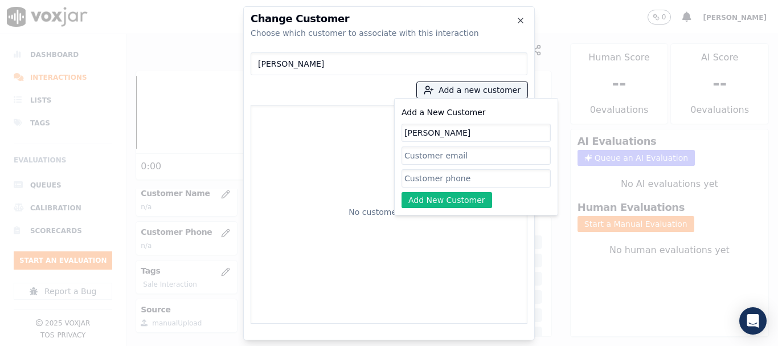
type input "[PERSON_NAME]"
click at [442, 182] on input "Add a New Customer" at bounding box center [476, 178] width 149 height 18
paste input "5136834370"
type input "5136834370"
click at [430, 202] on button "Add New Customer" at bounding box center [447, 200] width 91 height 16
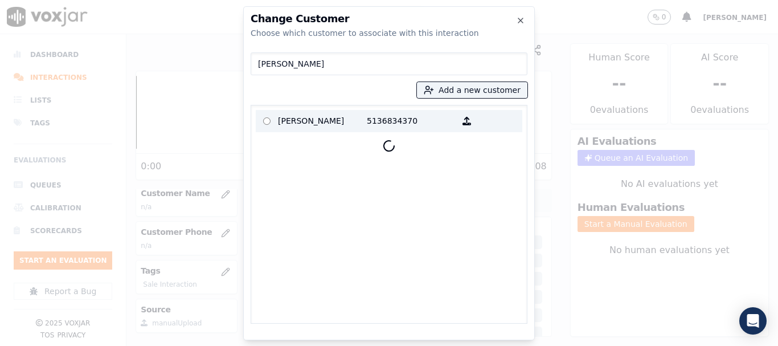
click at [297, 120] on p "[PERSON_NAME]" at bounding box center [322, 121] width 89 height 18
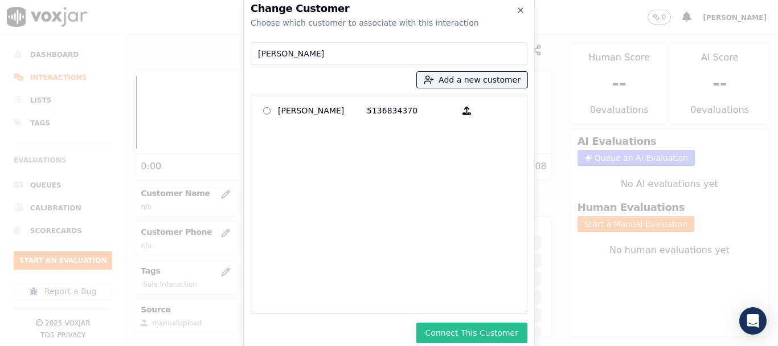
click at [464, 330] on button "Connect This Customer" at bounding box center [472, 333] width 111 height 21
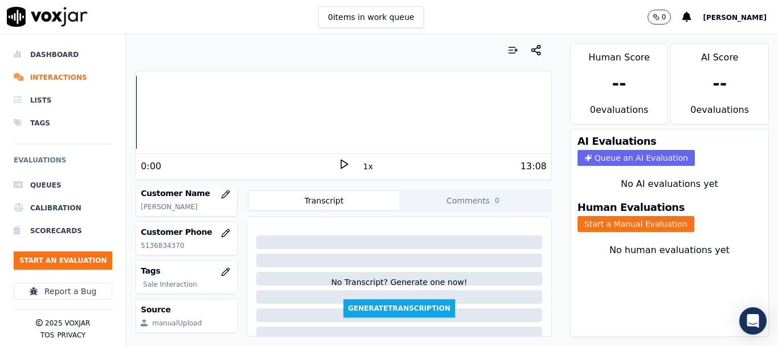
click at [601, 226] on button "Start a Manual Evaluation" at bounding box center [636, 224] width 117 height 16
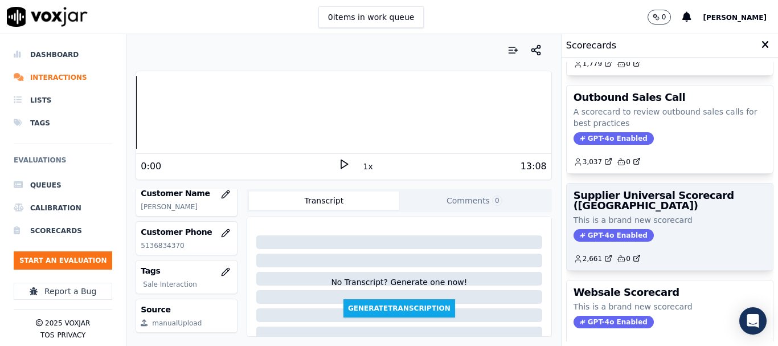
click at [628, 220] on p "This is a brand new scorecard" at bounding box center [670, 219] width 193 height 11
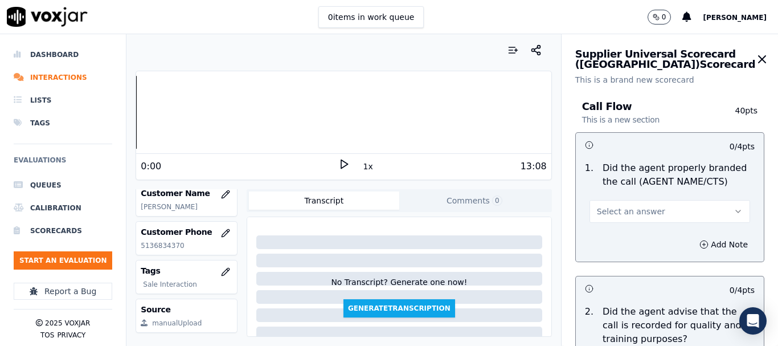
click at [624, 206] on span "Select an answer" at bounding box center [631, 211] width 68 height 11
click at [632, 238] on div "Yes" at bounding box center [649, 237] width 139 height 18
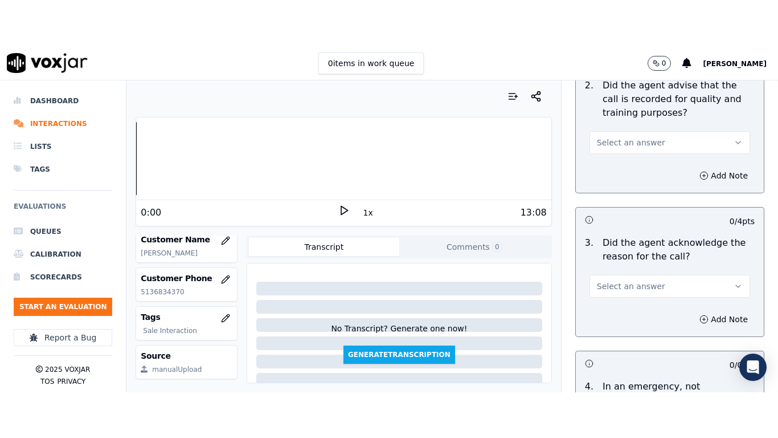
scroll to position [285, 0]
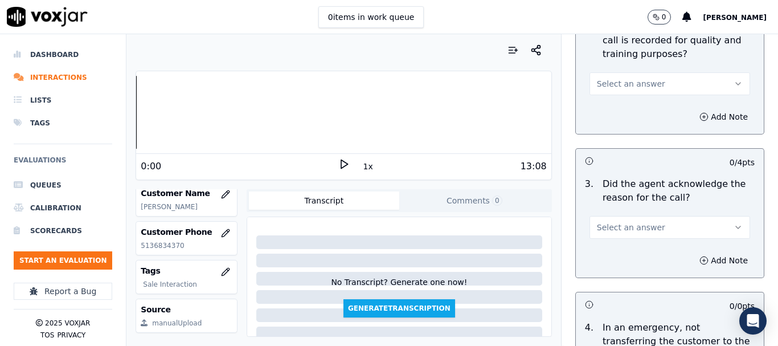
drag, startPoint x: 618, startPoint y: 80, endPoint x: 621, endPoint y: 93, distance: 13.3
click at [618, 83] on span "Select an answer" at bounding box center [631, 83] width 68 height 11
click at [627, 107] on div "Yes" at bounding box center [649, 109] width 139 height 18
click at [659, 232] on button "Select an answer" at bounding box center [670, 227] width 161 height 23
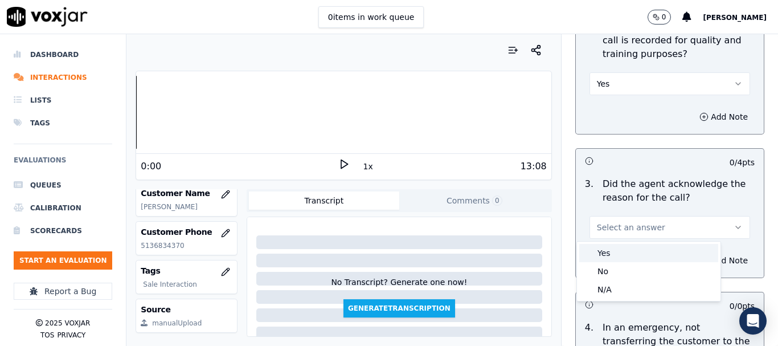
click at [643, 252] on div "Yes" at bounding box center [649, 253] width 139 height 18
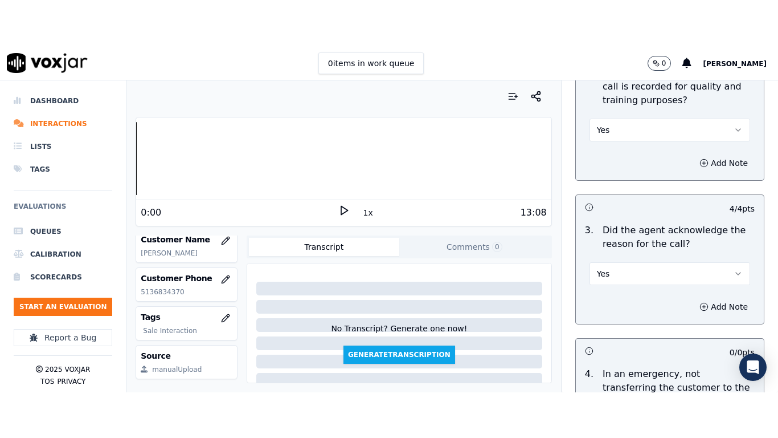
scroll to position [143, 0]
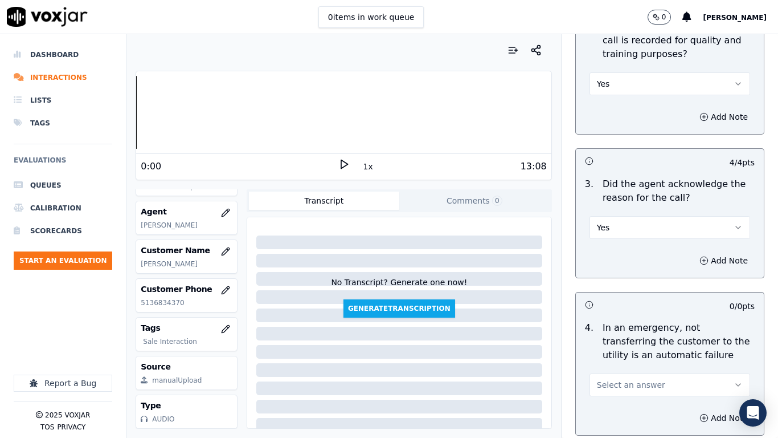
drag, startPoint x: 631, startPoint y: 386, endPoint x: 616, endPoint y: 404, distance: 23.5
click at [631, 345] on span "Select an answer" at bounding box center [631, 384] width 68 height 11
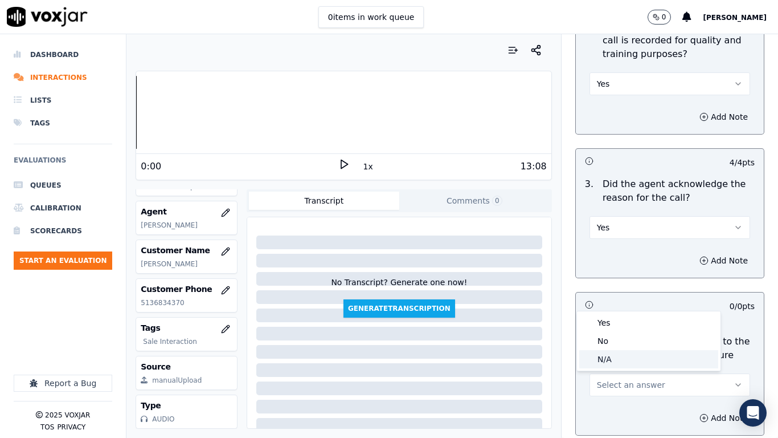
click at [611, 345] on div "N/A" at bounding box center [649, 359] width 139 height 18
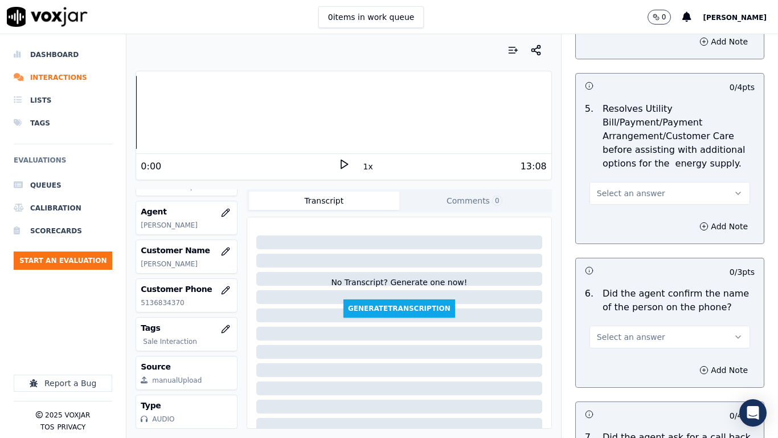
scroll to position [684, 0]
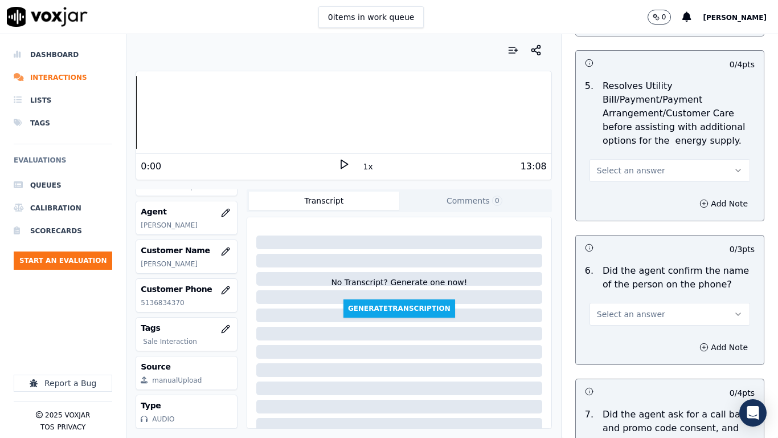
click at [607, 169] on span "Select an answer" at bounding box center [631, 170] width 68 height 11
click at [622, 225] on div "N/A" at bounding box center [649, 232] width 139 height 18
click at [616, 314] on span "Select an answer" at bounding box center [631, 313] width 68 height 11
click at [619, 340] on div "Yes" at bounding box center [649, 340] width 139 height 18
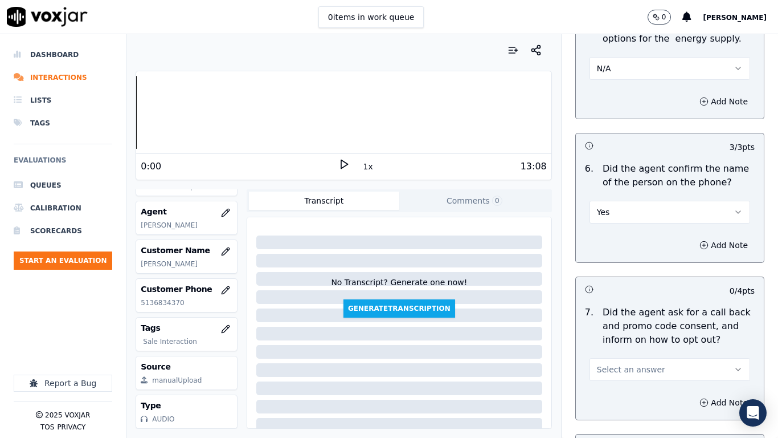
scroll to position [1083, 0]
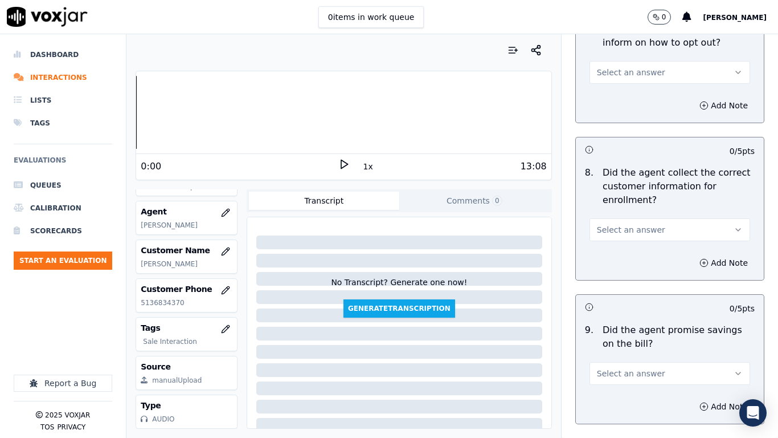
click at [597, 72] on span "Select an answer" at bounding box center [631, 72] width 68 height 11
click at [609, 94] on div "Yes" at bounding box center [649, 98] width 139 height 18
click at [622, 227] on span "Select an answer" at bounding box center [631, 229] width 68 height 11
click at [618, 256] on div "Yes" at bounding box center [649, 255] width 139 height 18
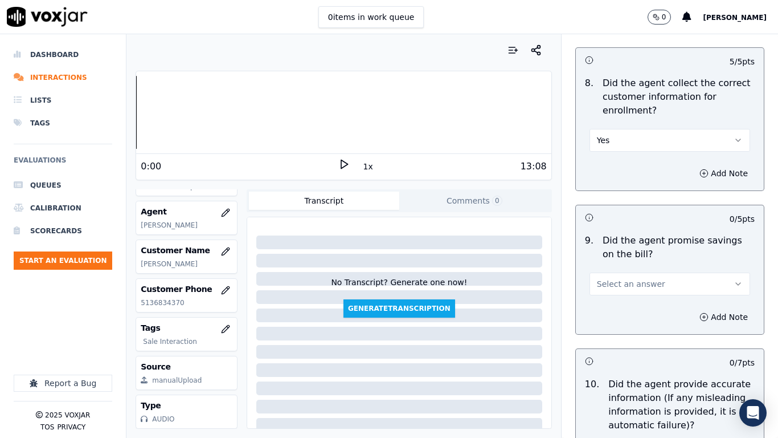
scroll to position [1197, 0]
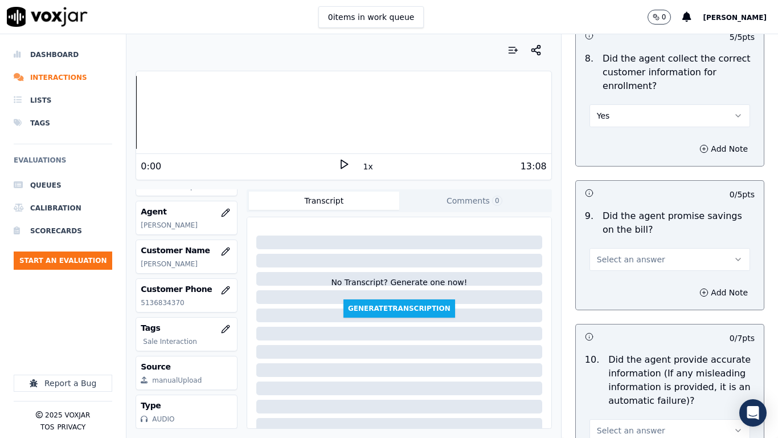
click at [607, 260] on span "Select an answer" at bounding box center [631, 259] width 68 height 11
click at [612, 288] on div "Yes" at bounding box center [649, 285] width 139 height 18
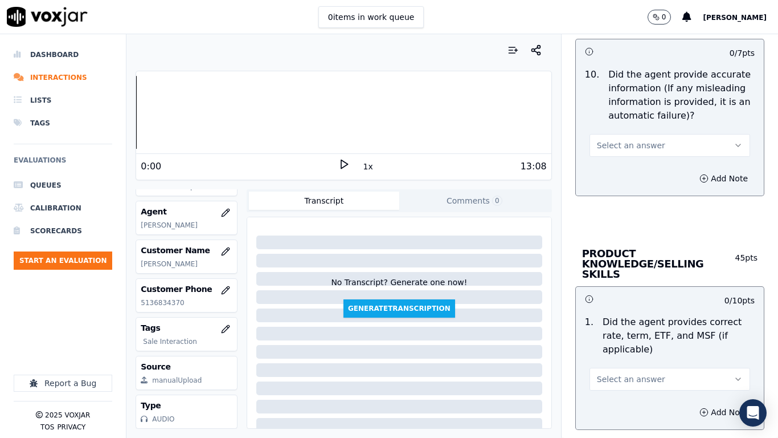
click at [605, 139] on button "Select an answer" at bounding box center [670, 145] width 161 height 23
click at [621, 170] on div "Yes" at bounding box center [649, 171] width 139 height 18
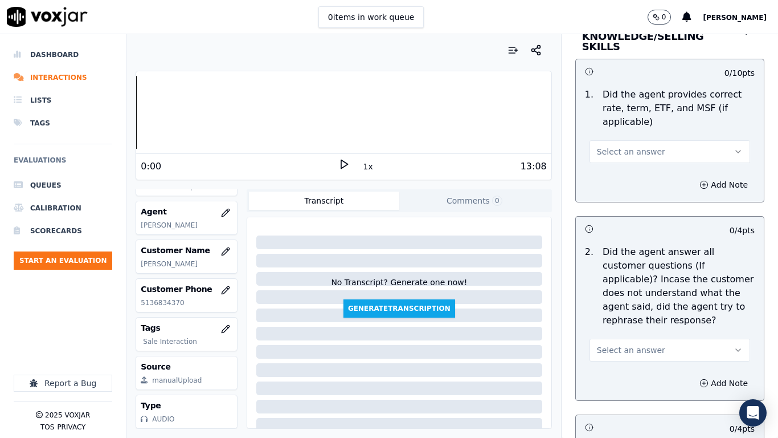
scroll to position [1710, 0]
click at [617, 145] on span "Select an answer" at bounding box center [631, 150] width 68 height 11
click at [619, 172] on div "Yes" at bounding box center [649, 166] width 139 height 18
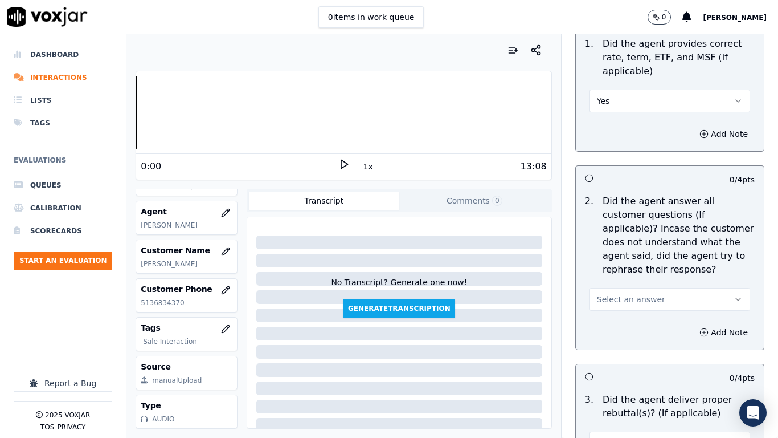
scroll to position [1881, 0]
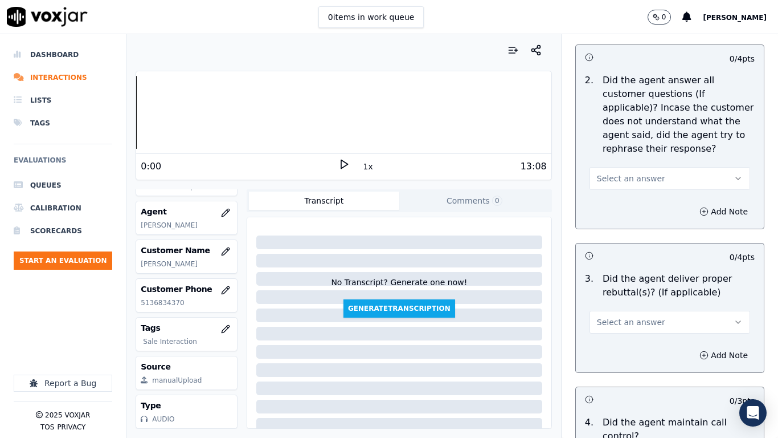
click at [630, 173] on span "Select an answer" at bounding box center [631, 178] width 68 height 11
drag, startPoint x: 631, startPoint y: 198, endPoint x: 632, endPoint y: 204, distance: 6.4
click at [631, 197] on div "Yes" at bounding box center [649, 194] width 139 height 18
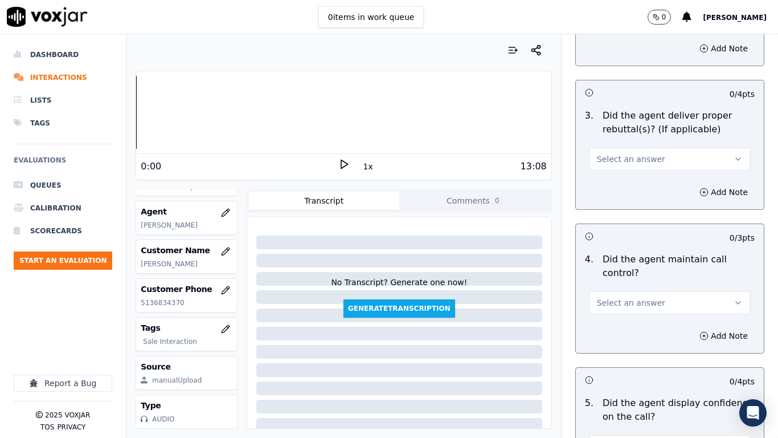
scroll to position [2052, 0]
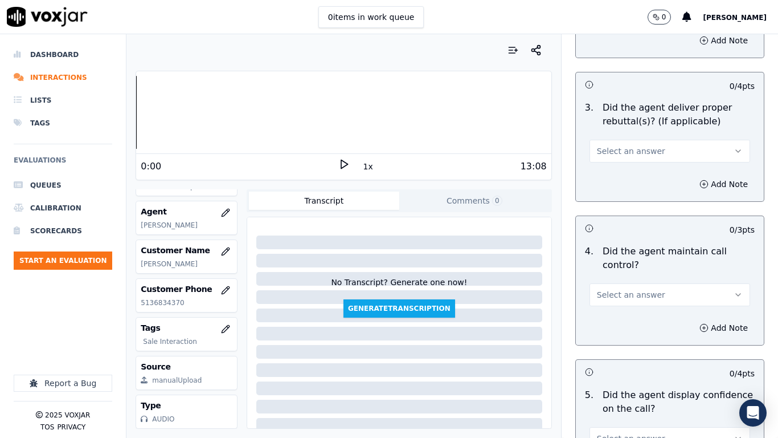
click at [614, 145] on span "Select an answer" at bounding box center [631, 150] width 68 height 11
click at [623, 167] on div "Yes" at bounding box center [649, 166] width 139 height 18
click at [646, 284] on button "Select an answer" at bounding box center [670, 294] width 161 height 23
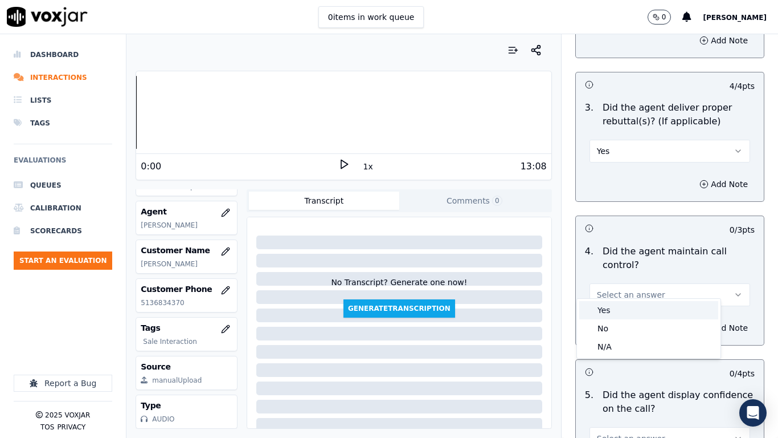
click at [630, 308] on div "Yes" at bounding box center [649, 310] width 139 height 18
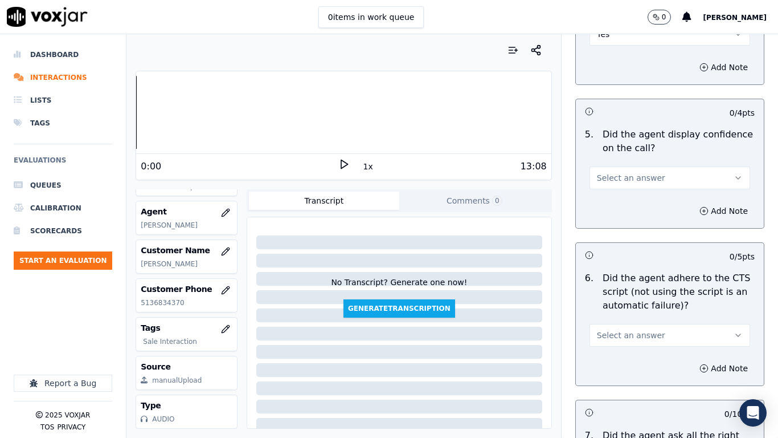
scroll to position [2336, 0]
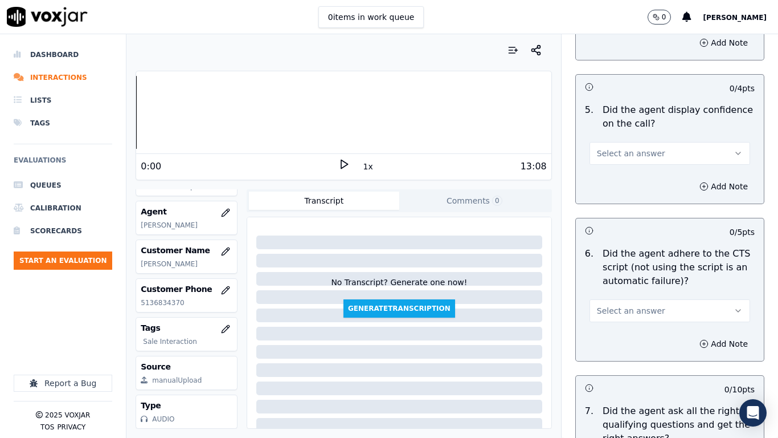
click at [614, 148] on span "Select an answer" at bounding box center [631, 153] width 68 height 11
click at [620, 165] on div "Yes" at bounding box center [649, 169] width 139 height 18
drag, startPoint x: 663, startPoint y: 302, endPoint x: 657, endPoint y: 309, distance: 9.7
click at [663, 302] on button "Select an answer" at bounding box center [670, 310] width 161 height 23
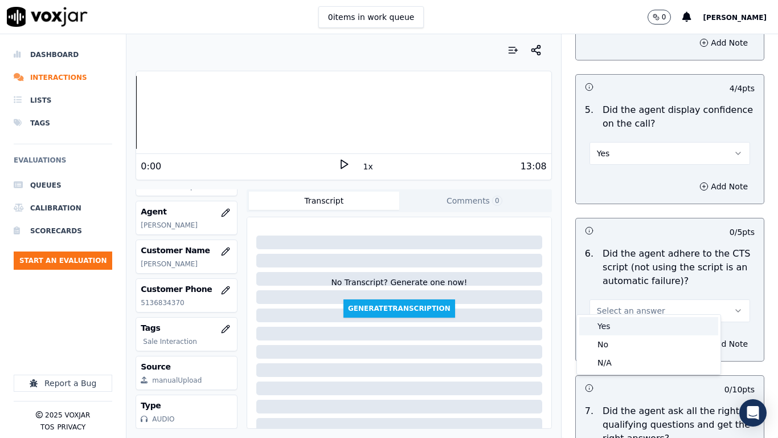
click at [608, 322] on div "Yes" at bounding box center [649, 326] width 139 height 18
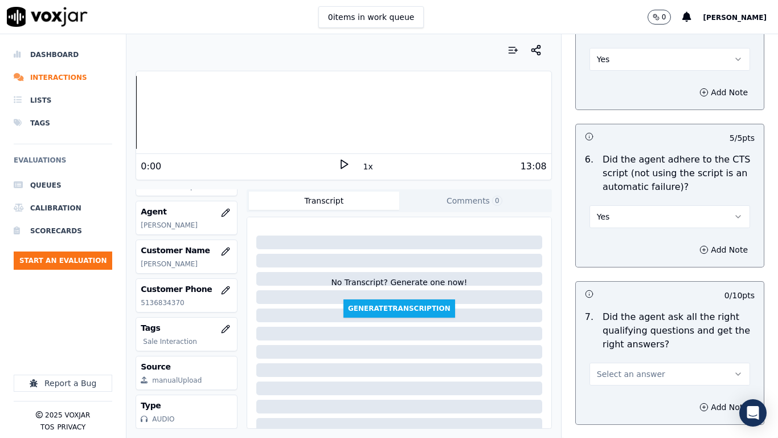
scroll to position [2621, 0]
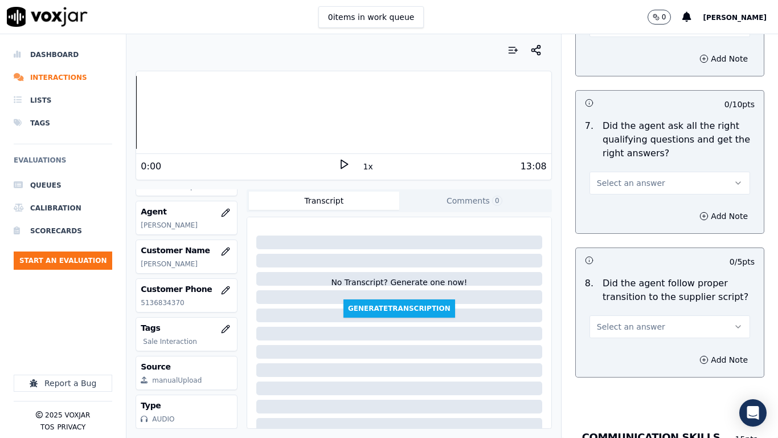
click at [604, 177] on span "Select an answer" at bounding box center [631, 182] width 68 height 11
click at [602, 197] on div "Yes" at bounding box center [649, 198] width 139 height 18
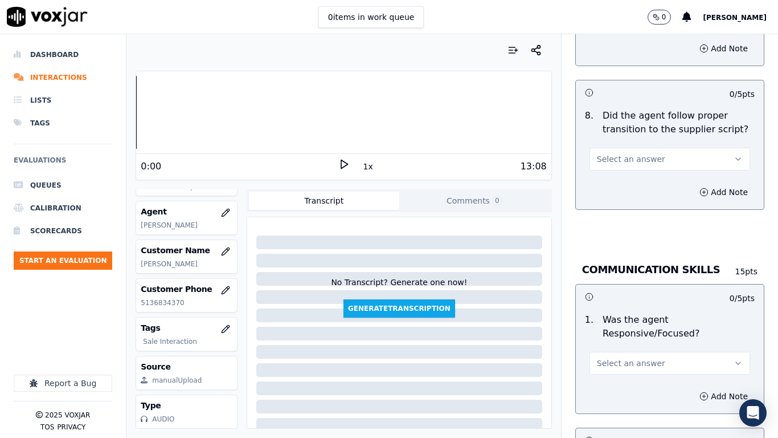
scroll to position [2792, 0]
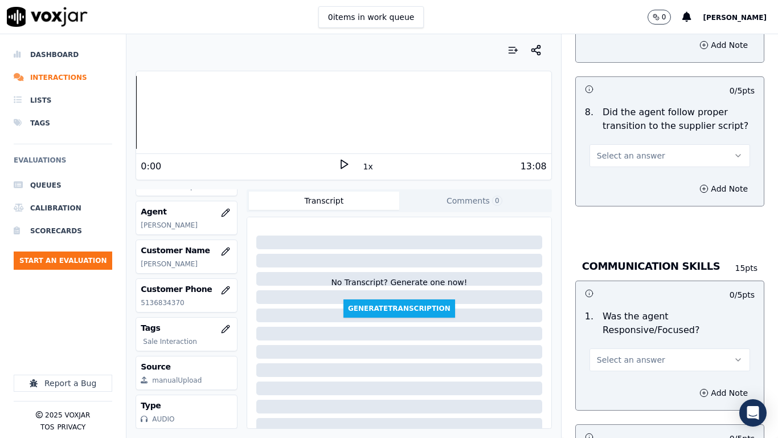
click at [602, 150] on span "Select an answer" at bounding box center [631, 155] width 68 height 11
click at [607, 170] on div "Yes" at bounding box center [649, 171] width 139 height 18
click at [634, 345] on span "Select an answer" at bounding box center [631, 359] width 68 height 11
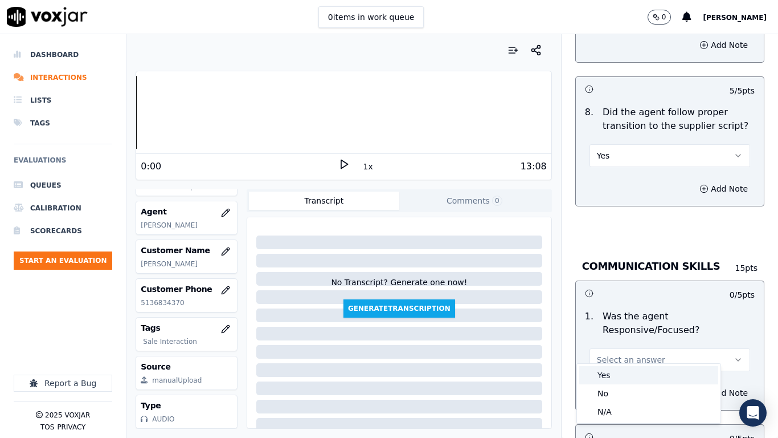
click at [614, 345] on div "Yes" at bounding box center [649, 375] width 139 height 18
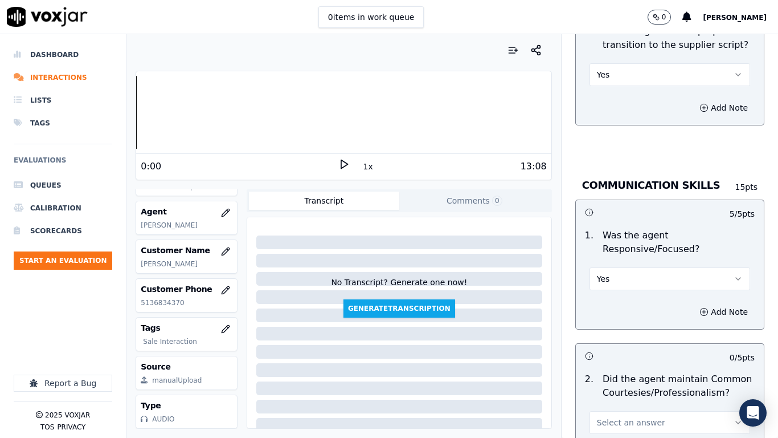
scroll to position [3077, 0]
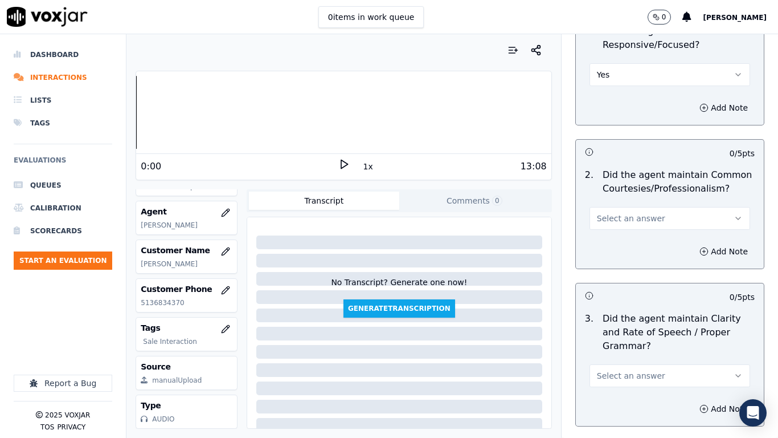
click at [602, 213] on span "Select an answer" at bounding box center [631, 218] width 68 height 11
click at [608, 230] on div "Yes" at bounding box center [649, 234] width 139 height 18
click at [619, 345] on span "Select an answer" at bounding box center [631, 375] width 68 height 11
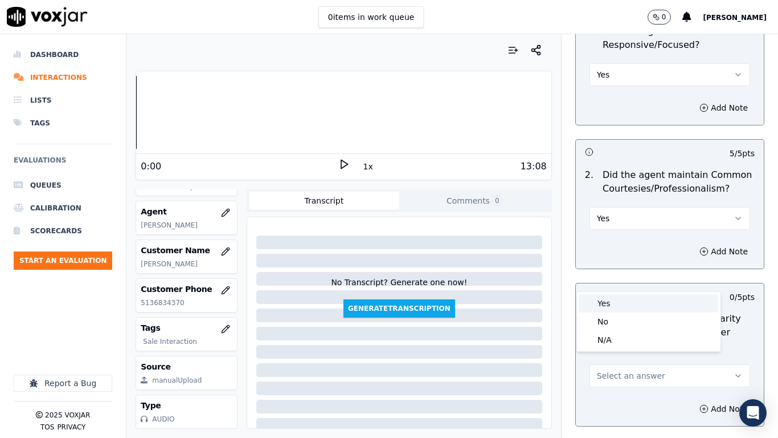
click at [610, 301] on div "Yes" at bounding box center [649, 303] width 139 height 18
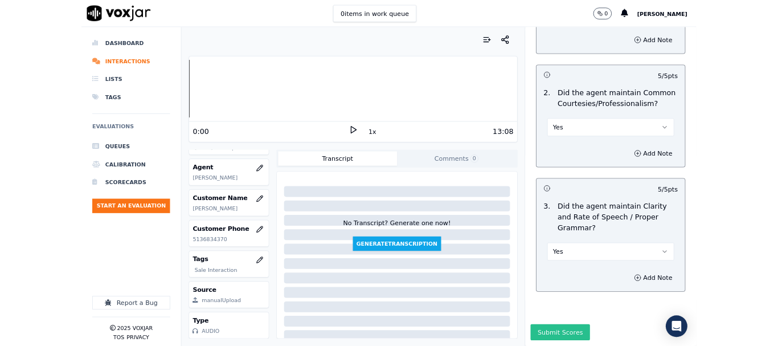
scroll to position [3153, 0]
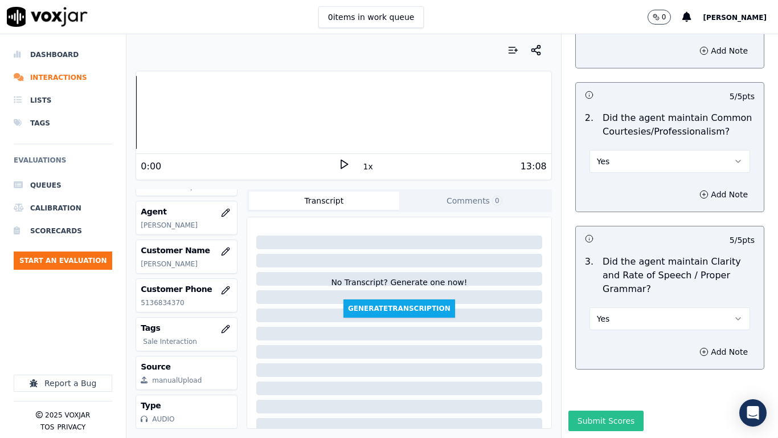
click at [585, 345] on button "Submit Scores" at bounding box center [607, 420] width 76 height 21
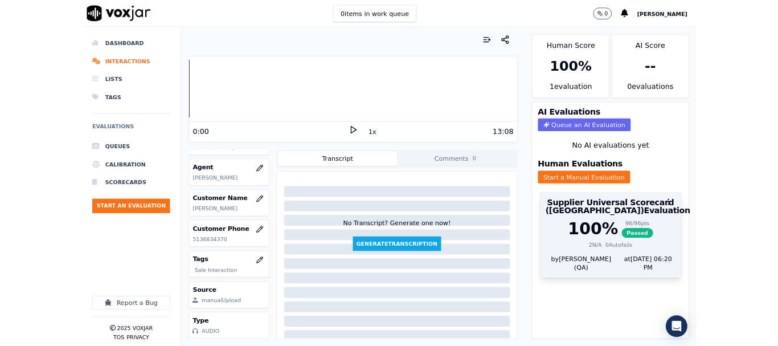
scroll to position [171, 0]
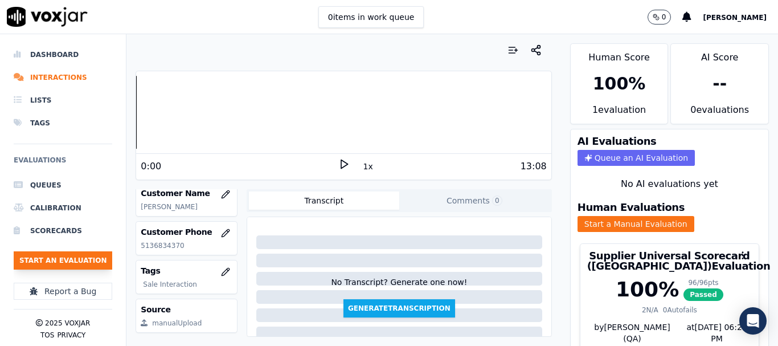
click at [76, 260] on button "Start an Evaluation" at bounding box center [63, 260] width 99 height 18
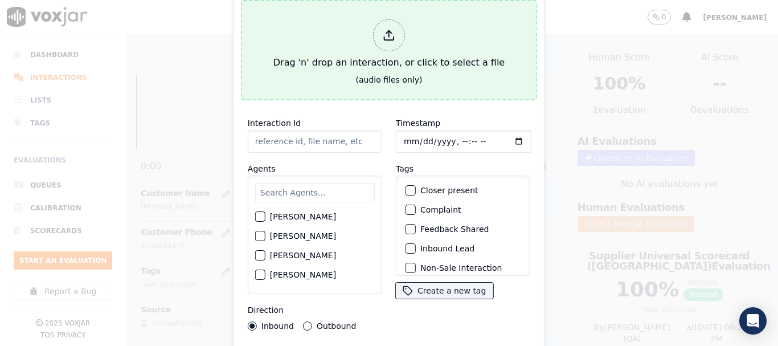
click at [356, 42] on div "Drag 'n' drop an interaction, or click to select a file" at bounding box center [389, 44] width 240 height 59
type input "20250825-165149_2027050369-all.mp3"
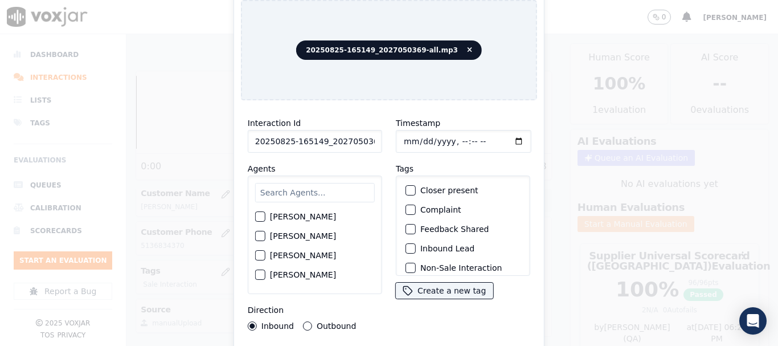
click at [315, 192] on input "text" at bounding box center [315, 192] width 120 height 19
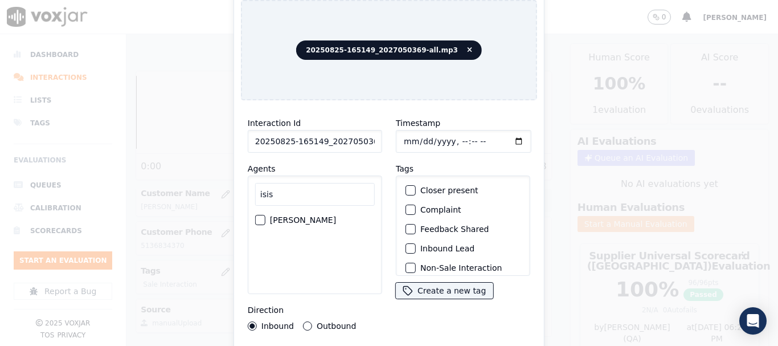
type input "isis"
click at [299, 216] on label "[PERSON_NAME]" at bounding box center [303, 220] width 66 height 8
click at [266, 215] on button "[PERSON_NAME]" at bounding box center [260, 220] width 10 height 10
click at [401, 135] on input "Timestamp" at bounding box center [464, 141] width 136 height 23
type input "[DATE]T12:52"
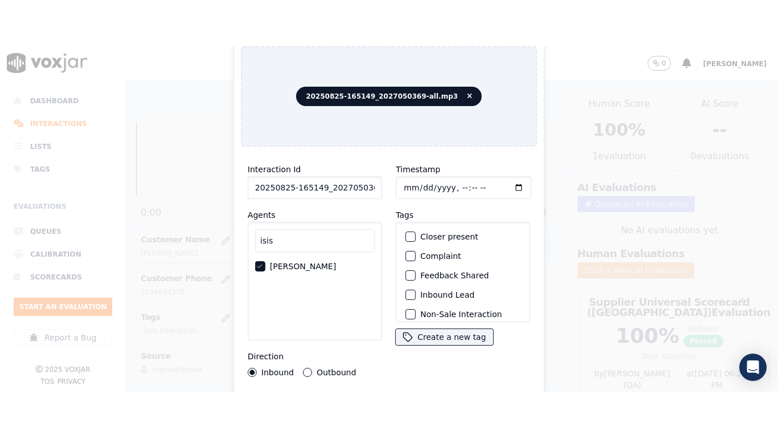
scroll to position [100, 0]
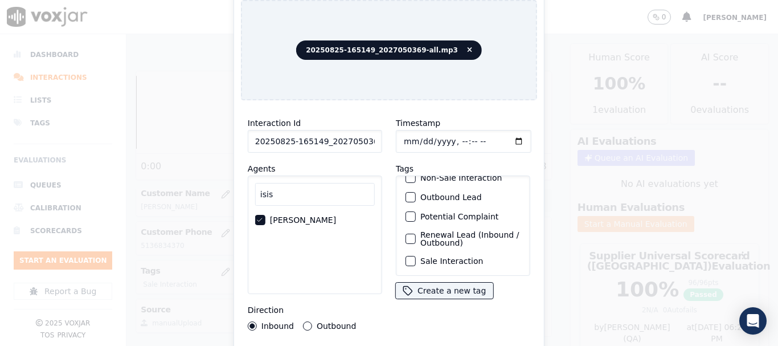
click at [438, 257] on label "Sale Interaction" at bounding box center [452, 261] width 63 height 8
click at [416, 256] on button "Sale Interaction" at bounding box center [411, 261] width 10 height 10
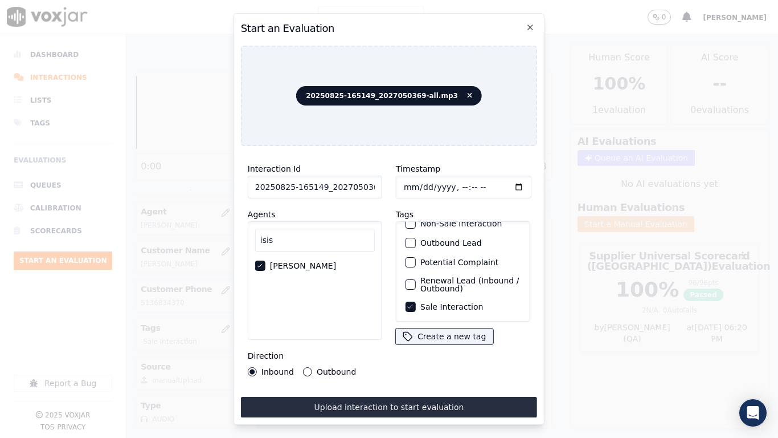
drag, startPoint x: 434, startPoint y: 397, endPoint x: 446, endPoint y: 415, distance: 21.7
click at [433, 345] on button "Upload interaction to start evaluation" at bounding box center [389, 407] width 296 height 21
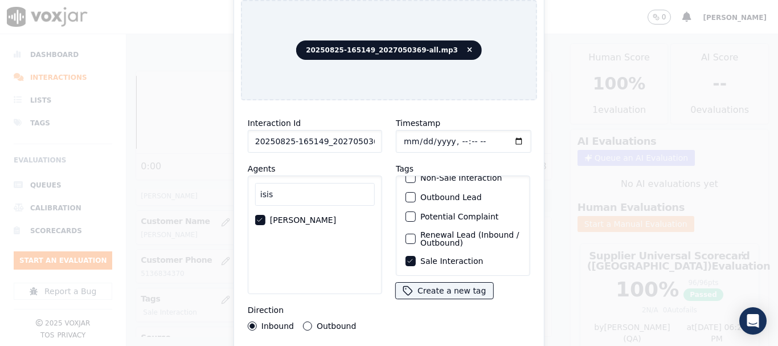
scroll to position [171, 0]
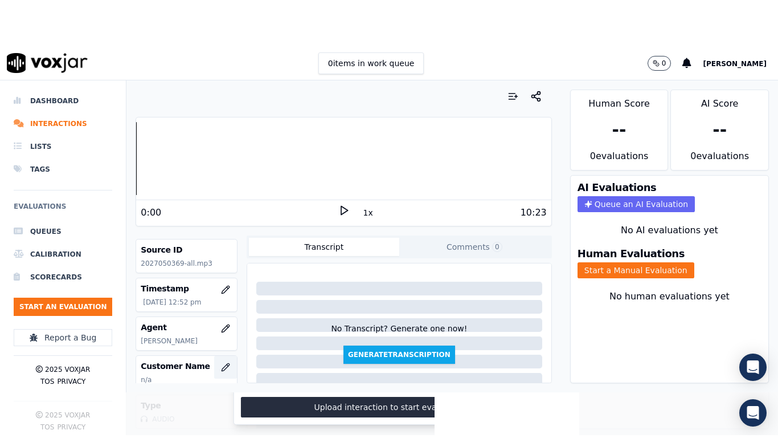
scroll to position [114, 0]
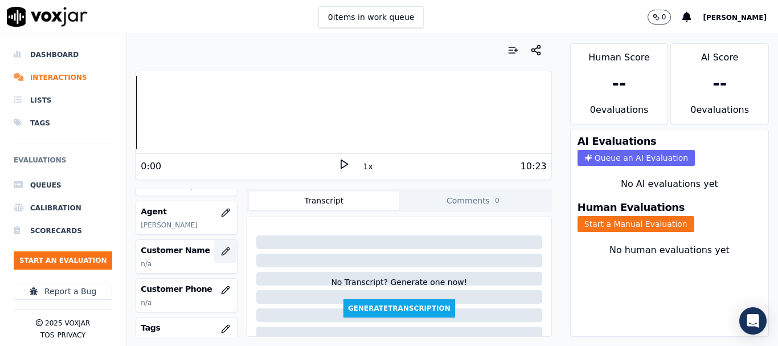
click at [222, 251] on icon "button" at bounding box center [225, 250] width 7 height 7
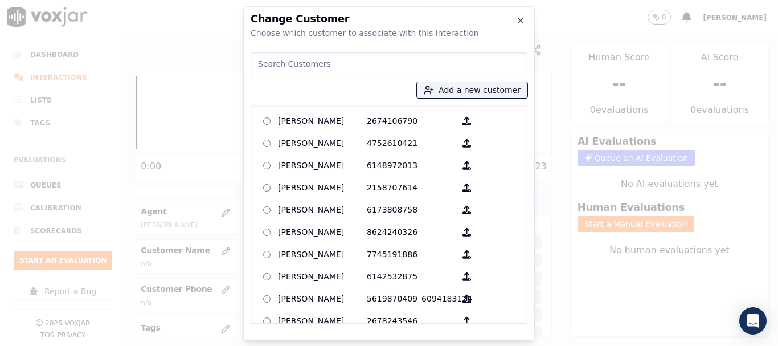
paste input "[PERSON_NAME]"
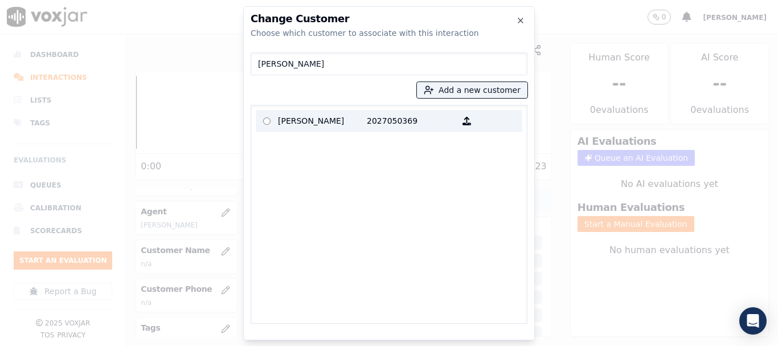
type input "[PERSON_NAME]"
click at [292, 123] on p "[PERSON_NAME]" at bounding box center [322, 121] width 89 height 18
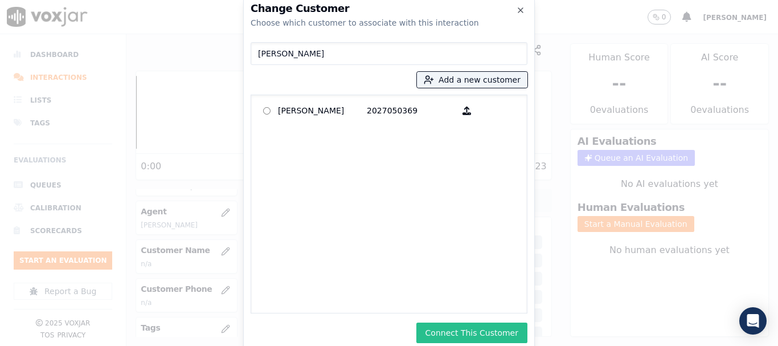
click at [492, 336] on button "Connect This Customer" at bounding box center [472, 333] width 111 height 21
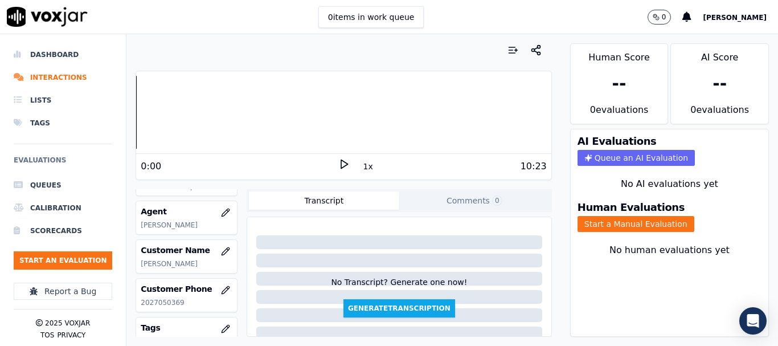
click at [609, 223] on button "Start a Manual Evaluation" at bounding box center [636, 224] width 117 height 16
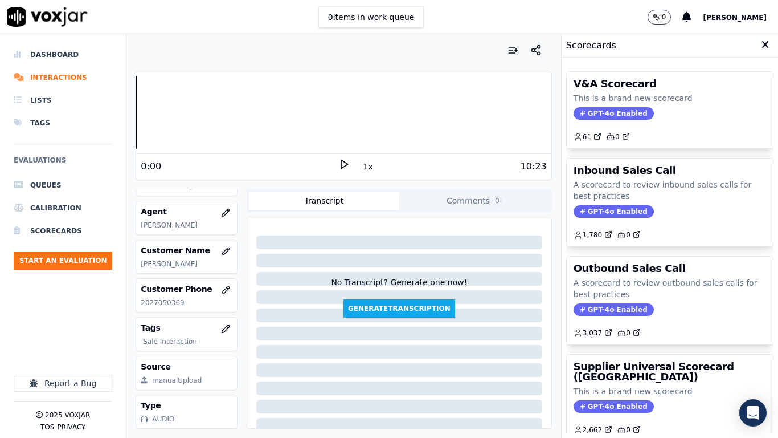
drag, startPoint x: 647, startPoint y: 376, endPoint x: 605, endPoint y: 268, distance: 116.2
click at [647, 345] on h3 "Supplier Universal Scorecard ([GEOGRAPHIC_DATA])" at bounding box center [670, 371] width 193 height 21
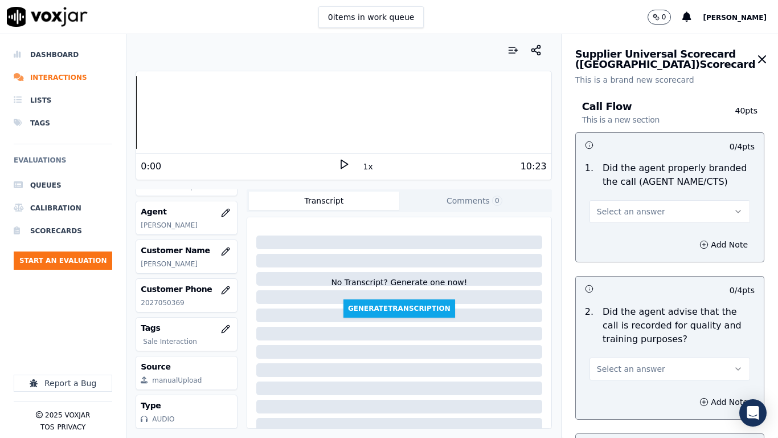
click at [637, 205] on button "Select an answer" at bounding box center [670, 211] width 161 height 23
click at [629, 233] on div "Yes" at bounding box center [649, 237] width 139 height 18
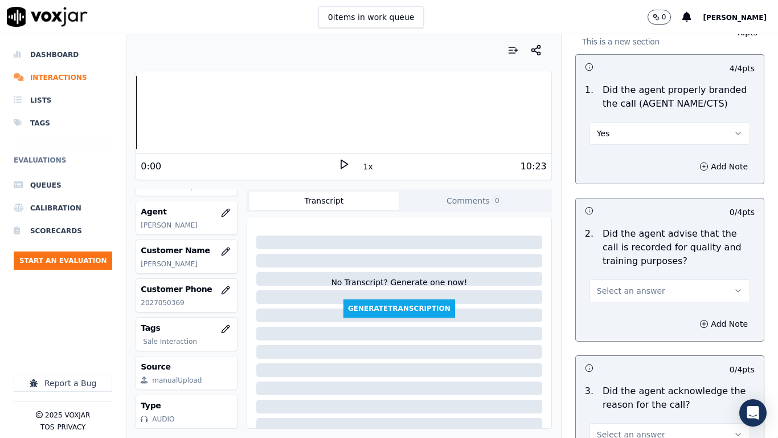
scroll to position [228, 0]
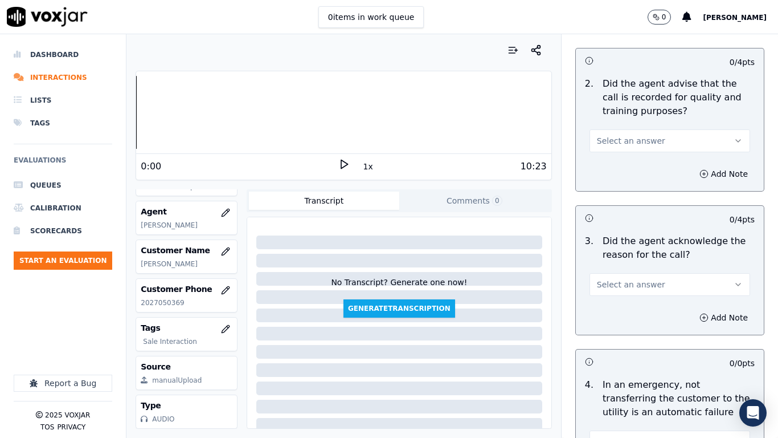
click at [622, 141] on span "Select an answer" at bounding box center [631, 140] width 68 height 11
click at [622, 162] on div "Yes" at bounding box center [649, 166] width 139 height 18
click at [637, 284] on span "Select an answer" at bounding box center [631, 284] width 68 height 11
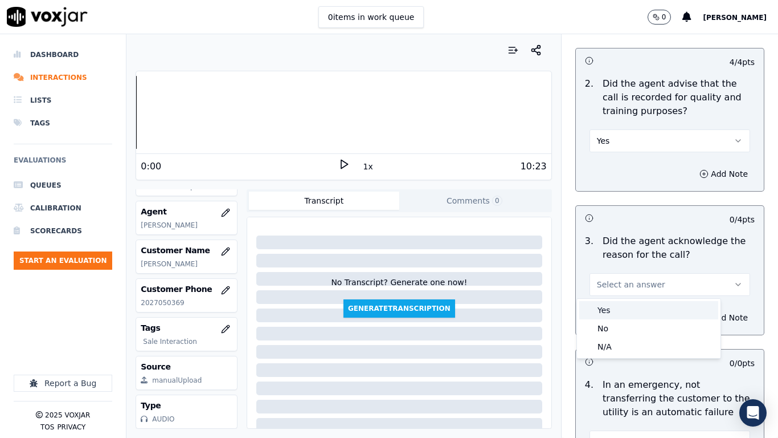
click at [621, 304] on div "Yes" at bounding box center [649, 310] width 139 height 18
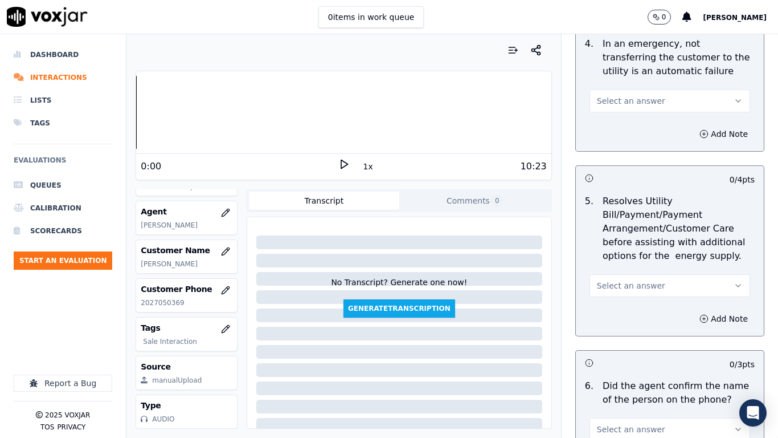
scroll to position [570, 0]
click at [610, 100] on span "Select an answer" at bounding box center [631, 99] width 68 height 11
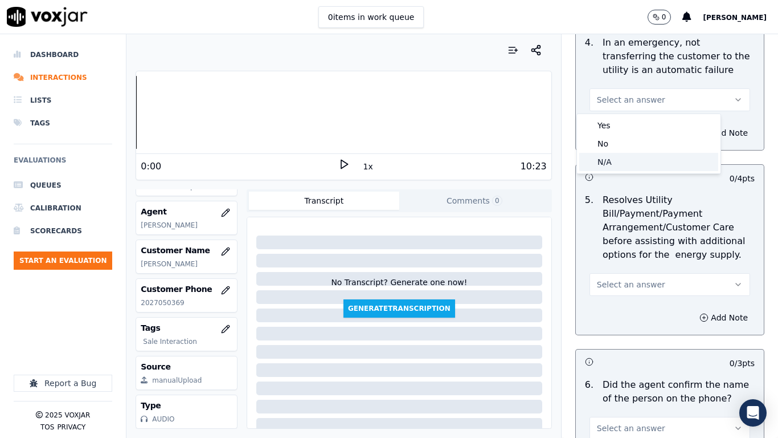
click at [624, 162] on div "N/A" at bounding box center [649, 162] width 139 height 18
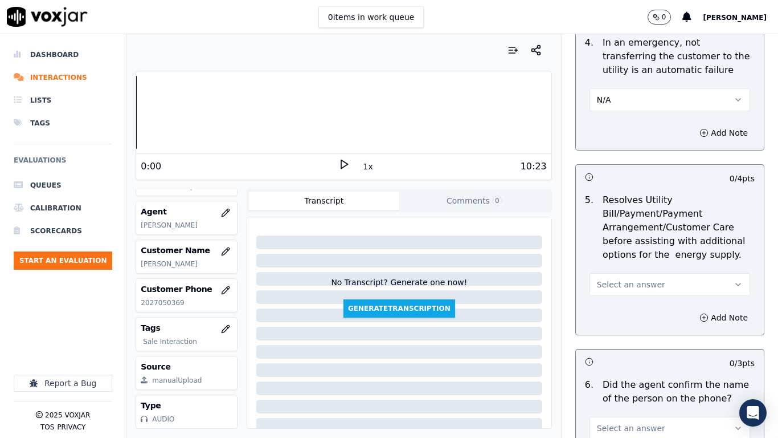
click at [638, 286] on span "Select an answer" at bounding box center [631, 284] width 68 height 11
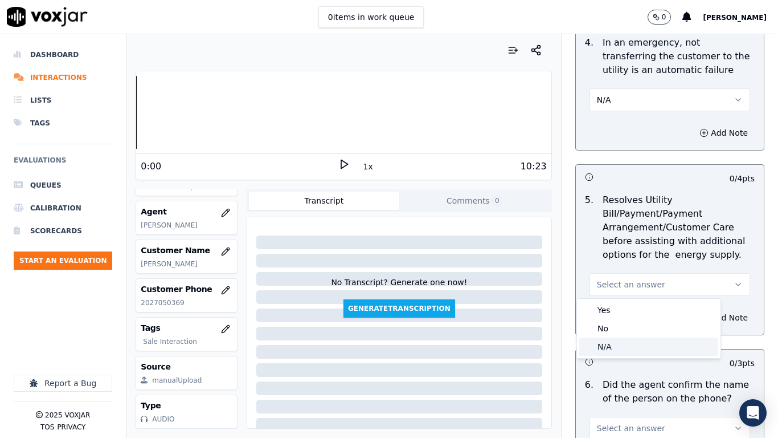
click at [627, 345] on div "N/A" at bounding box center [649, 346] width 139 height 18
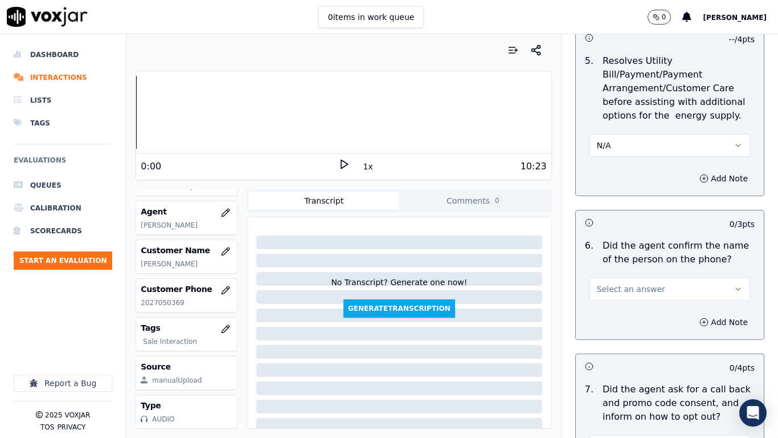
scroll to position [969, 0]
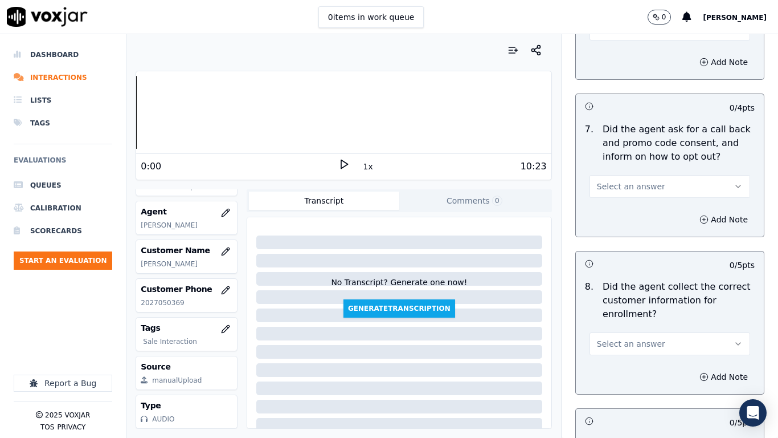
click at [611, 186] on span "Select an answer" at bounding box center [631, 186] width 68 height 11
click at [618, 213] on div "Yes" at bounding box center [649, 212] width 139 height 18
click at [631, 343] on span "Select an answer" at bounding box center [631, 343] width 68 height 11
click at [609, 345] on div "Yes" at bounding box center [649, 369] width 139 height 18
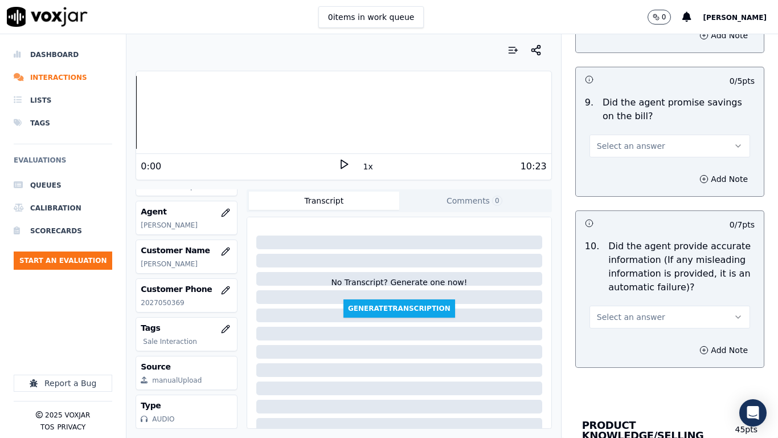
scroll to position [1311, 0]
drag, startPoint x: 611, startPoint y: 145, endPoint x: 612, endPoint y: 158, distance: 12.6
click at [610, 145] on span "Select an answer" at bounding box center [631, 145] width 68 height 11
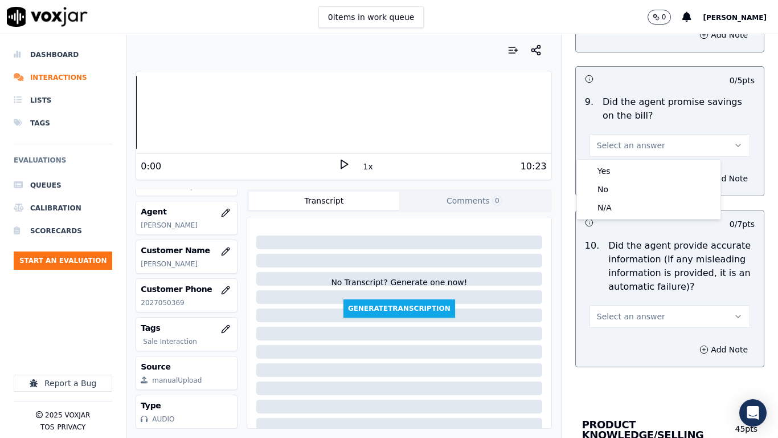
click at [612, 158] on div "9 . Did the agent promise savings on the bill? Select an answer" at bounding box center [670, 126] width 188 height 71
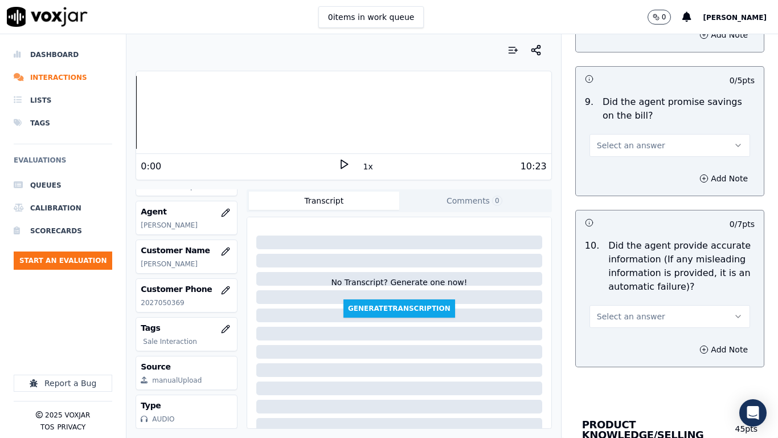
click at [611, 145] on span "Select an answer" at bounding box center [631, 145] width 68 height 11
click at [617, 168] on div "Yes" at bounding box center [649, 171] width 139 height 18
click at [624, 315] on span "Select an answer" at bounding box center [631, 316] width 68 height 11
click at [622, 340] on div "Yes" at bounding box center [649, 342] width 139 height 18
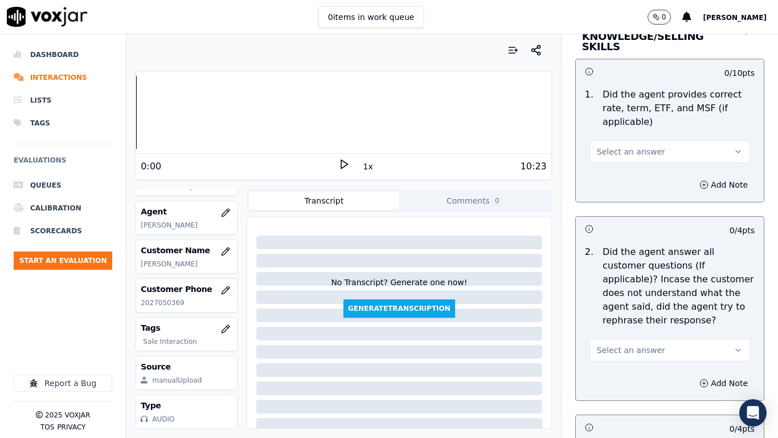
scroll to position [1710, 0]
click at [619, 146] on span "Select an answer" at bounding box center [631, 150] width 68 height 11
click at [623, 168] on div "Yes" at bounding box center [649, 166] width 139 height 18
click at [637, 344] on span "Select an answer" at bounding box center [631, 349] width 68 height 11
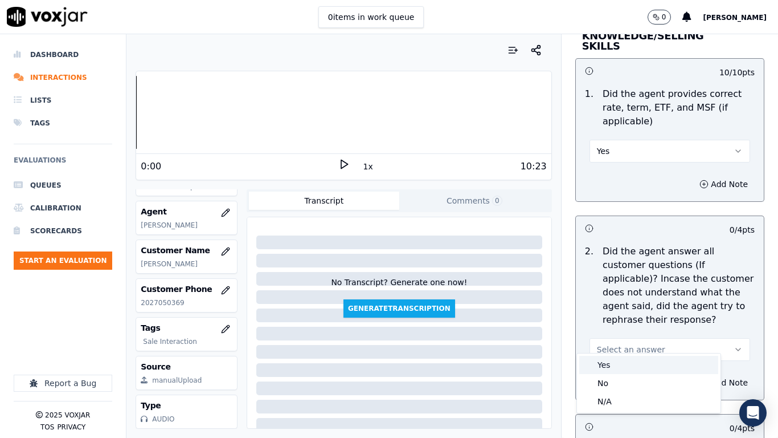
click at [628, 345] on div "Yes" at bounding box center [649, 365] width 139 height 18
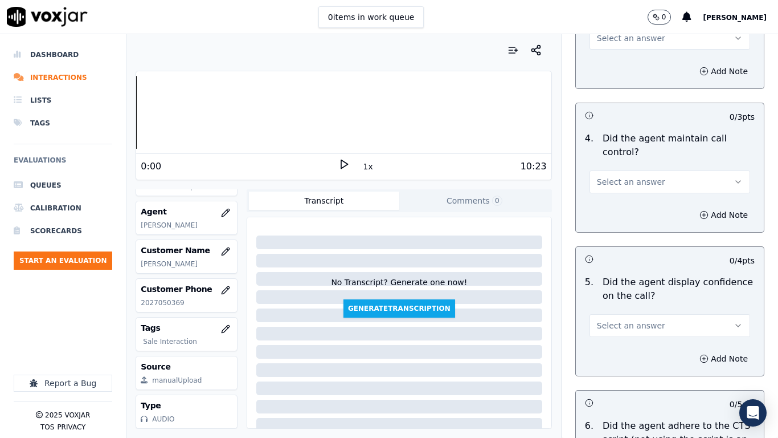
scroll to position [2166, 0]
click at [615, 175] on span "Select an answer" at bounding box center [631, 180] width 68 height 11
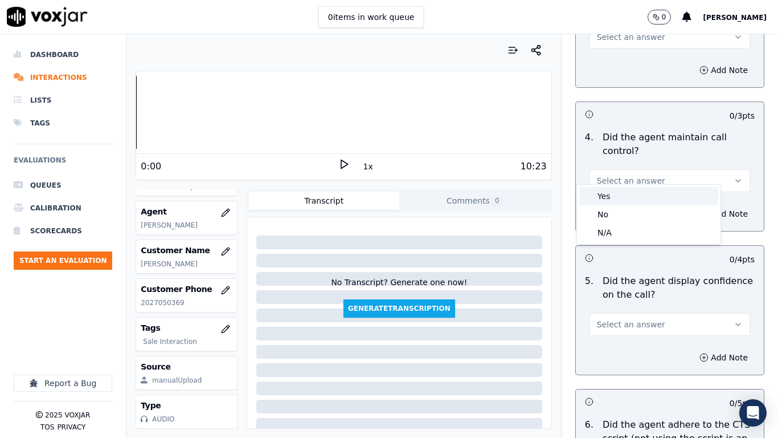
click at [617, 196] on div "Yes" at bounding box center [649, 196] width 139 height 18
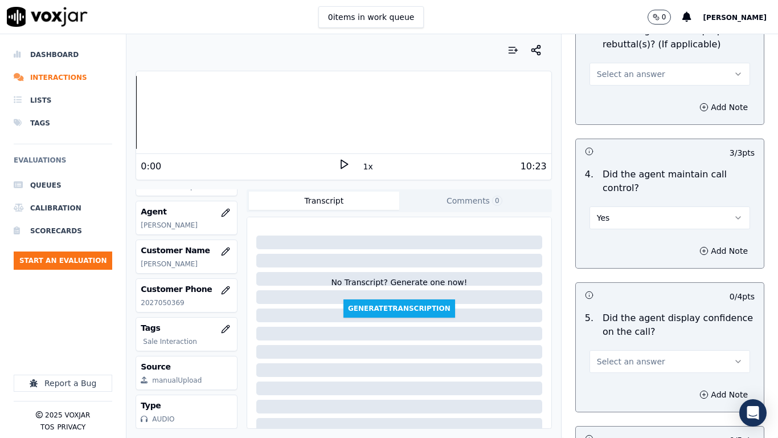
scroll to position [2109, 0]
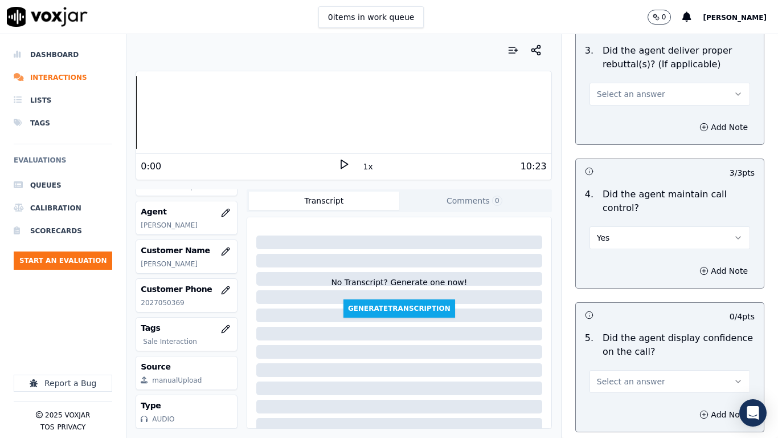
click at [615, 88] on span "Select an answer" at bounding box center [631, 93] width 68 height 11
click at [619, 110] on div "Yes" at bounding box center [649, 109] width 139 height 18
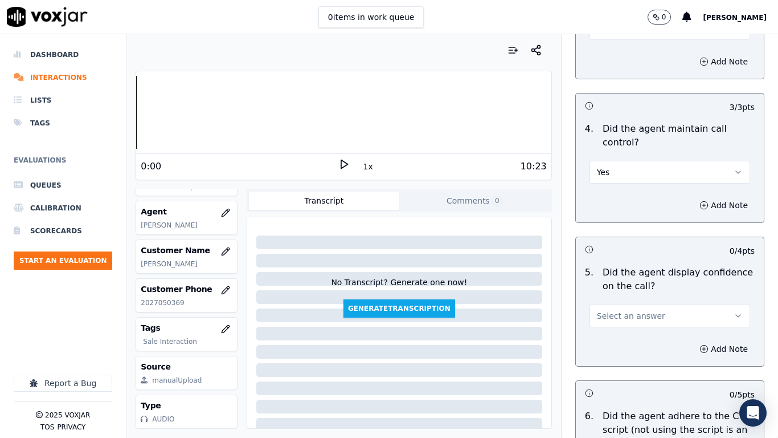
scroll to position [2336, 0]
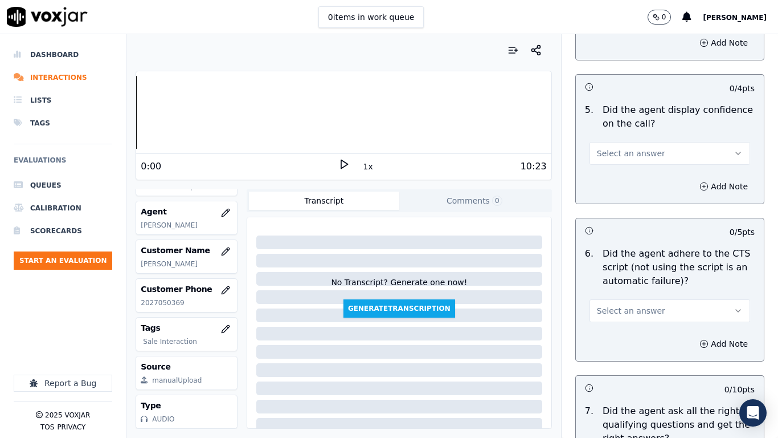
click at [598, 148] on span "Select an answer" at bounding box center [631, 153] width 68 height 11
click at [606, 166] on div "Yes" at bounding box center [649, 169] width 139 height 18
click at [630, 305] on span "Select an answer" at bounding box center [631, 310] width 68 height 11
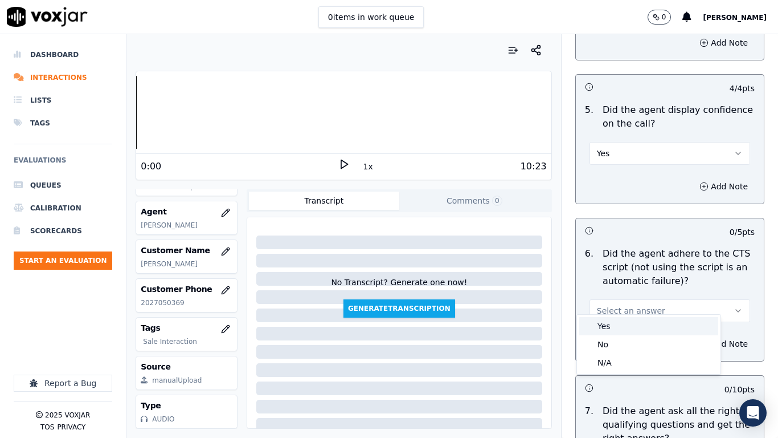
click at [626, 323] on div "Yes" at bounding box center [649, 326] width 139 height 18
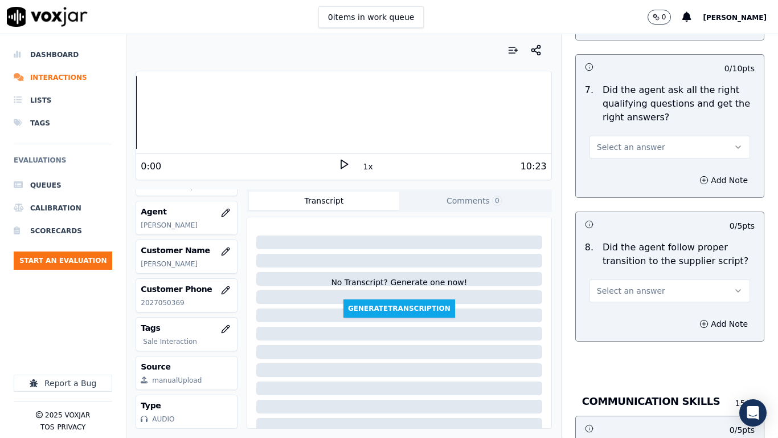
scroll to position [2678, 0]
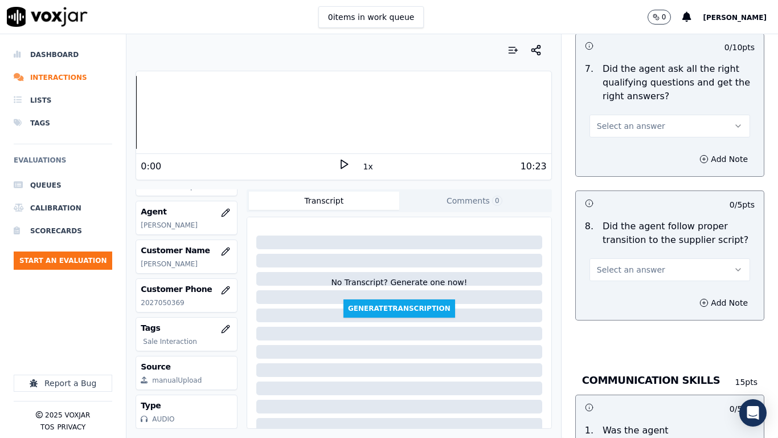
click at [606, 115] on button "Select an answer" at bounding box center [670, 126] width 161 height 23
click at [617, 134] on div "Yes" at bounding box center [649, 141] width 139 height 18
click at [629, 264] on span "Select an answer" at bounding box center [631, 269] width 68 height 11
click at [623, 289] on div "Yes" at bounding box center [649, 285] width 139 height 18
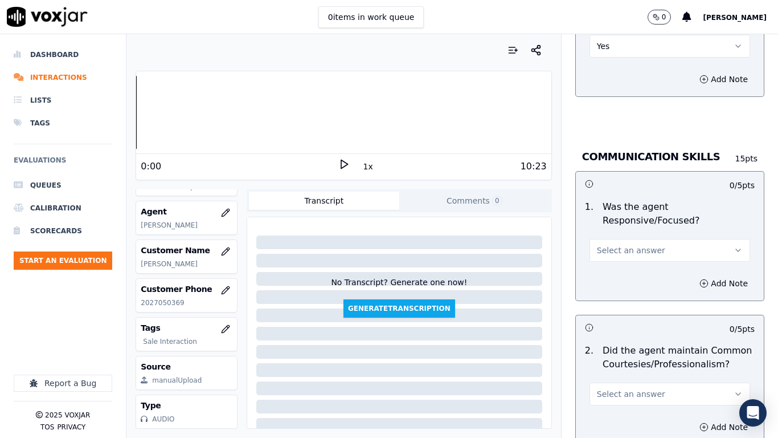
scroll to position [3020, 0]
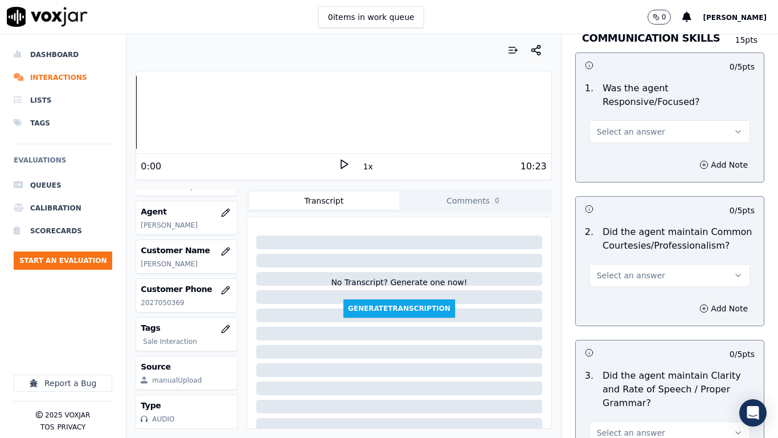
click at [617, 126] on span "Select an answer" at bounding box center [631, 131] width 68 height 11
click at [614, 145] on div "Yes" at bounding box center [649, 147] width 139 height 18
click at [629, 270] on span "Select an answer" at bounding box center [631, 275] width 68 height 11
click at [625, 289] on div "Yes" at bounding box center [649, 291] width 139 height 18
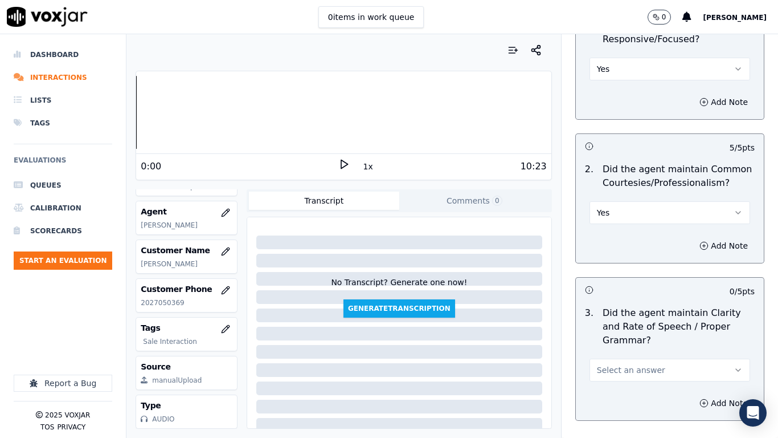
scroll to position [3153, 0]
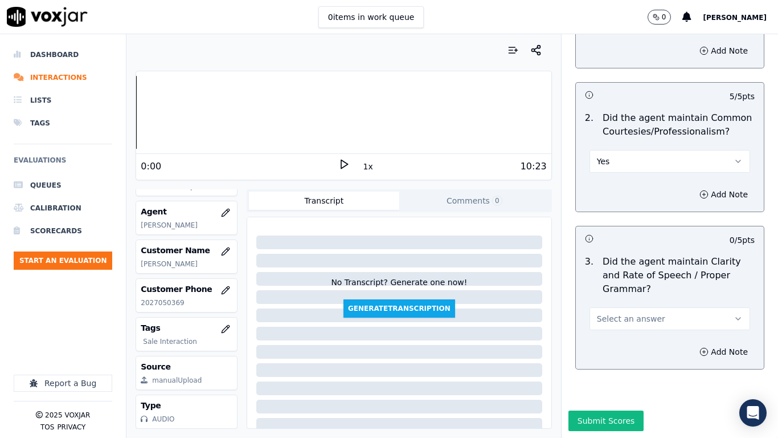
click at [634, 313] on span "Select an answer" at bounding box center [631, 318] width 68 height 11
drag, startPoint x: 622, startPoint y: 316, endPoint x: 614, endPoint y: 357, distance: 41.9
click at [622, 320] on div "Yes" at bounding box center [649, 315] width 139 height 18
click at [598, 345] on button "Submit Scores" at bounding box center [607, 420] width 76 height 21
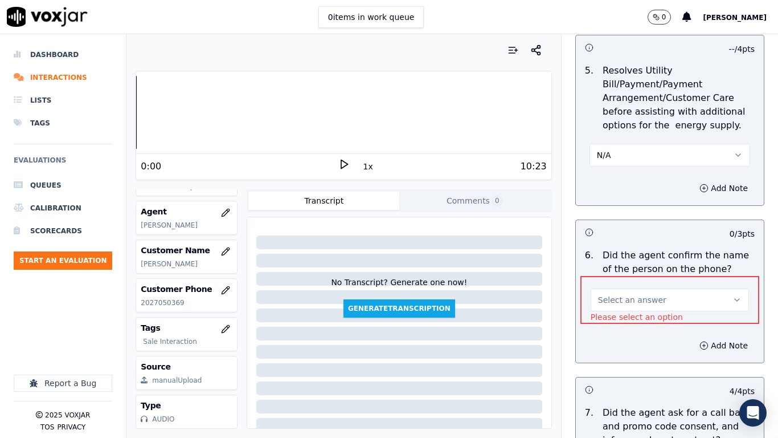
scroll to position [648, 0]
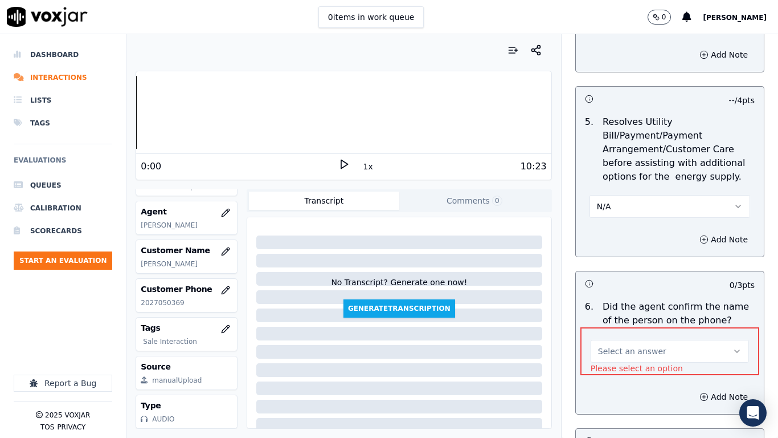
click at [686, 345] on button "Select an answer" at bounding box center [670, 351] width 158 height 23
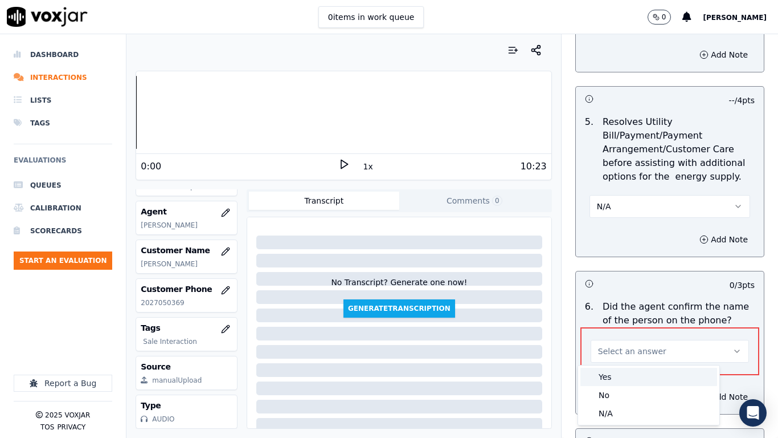
click at [627, 345] on div "Yes" at bounding box center [649, 377] width 137 height 18
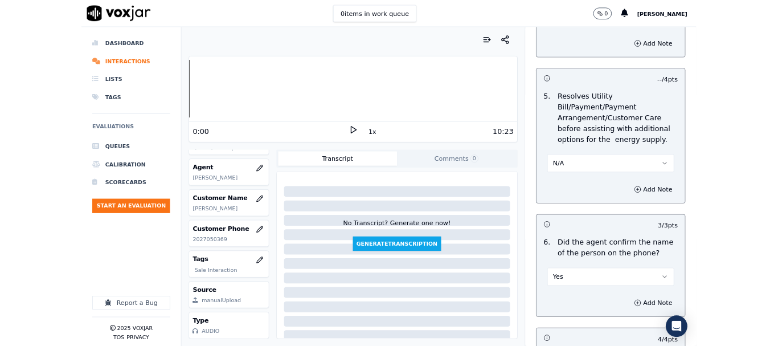
scroll to position [3153, 0]
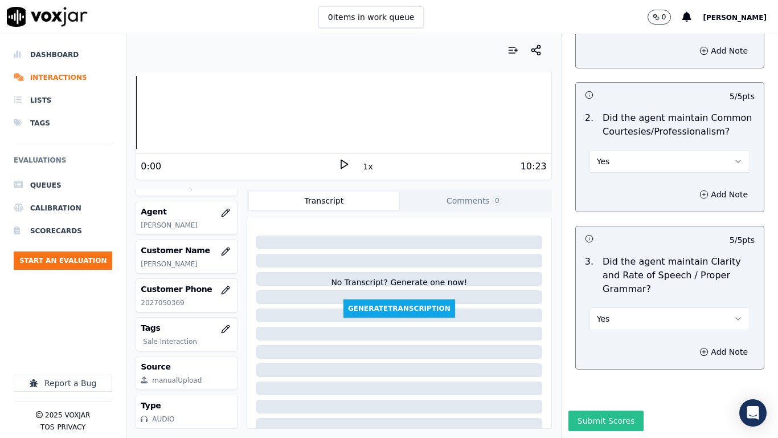
click at [597, 345] on button "Submit Scores" at bounding box center [607, 420] width 76 height 21
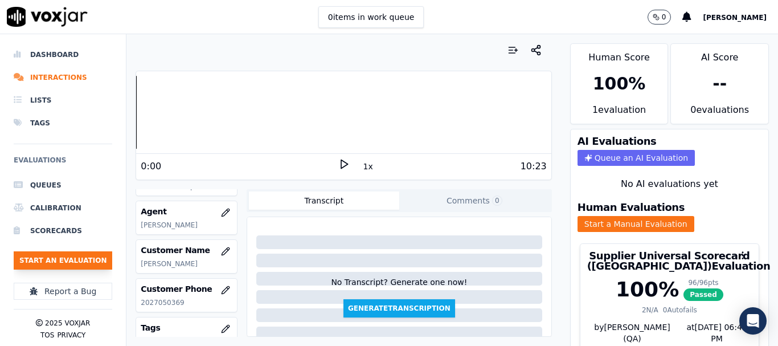
click at [88, 266] on button "Start an Evaluation" at bounding box center [63, 260] width 99 height 18
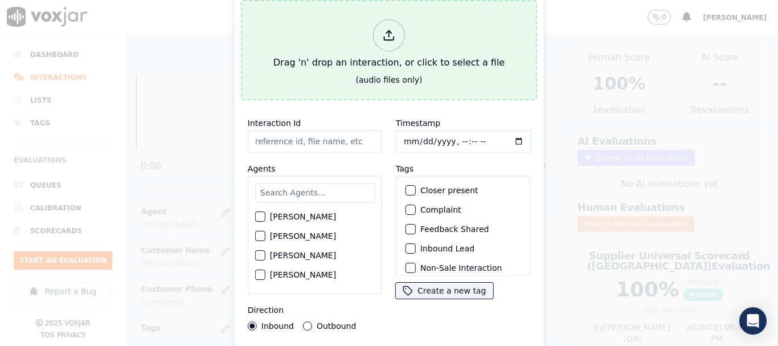
click at [306, 86] on button "Drag 'n' drop an interaction, or click to select a file (audio files only)" at bounding box center [389, 50] width 296 height 100
type input "20250825-144015_7178856131-all.mp3"
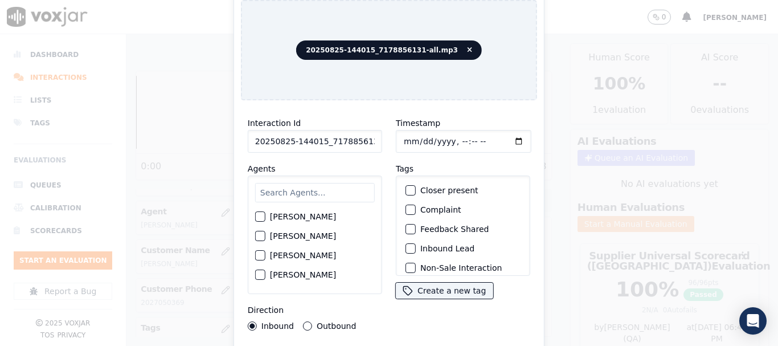
click at [322, 193] on input "text" at bounding box center [315, 192] width 120 height 19
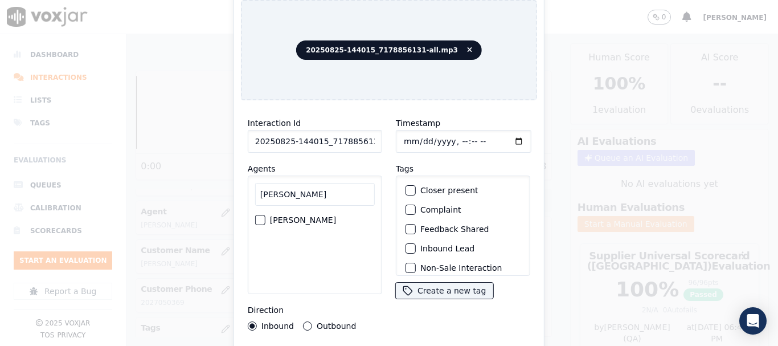
type input "[PERSON_NAME]"
click at [304, 216] on label "[PERSON_NAME]" at bounding box center [303, 220] width 66 height 8
click at [266, 215] on button "[PERSON_NAME]" at bounding box center [260, 220] width 10 height 10
click at [399, 138] on input "Timestamp" at bounding box center [464, 141] width 136 height 23
type input "[DATE]T13:14"
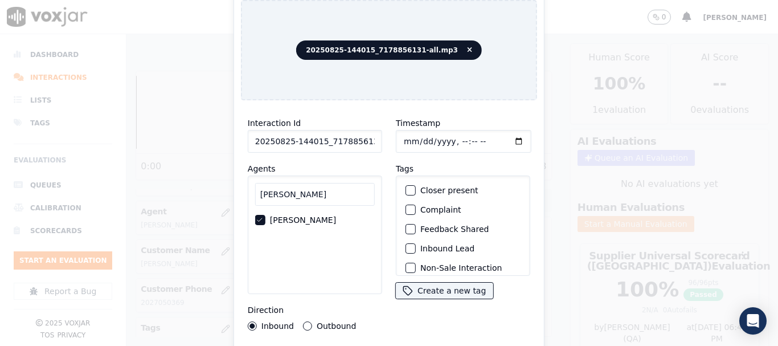
scroll to position [100, 0]
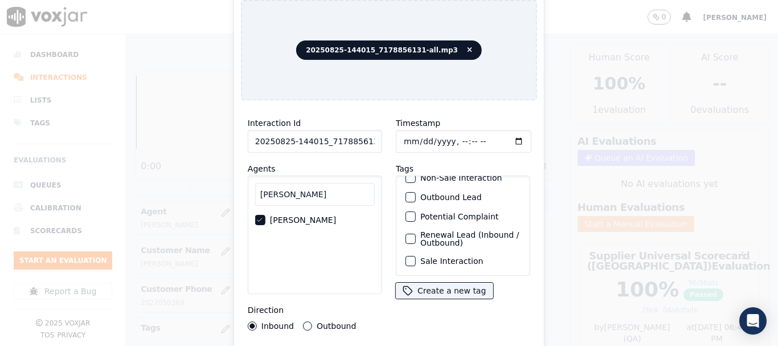
click at [447, 257] on label "Sale Interaction" at bounding box center [452, 261] width 63 height 8
click at [416, 256] on button "Sale Interaction" at bounding box center [411, 261] width 10 height 10
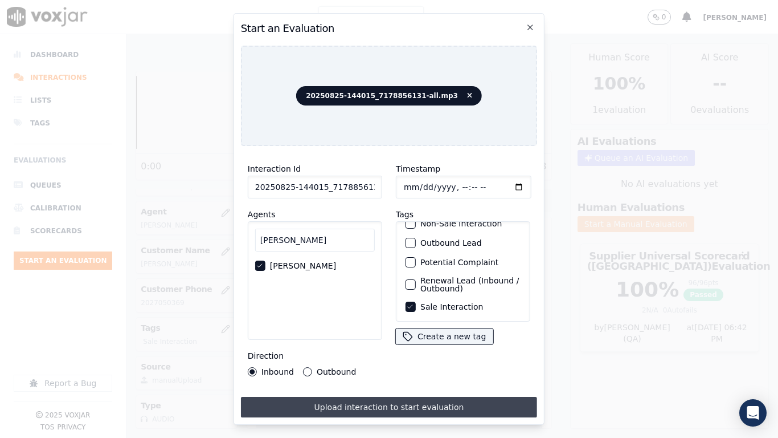
click at [399, 345] on button "Upload interaction to start evaluation" at bounding box center [389, 407] width 296 height 21
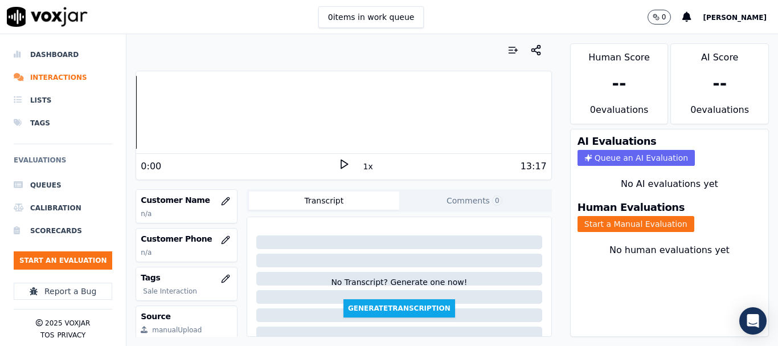
scroll to position [171, 0]
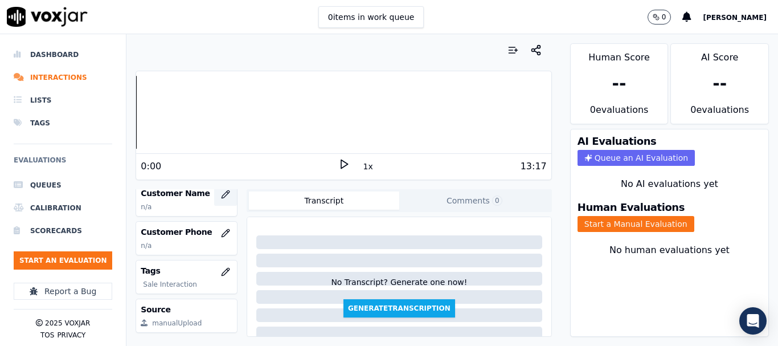
click at [221, 190] on icon "button" at bounding box center [225, 194] width 9 height 9
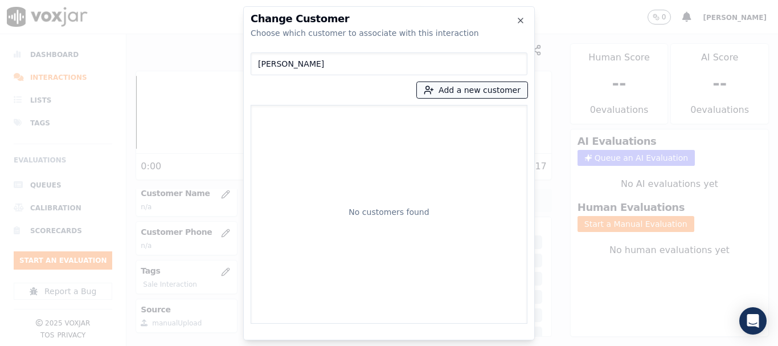
type input "[PERSON_NAME]"
click at [470, 89] on button "Add a new customer" at bounding box center [472, 90] width 111 height 16
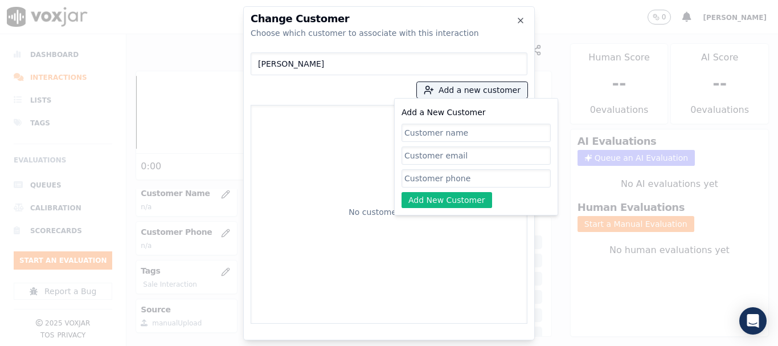
paste input "[PERSON_NAME]"
type input "[PERSON_NAME]"
click at [452, 173] on input "Add a New Customer" at bounding box center [476, 178] width 149 height 18
paste input "7178856131"
type input "7178856131"
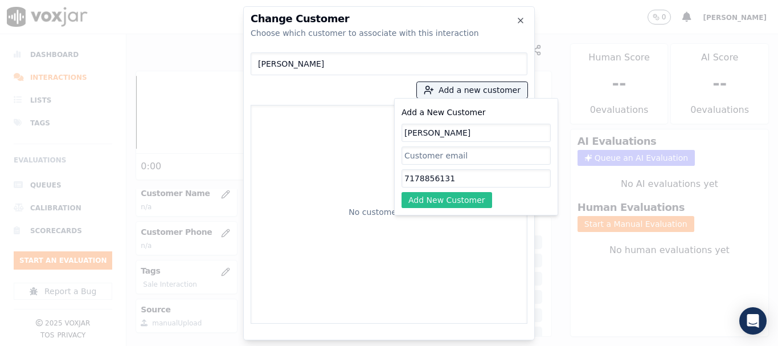
click at [426, 197] on button "Add New Customer" at bounding box center [447, 200] width 91 height 16
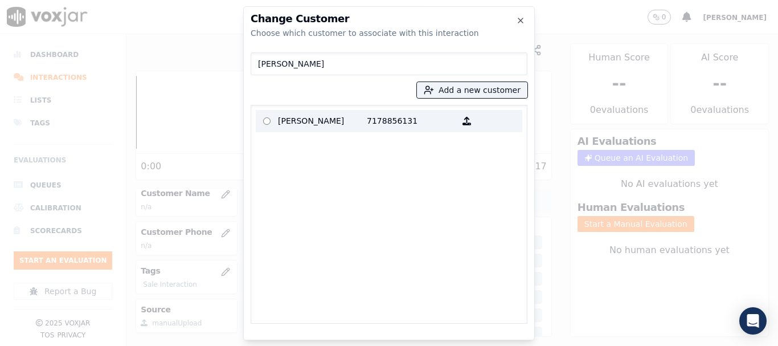
click at [294, 123] on p "[PERSON_NAME]" at bounding box center [322, 121] width 89 height 18
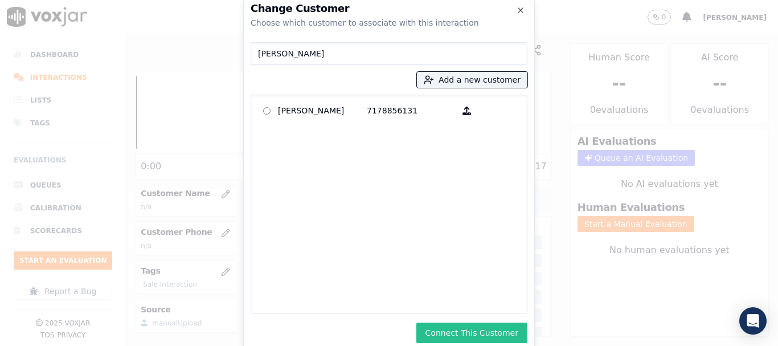
click at [500, 333] on button "Connect This Customer" at bounding box center [472, 333] width 111 height 21
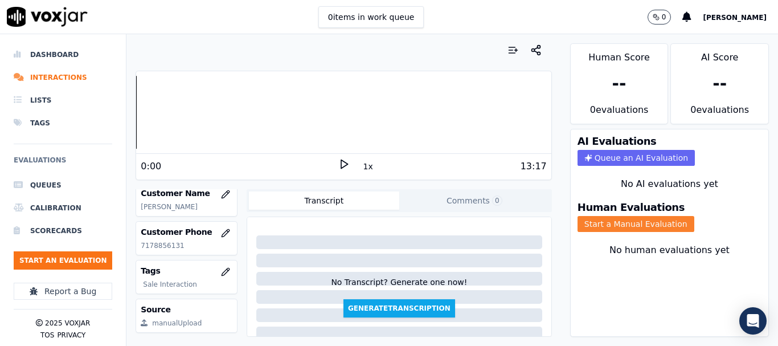
click at [618, 220] on button "Start a Manual Evaluation" at bounding box center [636, 224] width 117 height 16
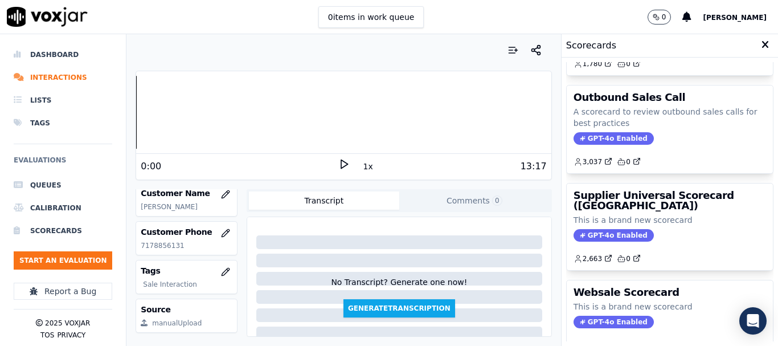
click at [617, 180] on div "V&A Scorecard This is a brand new scorecard GPT-4o Enabled 61 0 Inbound Sales C…" at bounding box center [669, 201] width 207 height 279
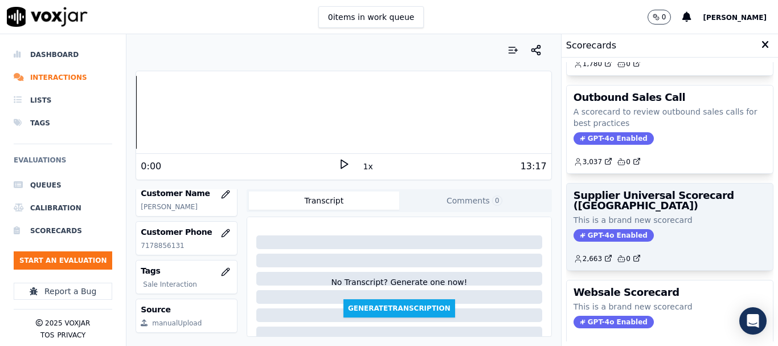
click at [628, 209] on h3 "Supplier Universal Scorecard ([GEOGRAPHIC_DATA])" at bounding box center [670, 200] width 193 height 21
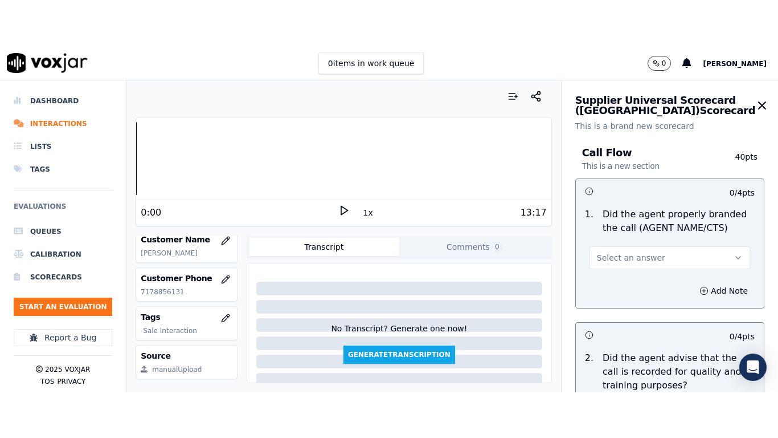
scroll to position [143, 0]
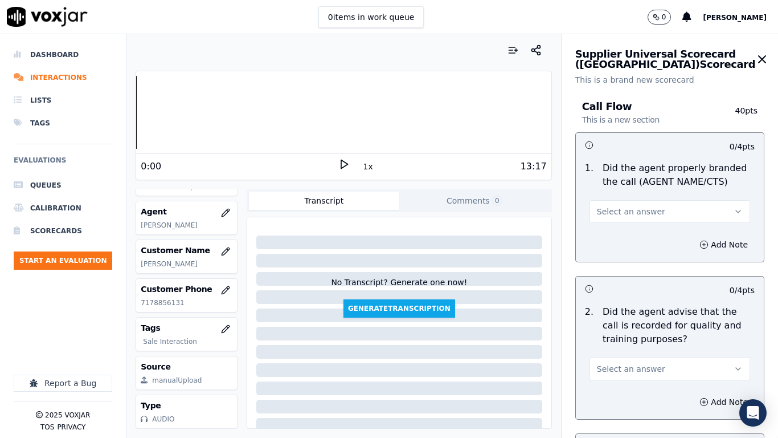
drag, startPoint x: 662, startPoint y: 212, endPoint x: 659, endPoint y: 220, distance: 8.5
click at [662, 212] on button "Select an answer" at bounding box center [670, 211] width 161 height 23
click at [654, 237] on div "Yes" at bounding box center [649, 237] width 139 height 18
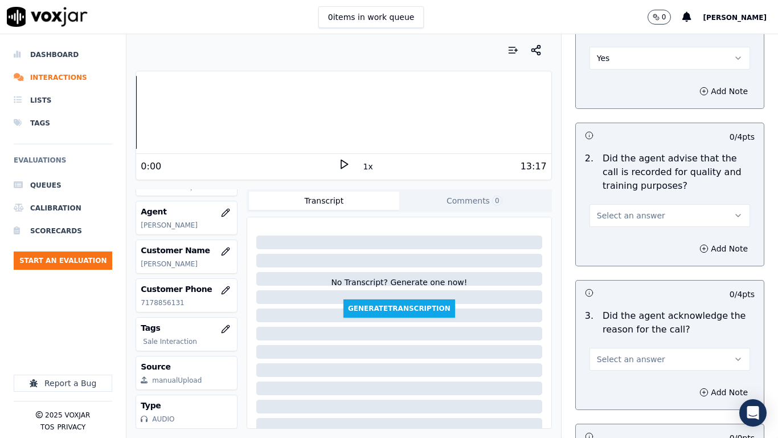
scroll to position [342, 0]
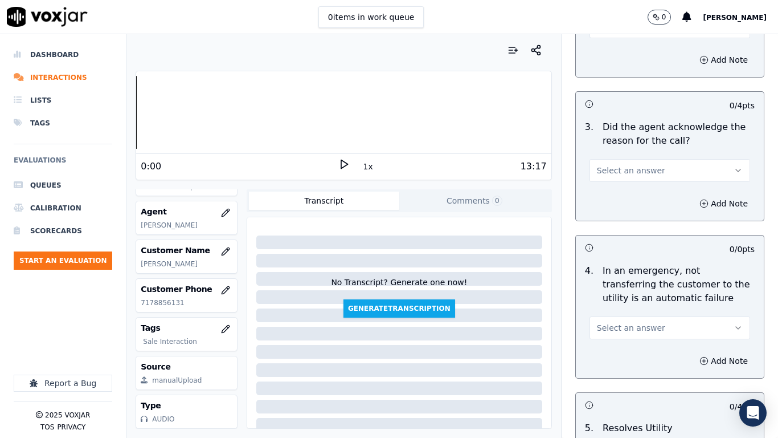
click at [610, 33] on div "0 items in work queue 0 [PERSON_NAME]" at bounding box center [389, 17] width 778 height 34
click at [614, 36] on button "Select an answer" at bounding box center [670, 26] width 161 height 23
drag, startPoint x: 624, startPoint y: 55, endPoint x: 636, endPoint y: 105, distance: 52.1
click at [623, 55] on div "Yes" at bounding box center [649, 52] width 139 height 18
click at [637, 168] on span "Select an answer" at bounding box center [631, 170] width 68 height 11
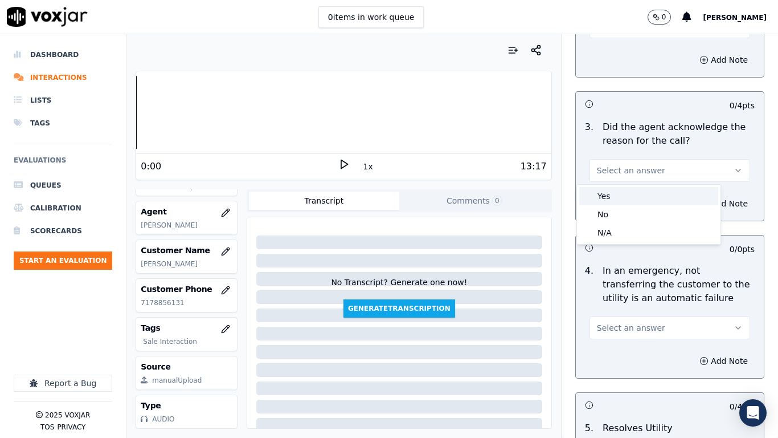
click at [637, 199] on div "Yes" at bounding box center [649, 196] width 139 height 18
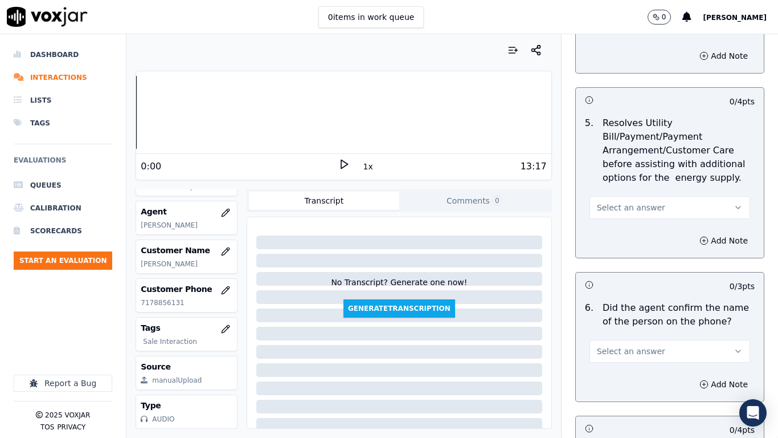
scroll to position [627, 0]
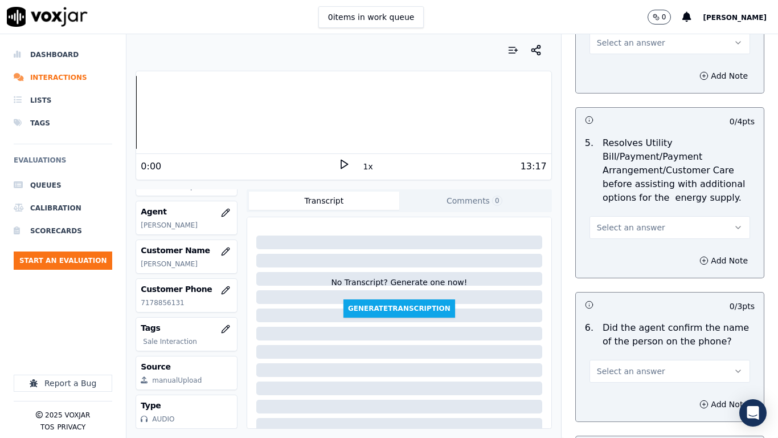
click at [612, 47] on span "Select an answer" at bounding box center [631, 42] width 68 height 11
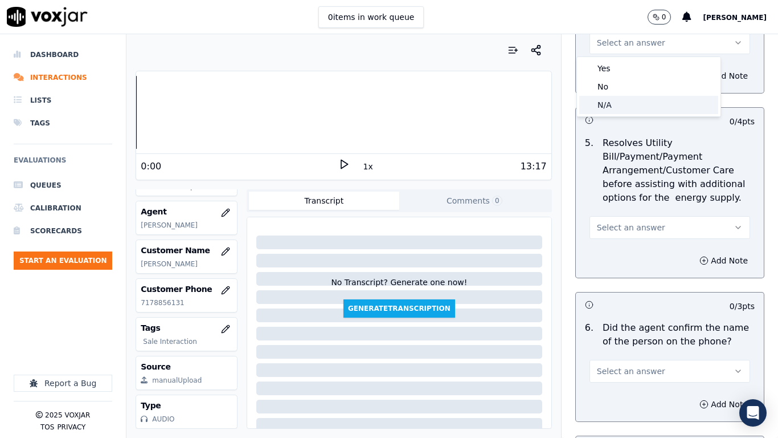
click at [629, 103] on div "N/A" at bounding box center [649, 105] width 139 height 18
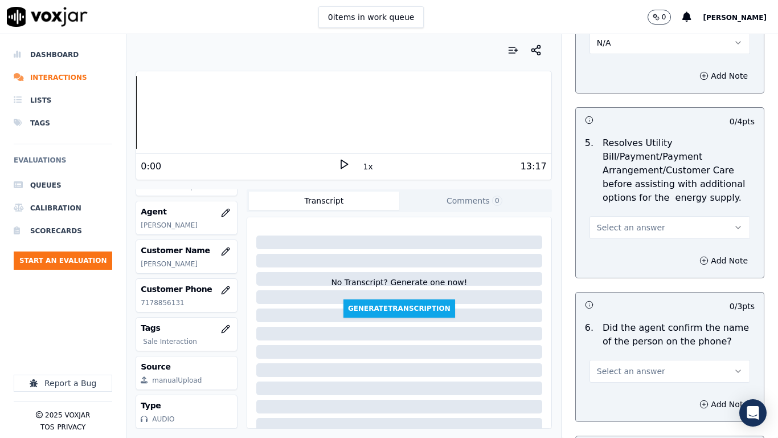
click at [626, 228] on span "Select an answer" at bounding box center [631, 227] width 68 height 11
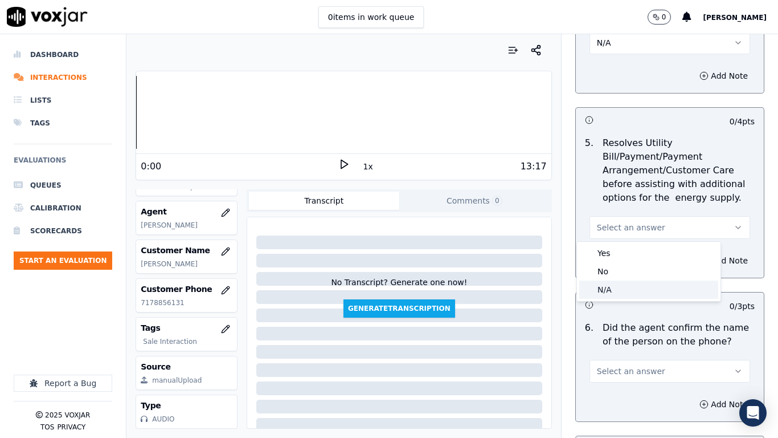
click at [623, 291] on div "N/A" at bounding box center [649, 289] width 139 height 18
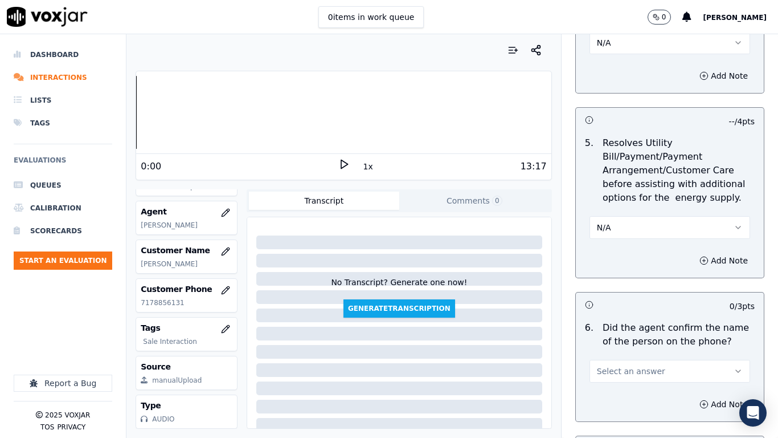
scroll to position [798, 0]
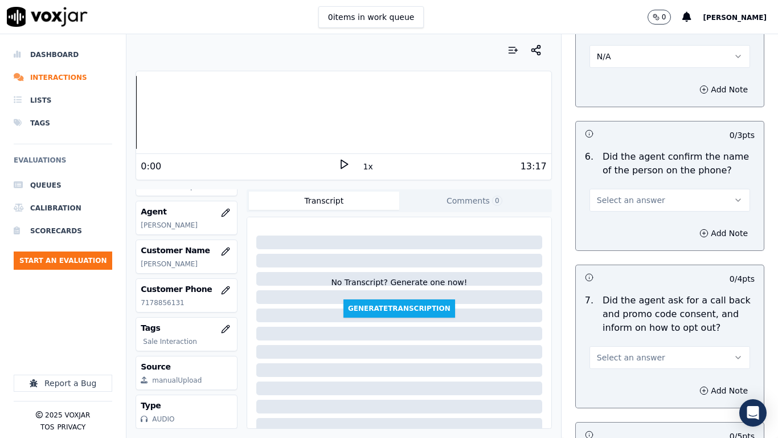
drag, startPoint x: 631, startPoint y: 197, endPoint x: 630, endPoint y: 209, distance: 12.0
click at [630, 197] on span "Select an answer" at bounding box center [631, 199] width 68 height 11
click at [631, 230] on div "Yes" at bounding box center [649, 226] width 139 height 18
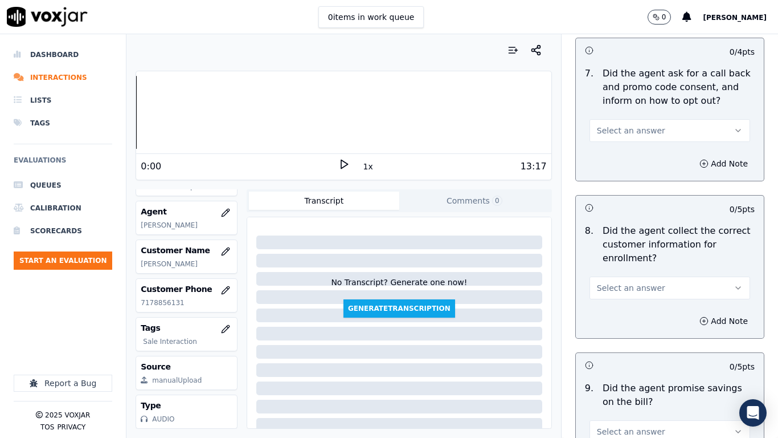
scroll to position [1026, 0]
click at [612, 125] on span "Select an answer" at bounding box center [631, 129] width 68 height 11
click at [618, 159] on div "Yes" at bounding box center [649, 155] width 139 height 18
click at [624, 284] on span "Select an answer" at bounding box center [631, 286] width 68 height 11
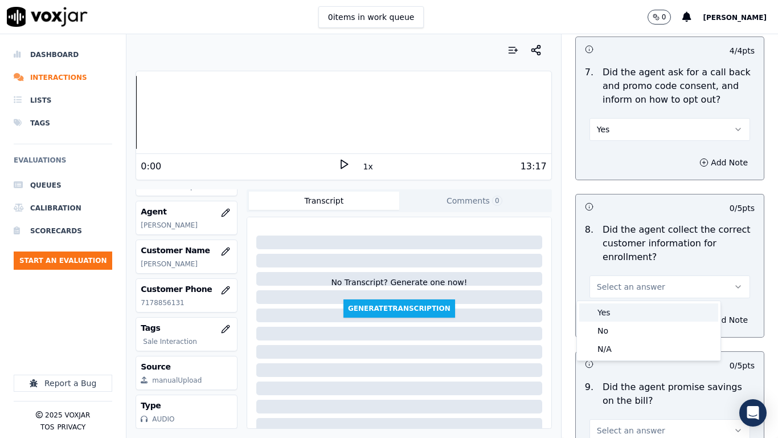
click at [624, 311] on div "Yes" at bounding box center [649, 312] width 139 height 18
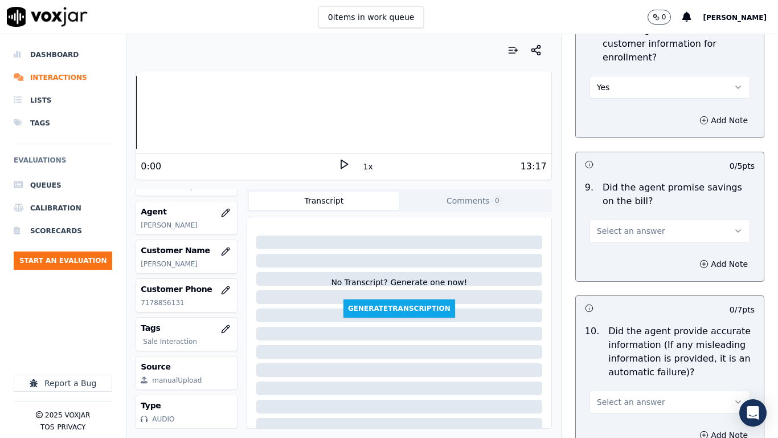
scroll to position [1311, 0]
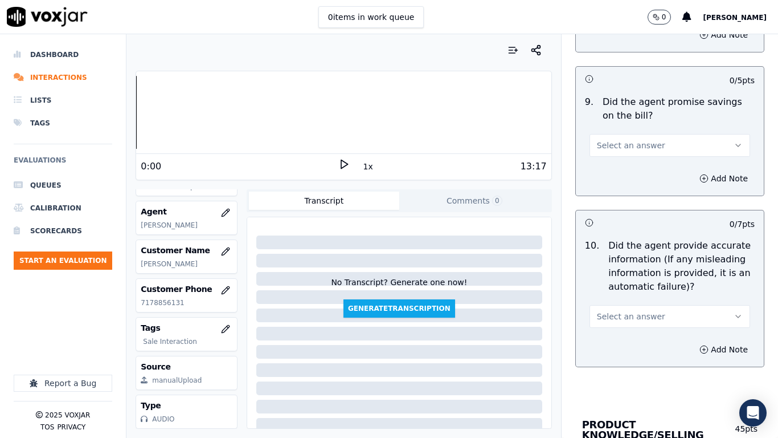
click at [610, 142] on span "Select an answer" at bounding box center [631, 145] width 68 height 11
click at [621, 174] on div "Yes" at bounding box center [649, 171] width 139 height 18
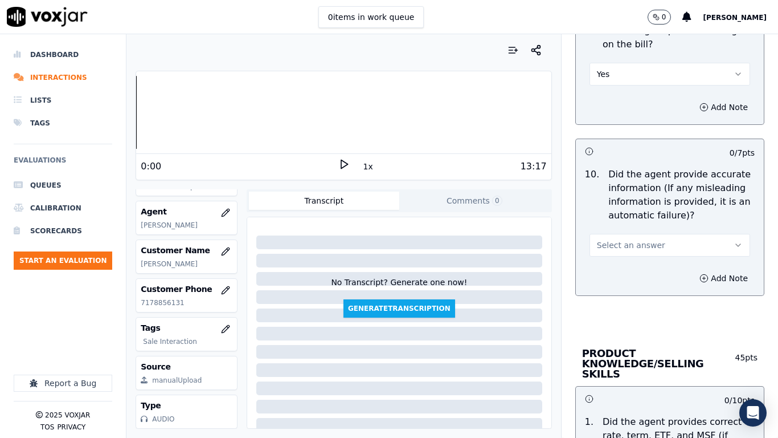
scroll to position [1539, 0]
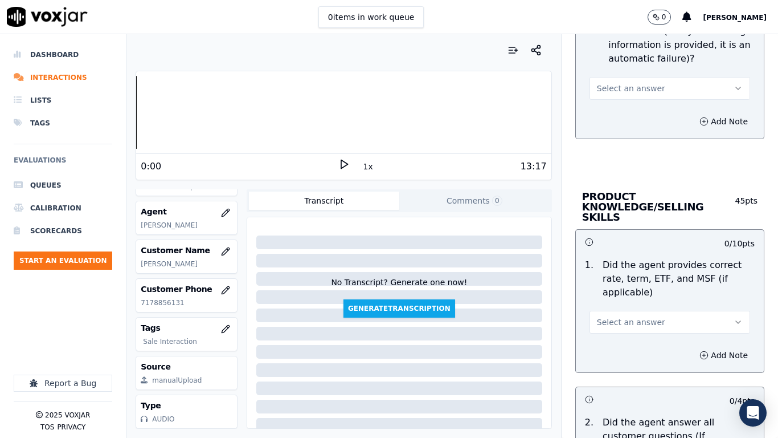
click at [617, 83] on span "Select an answer" at bounding box center [631, 88] width 68 height 11
click at [626, 115] on div "Yes" at bounding box center [649, 114] width 139 height 18
click at [624, 316] on span "Select an answer" at bounding box center [631, 321] width 68 height 11
click at [616, 341] on div "Yes" at bounding box center [649, 337] width 139 height 18
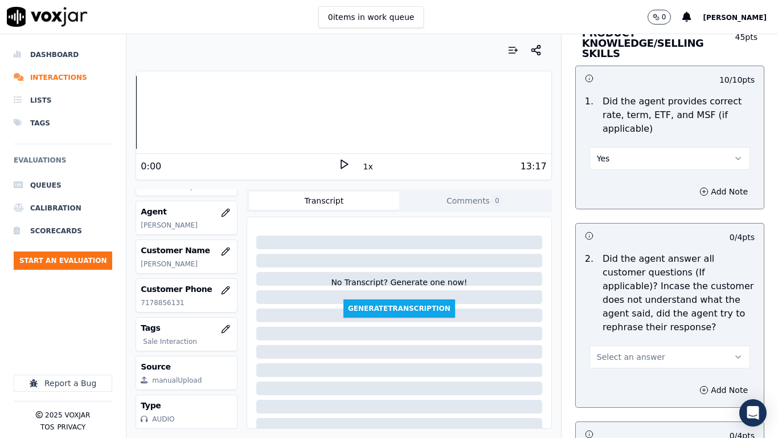
scroll to position [1938, 0]
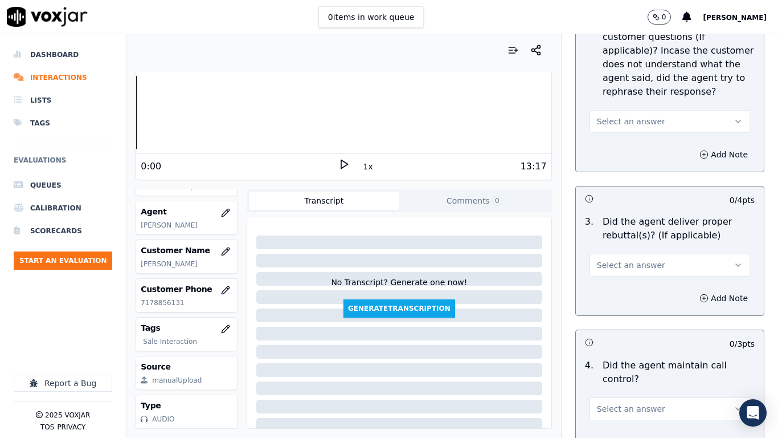
click at [605, 116] on span "Select an answer" at bounding box center [631, 121] width 68 height 11
click at [615, 133] on div "Yes" at bounding box center [649, 137] width 139 height 18
click at [631, 254] on button "Select an answer" at bounding box center [670, 265] width 161 height 23
click at [621, 276] on div "Yes" at bounding box center [649, 280] width 139 height 18
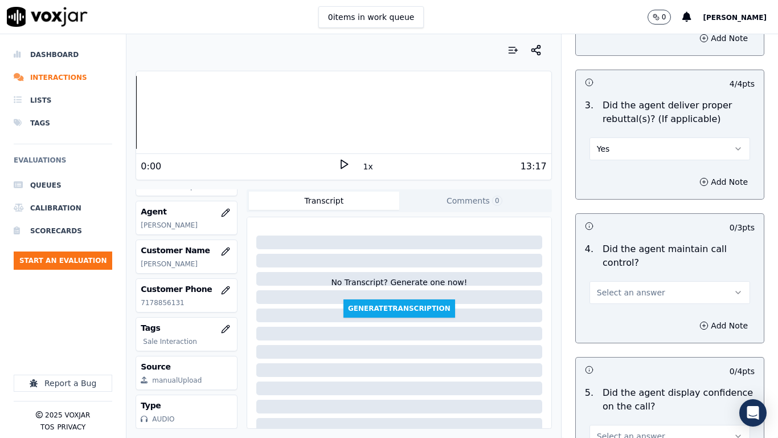
scroll to position [2222, 0]
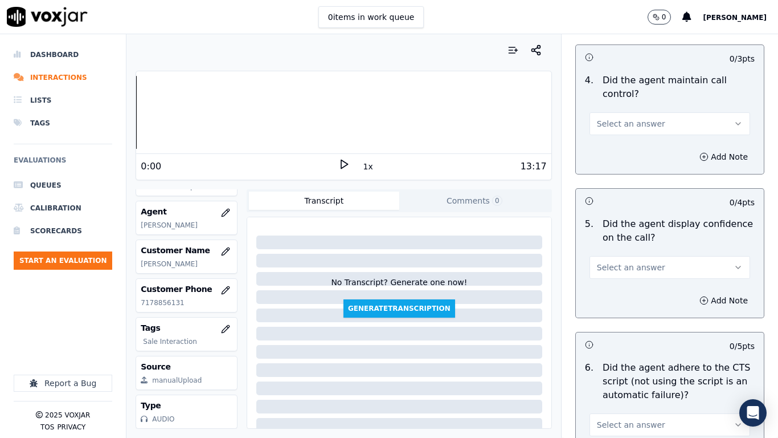
click at [606, 118] on span "Select an answer" at bounding box center [631, 123] width 68 height 11
click at [617, 142] on div "Yes" at bounding box center [649, 139] width 139 height 18
click at [619, 262] on span "Select an answer" at bounding box center [631, 267] width 68 height 11
drag, startPoint x: 616, startPoint y: 282, endPoint x: 626, endPoint y: 349, distance: 67.4
click at [615, 282] on div "Yes" at bounding box center [649, 283] width 139 height 18
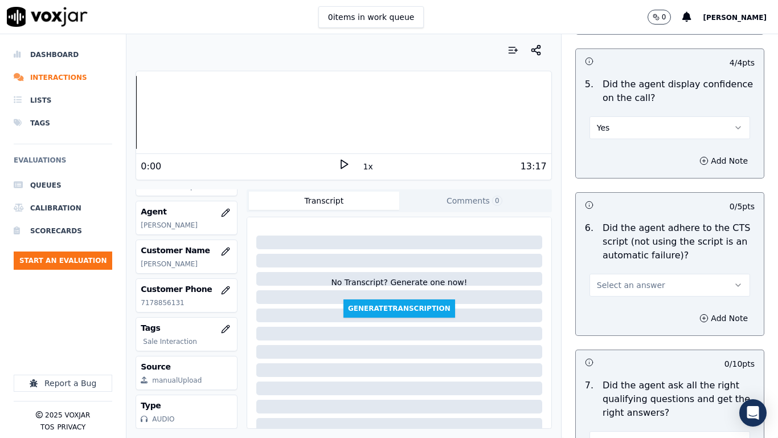
scroll to position [2507, 0]
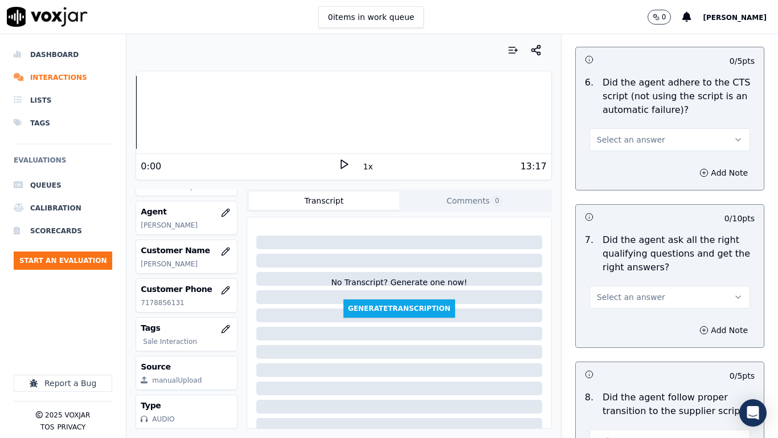
click at [606, 134] on span "Select an answer" at bounding box center [631, 139] width 68 height 11
click at [614, 160] on div "Yes" at bounding box center [649, 155] width 139 height 18
drag, startPoint x: 652, startPoint y: 287, endPoint x: 650, endPoint y: 295, distance: 8.8
click at [651, 287] on button "Select an answer" at bounding box center [670, 297] width 161 height 23
click at [625, 315] on div "Yes" at bounding box center [649, 312] width 139 height 18
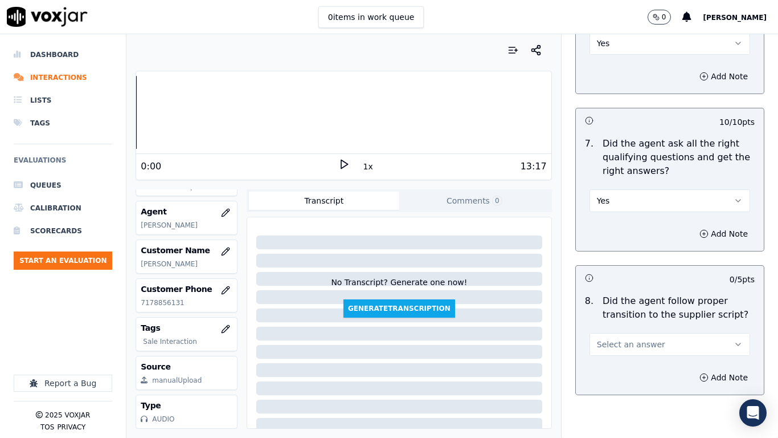
scroll to position [2792, 0]
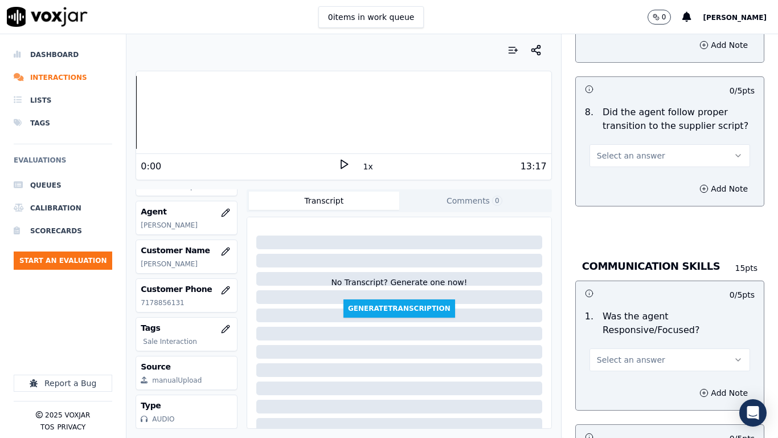
click at [609, 150] on span "Select an answer" at bounding box center [631, 155] width 68 height 11
click at [624, 169] on div "Yes" at bounding box center [649, 171] width 139 height 18
click at [614, 345] on span "Select an answer" at bounding box center [631, 359] width 68 height 11
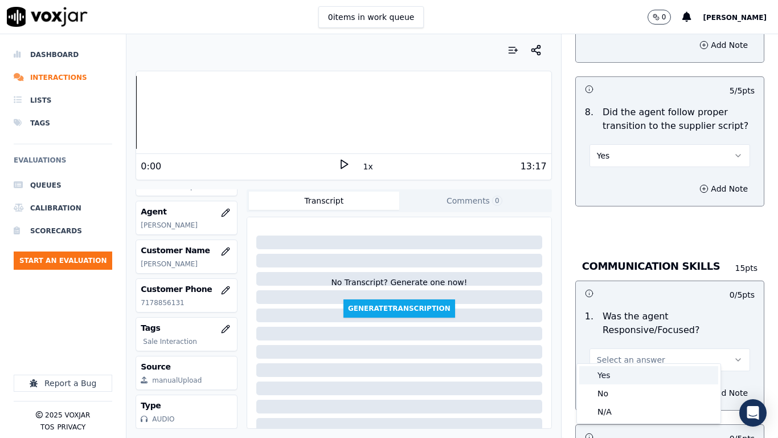
click at [612, 345] on div "Yes" at bounding box center [649, 375] width 139 height 18
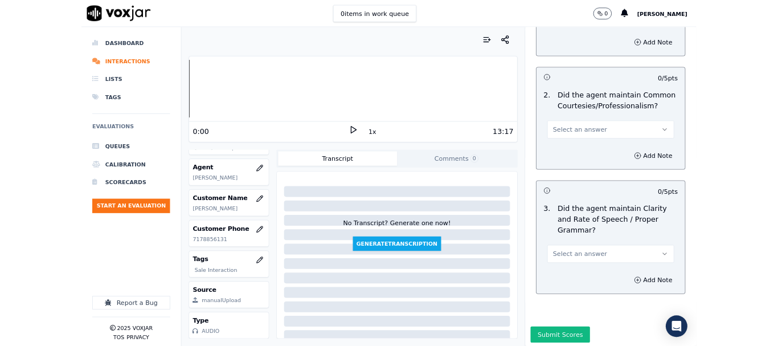
scroll to position [3134, 0]
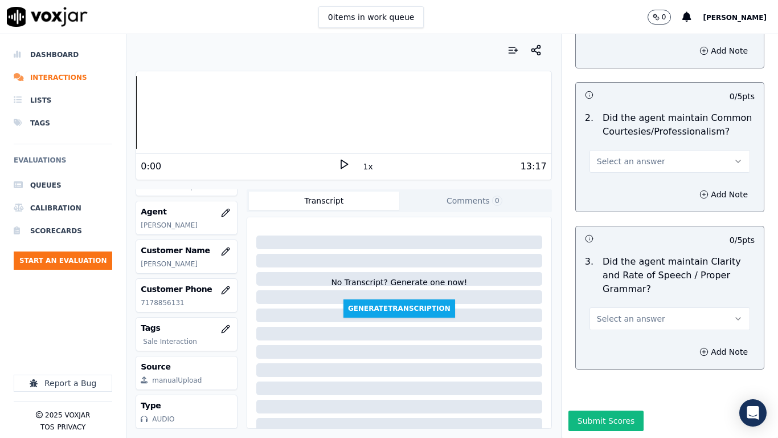
click at [615, 156] on span "Select an answer" at bounding box center [631, 161] width 68 height 11
click at [621, 172] on div "Yes" at bounding box center [649, 177] width 139 height 18
drag, startPoint x: 637, startPoint y: 309, endPoint x: 635, endPoint y: 318, distance: 9.4
click at [637, 313] on span "Select an answer" at bounding box center [631, 318] width 68 height 11
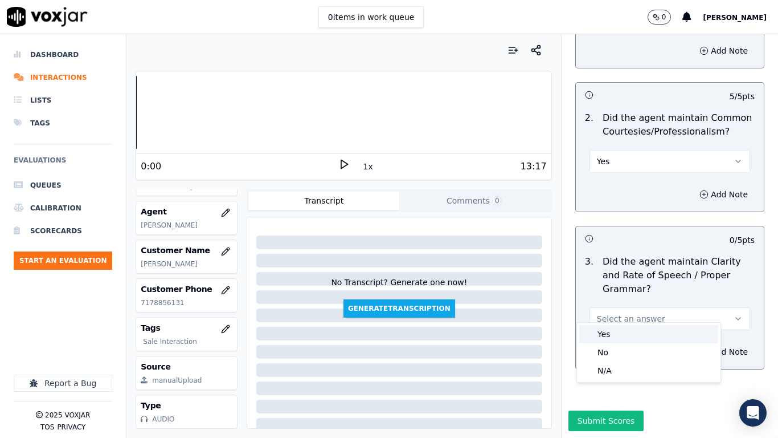
click at [630, 335] on div "Yes" at bounding box center [649, 334] width 139 height 18
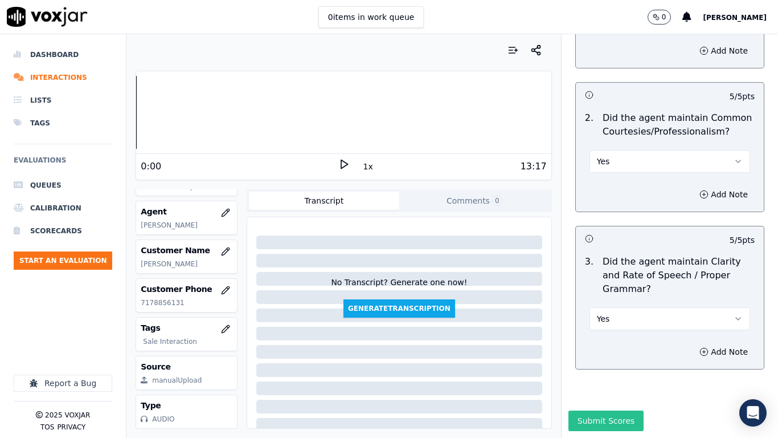
click at [600, 345] on button "Submit Scores" at bounding box center [607, 420] width 76 height 21
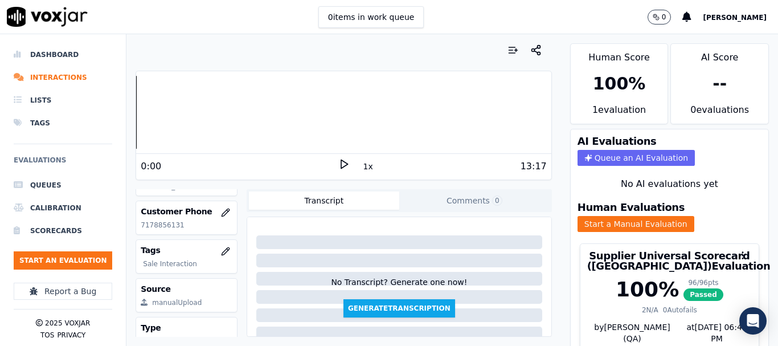
scroll to position [171, 0]
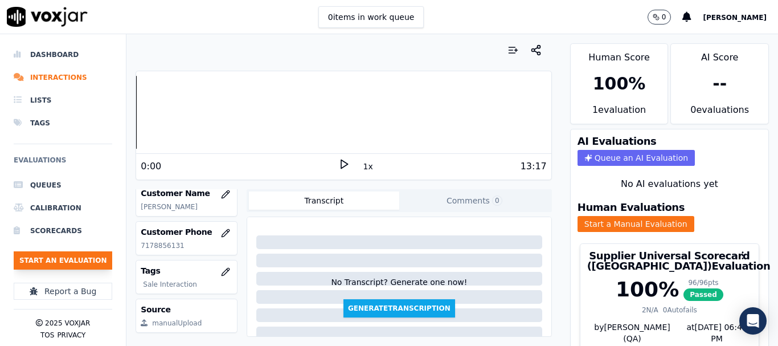
click at [51, 268] on button "Start an Evaluation" at bounding box center [63, 260] width 99 height 18
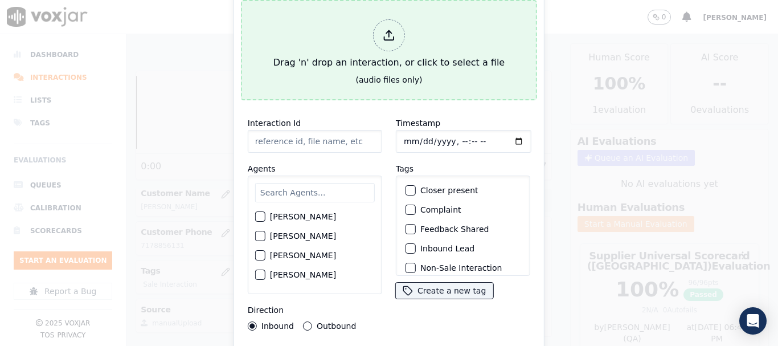
click at [381, 47] on div "Drag 'n' drop an interaction, or click to select a file" at bounding box center [389, 44] width 240 height 59
type input "20250825-131655_7185702329-all.mp3"
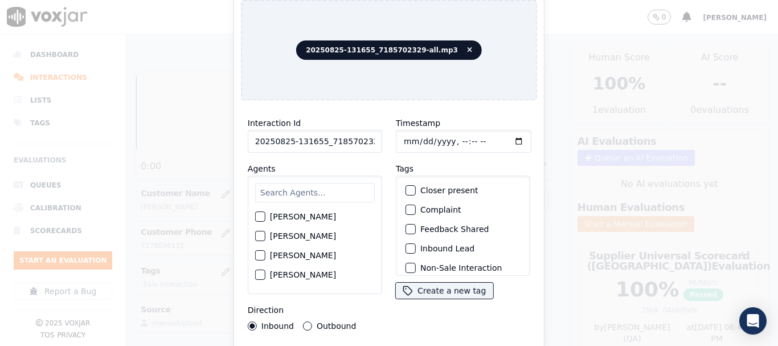
click at [289, 190] on input "text" at bounding box center [315, 192] width 120 height 19
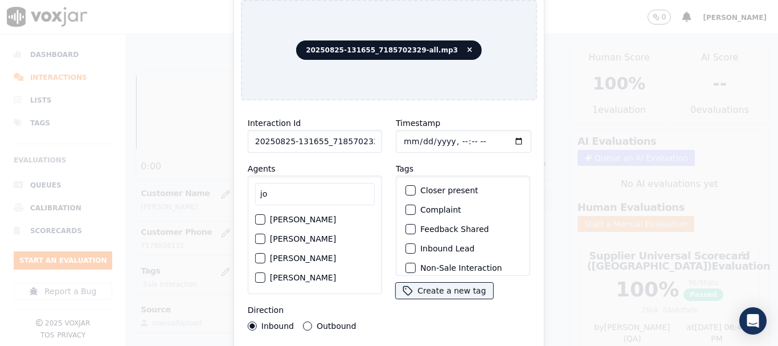
type input "jo"
click at [284, 217] on label "[PERSON_NAME]" at bounding box center [303, 219] width 66 height 8
click at [266, 217] on button "[PERSON_NAME]" at bounding box center [260, 219] width 10 height 10
click at [403, 132] on input "Timestamp" at bounding box center [464, 141] width 136 height 23
type input "[DATE]T13:33"
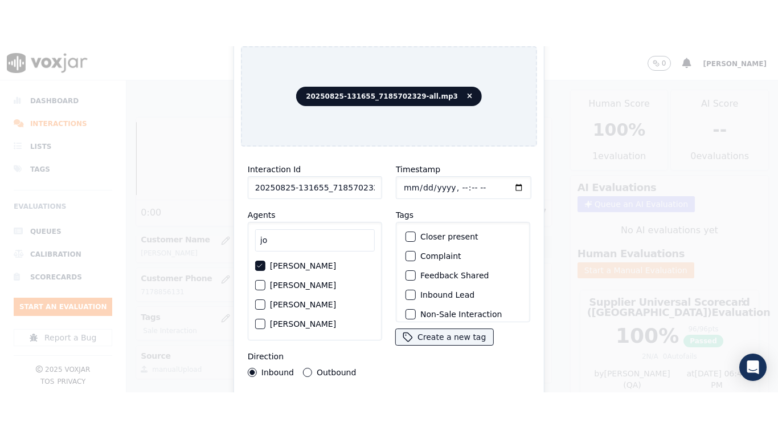
scroll to position [100, 0]
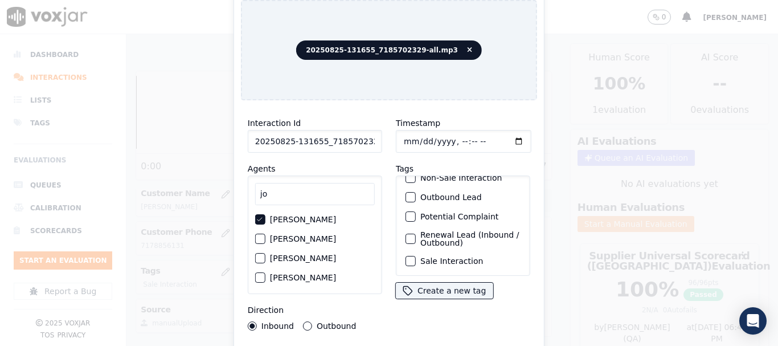
click at [445, 257] on label "Sale Interaction" at bounding box center [452, 261] width 63 height 8
click at [416, 256] on button "Sale Interaction" at bounding box center [411, 261] width 10 height 10
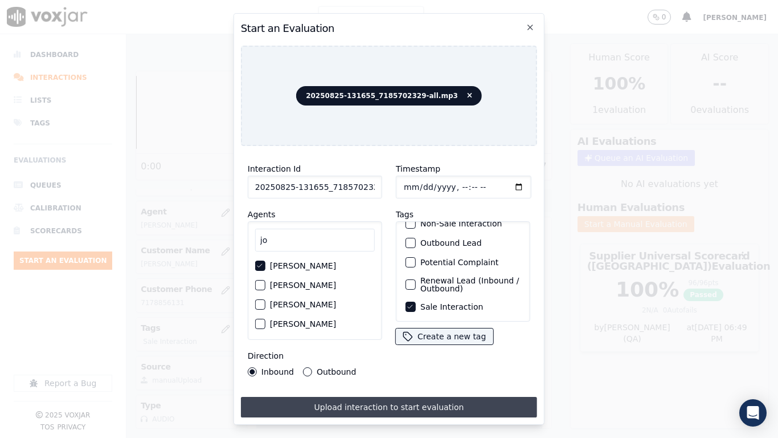
click at [431, 345] on button "Upload interaction to start evaluation" at bounding box center [389, 407] width 296 height 21
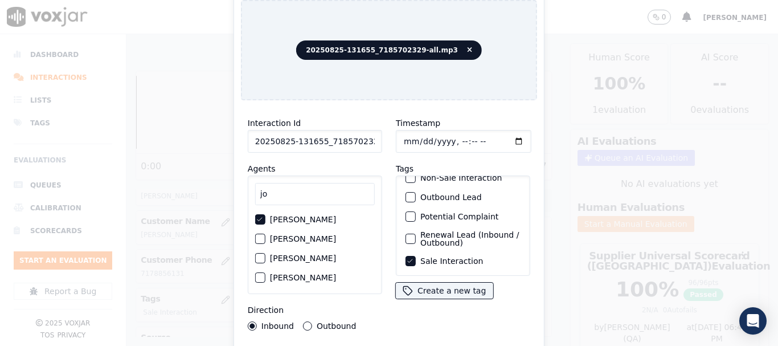
scroll to position [171, 0]
